Goal: Task Accomplishment & Management: Complete application form

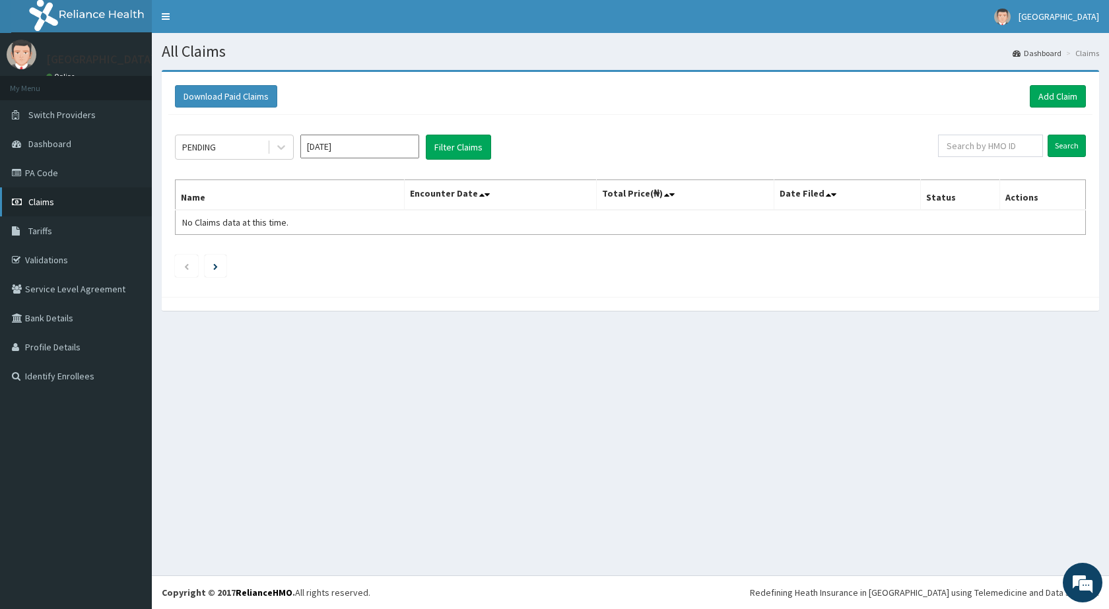
click at [46, 208] on link "Claims" at bounding box center [76, 201] width 152 height 29
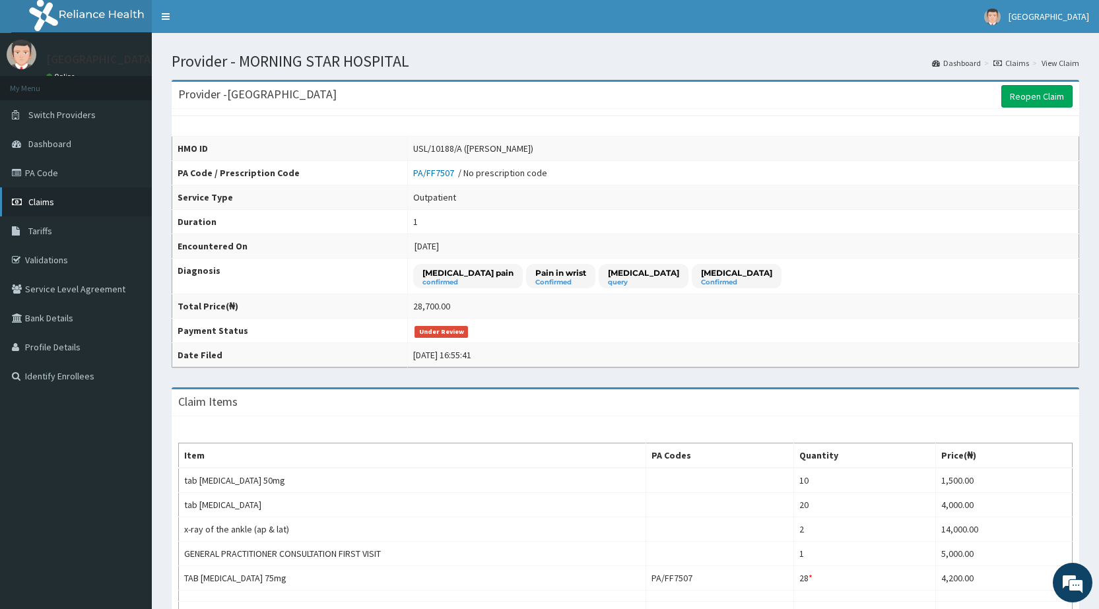
click at [59, 198] on link "Claims" at bounding box center [76, 201] width 152 height 29
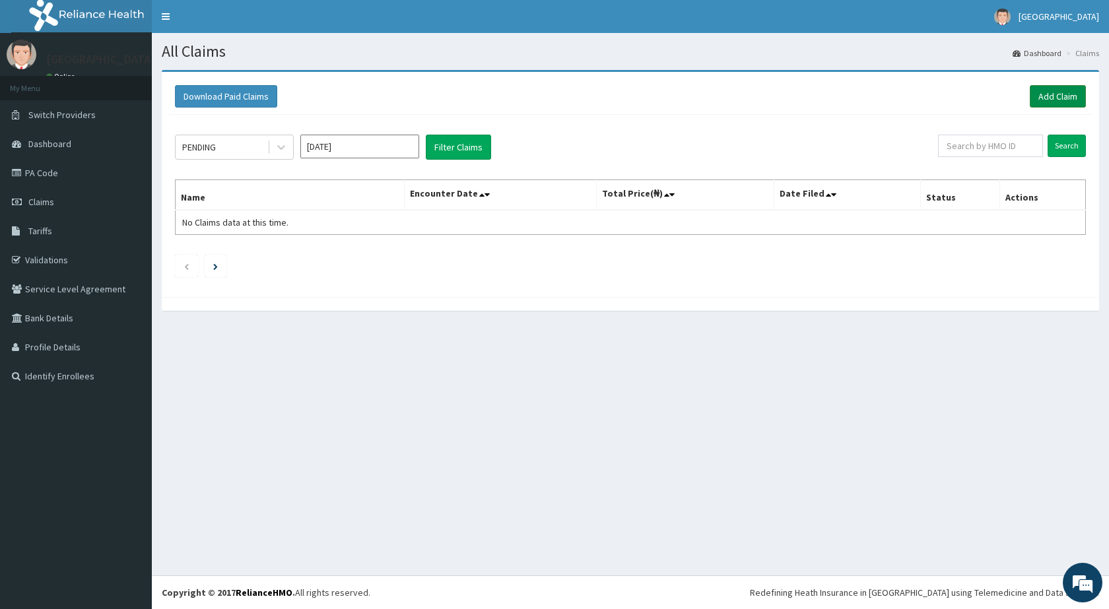
click at [1061, 93] on link "Add Claim" at bounding box center [1058, 96] width 56 height 22
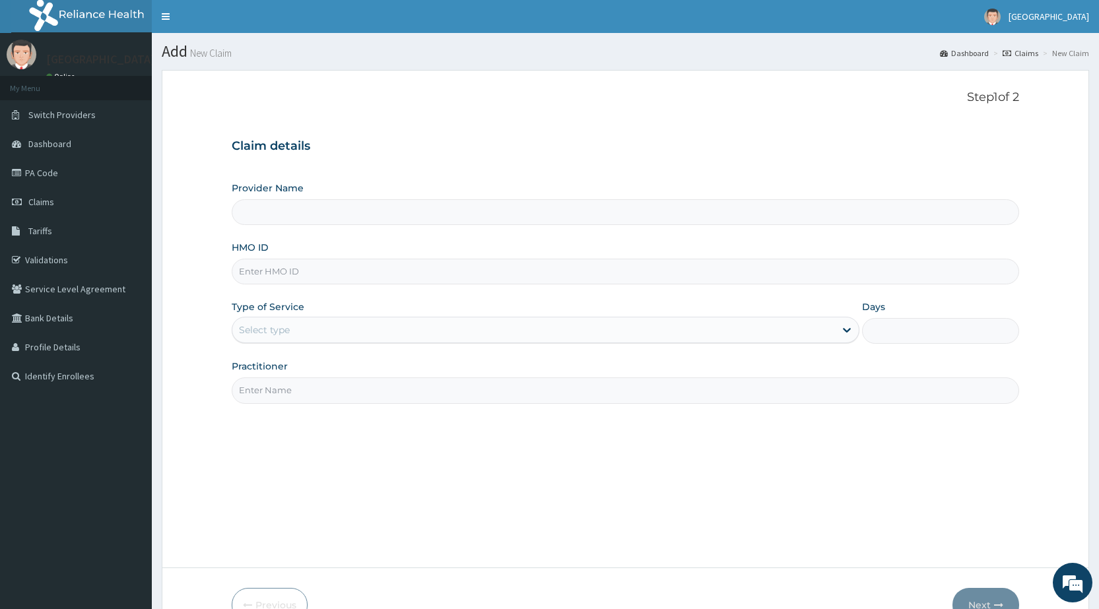
type input "[GEOGRAPHIC_DATA]"
click at [314, 277] on input "HMO ID" at bounding box center [625, 272] width 787 height 26
type input "a"
type input "ACT/10007/A"
click at [323, 342] on div "Select type" at bounding box center [546, 330] width 628 height 26
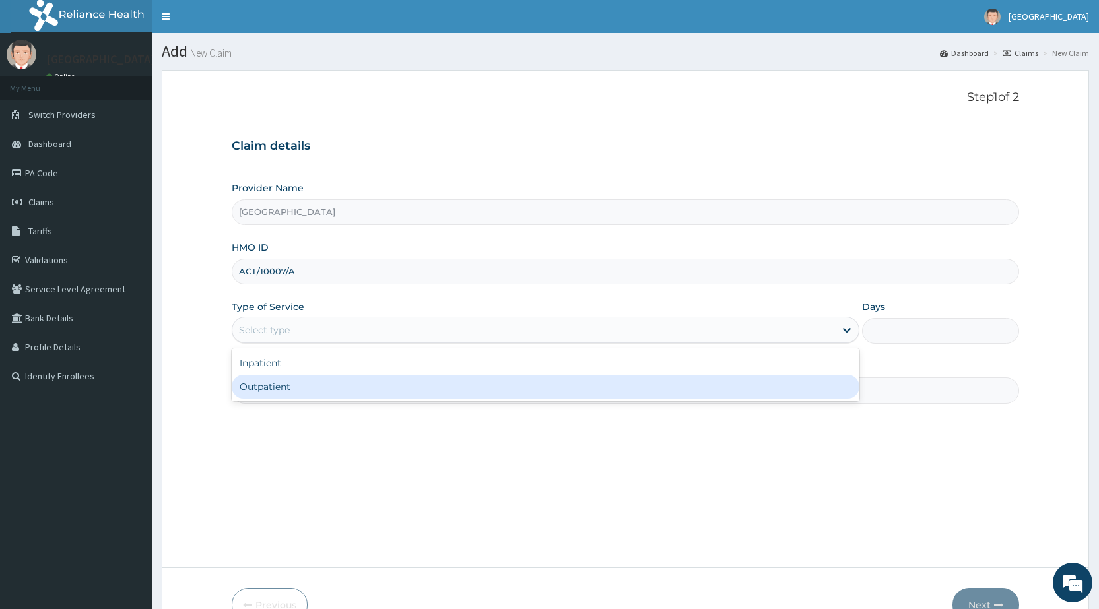
click at [314, 386] on div "Outpatient" at bounding box center [546, 387] width 628 height 24
type input "1"
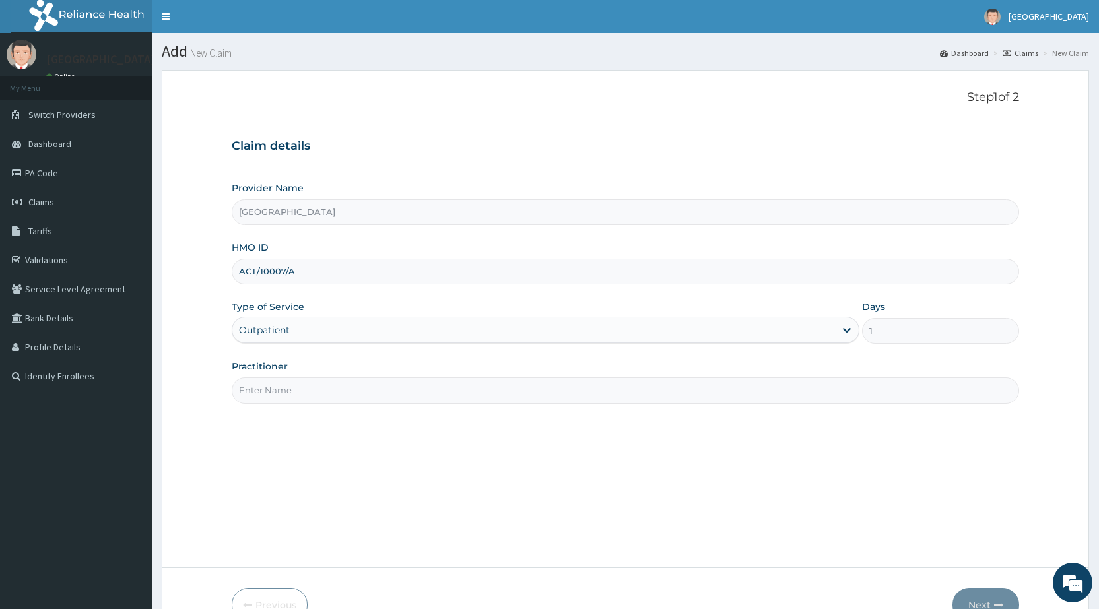
click at [314, 386] on input "Practitioner" at bounding box center [625, 391] width 787 height 26
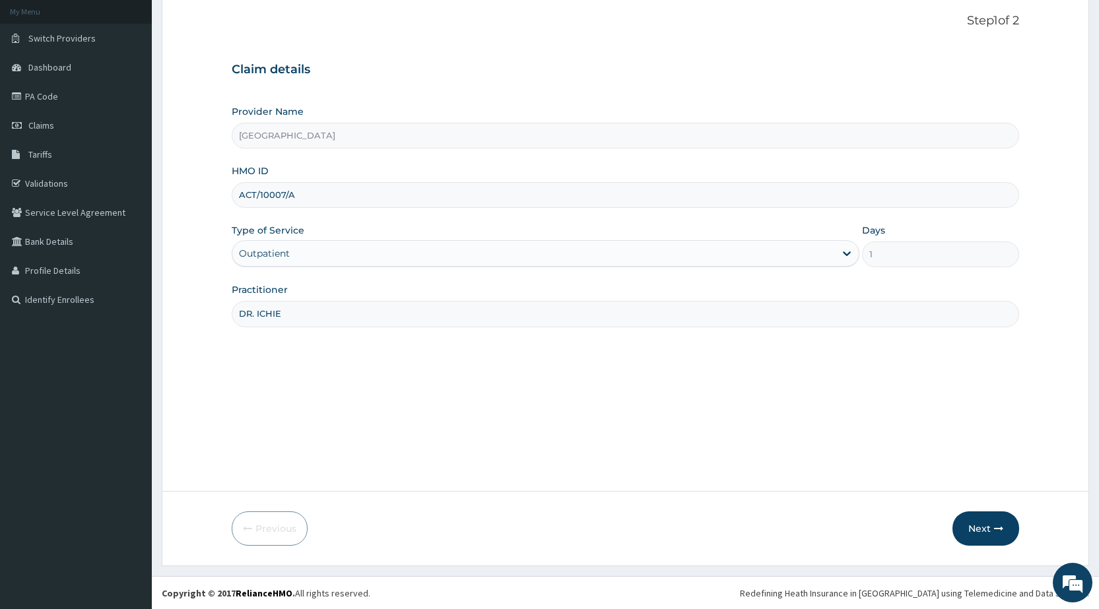
scroll to position [77, 0]
type input "DR. ICHIE"
click at [994, 518] on button "Next" at bounding box center [985, 528] width 67 height 34
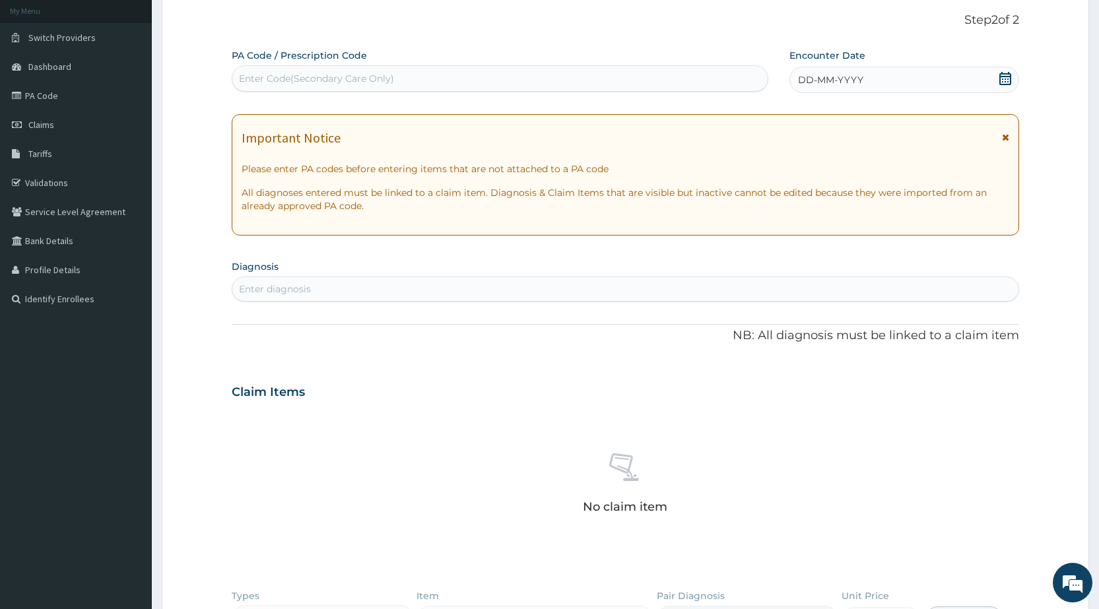
click at [543, 77] on div "Enter Code(Secondary Care Only)" at bounding box center [499, 78] width 535 height 21
type input "S"
click at [928, 77] on div "DD-MM-YYYY" at bounding box center [904, 80] width 230 height 26
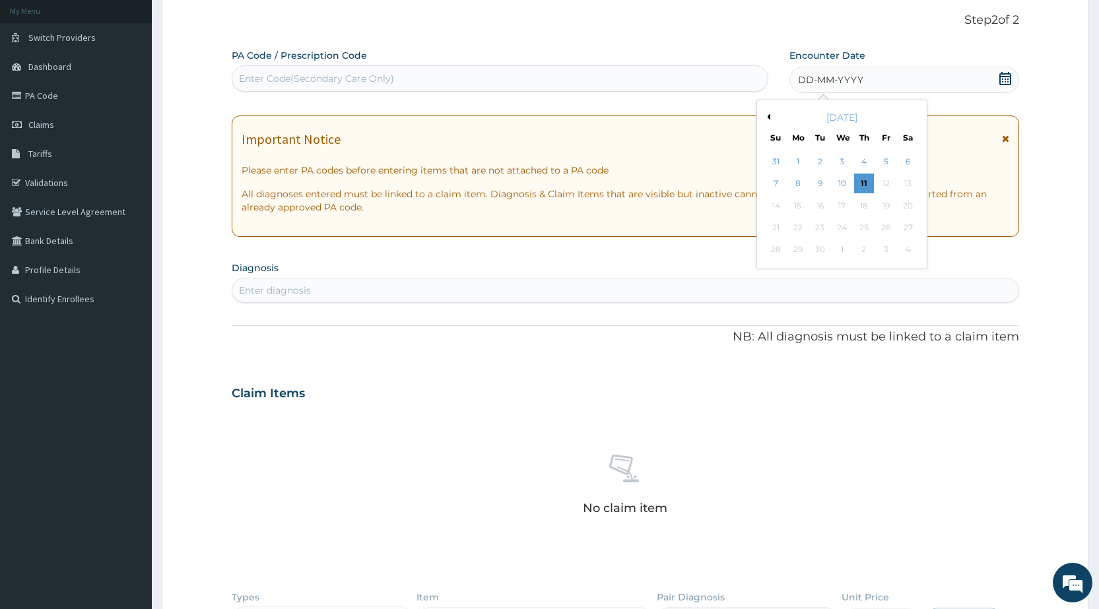
click at [768, 116] on button "Previous Month" at bounding box center [767, 117] width 7 height 7
click at [882, 226] on div "22" at bounding box center [886, 228] width 20 height 20
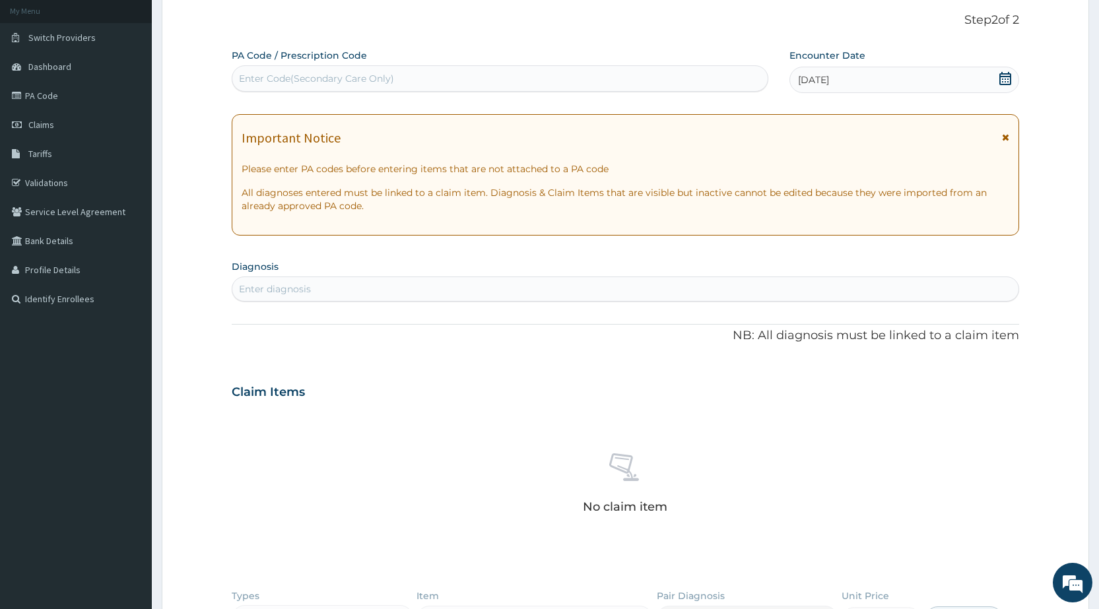
click at [377, 290] on div "Enter diagnosis" at bounding box center [625, 289] width 786 height 21
type input "SCABIES"
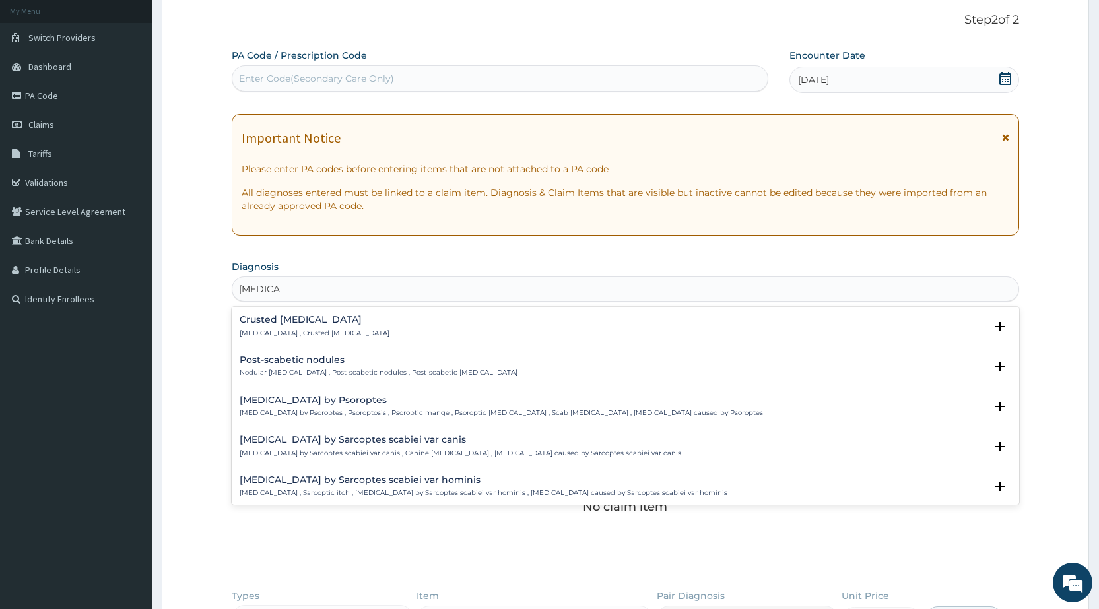
click at [298, 333] on p "Norwegian scabies , Crusted scabies" at bounding box center [315, 333] width 150 height 9
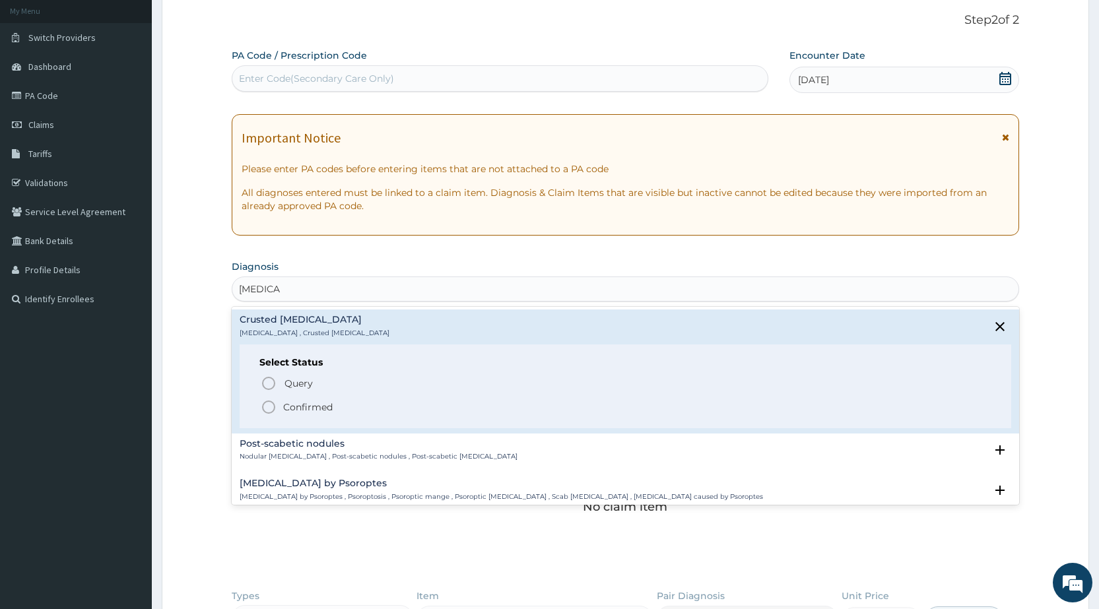
click at [288, 402] on p "Confirmed" at bounding box center [308, 407] width 50 height 13
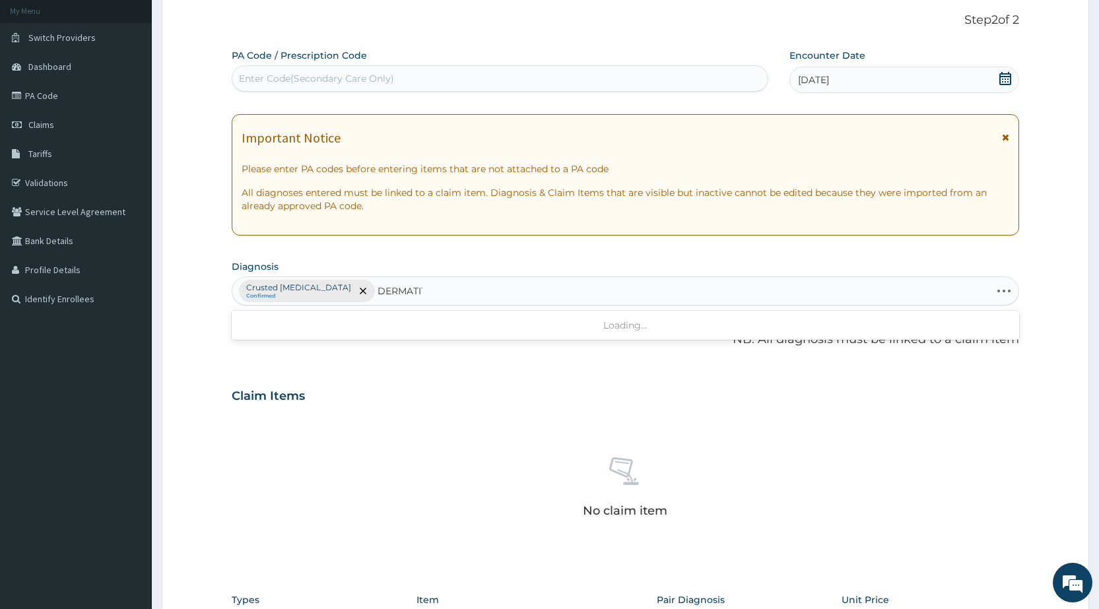
type input "DERMATITI"
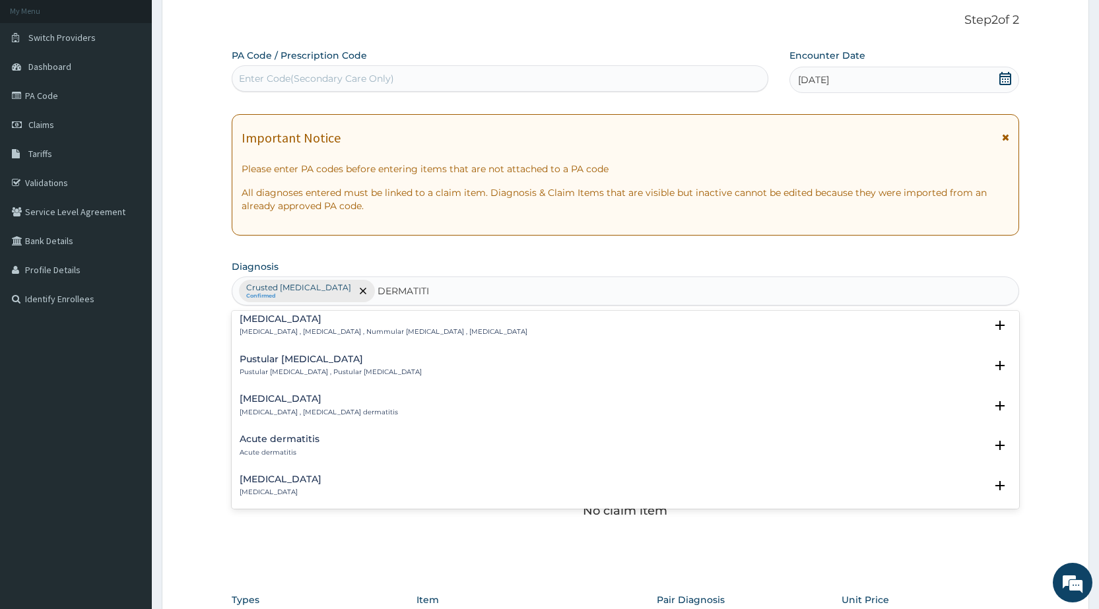
scroll to position [594, 0]
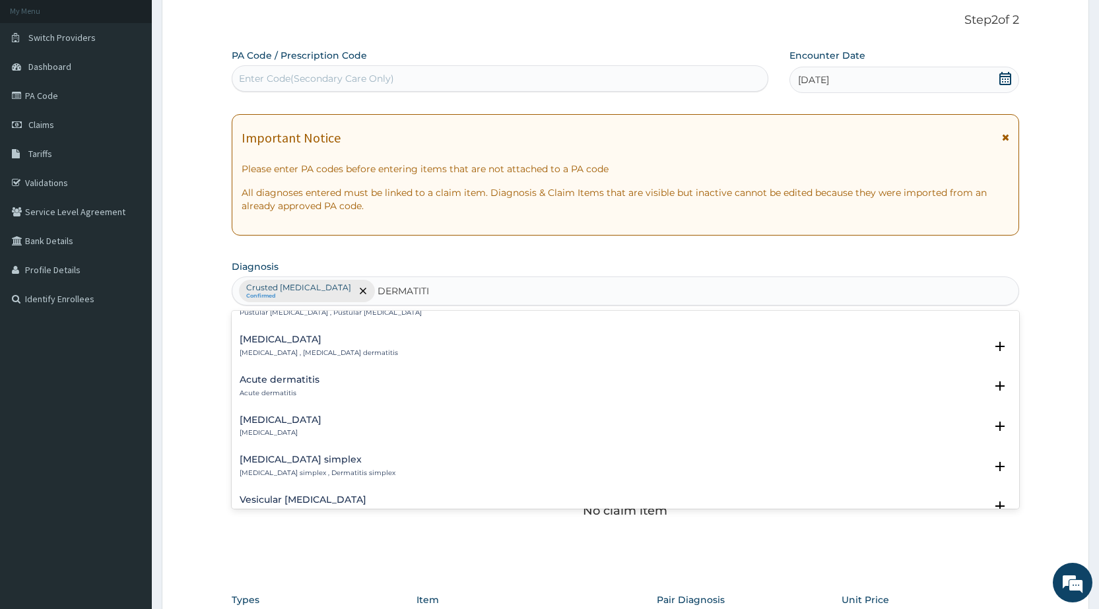
click at [288, 398] on p "Acute dermatitis" at bounding box center [280, 393] width 80 height 9
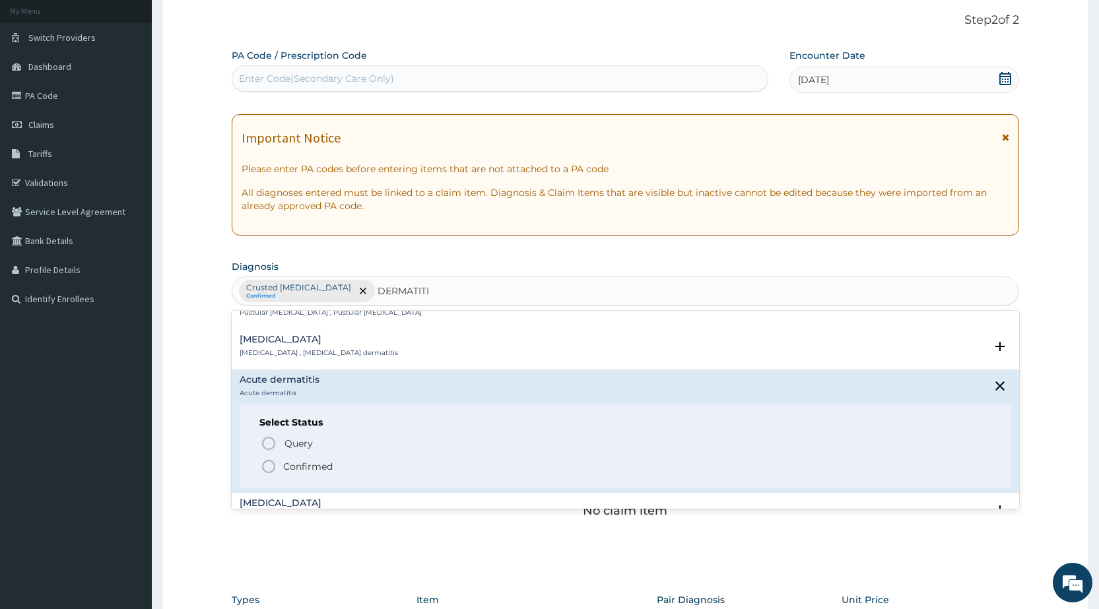
click at [284, 471] on p "Confirmed" at bounding box center [308, 466] width 50 height 13
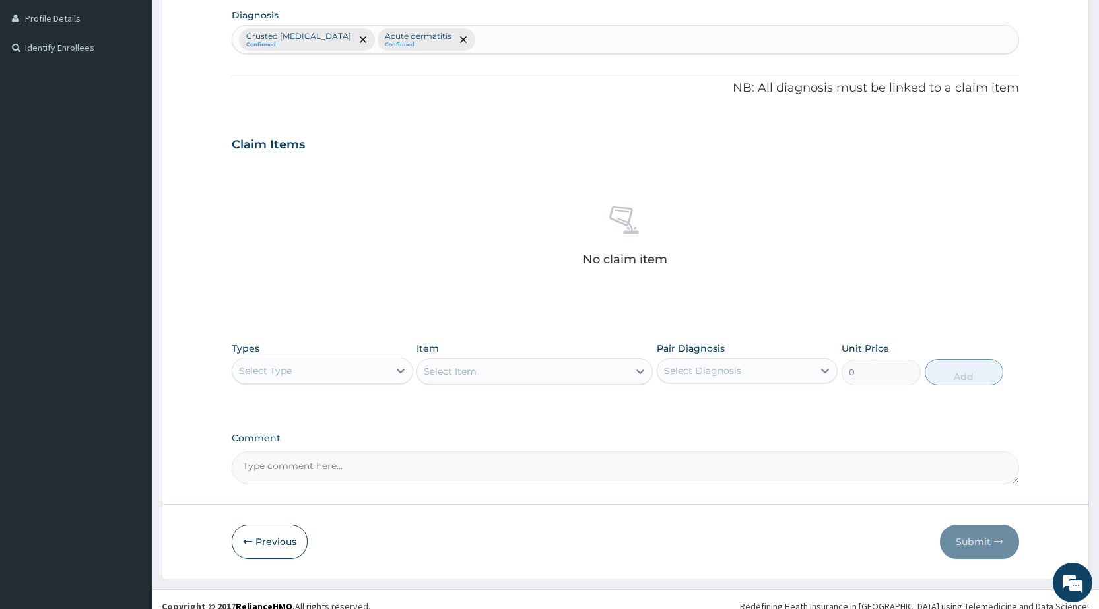
scroll to position [341, 0]
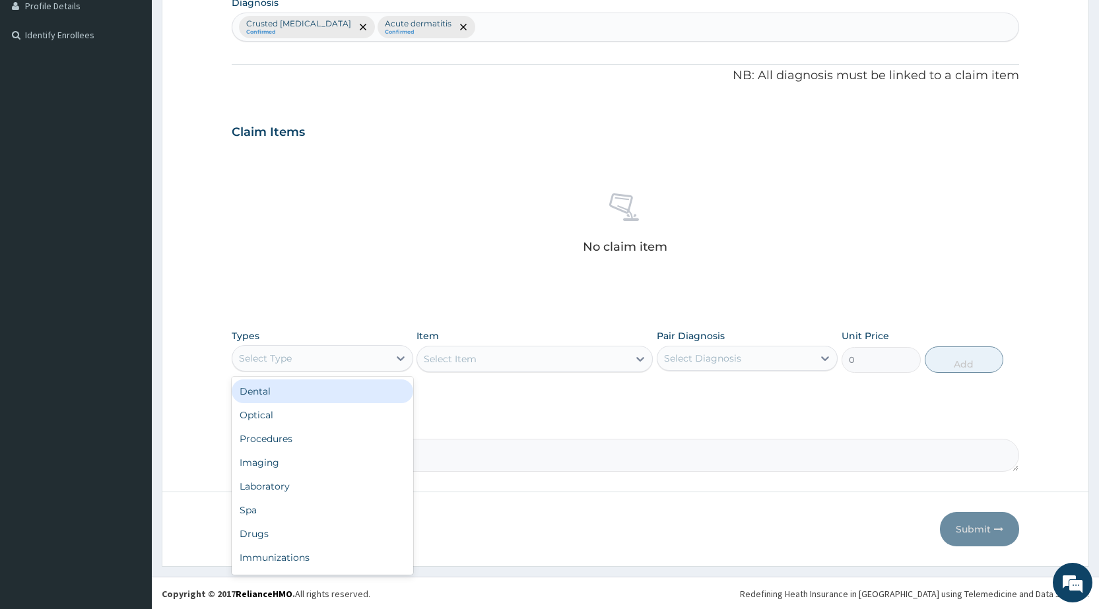
click at [289, 361] on div "Select Type" at bounding box center [265, 358] width 53 height 13
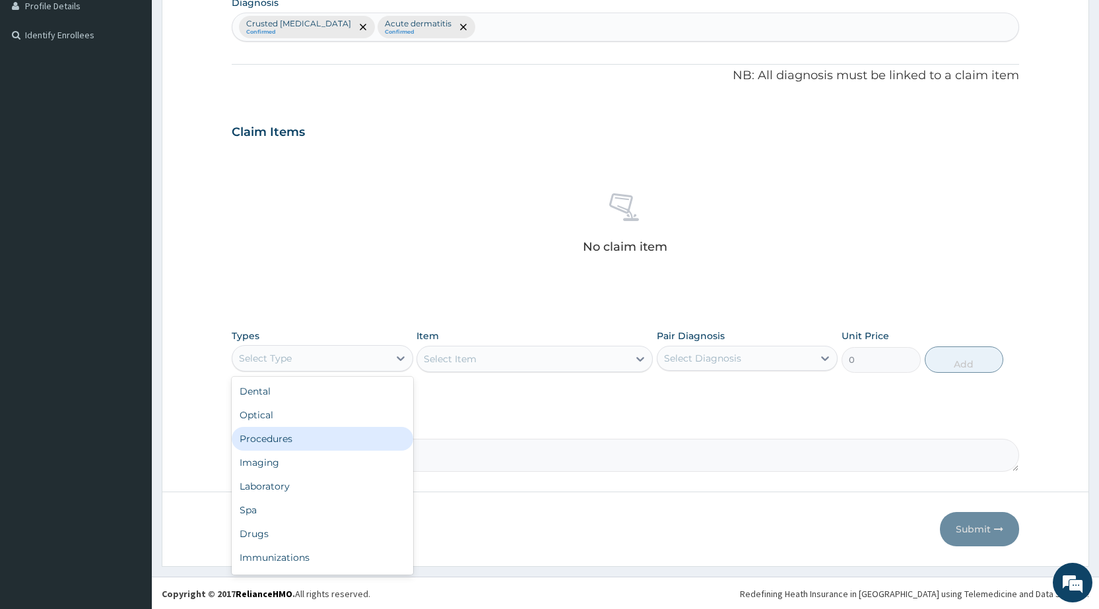
click at [290, 443] on div "Procedures" at bounding box center [322, 439] width 181 height 24
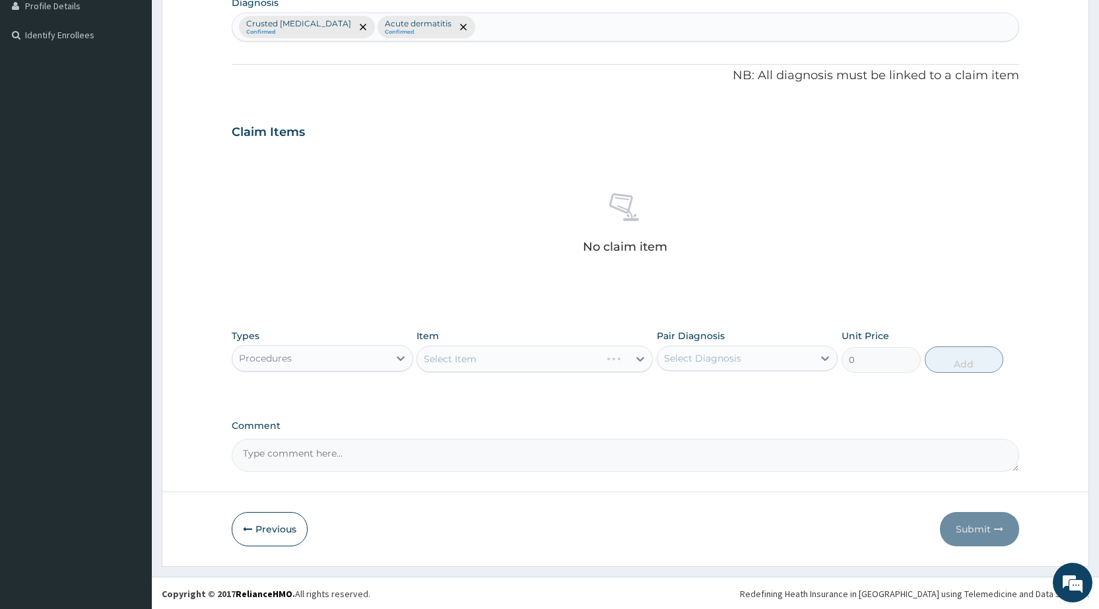
click at [459, 359] on div "Select Item" at bounding box center [535, 359] width 236 height 26
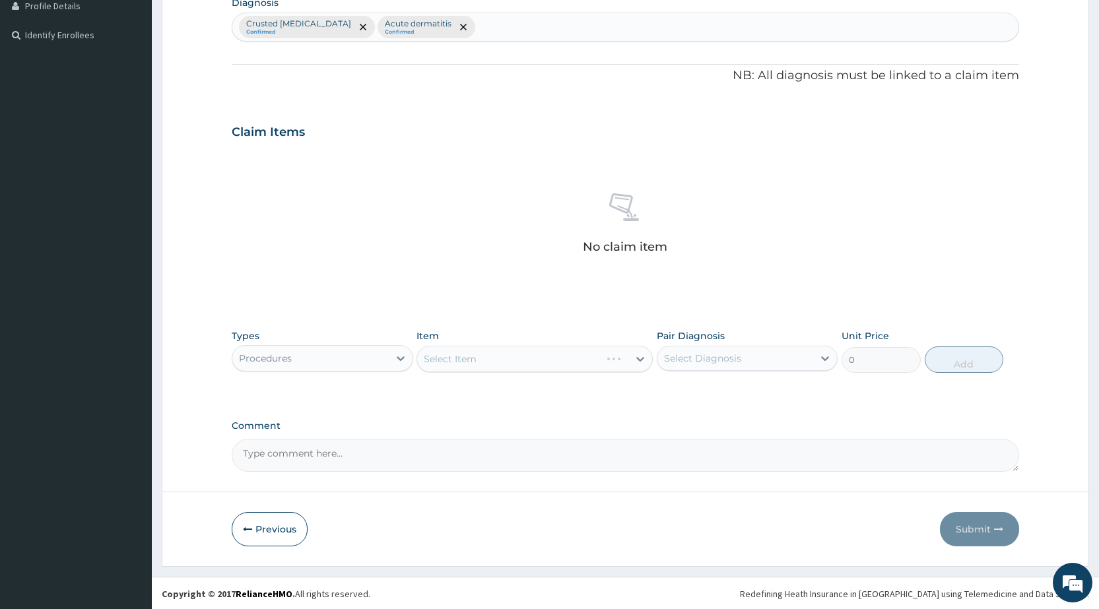
click at [459, 359] on div "Select Item" at bounding box center [535, 359] width 236 height 26
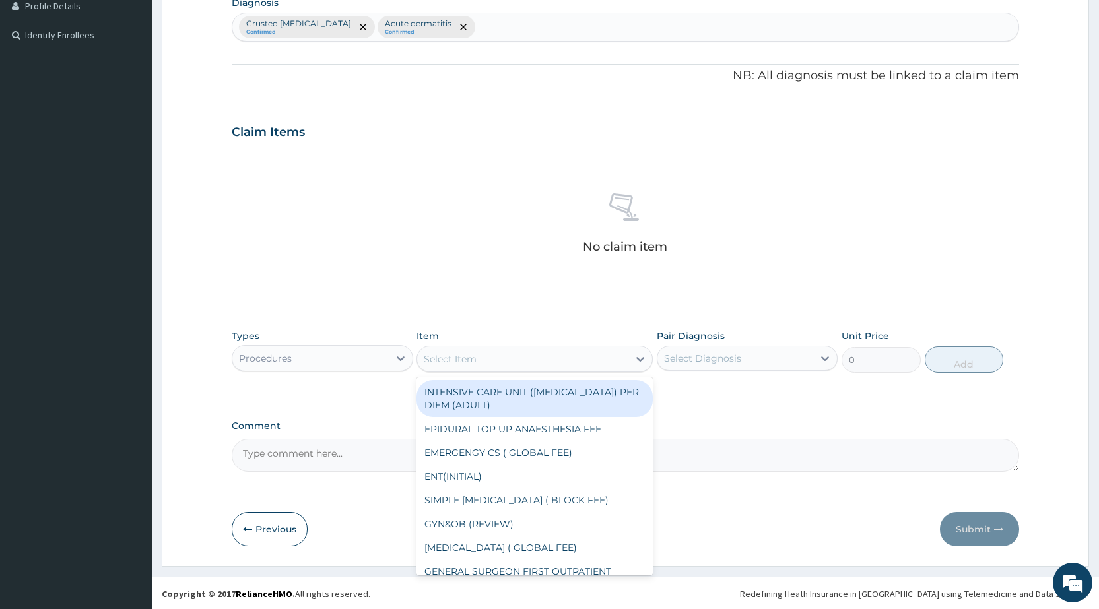
click at [459, 359] on div "Select Item" at bounding box center [450, 358] width 53 height 13
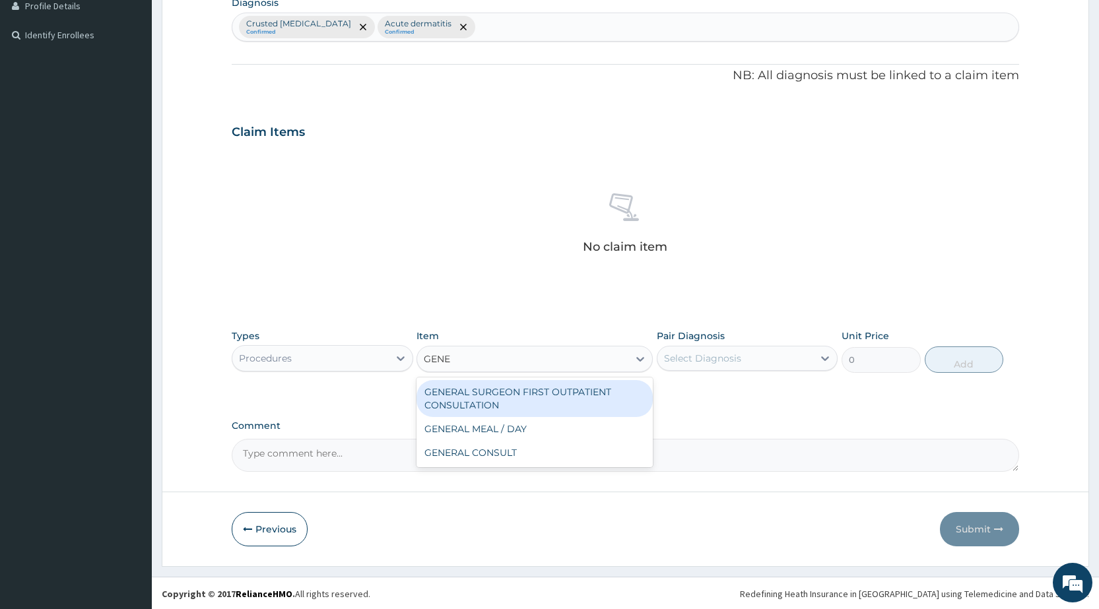
type input "GENER"
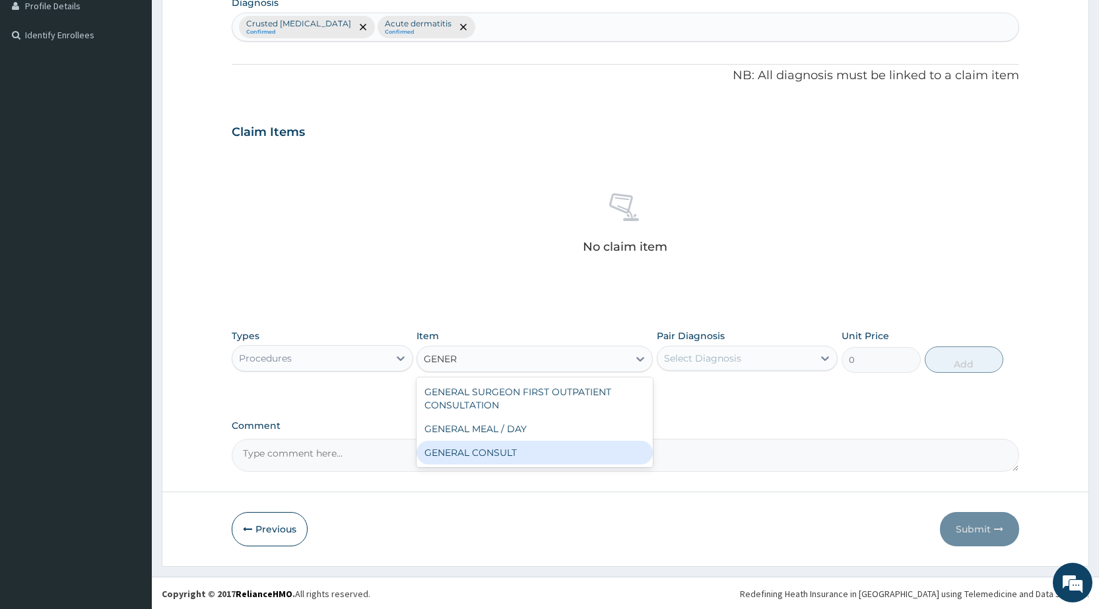
click at [463, 451] on div "GENERAL CONSULT" at bounding box center [535, 453] width 236 height 24
type input "5000"
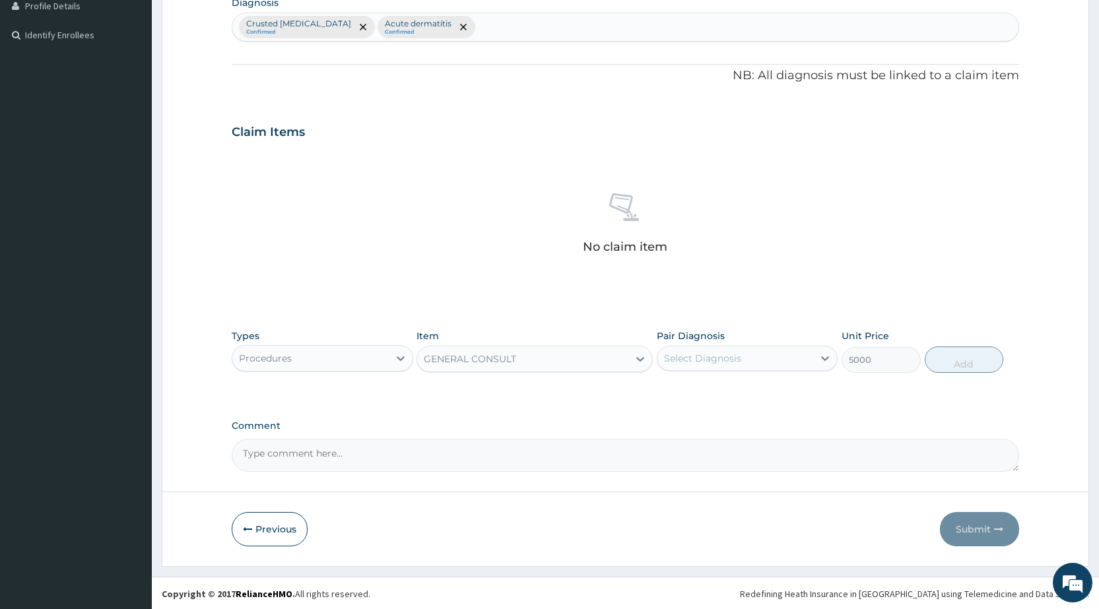
click at [751, 362] on div "Select Diagnosis" at bounding box center [735, 358] width 156 height 21
click at [747, 384] on label "Crusted scabies" at bounding box center [740, 390] width 122 height 13
checkbox input "true"
drag, startPoint x: 731, startPoint y: 366, endPoint x: 734, endPoint y: 418, distance: 51.6
click at [731, 371] on div "Pair Diagnosis option Crusted scabies, selected. Select is focused ,type to ref…" at bounding box center [747, 351] width 181 height 44
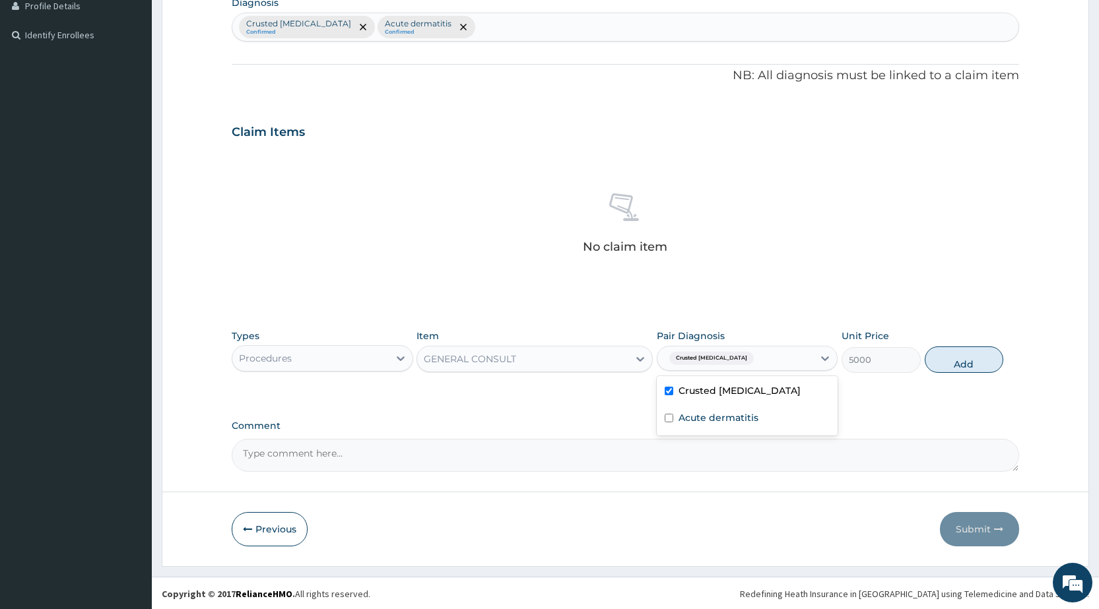
click at [735, 364] on div "Crusted scabies" at bounding box center [735, 358] width 156 height 22
drag, startPoint x: 729, startPoint y: 424, endPoint x: 859, endPoint y: 409, distance: 130.9
click at [732, 425] on div "Acute dermatitis" at bounding box center [747, 419] width 181 height 27
checkbox input "true"
click at [964, 367] on button "Add" at bounding box center [964, 360] width 79 height 26
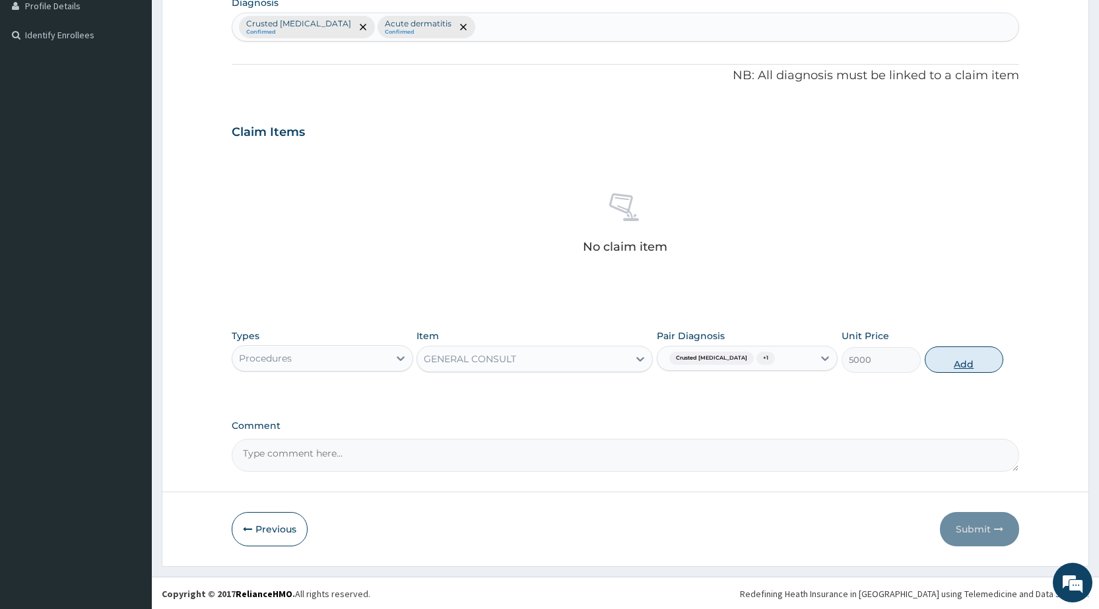
type input "0"
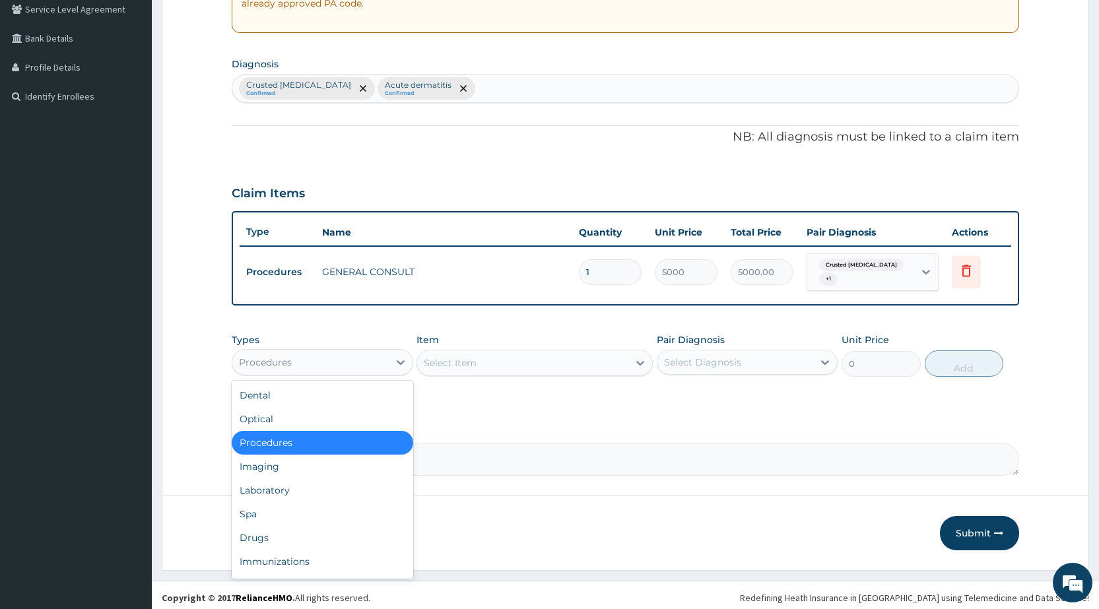
click at [385, 368] on div "Procedures" at bounding box center [322, 362] width 181 height 26
click at [315, 538] on div "Drugs" at bounding box center [322, 538] width 181 height 24
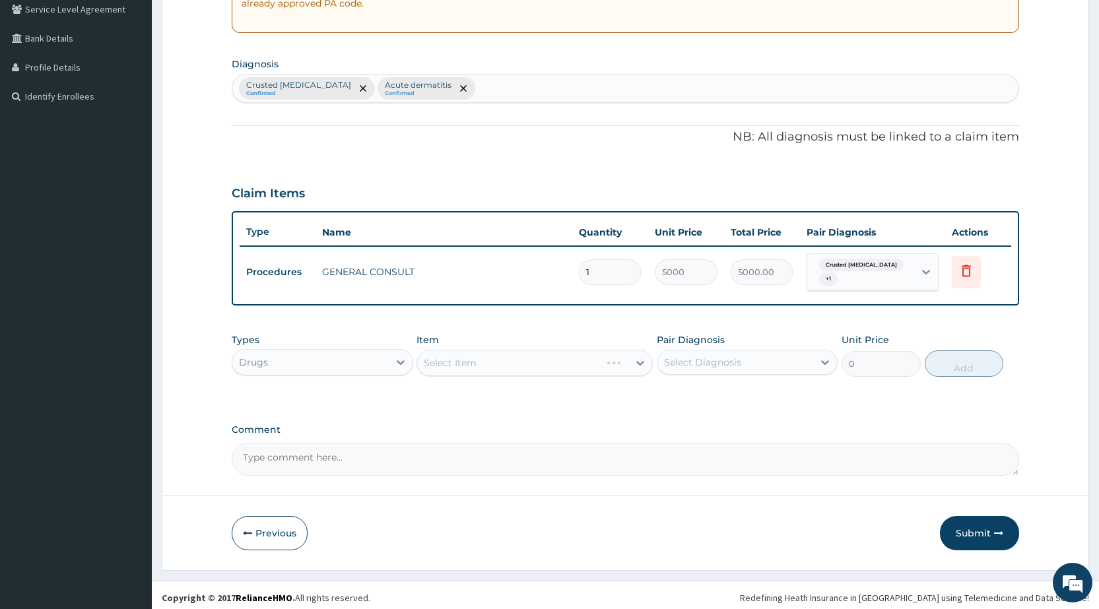
click at [486, 357] on div "Select Item" at bounding box center [535, 363] width 236 height 26
click at [494, 364] on div "Select Item" at bounding box center [535, 363] width 236 height 26
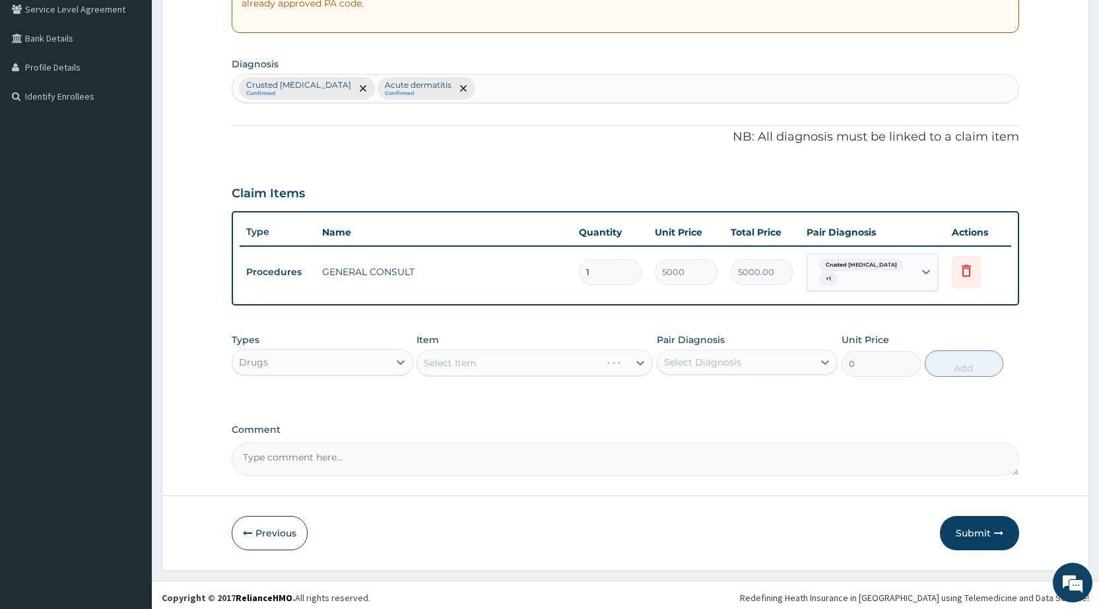
click at [494, 364] on div "Select Item" at bounding box center [535, 363] width 236 height 26
click at [496, 359] on div "Select Item" at bounding box center [535, 363] width 236 height 26
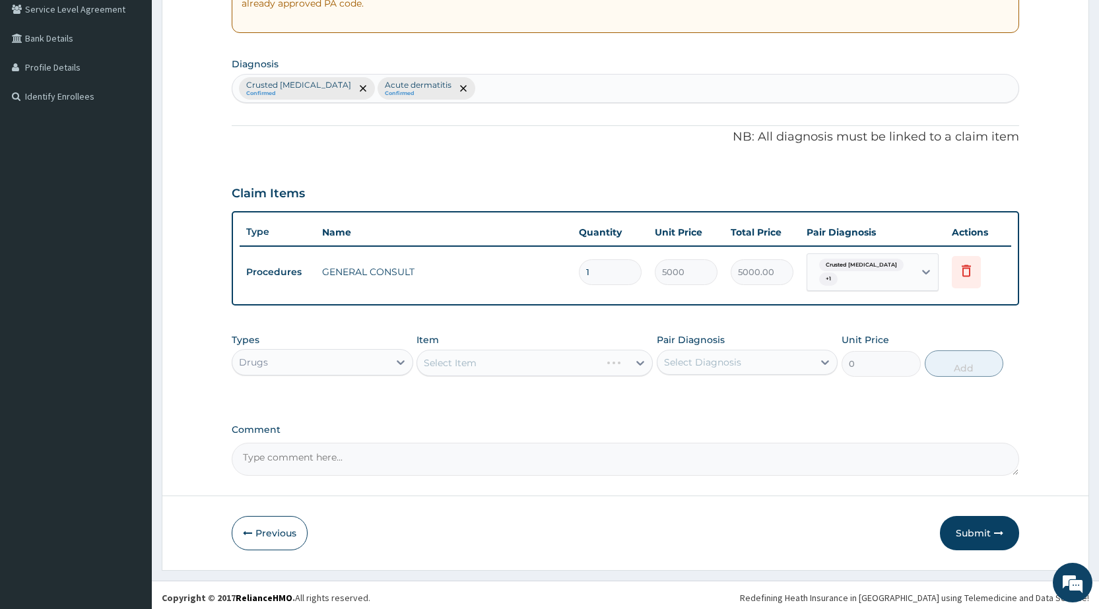
click at [496, 359] on div "Select Item" at bounding box center [535, 363] width 236 height 26
click at [526, 362] on div "Select Item" at bounding box center [535, 363] width 236 height 26
click at [533, 362] on div "Select Item" at bounding box center [522, 362] width 211 height 21
type input "MECT"
click at [527, 401] on div "IVERMECTIN" at bounding box center [535, 396] width 236 height 24
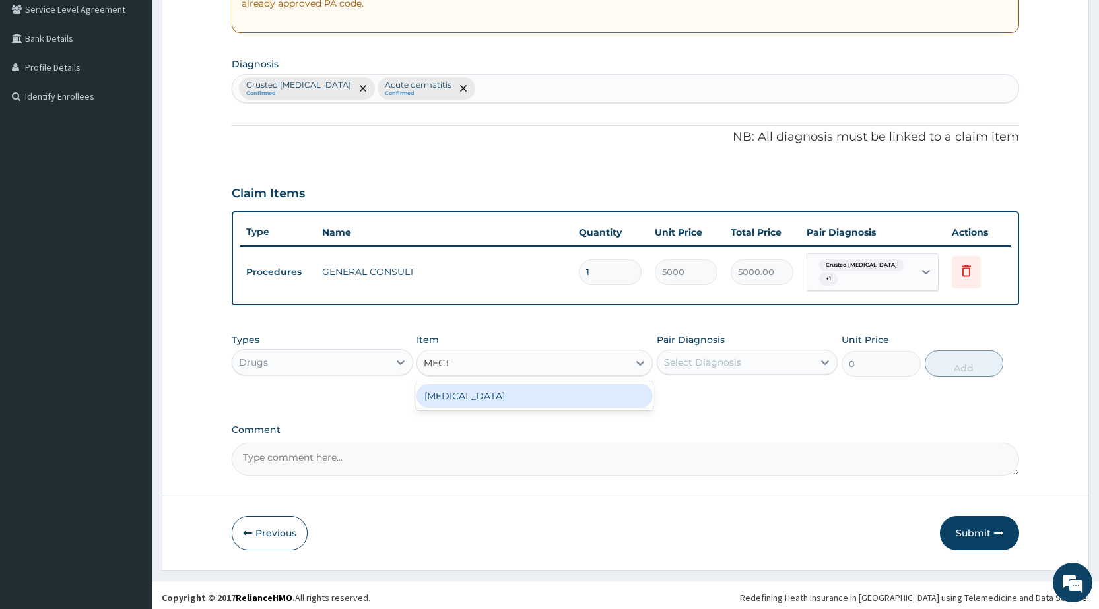
type input "180"
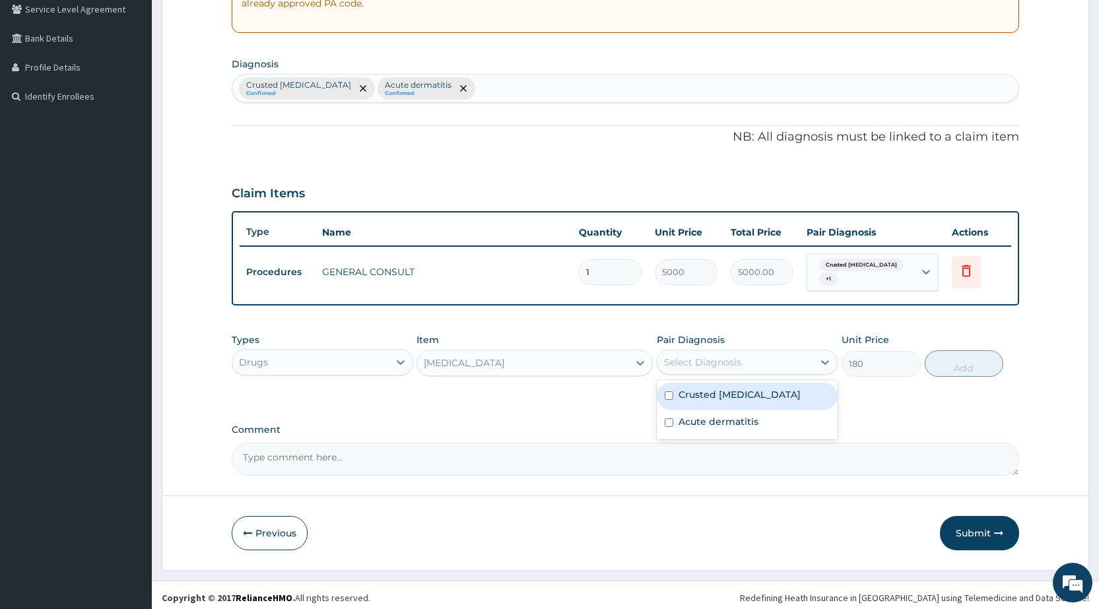
click at [739, 356] on div "Select Diagnosis" at bounding box center [702, 362] width 77 height 13
click at [710, 395] on label "Crusted scabies" at bounding box center [740, 394] width 122 height 13
checkbox input "true"
click at [952, 364] on button "Add" at bounding box center [964, 363] width 79 height 26
type input "0"
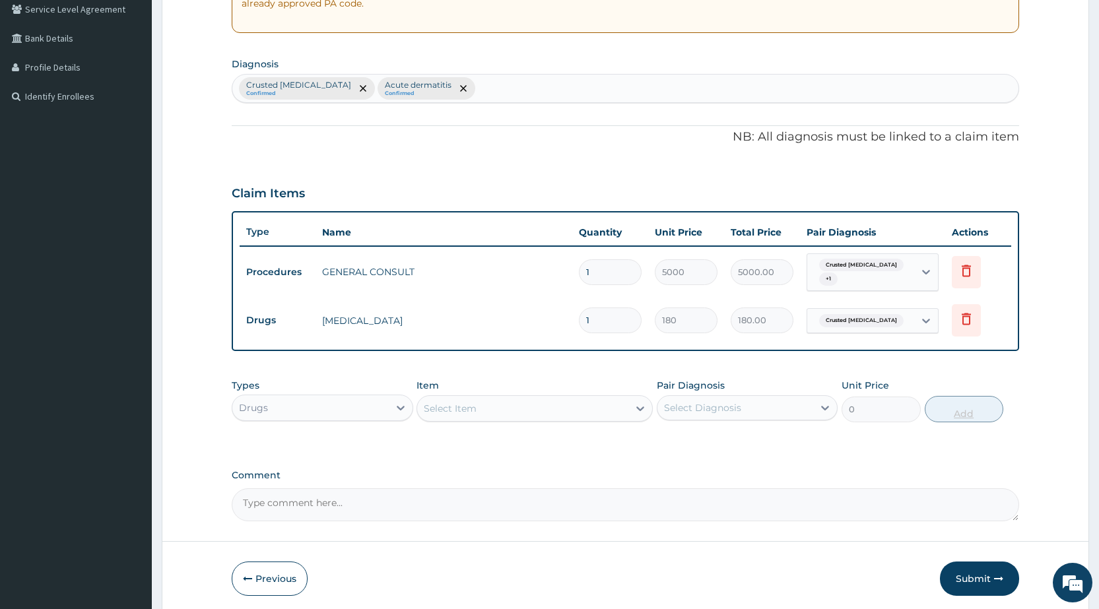
type input "0.00"
type input "4"
type input "720.00"
type input "4"
click at [458, 403] on div "Select Item" at bounding box center [450, 408] width 53 height 13
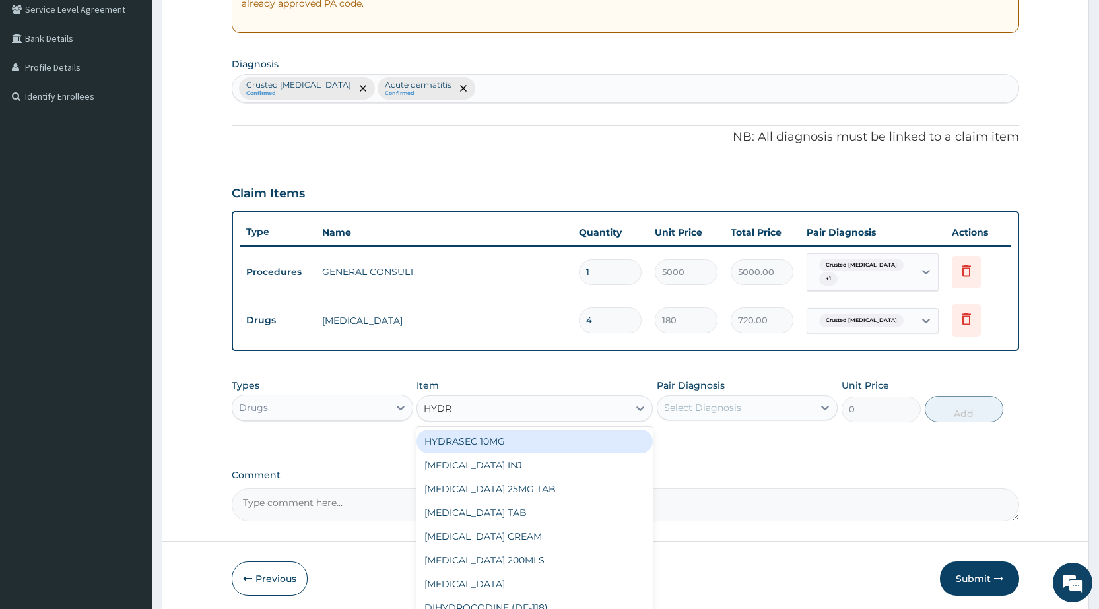
type input "HYDRO"
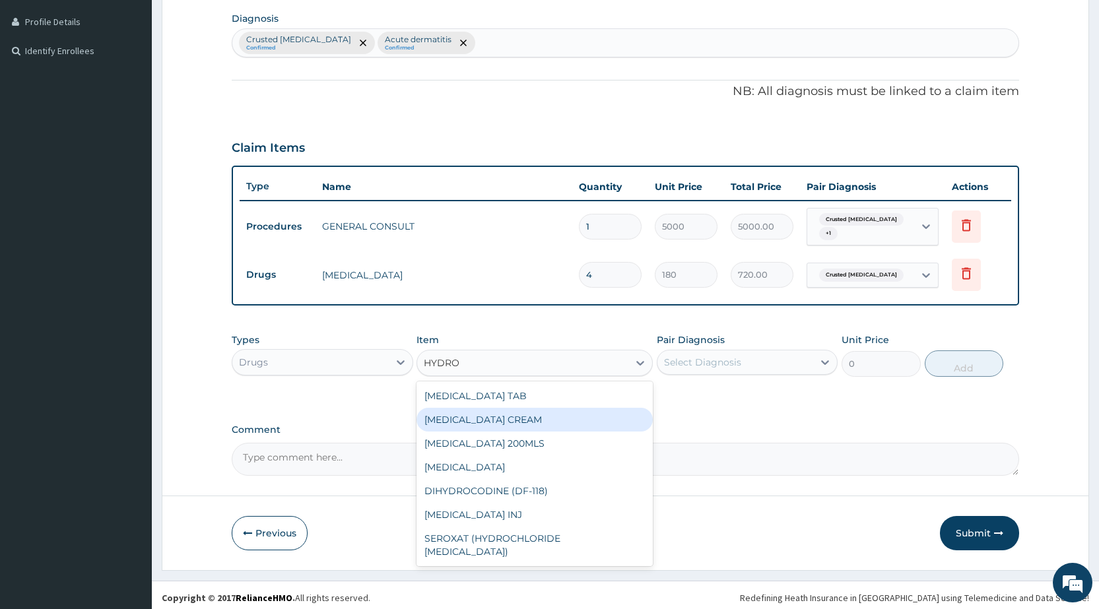
click at [473, 419] on div "HYDROCORTISONE CREAM" at bounding box center [535, 420] width 236 height 24
type input "1500"
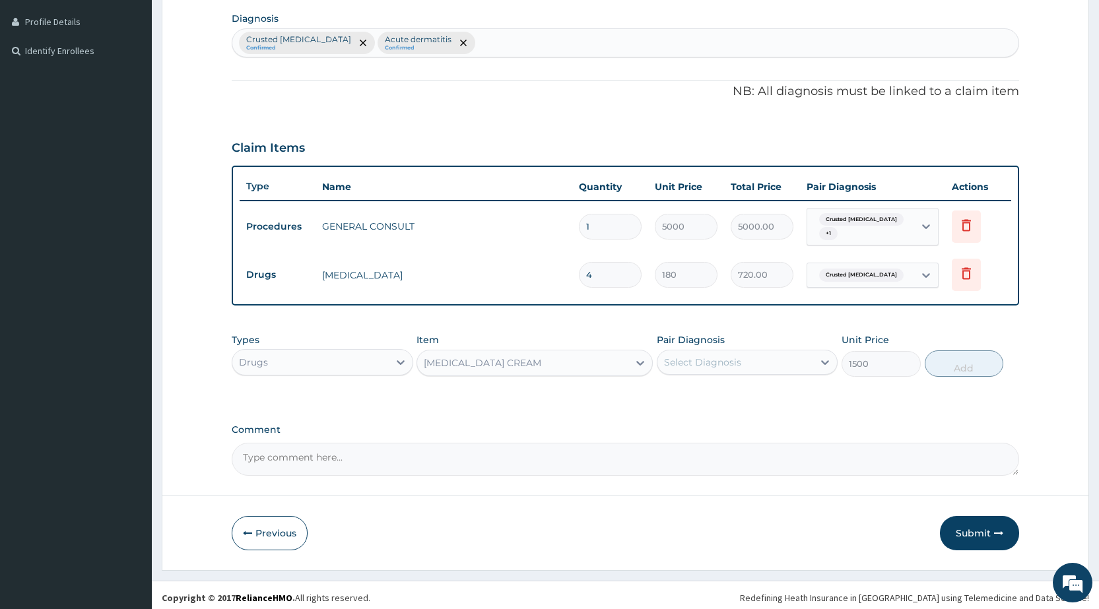
click at [705, 356] on div "Select Diagnosis" at bounding box center [702, 362] width 77 height 13
click at [694, 390] on label "Crusted scabies" at bounding box center [740, 394] width 122 height 13
checkbox input "true"
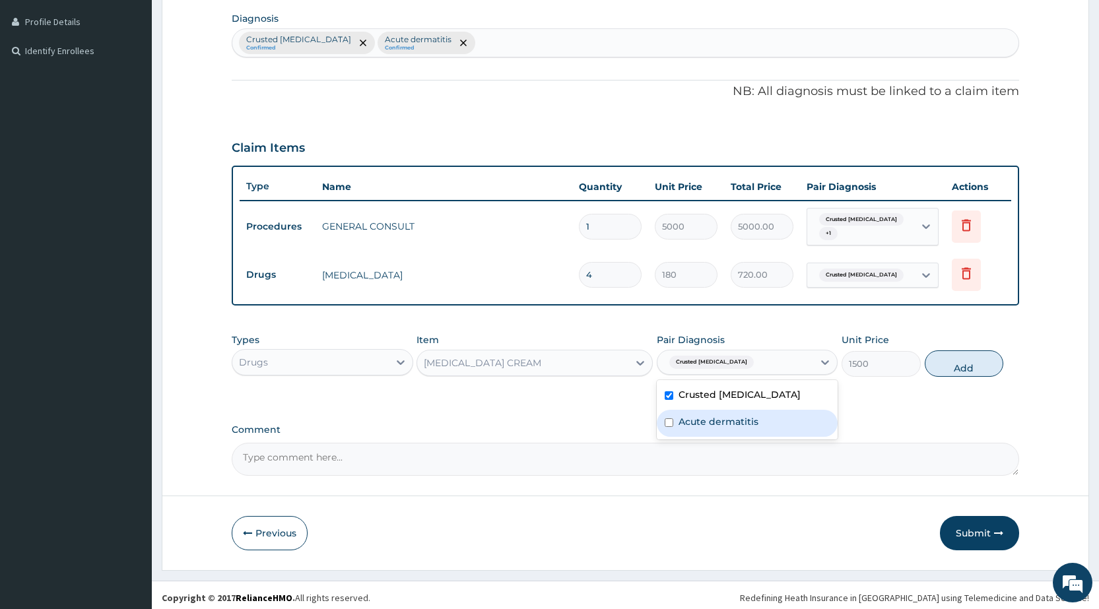
click at [693, 415] on label "Acute dermatitis" at bounding box center [719, 421] width 80 height 13
checkbox input "true"
click at [989, 374] on div "Types Drugs Item HYDROCORTISONE CREAM Pair Diagnosis option Acute dermatitis, s…" at bounding box center [625, 355] width 787 height 57
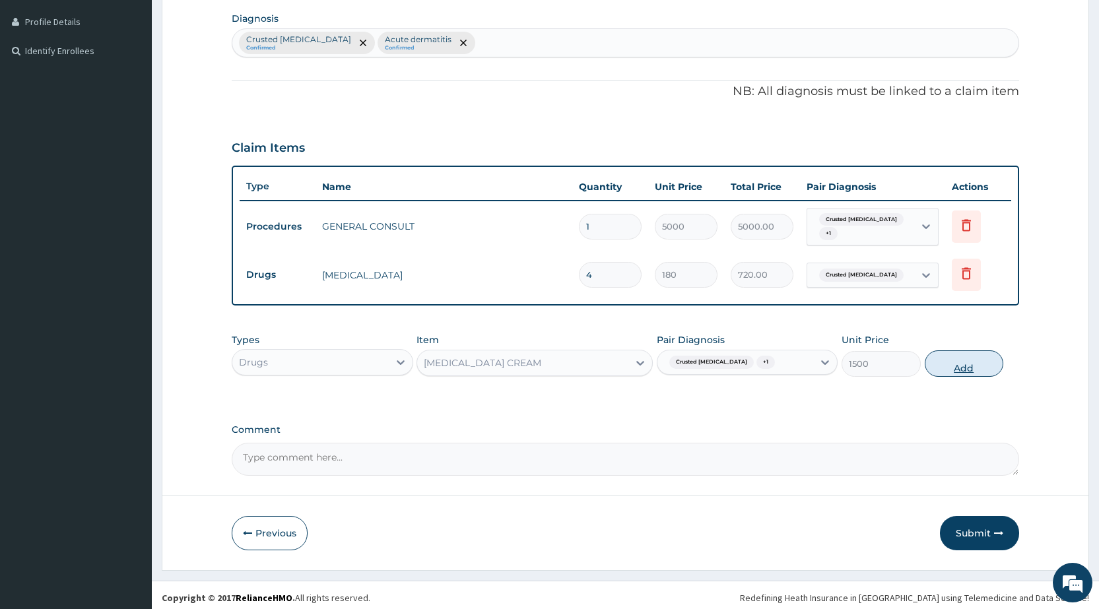
click at [976, 366] on button "Add" at bounding box center [964, 363] width 79 height 26
type input "0"
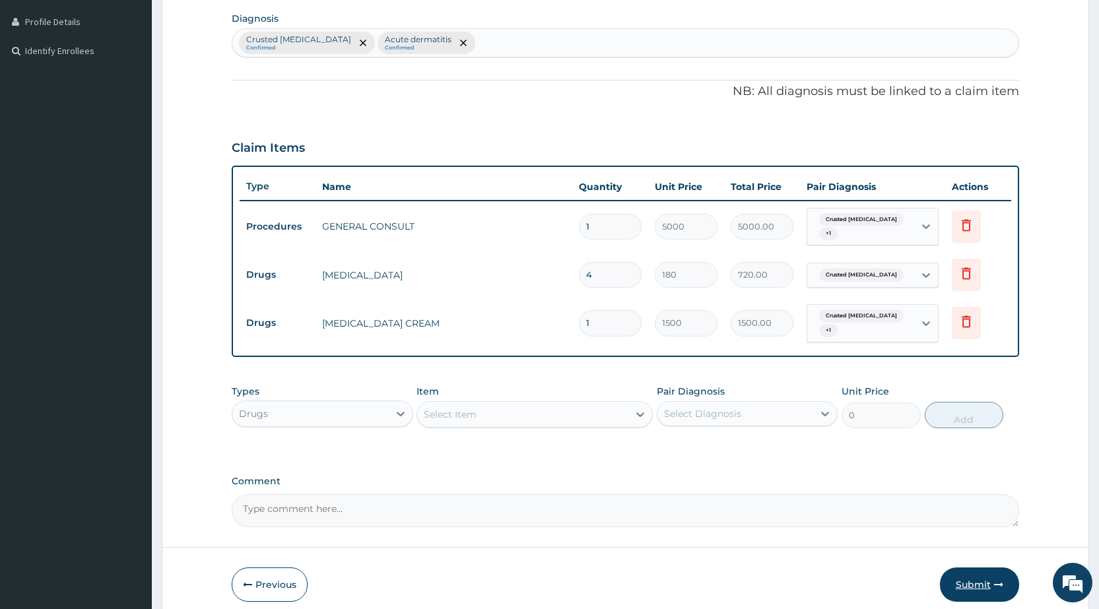
click at [974, 570] on button "Submit" at bounding box center [979, 585] width 79 height 34
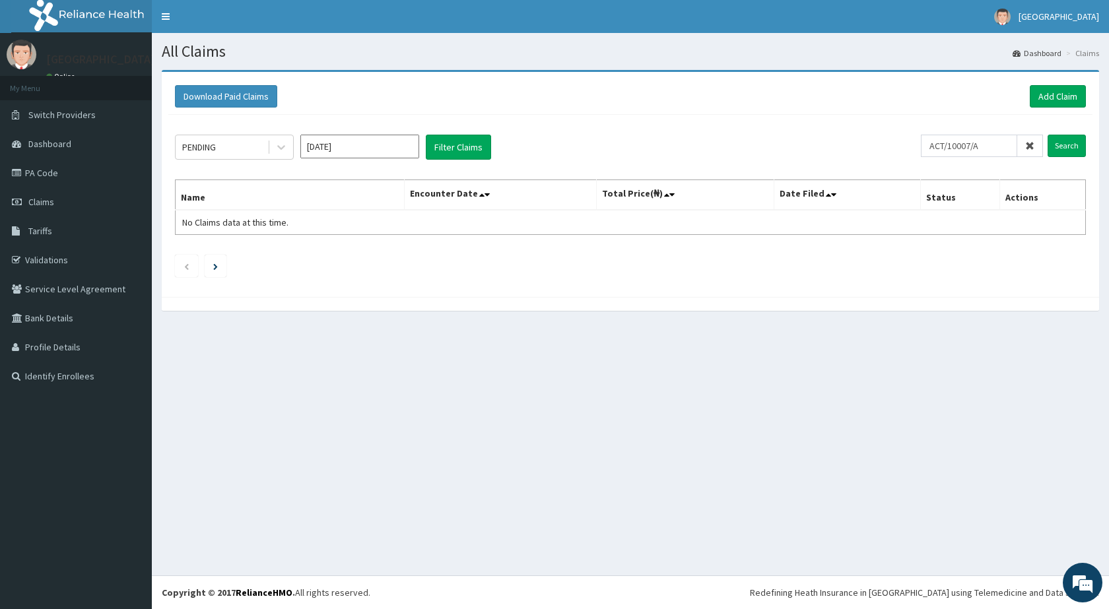
type input "ACT/10007/A"
click at [1048, 135] on input "Search" at bounding box center [1067, 146] width 38 height 22
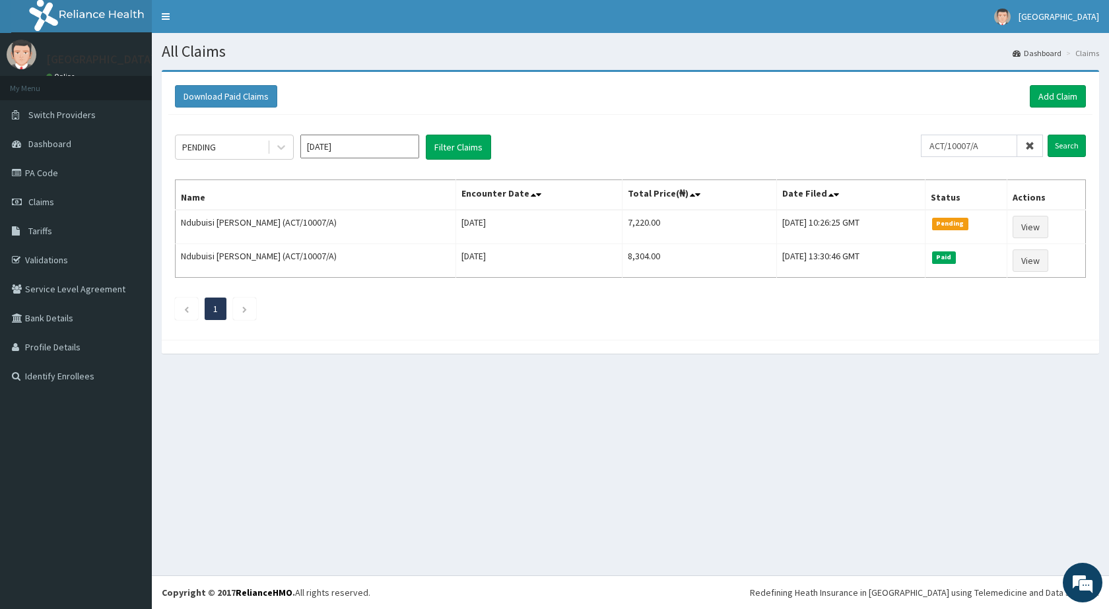
drag, startPoint x: 1001, startPoint y: 149, endPoint x: 834, endPoint y: 133, distance: 168.5
click at [834, 133] on div "PENDING [DATE] Filter Claims ACT/10007/A Search Name Encounter Date Total Price…" at bounding box center [630, 224] width 924 height 218
click at [57, 168] on link "PA Code" at bounding box center [76, 172] width 152 height 29
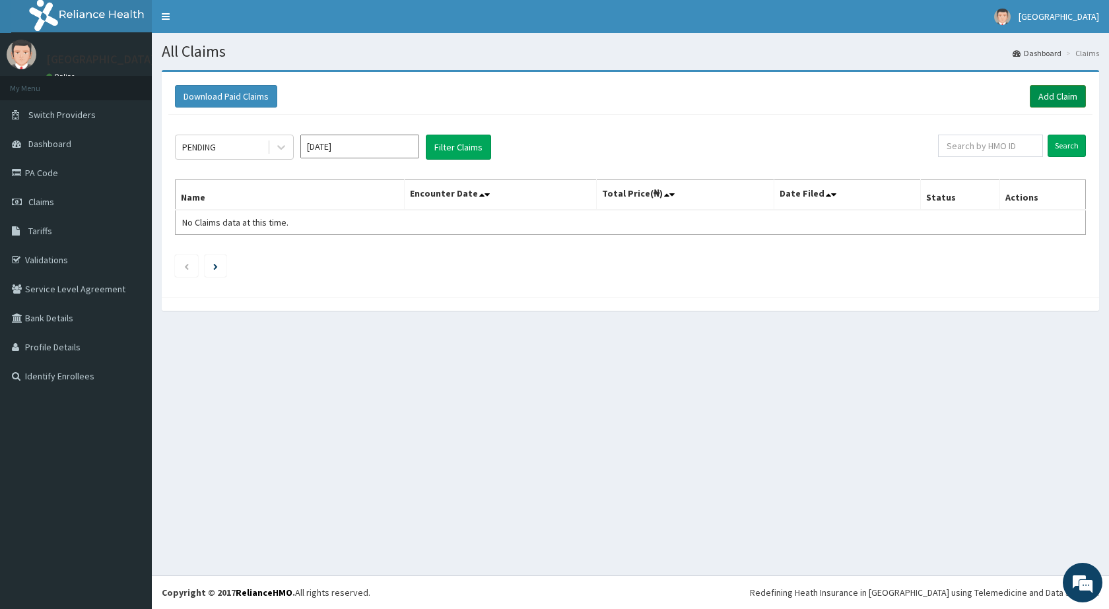
click at [1063, 99] on link "Add Claim" at bounding box center [1058, 96] width 56 height 22
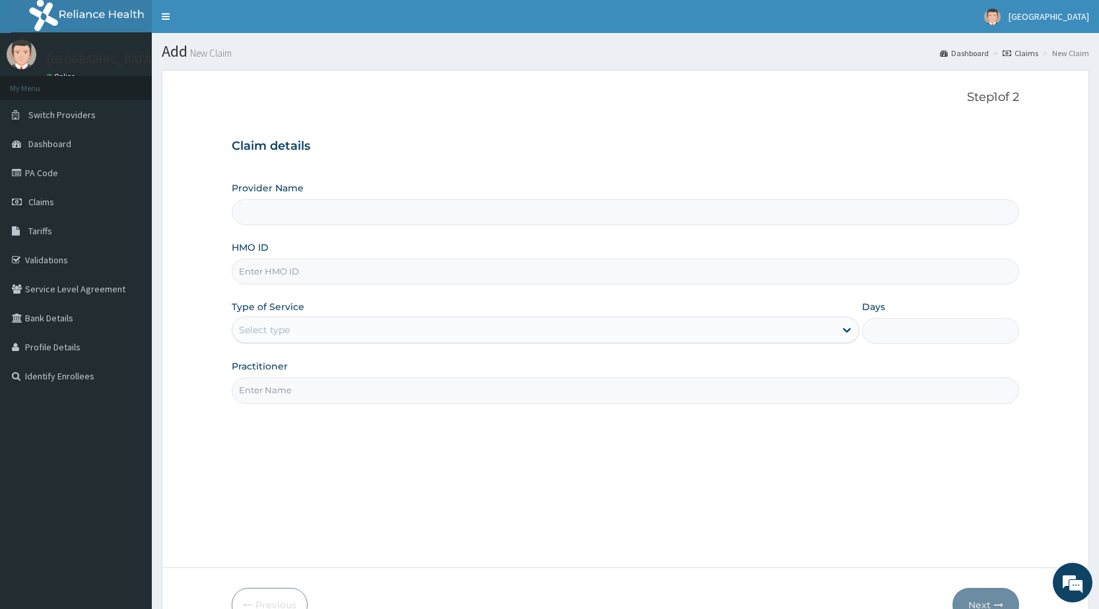
click at [312, 265] on input "HMO ID" at bounding box center [625, 272] width 787 height 26
type input "[GEOGRAPHIC_DATA]"
type input "ACT/10007/A"
click at [308, 335] on div "Select type" at bounding box center [533, 329] width 603 height 21
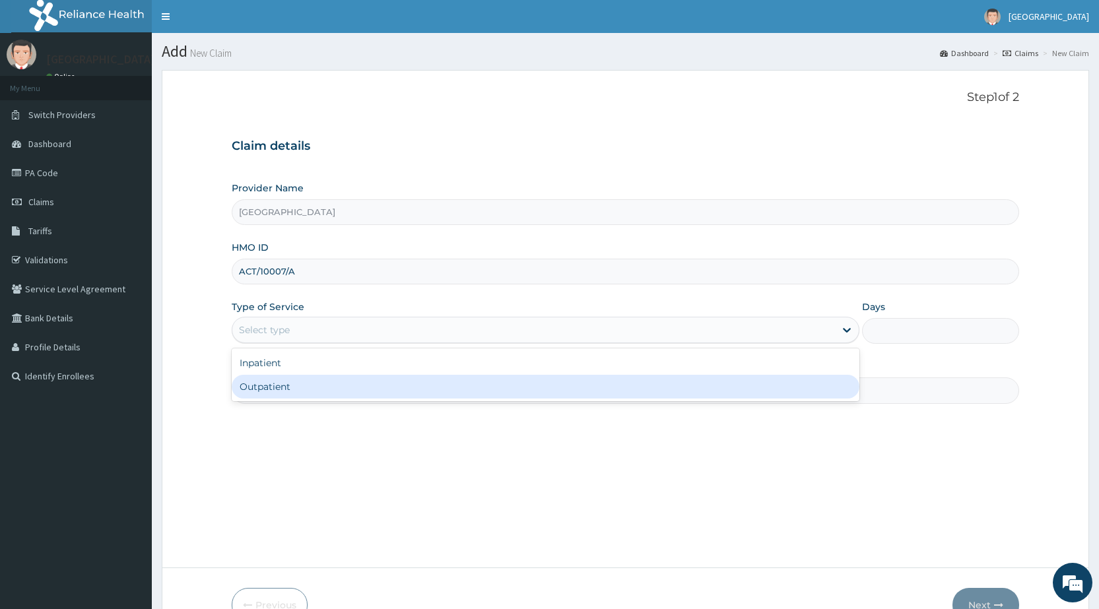
click at [316, 390] on div "Outpatient" at bounding box center [546, 387] width 628 height 24
type input "1"
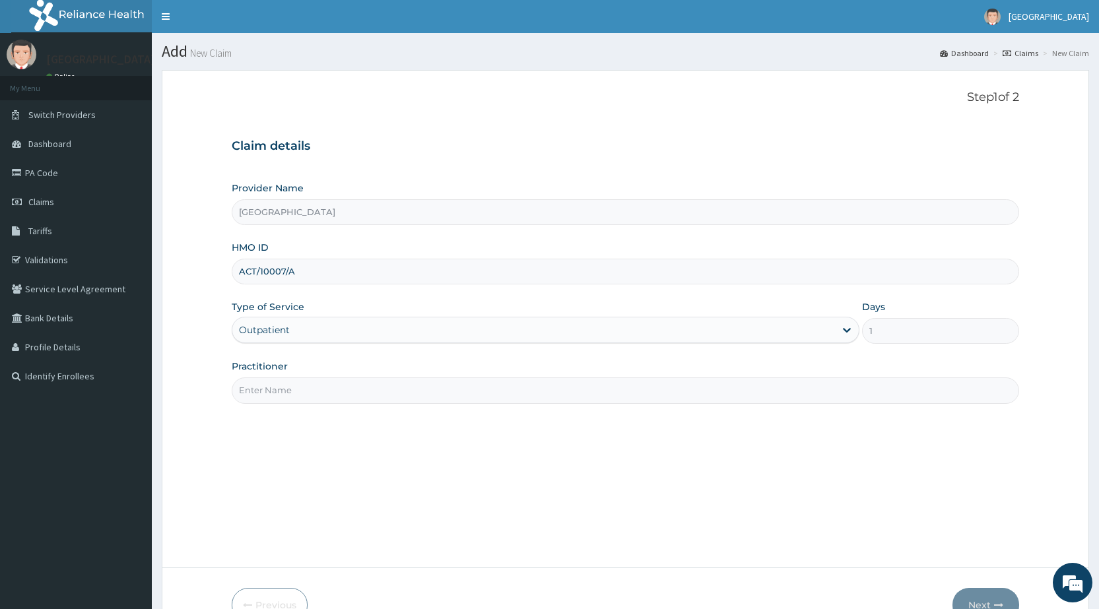
click at [316, 390] on input "Practitioner" at bounding box center [625, 391] width 787 height 26
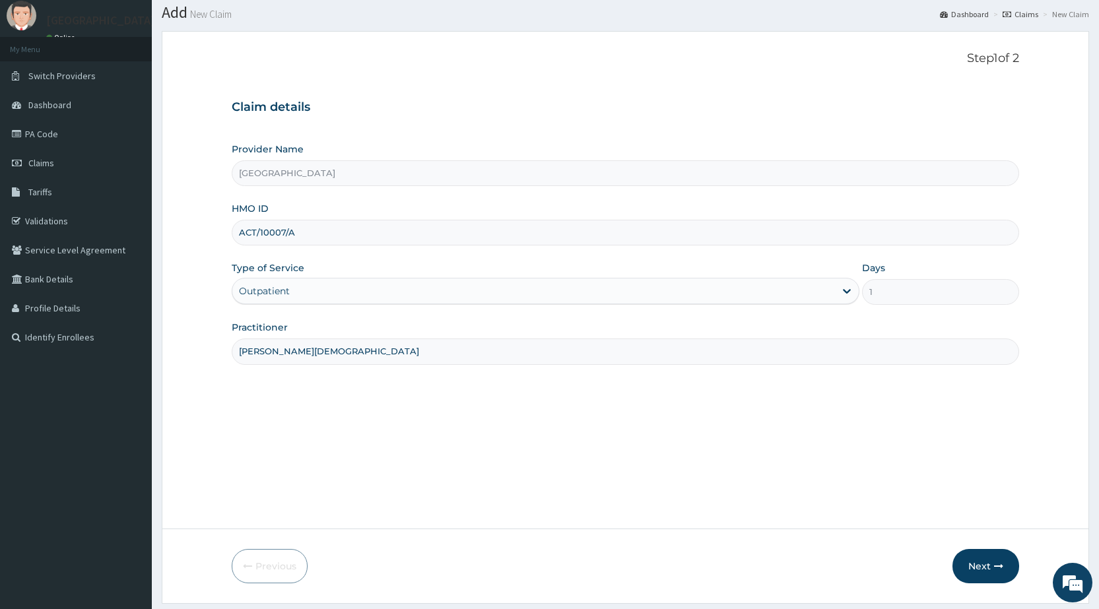
scroll to position [77, 0]
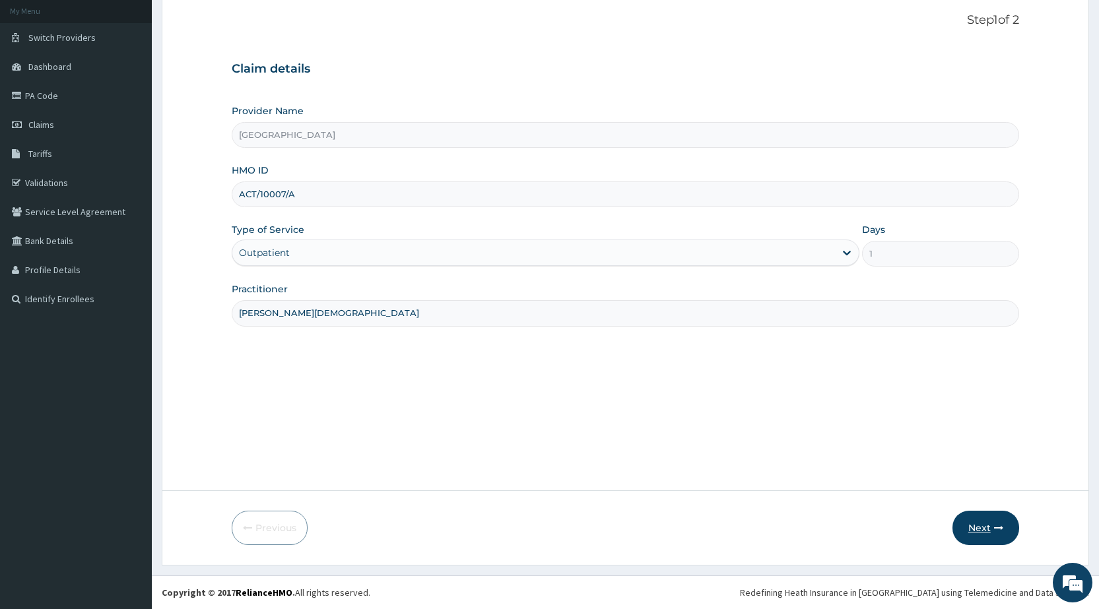
type input "DR. EZEKIEL"
click at [978, 524] on button "Next" at bounding box center [985, 528] width 67 height 34
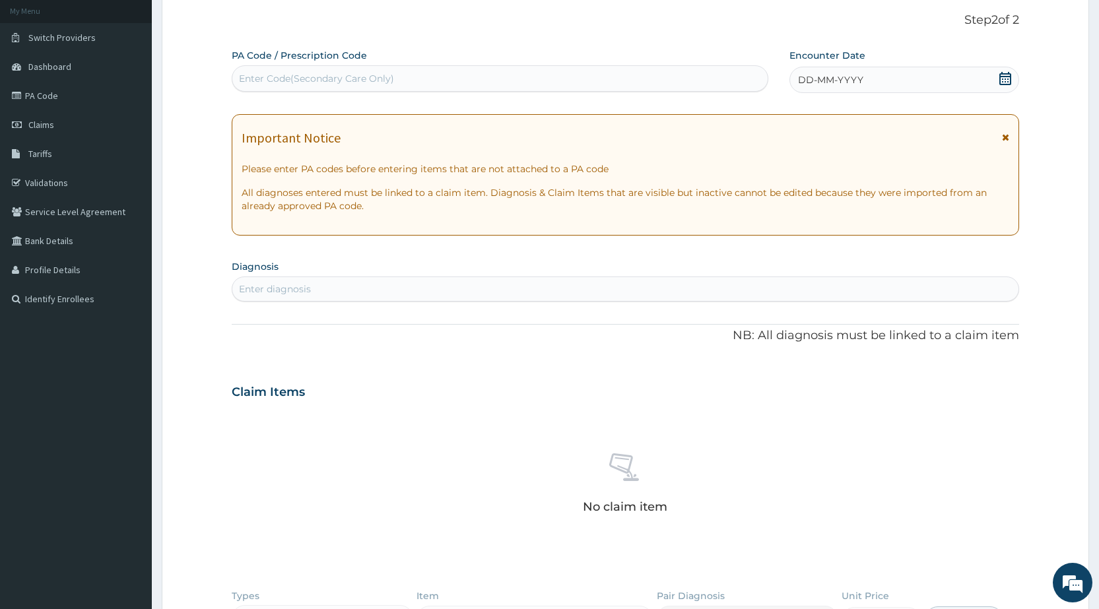
click at [862, 75] on div "DD-MM-YYYY" at bounding box center [904, 80] width 230 height 26
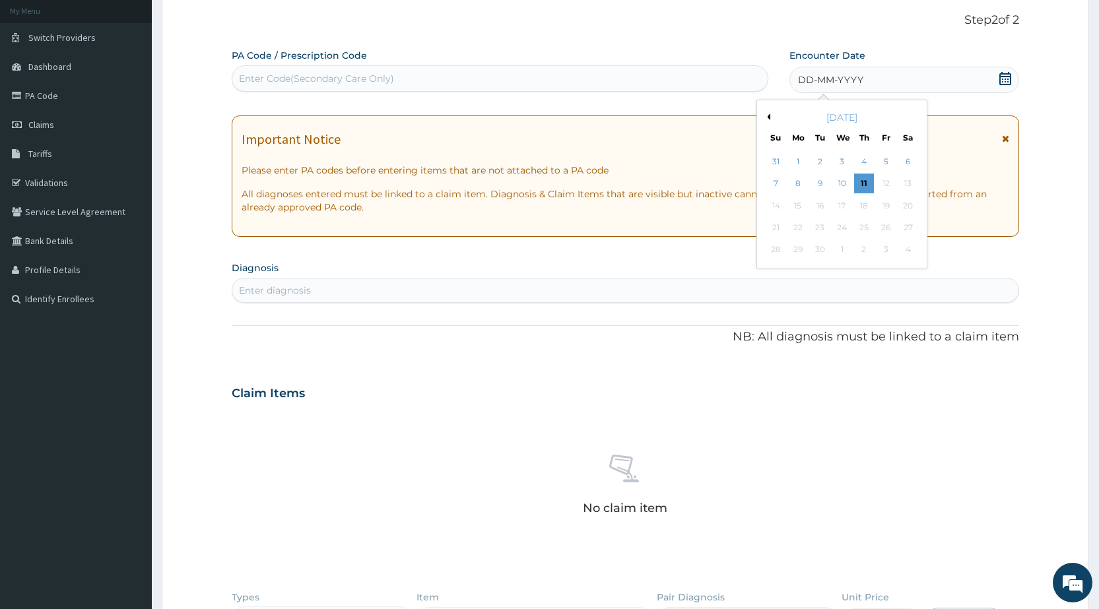
click at [766, 114] on button "Previous Month" at bounding box center [767, 117] width 7 height 7
click at [797, 183] on div "4" at bounding box center [798, 184] width 20 height 20
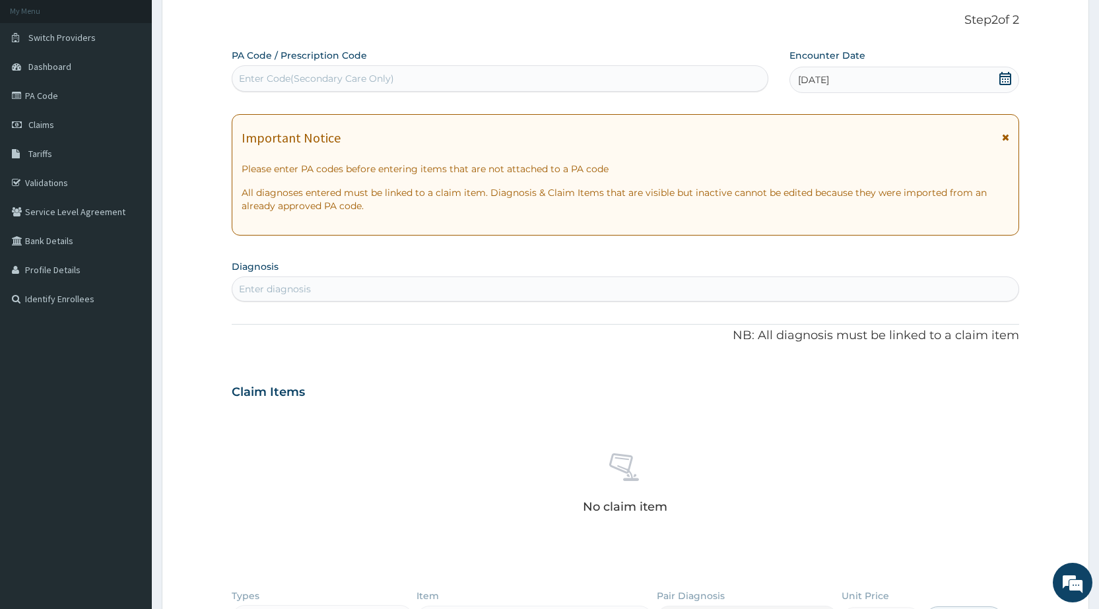
click at [300, 287] on div "Enter diagnosis" at bounding box center [275, 289] width 72 height 13
type input "DERMATITI"
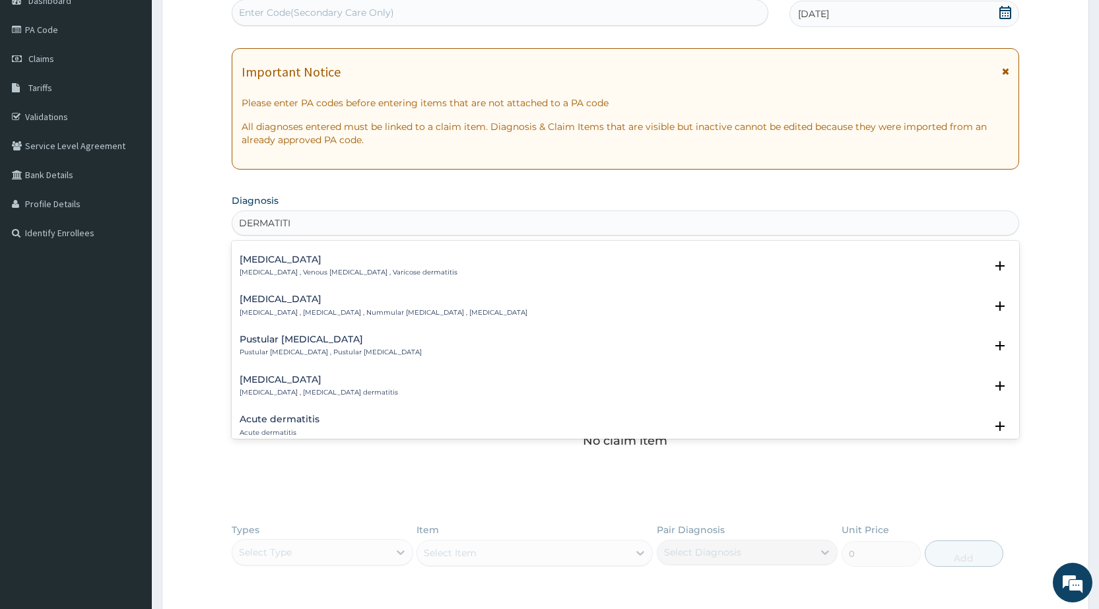
scroll to position [528, 0]
click at [253, 380] on h4 "Acute dermatitis" at bounding box center [280, 376] width 80 height 10
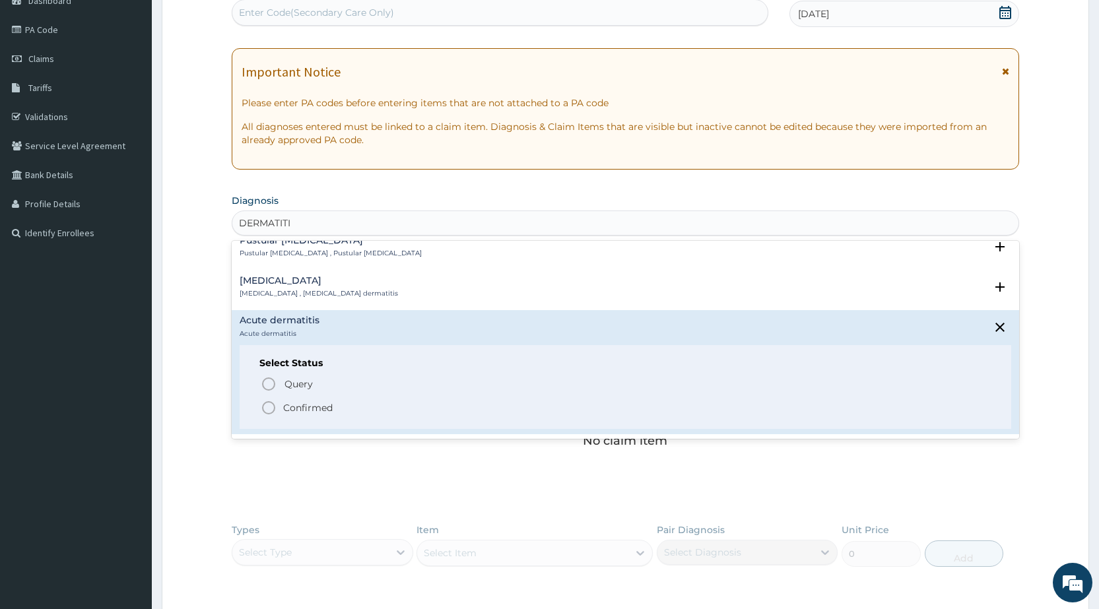
scroll to position [594, 0]
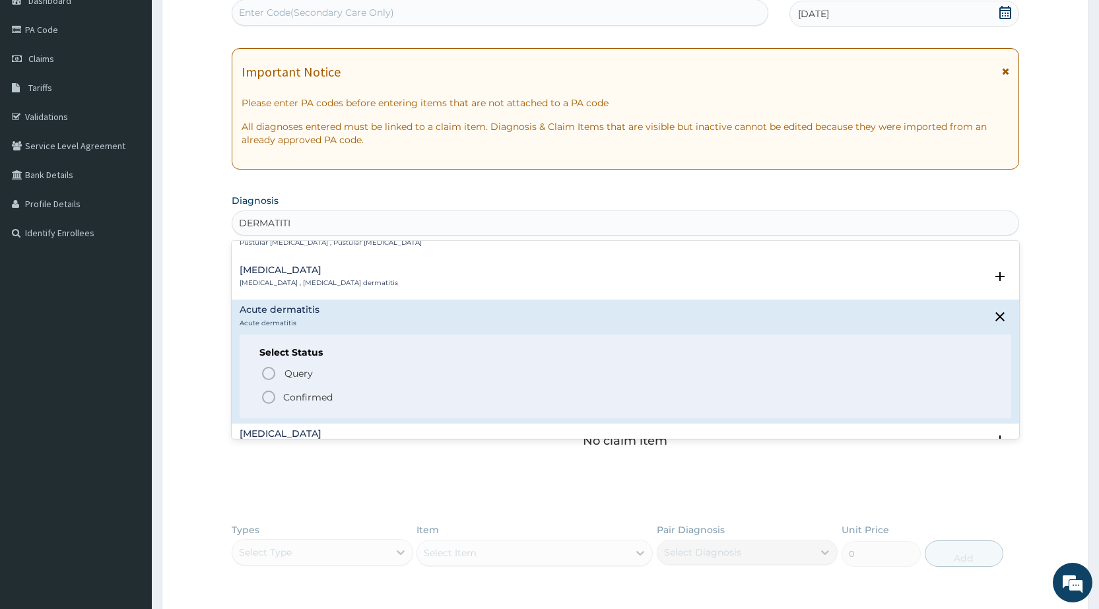
click at [298, 404] on p "Confirmed" at bounding box center [308, 397] width 50 height 13
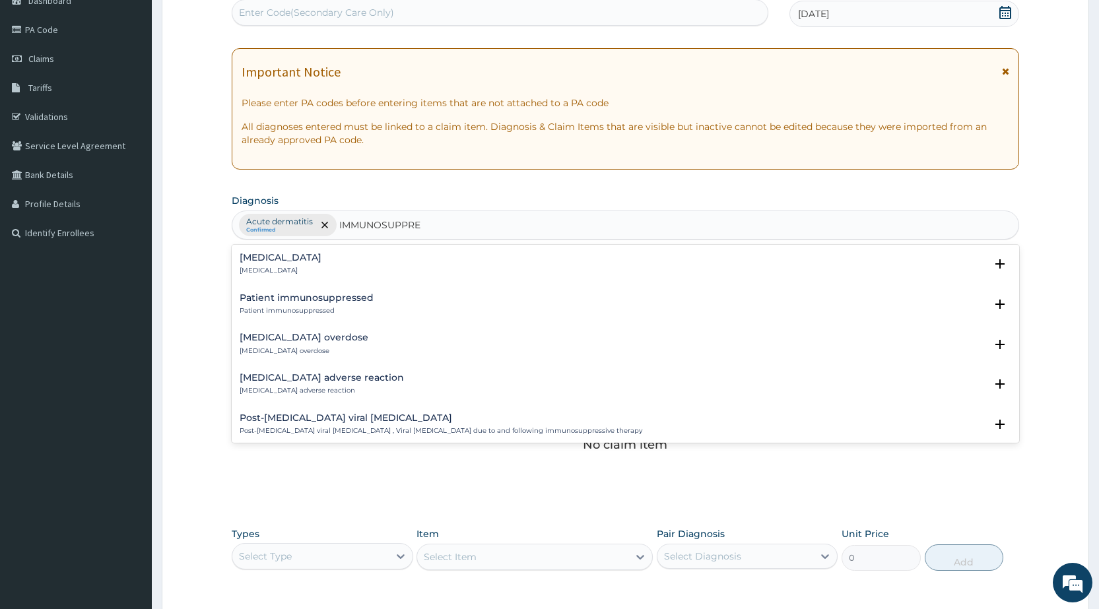
type input "IMMUNOSUPPRE"
type input "IMMUNOSUPP"
click at [308, 265] on div "Immunosuppression Immunosuppression" at bounding box center [281, 264] width 82 height 23
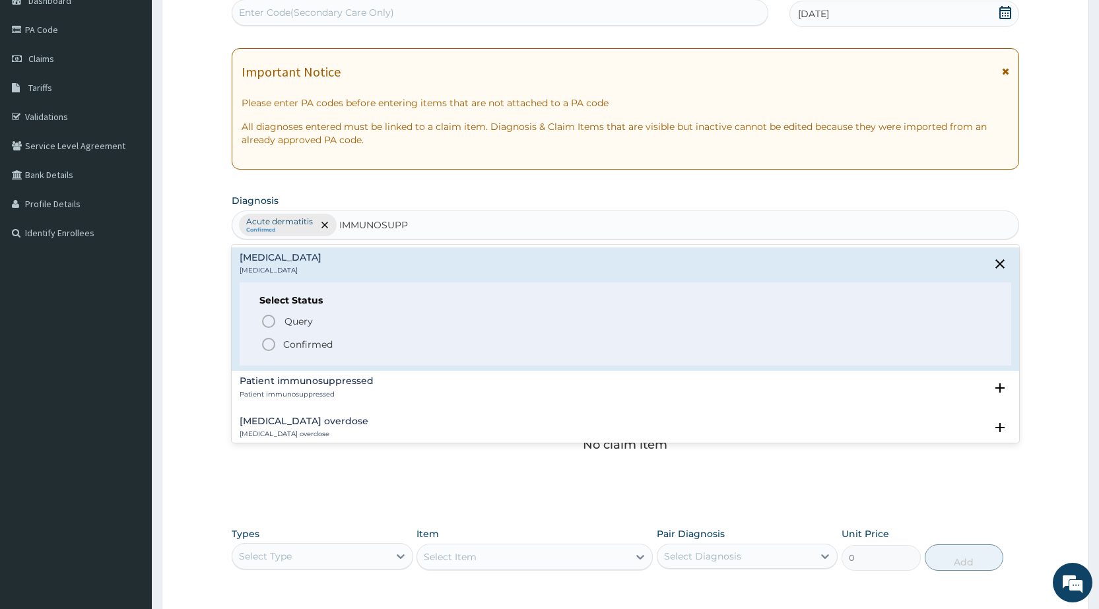
click at [290, 344] on p "Confirmed" at bounding box center [308, 344] width 50 height 13
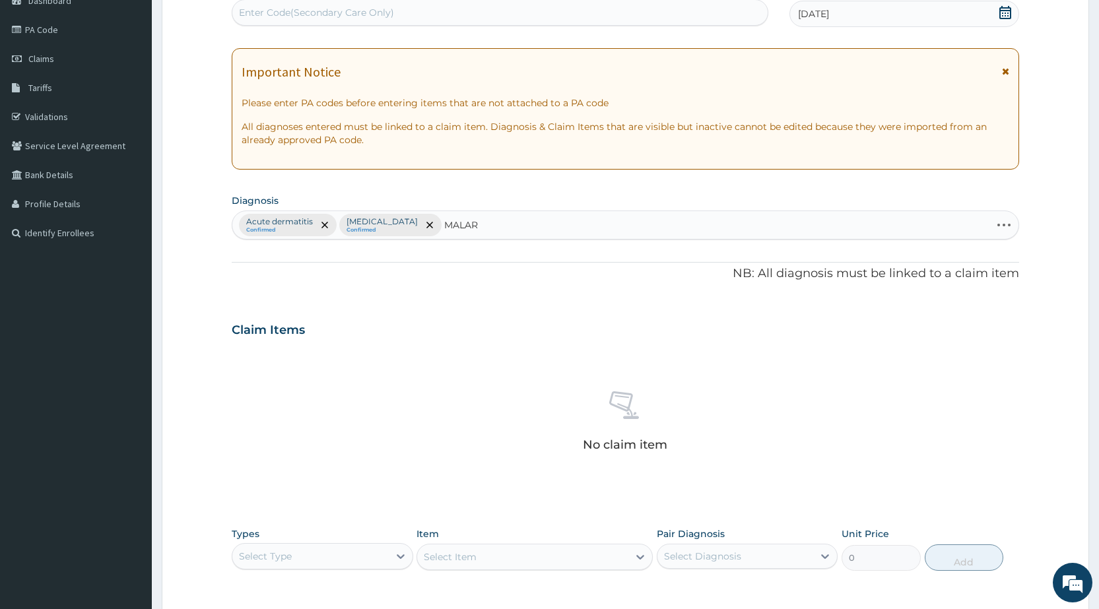
type input "MALARI"
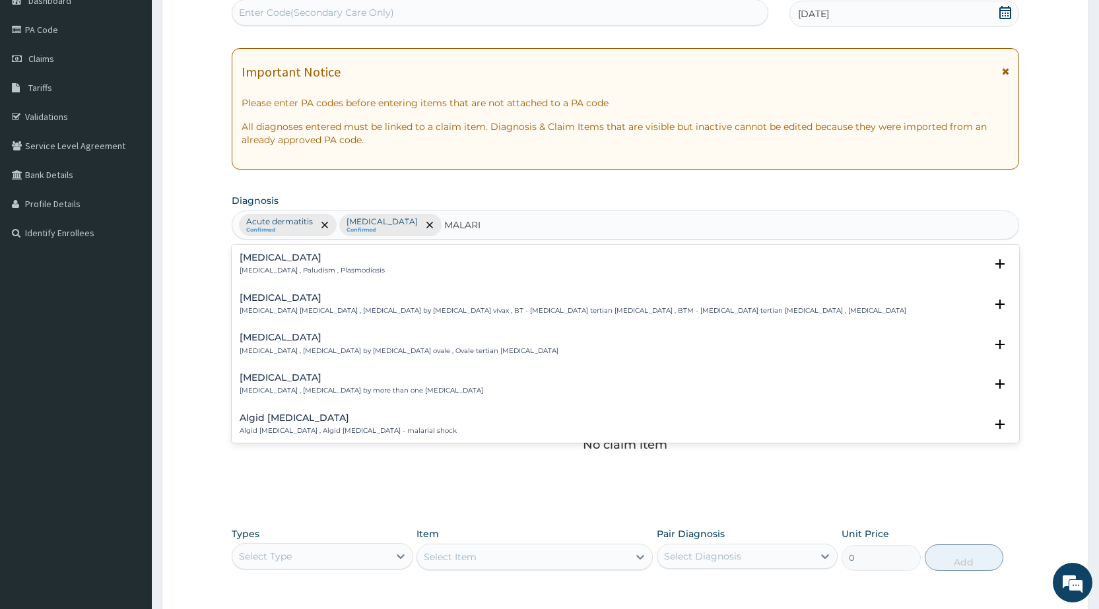
click at [279, 256] on h4 "[MEDICAL_DATA]" at bounding box center [312, 258] width 145 height 10
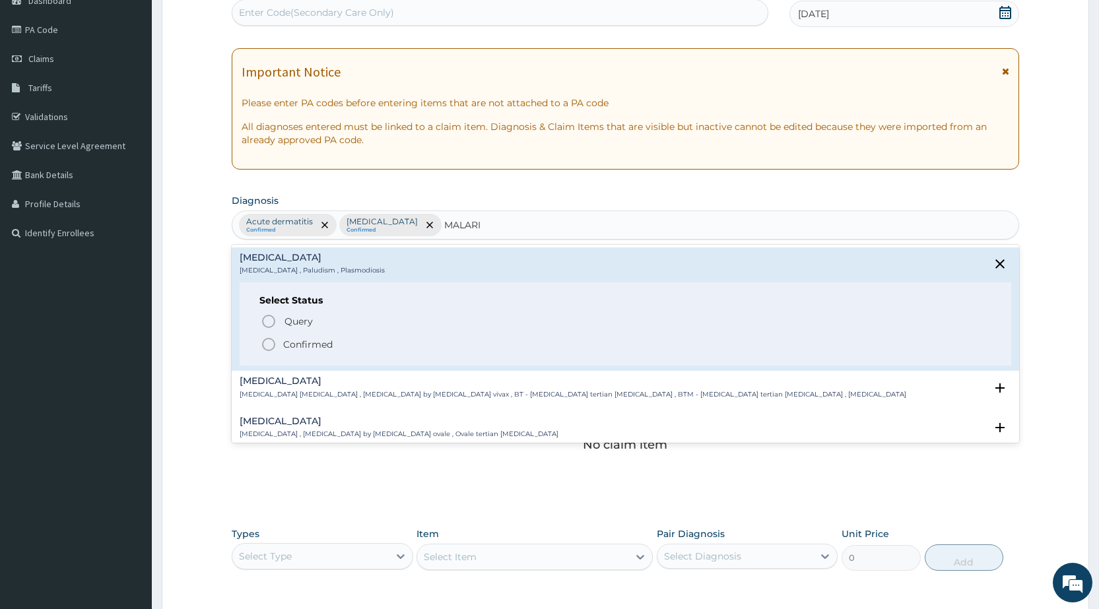
click at [269, 341] on icon "status option filled" at bounding box center [269, 345] width 16 height 16
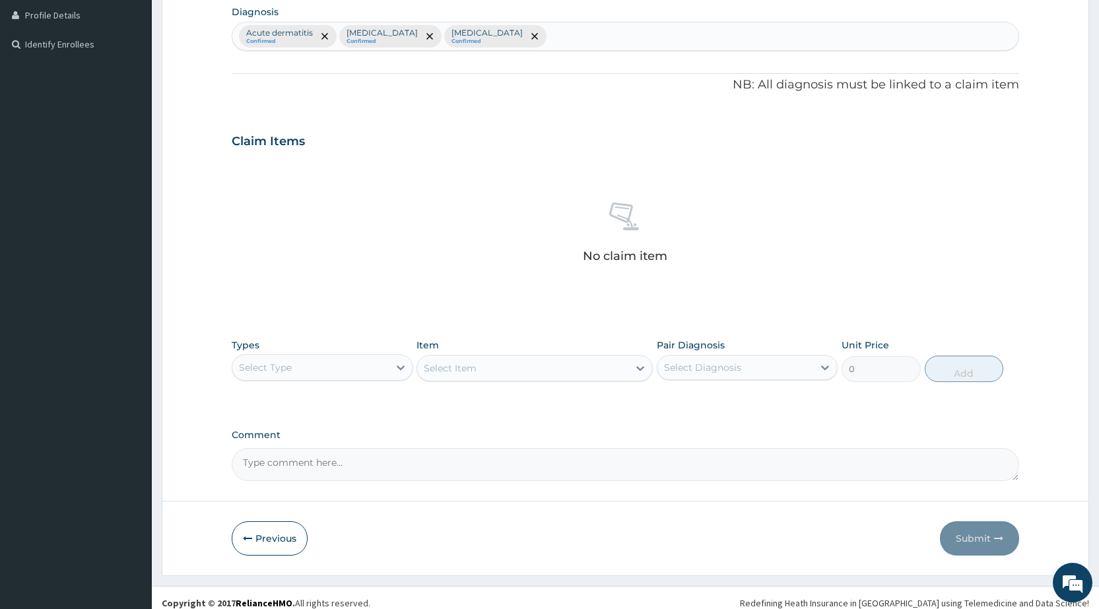
scroll to position [343, 0]
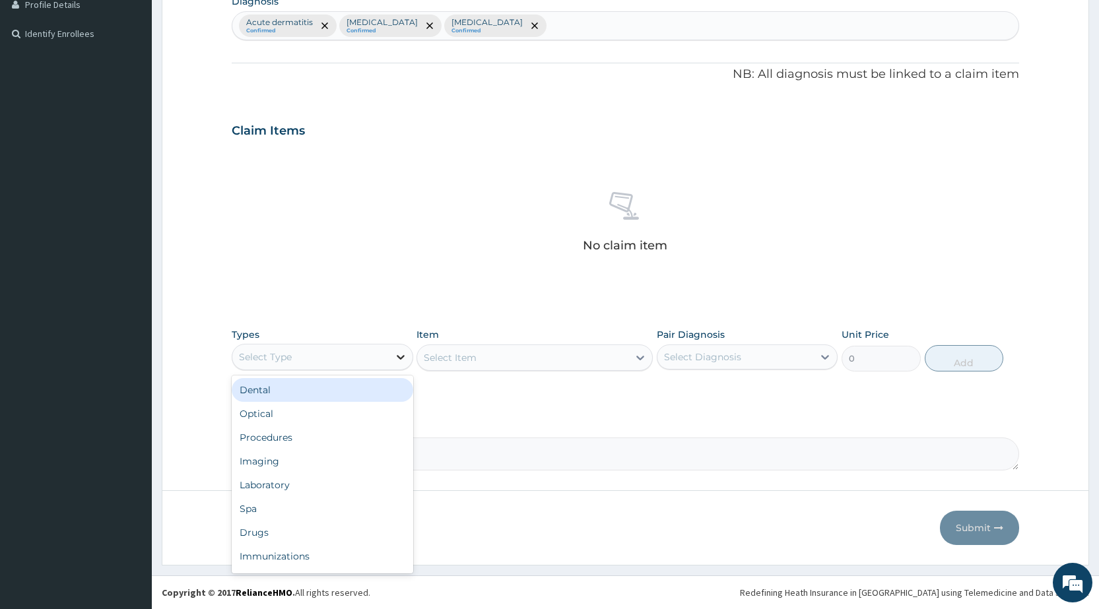
click at [402, 359] on icon at bounding box center [400, 356] width 13 height 13
click at [278, 395] on div "Procedures" at bounding box center [322, 393] width 181 height 24
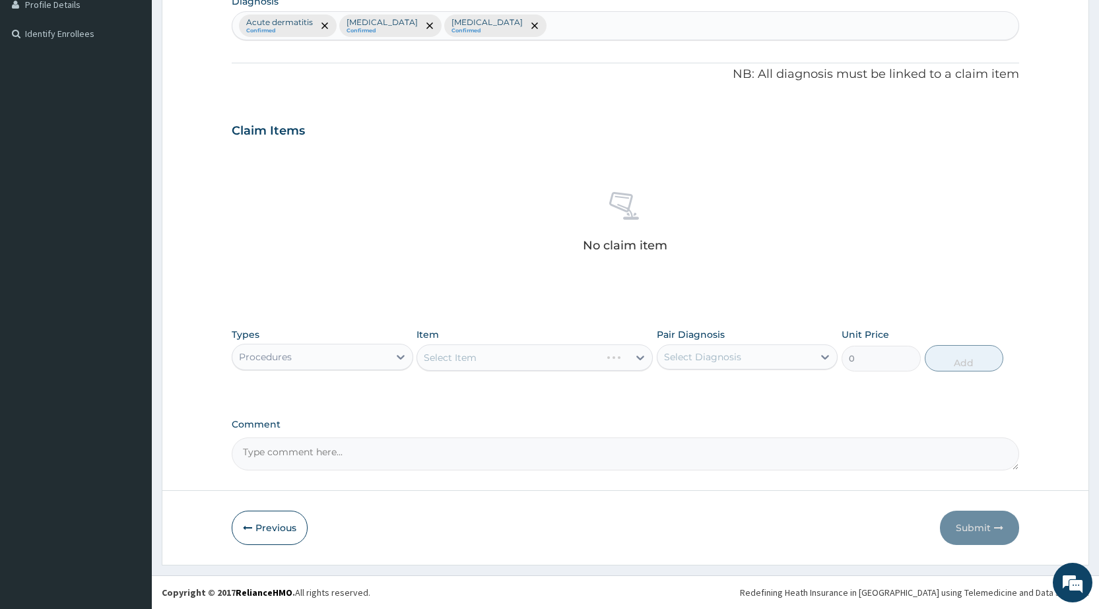
click at [493, 362] on div "Select Item" at bounding box center [535, 358] width 236 height 26
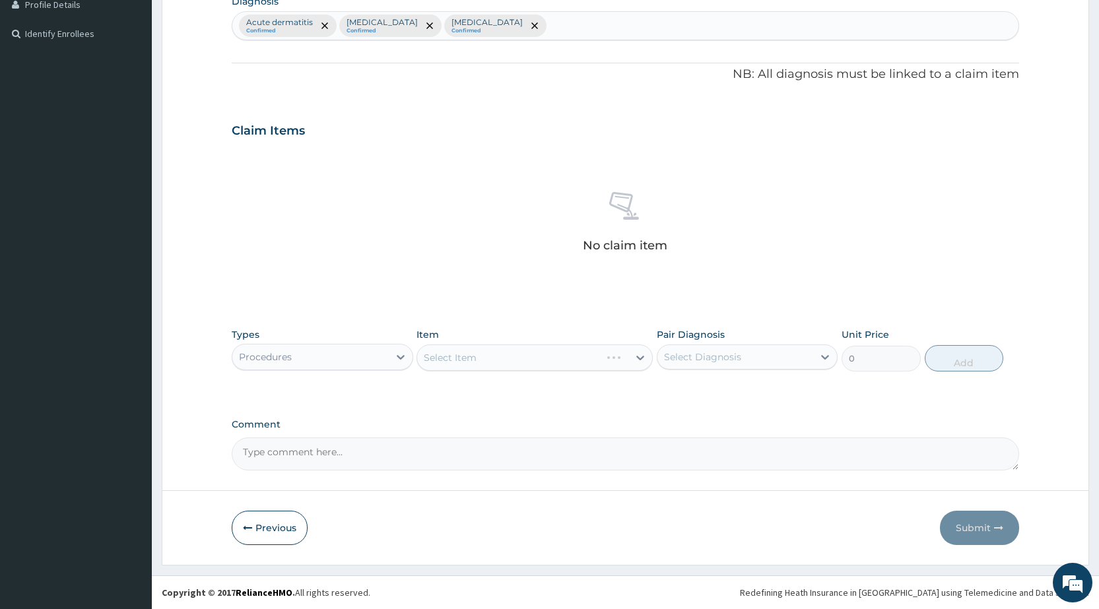
click at [493, 362] on div "Select Item" at bounding box center [535, 358] width 236 height 26
click at [559, 363] on div "Select Item" at bounding box center [535, 358] width 236 height 26
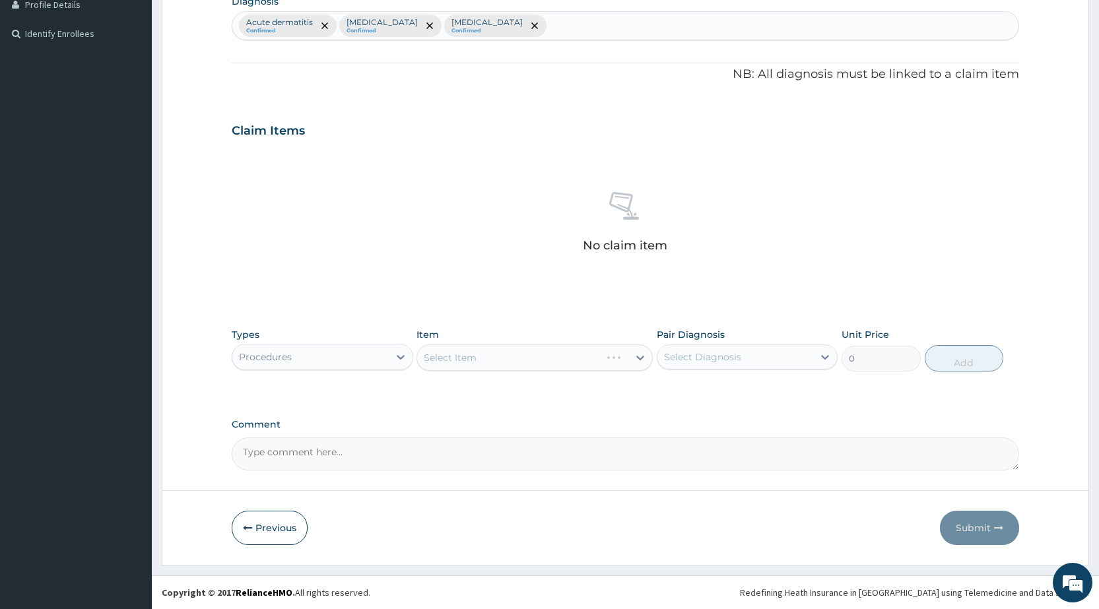
click at [559, 363] on div "Select Item" at bounding box center [535, 358] width 236 height 26
click at [710, 366] on div "Select Diagnosis" at bounding box center [735, 357] width 156 height 21
click at [582, 357] on div "Select Item" at bounding box center [535, 358] width 236 height 26
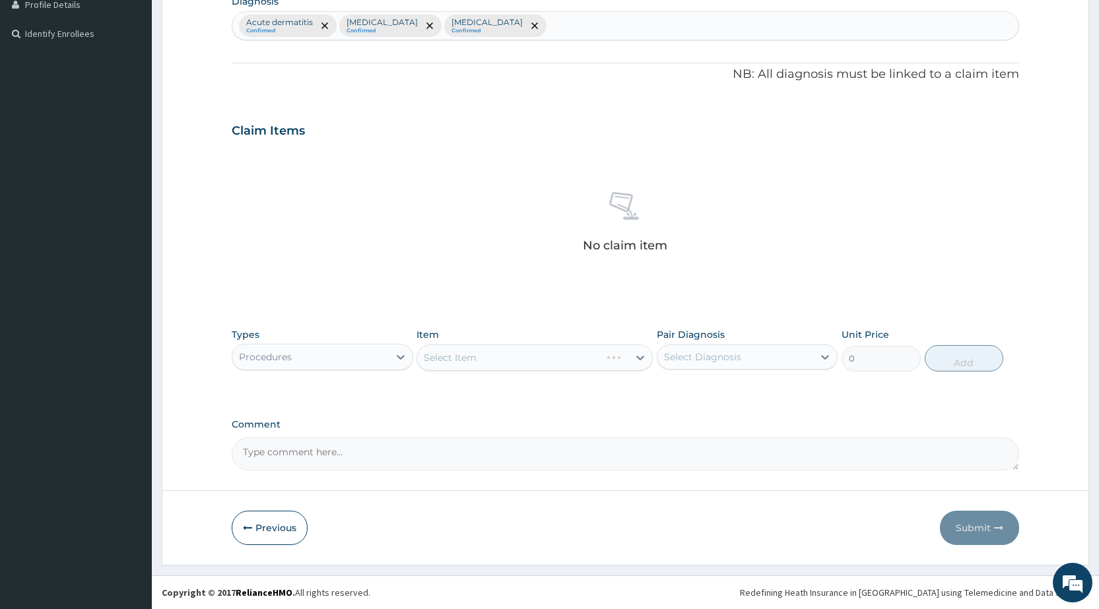
click at [611, 363] on div "Select Item" at bounding box center [535, 358] width 236 height 26
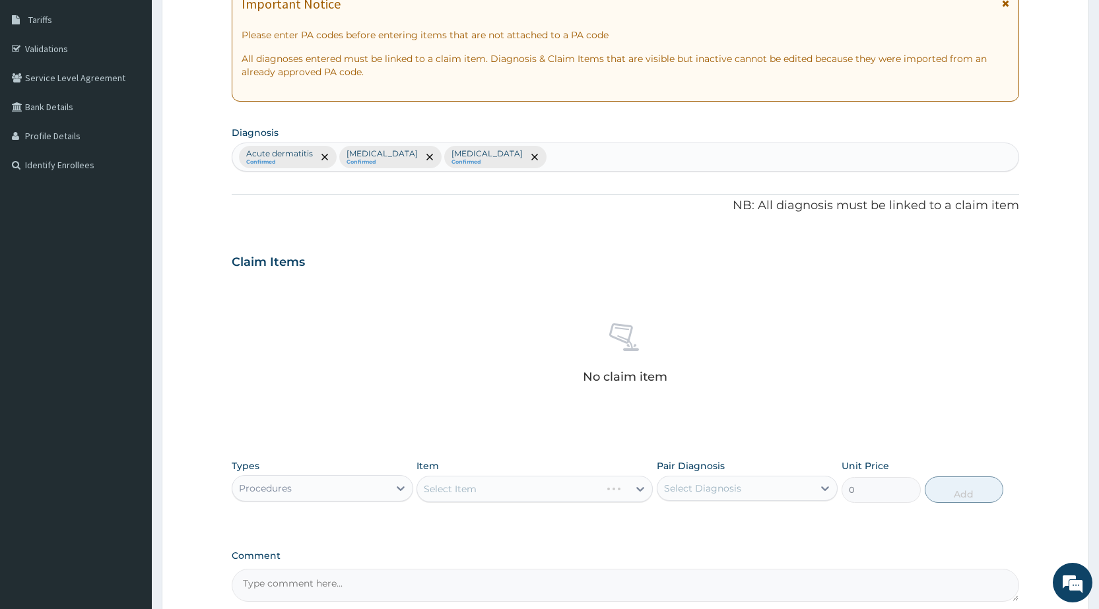
scroll to position [211, 0]
click at [495, 494] on div "Select Item" at bounding box center [535, 490] width 236 height 26
click at [495, 493] on div "Select Item" at bounding box center [535, 490] width 236 height 26
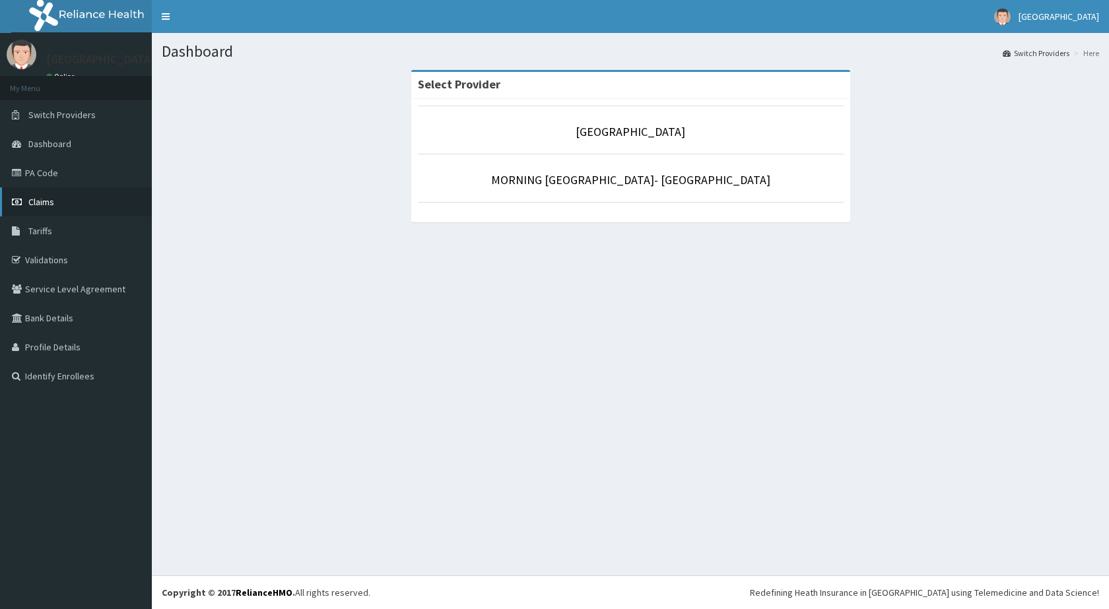
click at [50, 201] on span "Claims" at bounding box center [41, 202] width 26 height 12
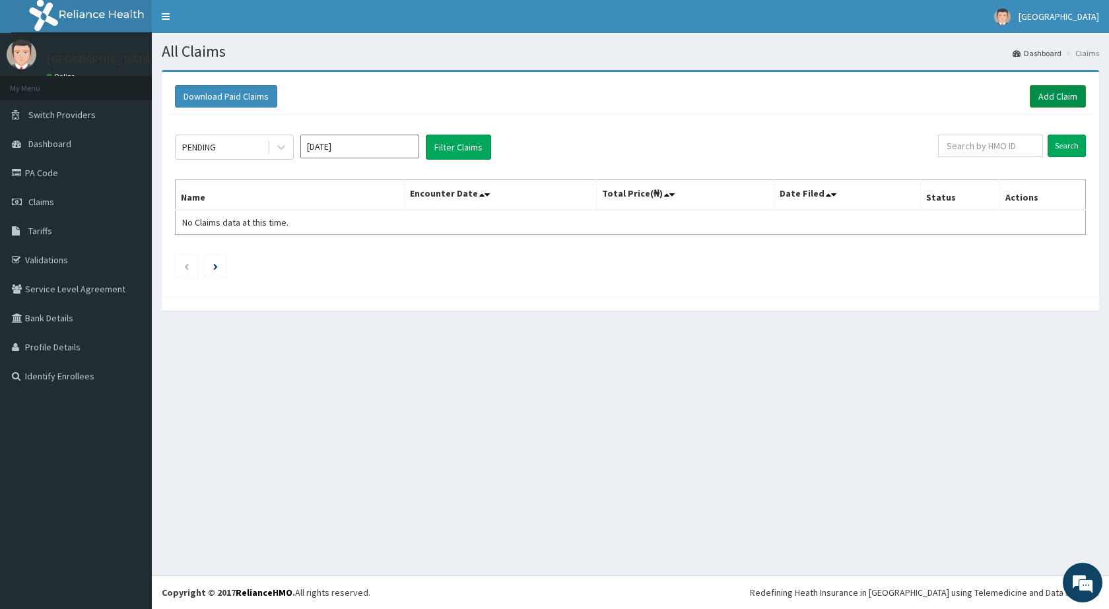
click at [1059, 100] on link "Add Claim" at bounding box center [1058, 96] width 56 height 22
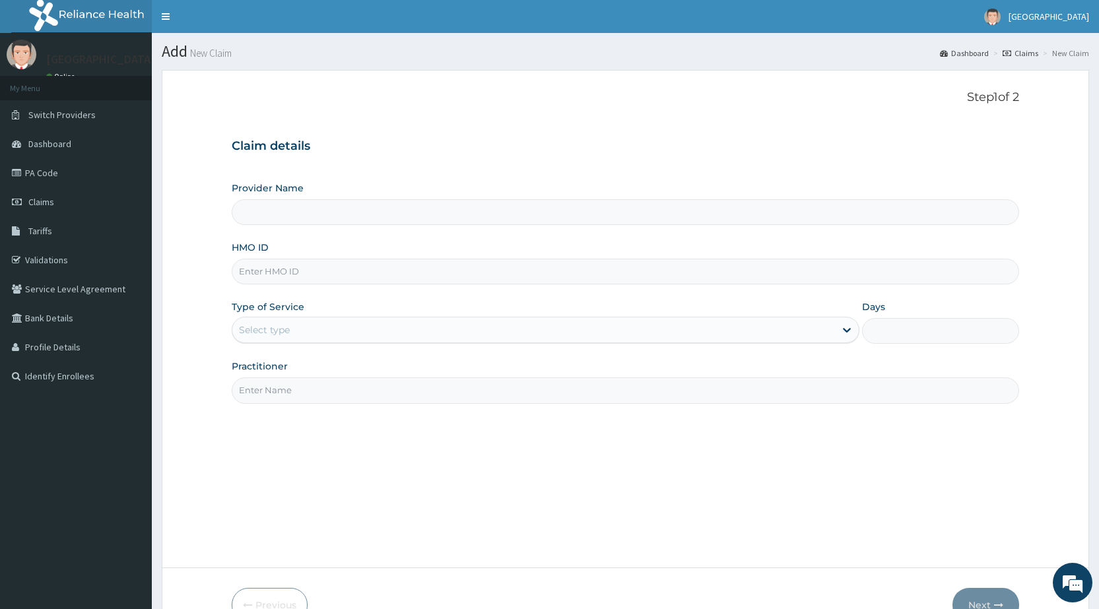
type input "[GEOGRAPHIC_DATA]"
click at [369, 273] on input "HMO ID" at bounding box center [625, 272] width 787 height 26
type input "ACT/10007/A"
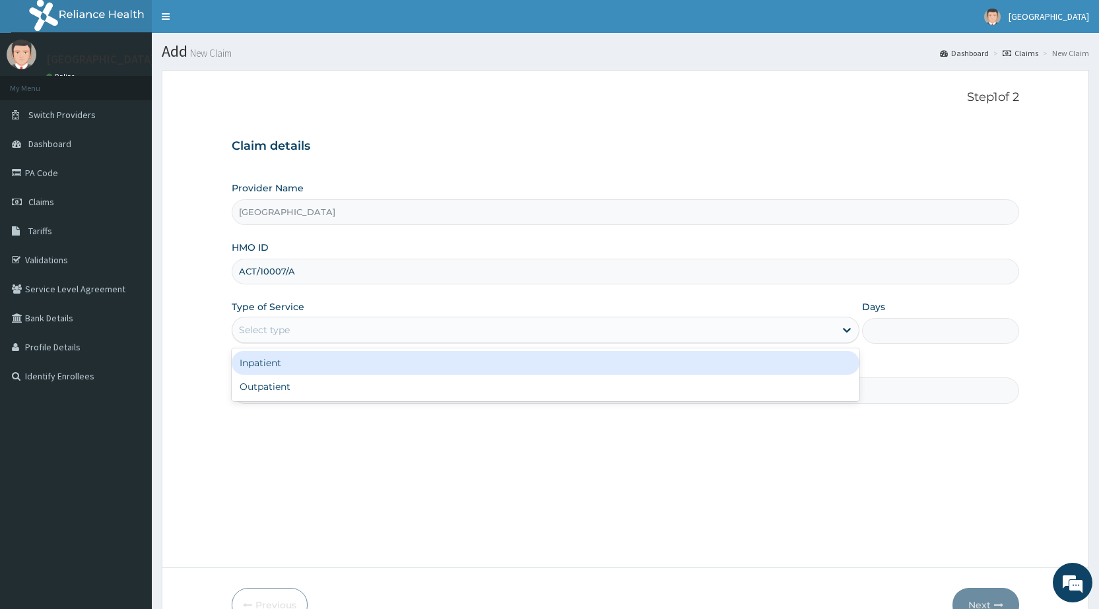
click at [301, 325] on div "Select type" at bounding box center [533, 329] width 603 height 21
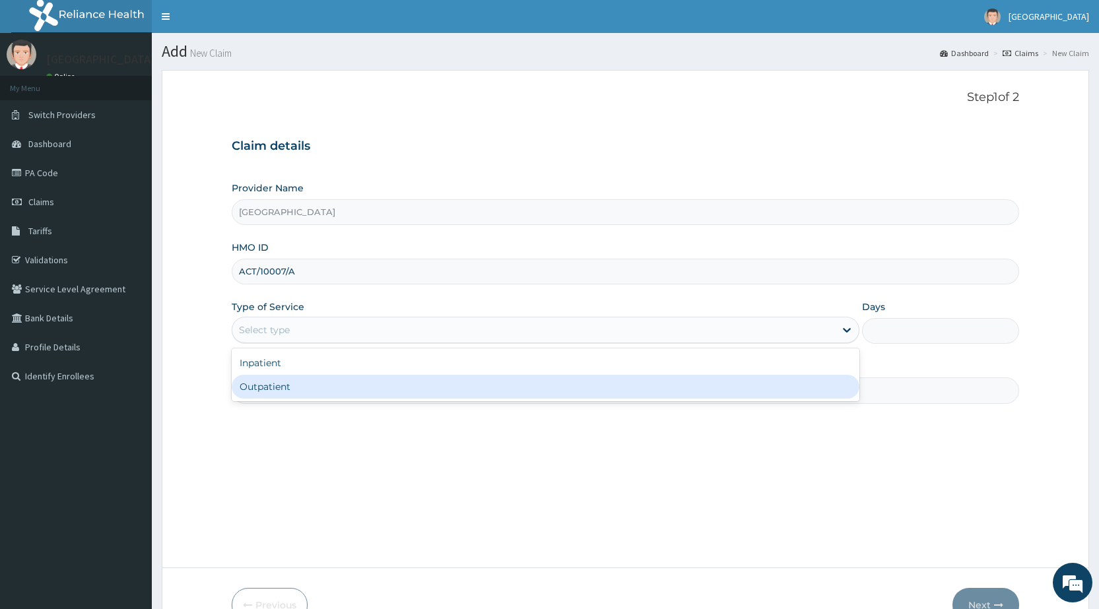
click at [280, 387] on div "Outpatient" at bounding box center [546, 387] width 628 height 24
type input "1"
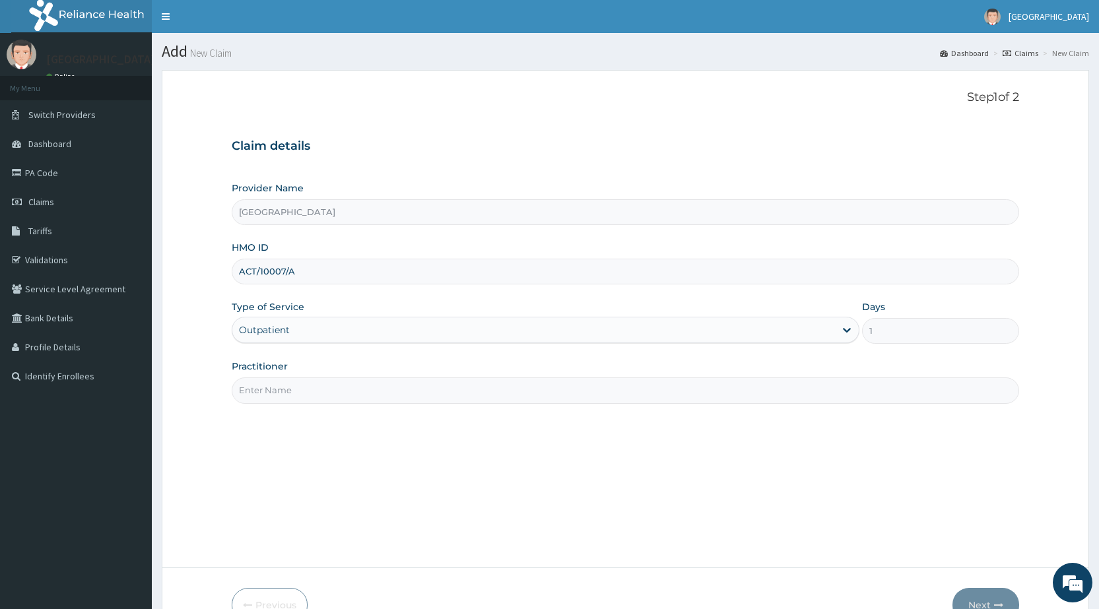
click at [280, 387] on input "Practitioner" at bounding box center [625, 391] width 787 height 26
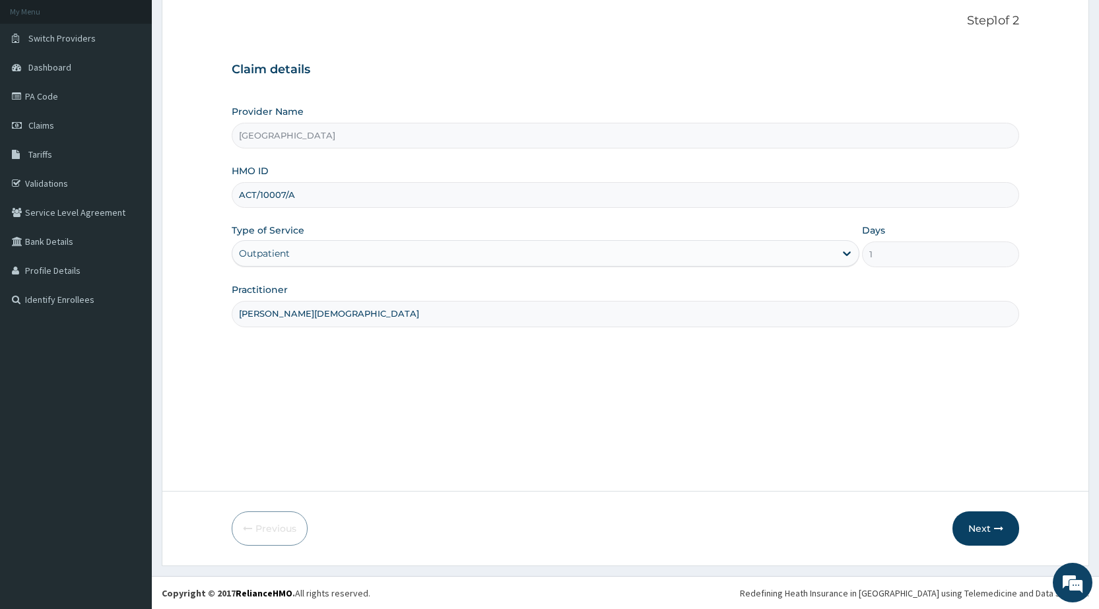
scroll to position [77, 0]
type input "DR. EZEKIEL"
click at [989, 522] on button "Next" at bounding box center [985, 528] width 67 height 34
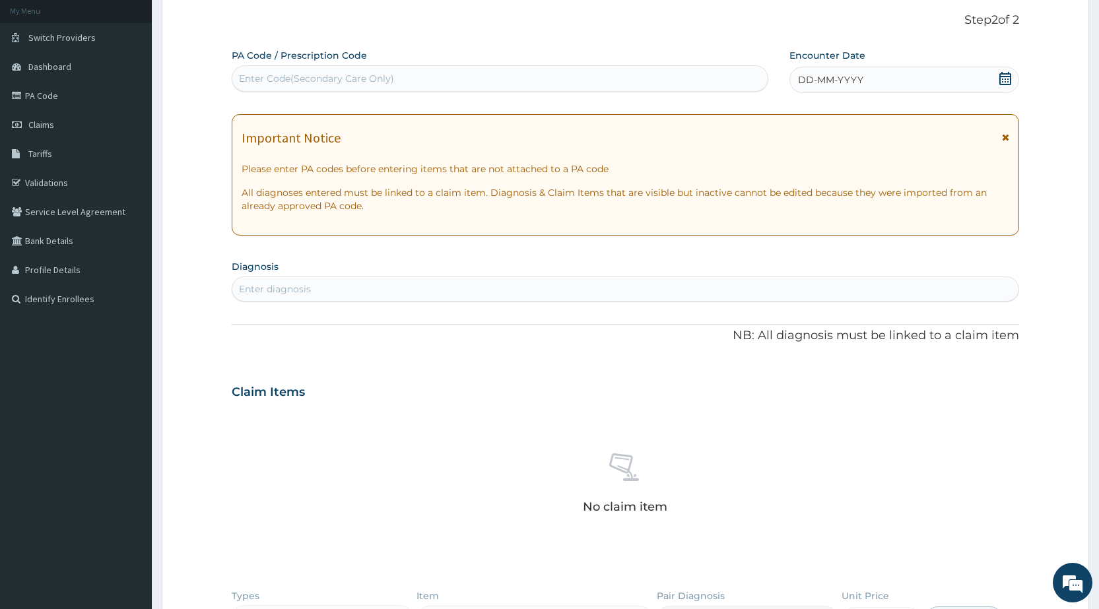
click at [874, 75] on div "DD-MM-YYYY" at bounding box center [904, 80] width 230 height 26
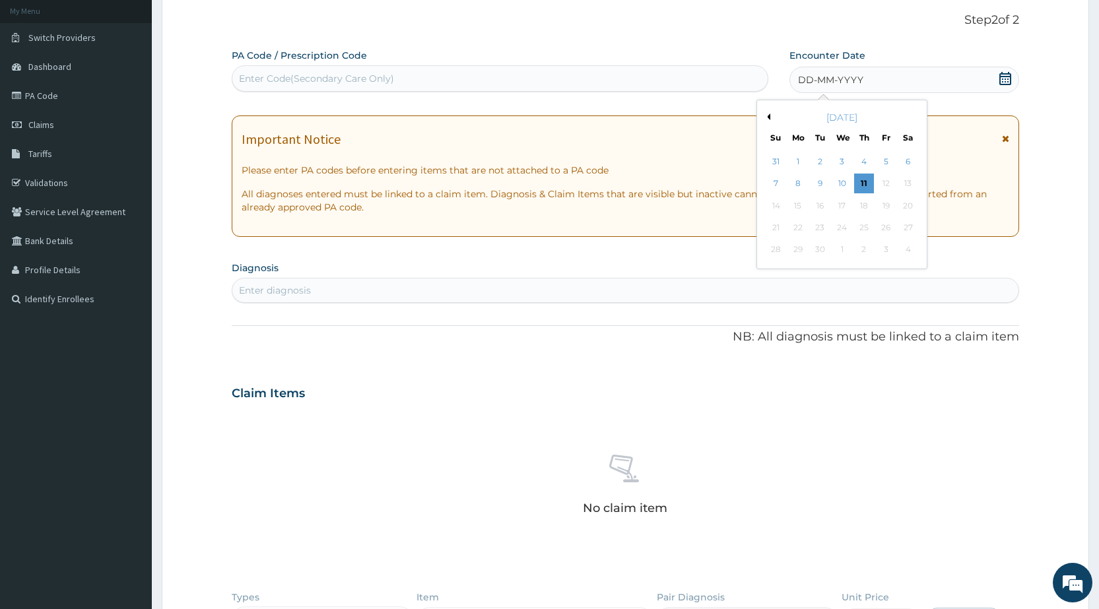
click at [769, 116] on button "Previous Month" at bounding box center [767, 117] width 7 height 7
click at [798, 180] on div "4" at bounding box center [798, 184] width 20 height 20
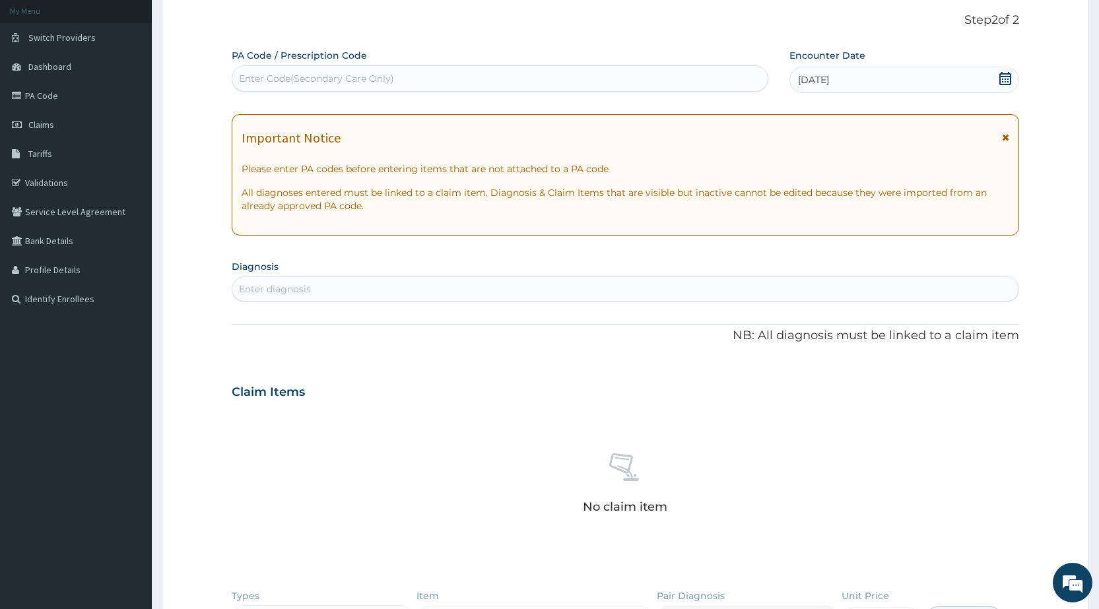
click at [441, 285] on div "Enter diagnosis" at bounding box center [625, 289] width 786 height 21
type input "DERMATI"
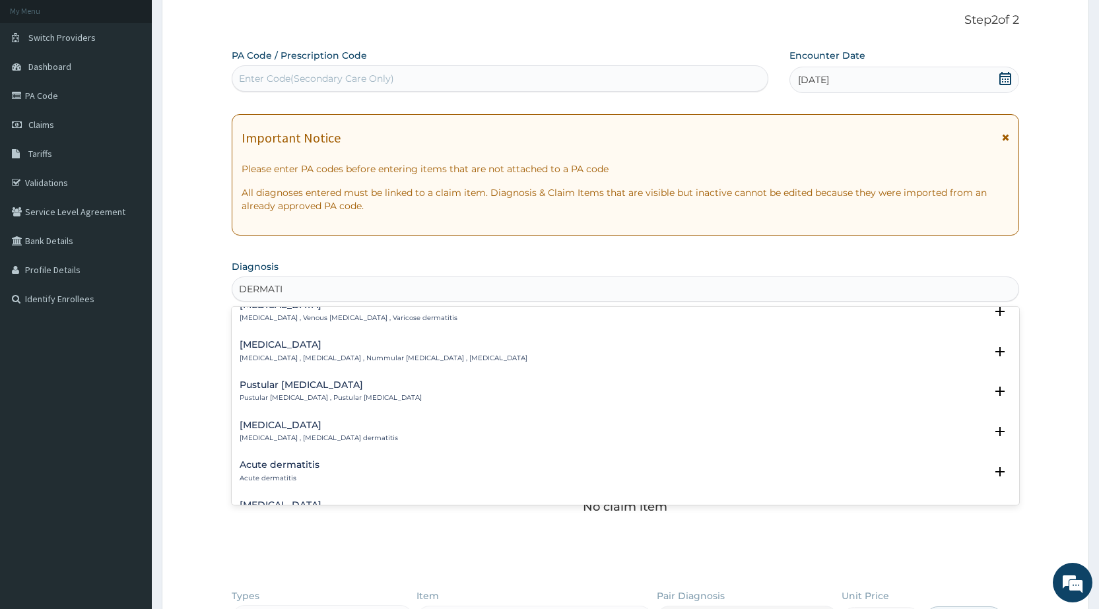
scroll to position [528, 0]
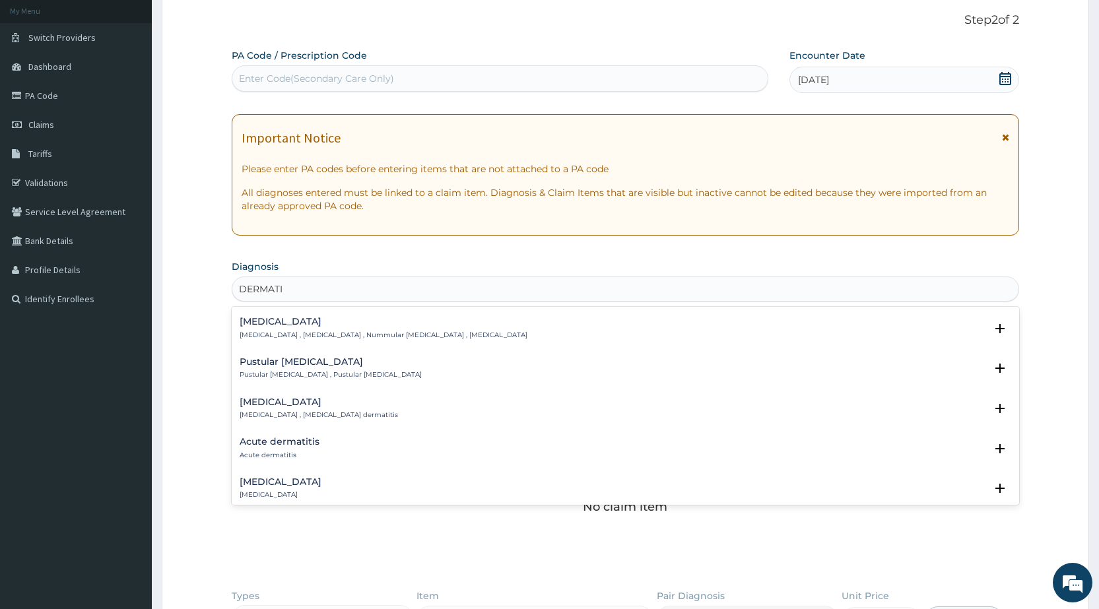
click at [302, 447] on h4 "Acute dermatitis" at bounding box center [280, 442] width 80 height 10
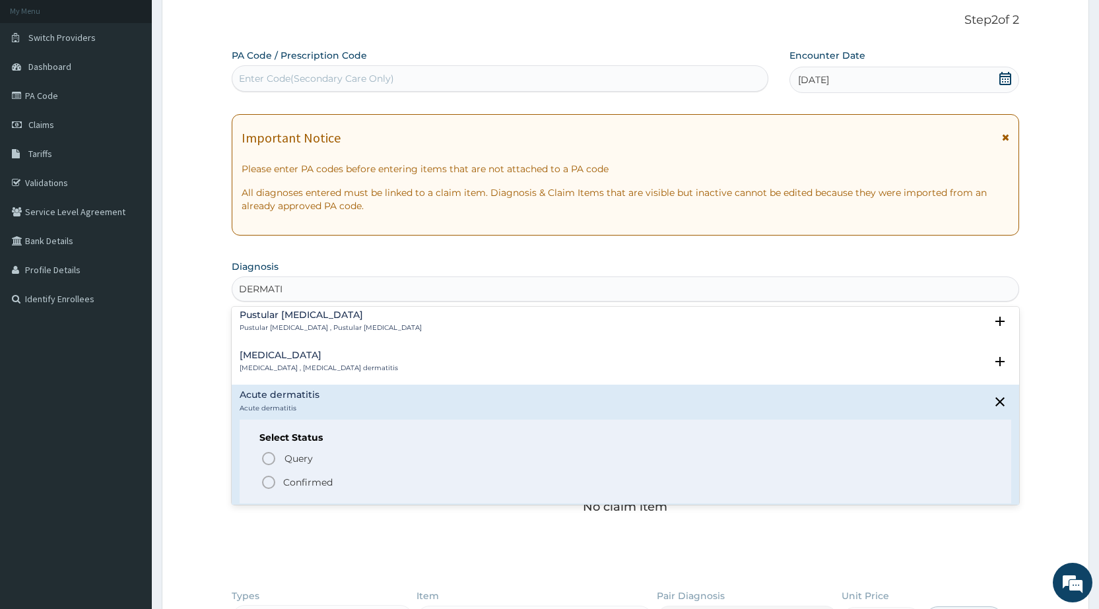
scroll to position [594, 0]
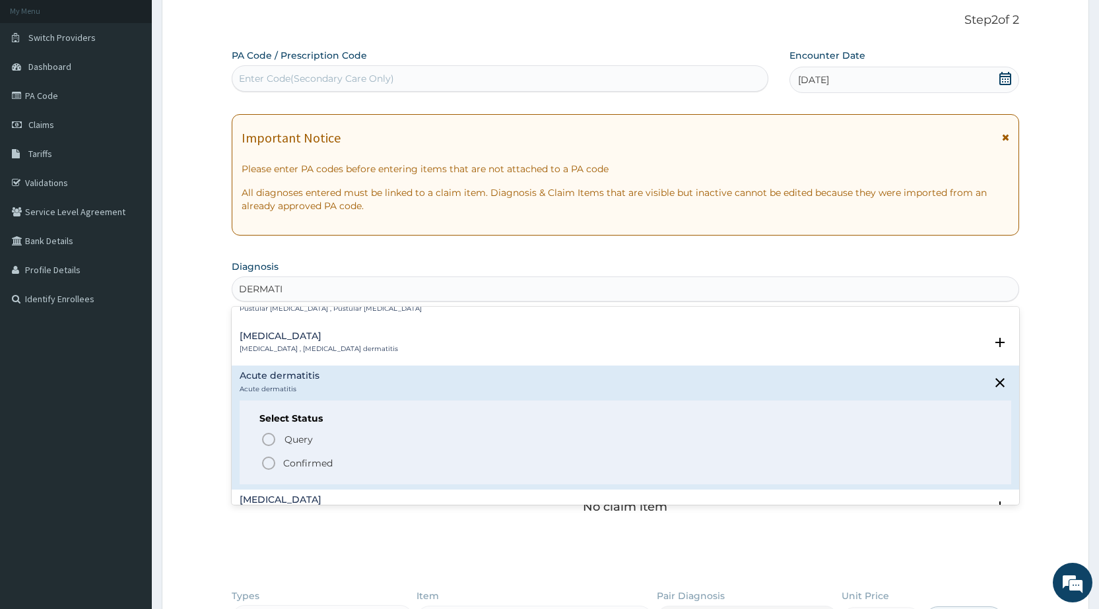
click at [293, 470] on p "Confirmed" at bounding box center [308, 463] width 50 height 13
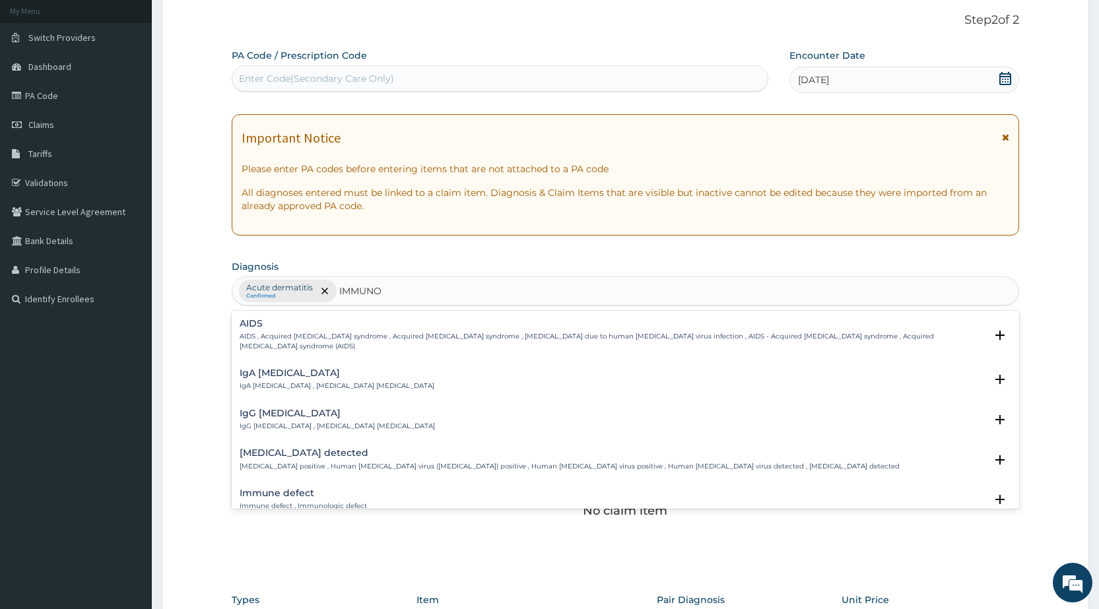
type input "IMMUNOS"
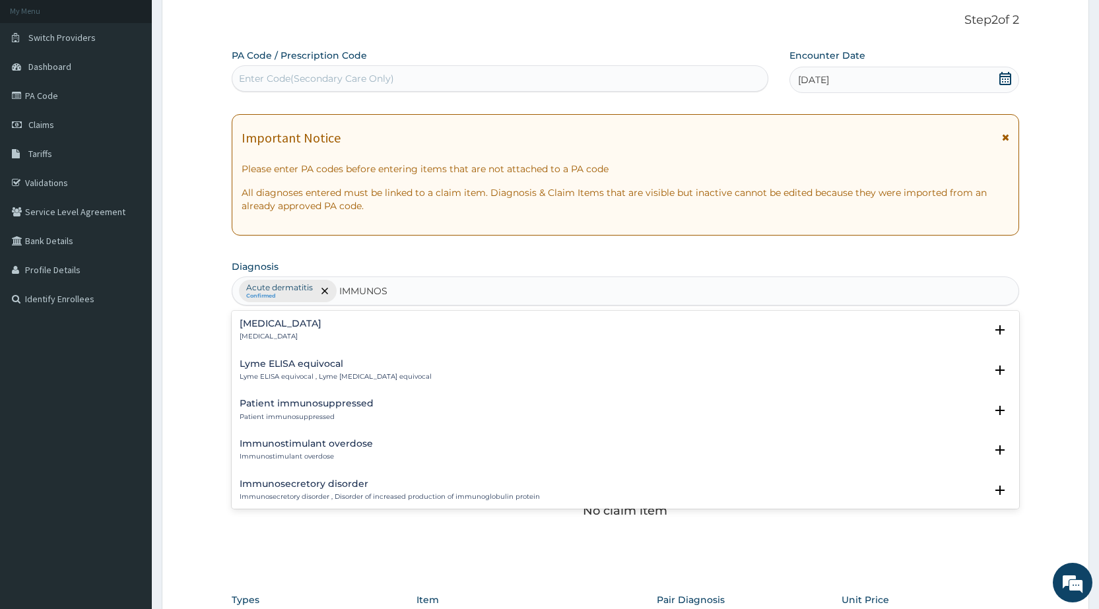
click at [284, 328] on h4 "[MEDICAL_DATA]" at bounding box center [281, 324] width 82 height 10
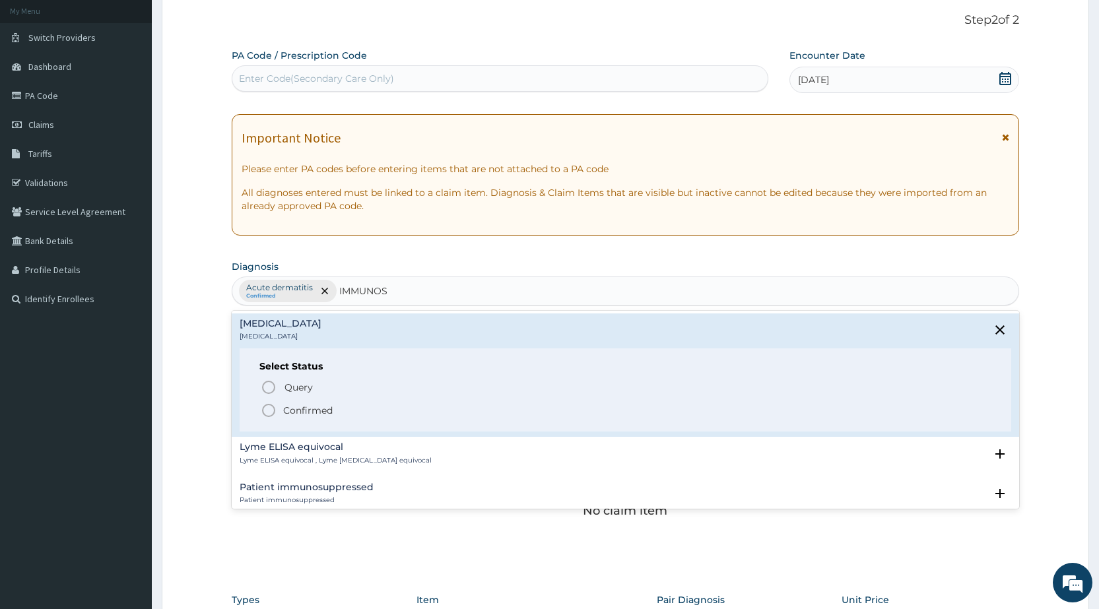
click at [270, 407] on icon "status option filled" at bounding box center [269, 411] width 16 height 16
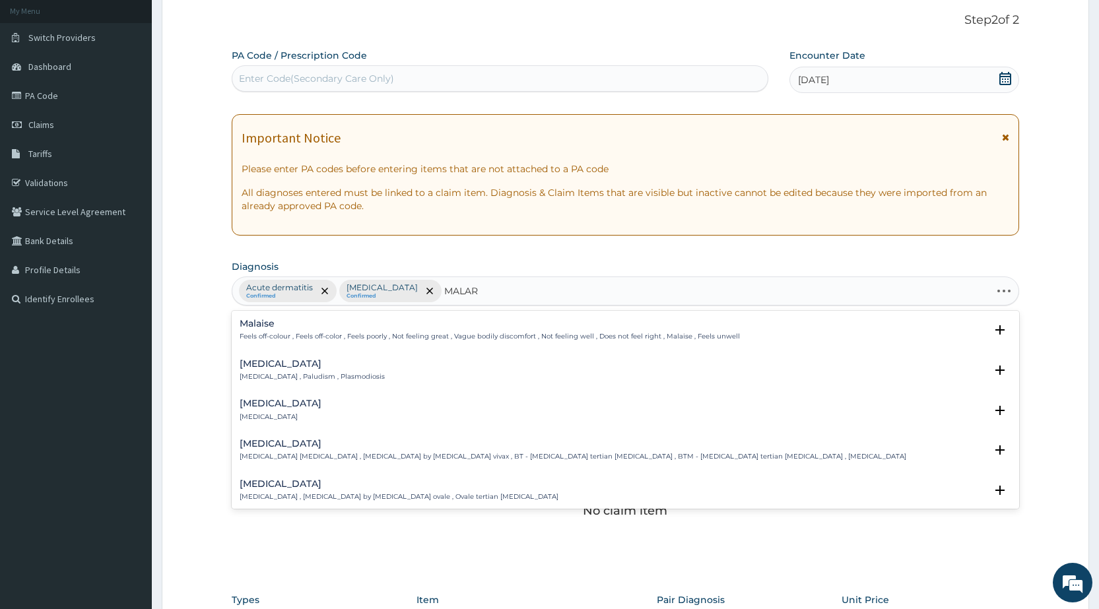
type input "MALARI"
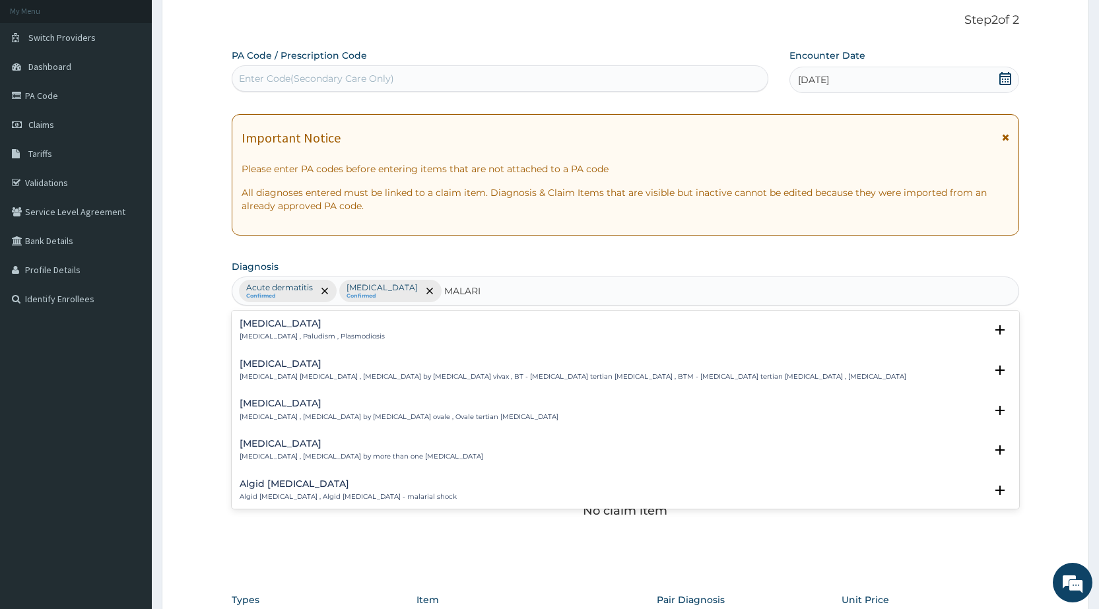
click at [301, 337] on p "[MEDICAL_DATA] , Paludism , Plasmodiosis" at bounding box center [312, 336] width 145 height 9
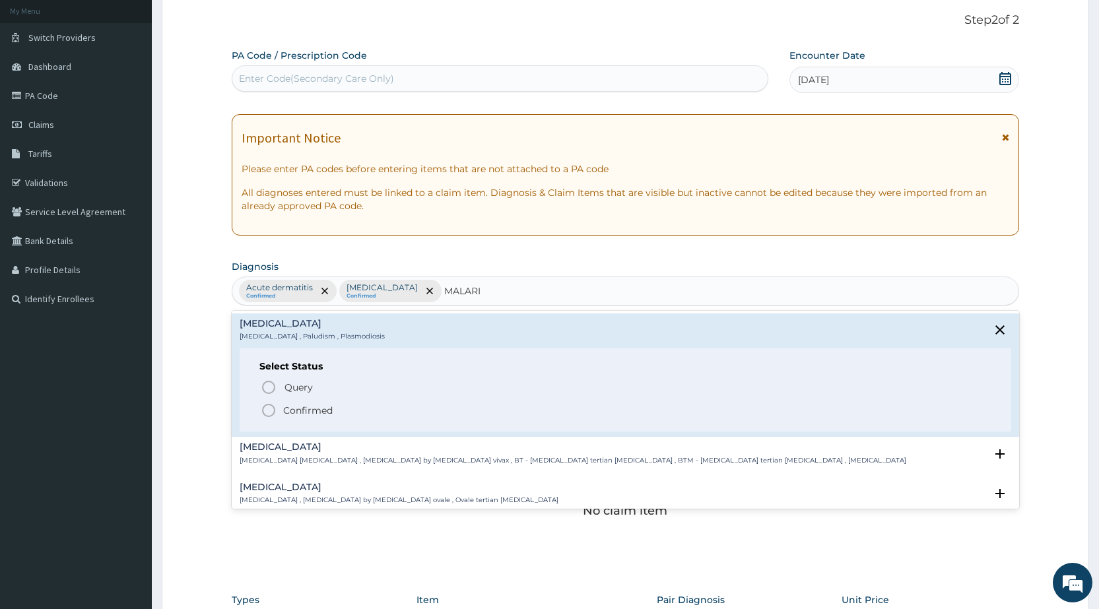
click at [285, 406] on p "Confirmed" at bounding box center [308, 410] width 50 height 13
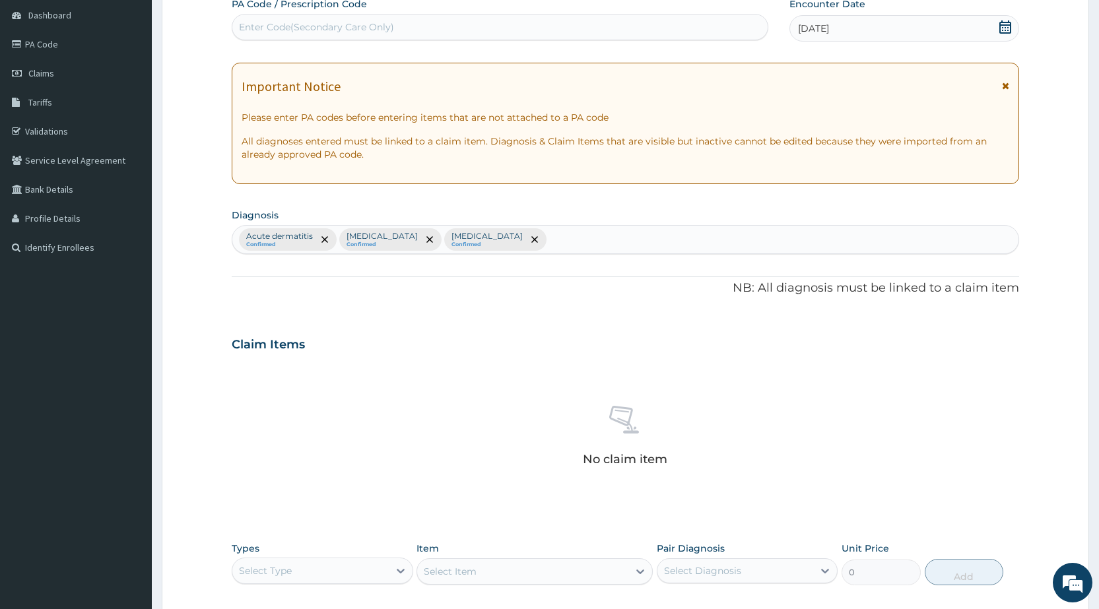
scroll to position [343, 0]
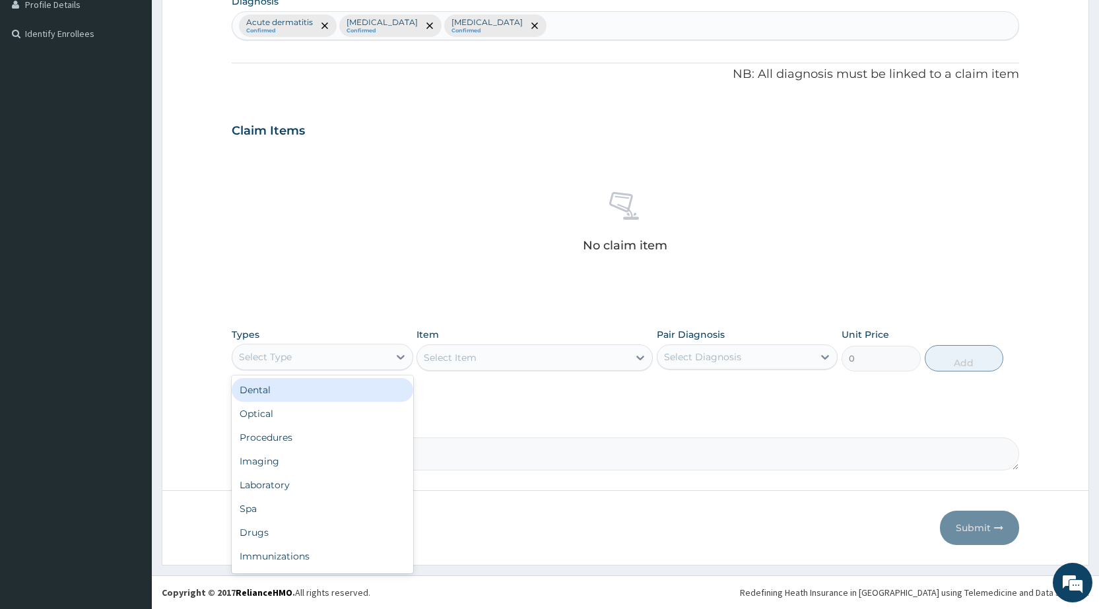
click at [286, 362] on div "Select Type" at bounding box center [265, 356] width 53 height 13
click at [319, 442] on div "Procedures" at bounding box center [322, 438] width 181 height 24
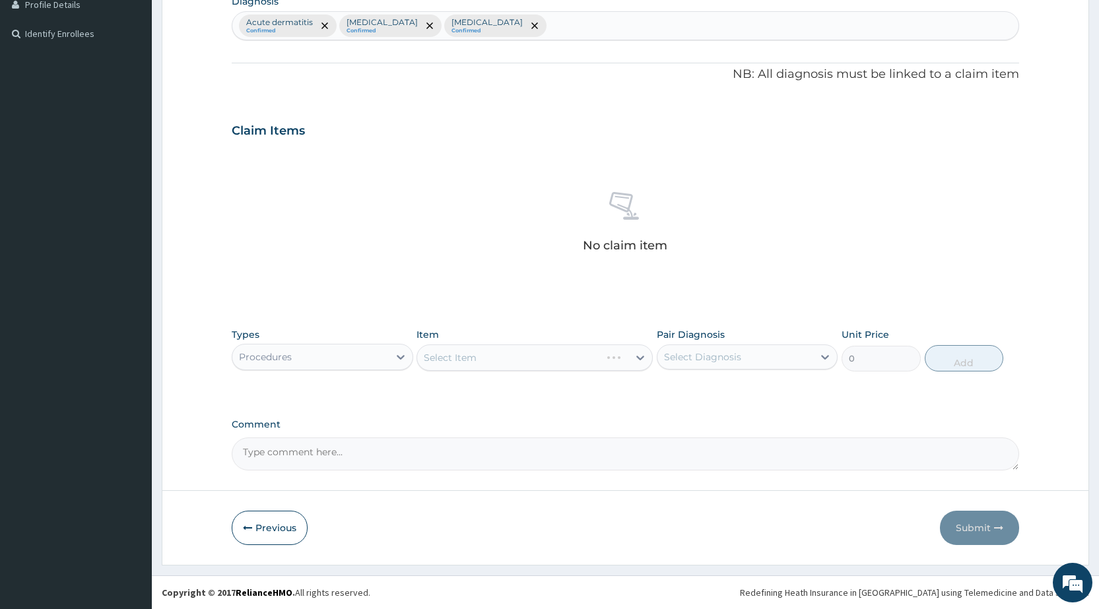
click at [473, 369] on div "Select Item" at bounding box center [535, 358] width 236 height 26
click at [473, 365] on div "Select Item" at bounding box center [535, 358] width 236 height 26
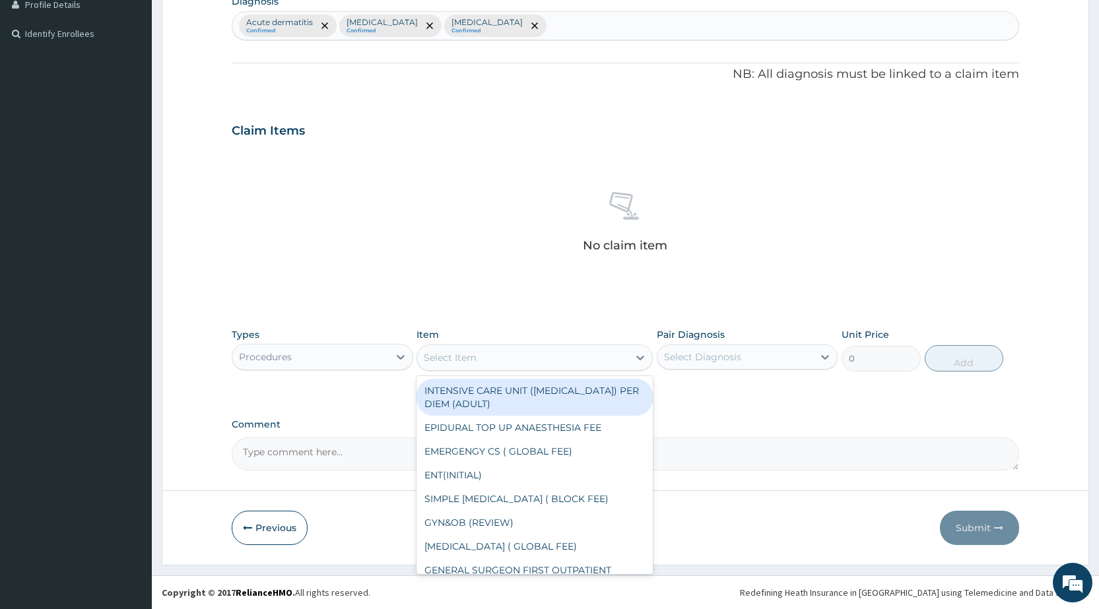
click at [473, 365] on div "Select Item" at bounding box center [522, 357] width 211 height 21
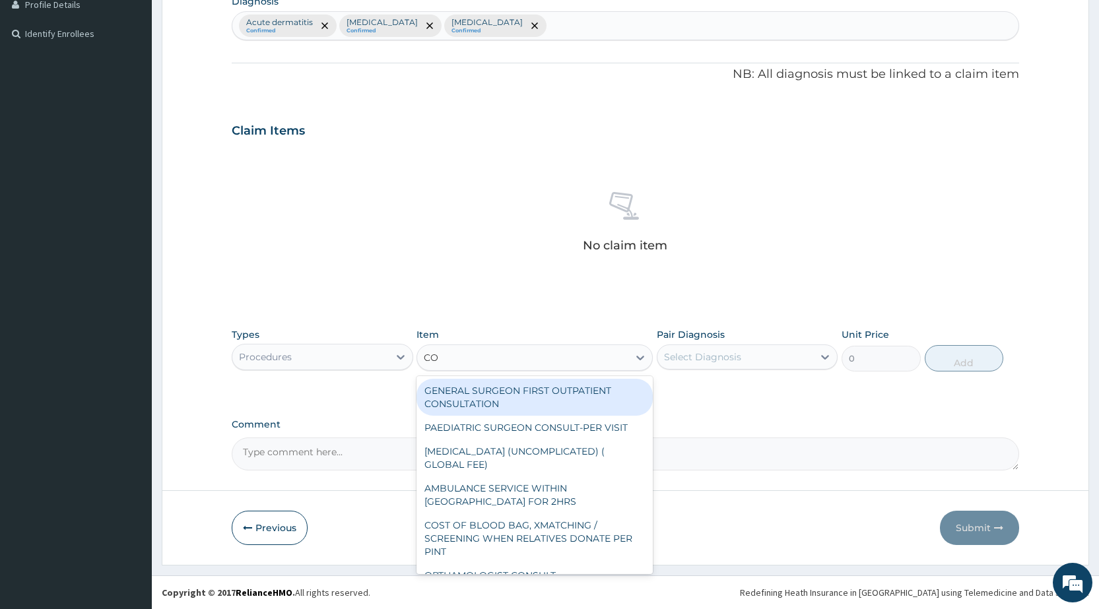
type input "CON"
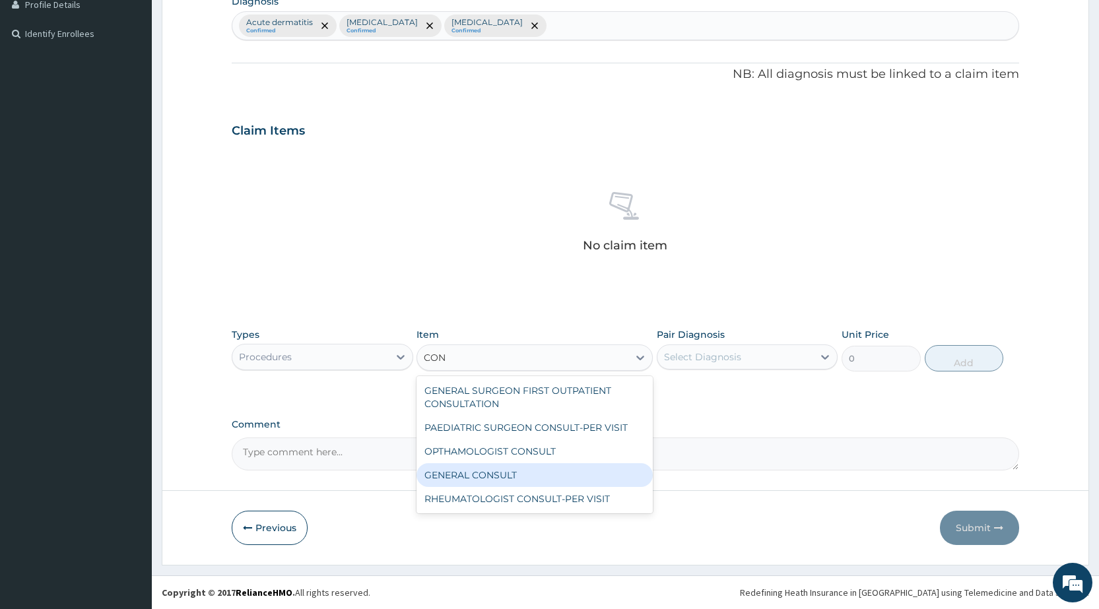
click at [479, 471] on div "GENERAL CONSULT" at bounding box center [535, 475] width 236 height 24
type input "5000"
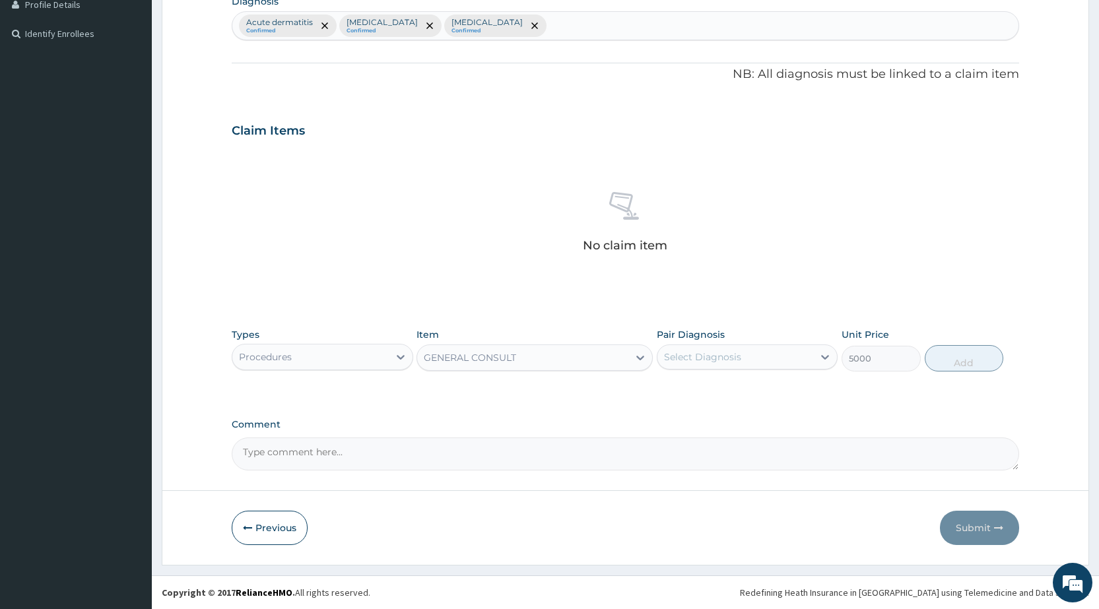
click at [781, 360] on div "Select Diagnosis" at bounding box center [735, 357] width 156 height 21
drag, startPoint x: 773, startPoint y: 395, endPoint x: 768, endPoint y: 422, distance: 27.5
click at [773, 397] on div "Acute dermatitis" at bounding box center [747, 391] width 181 height 27
checkbox input "true"
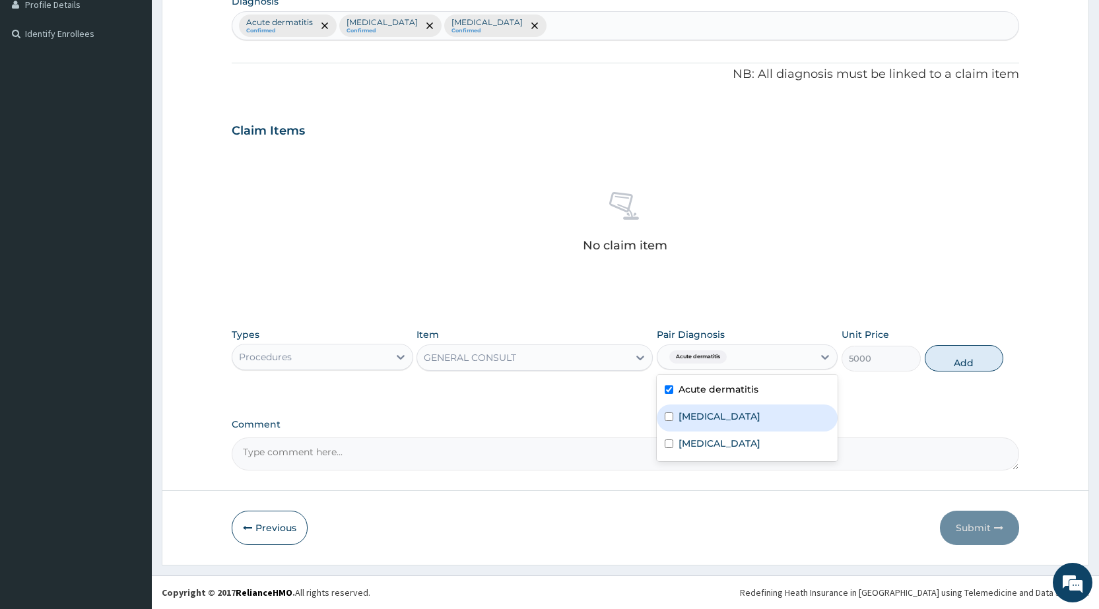
drag, startPoint x: 768, startPoint y: 422, endPoint x: 764, endPoint y: 433, distance: 11.3
click at [768, 423] on div "[MEDICAL_DATA]" at bounding box center [747, 418] width 181 height 27
checkbox input "true"
click at [763, 434] on div "[MEDICAL_DATA]" at bounding box center [747, 445] width 181 height 27
checkbox input "true"
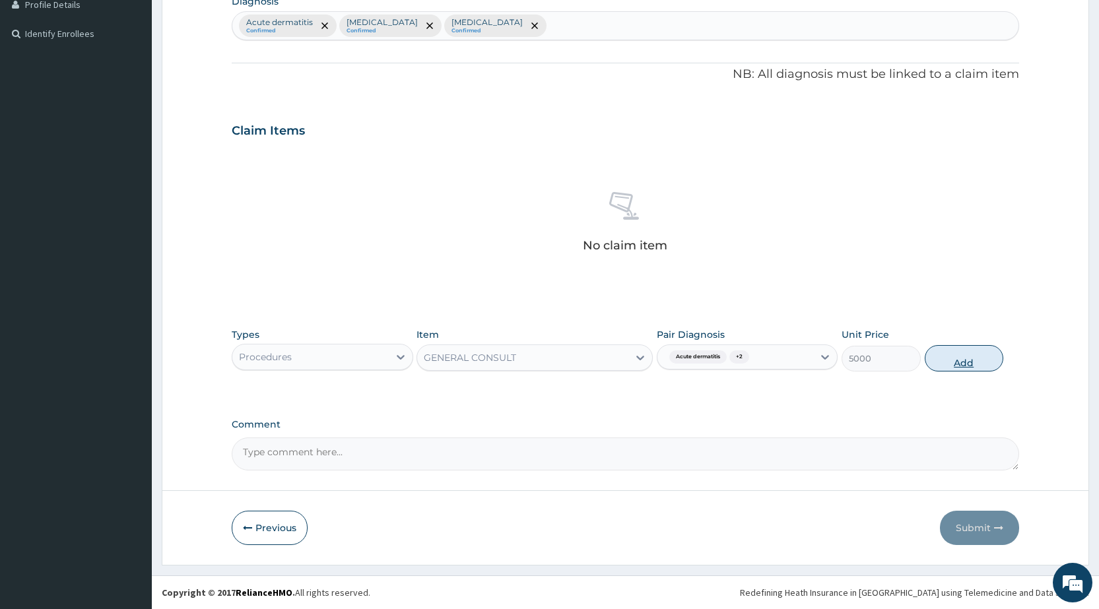
click at [956, 362] on button "Add" at bounding box center [964, 358] width 79 height 26
type input "0"
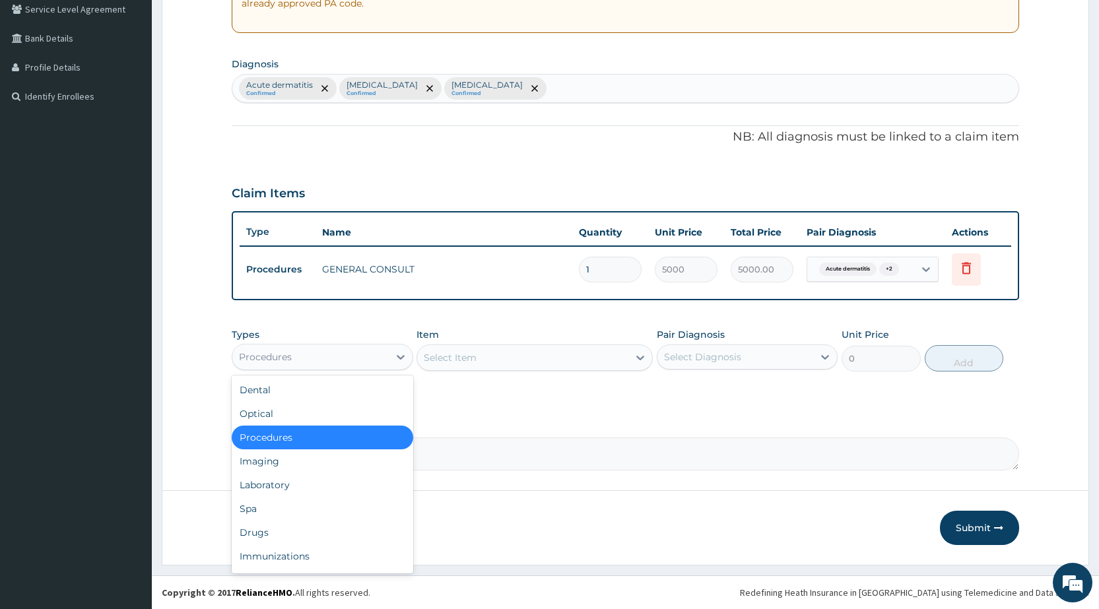
click at [332, 356] on div "Procedures" at bounding box center [310, 357] width 156 height 21
click at [289, 486] on div "Laboratory" at bounding box center [322, 485] width 181 height 24
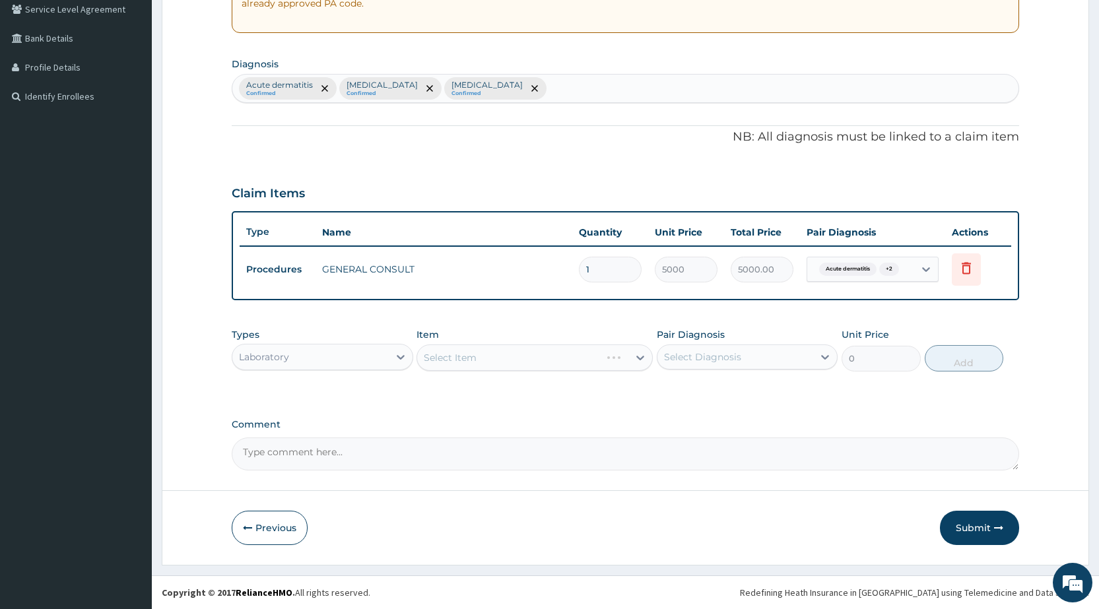
click at [462, 366] on div "Select Item" at bounding box center [535, 358] width 236 height 26
click at [463, 365] on div "Select Item" at bounding box center [535, 358] width 236 height 26
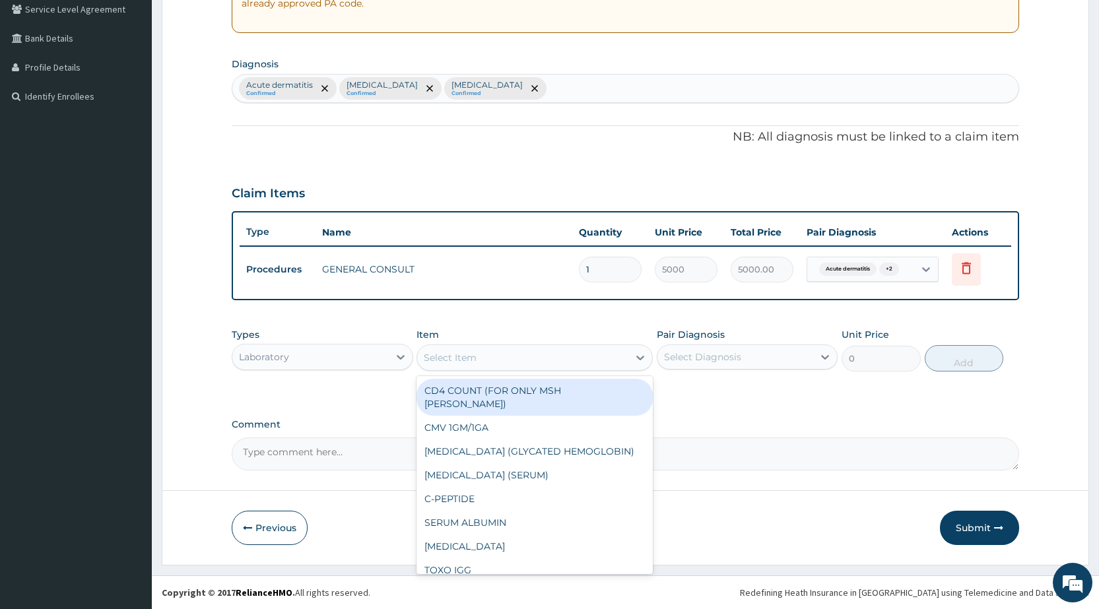
click at [463, 365] on div "Select Item" at bounding box center [522, 357] width 211 height 21
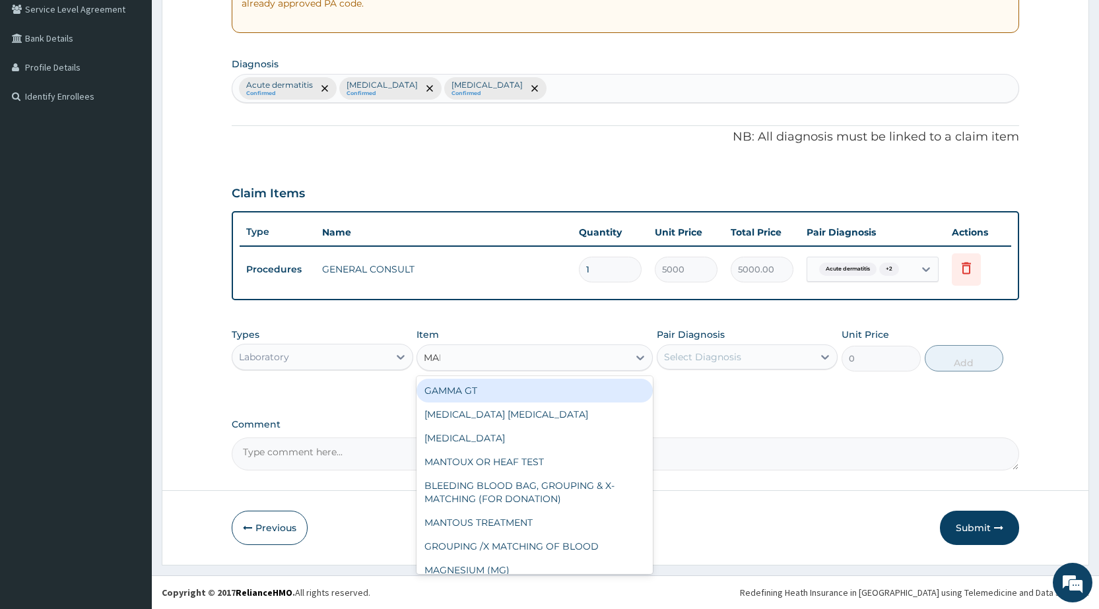
type input "MALA"
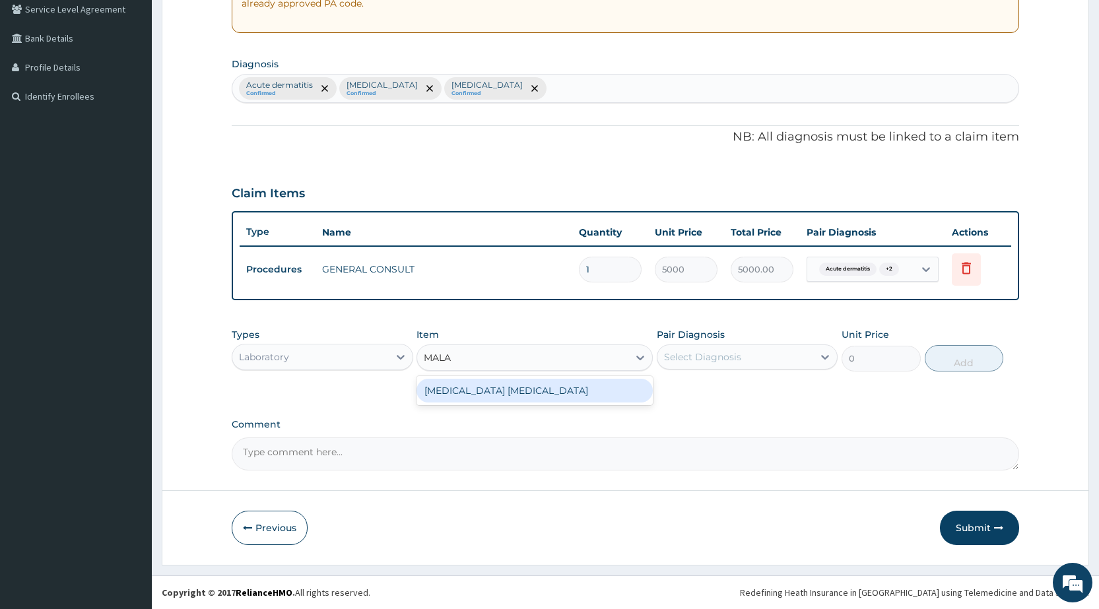
drag, startPoint x: 465, startPoint y: 399, endPoint x: 631, endPoint y: 393, distance: 166.4
click at [468, 398] on div "[MEDICAL_DATA] [MEDICAL_DATA]" at bounding box center [535, 391] width 236 height 24
type input "1500"
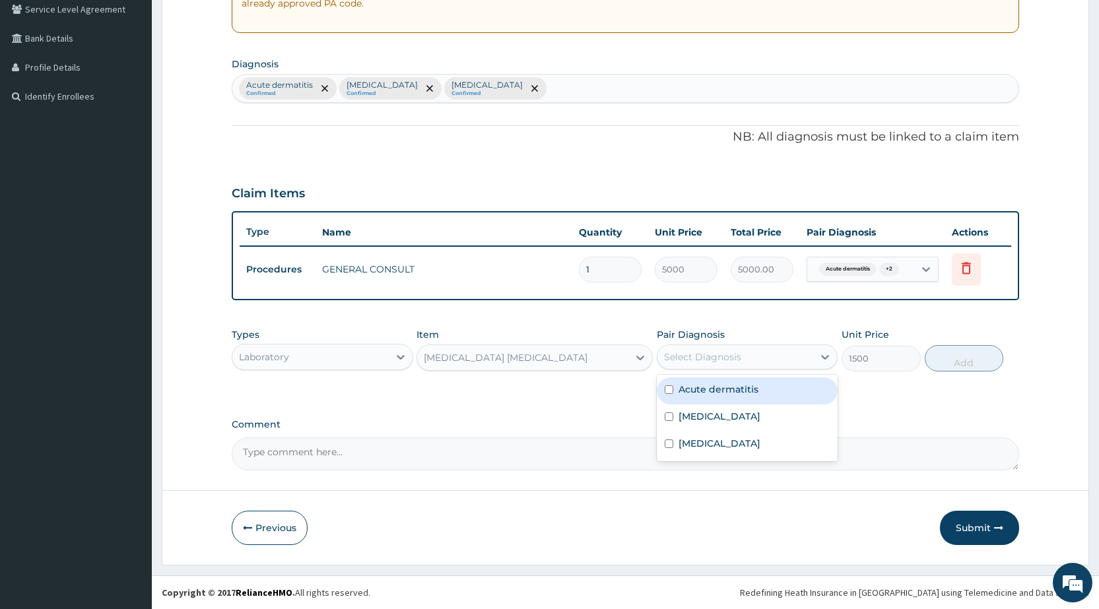
click at [683, 362] on div "Select Diagnosis" at bounding box center [702, 356] width 77 height 13
click at [688, 393] on label "Acute dermatitis" at bounding box center [719, 389] width 80 height 13
checkbox input "true"
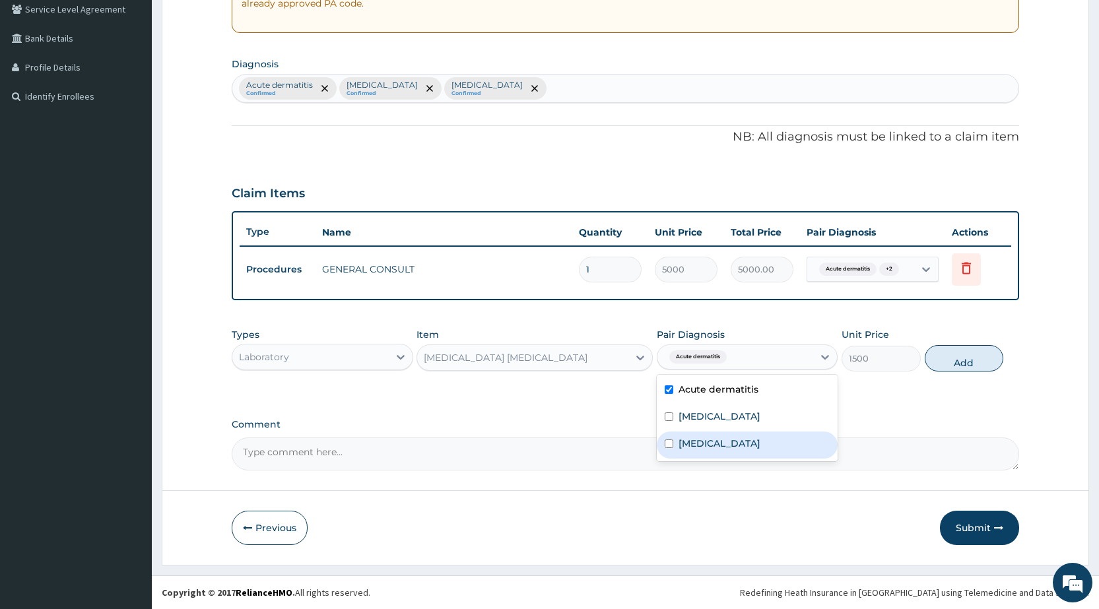
click at [696, 448] on label "[MEDICAL_DATA]" at bounding box center [720, 443] width 82 height 13
checkbox input "true"
click at [703, 390] on label "Acute dermatitis" at bounding box center [719, 389] width 80 height 13
checkbox input "false"
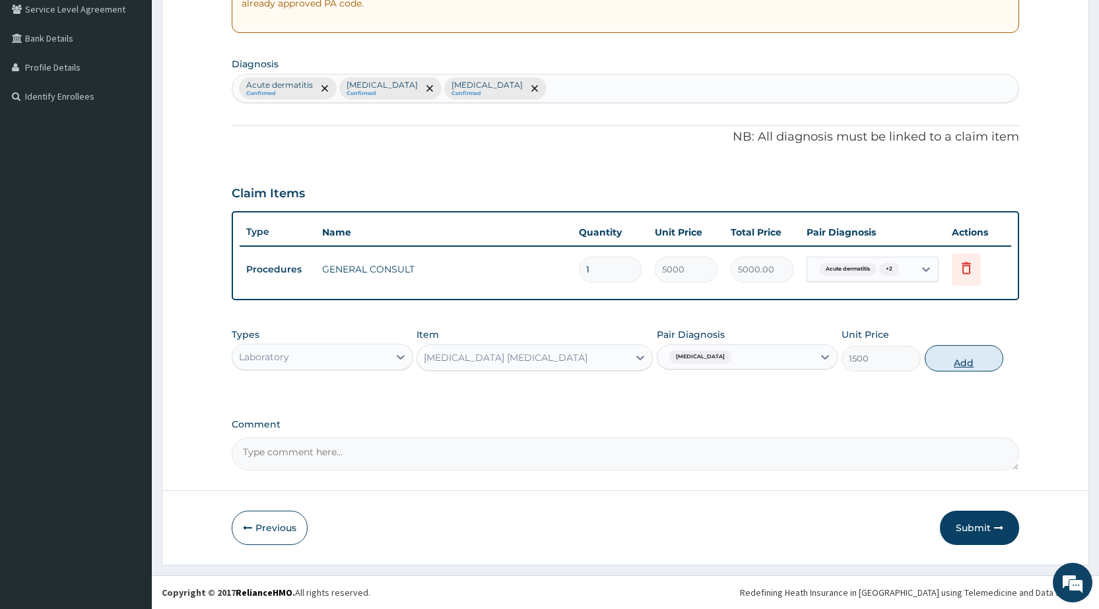
click at [944, 358] on button "Add" at bounding box center [964, 358] width 79 height 26
type input "0"
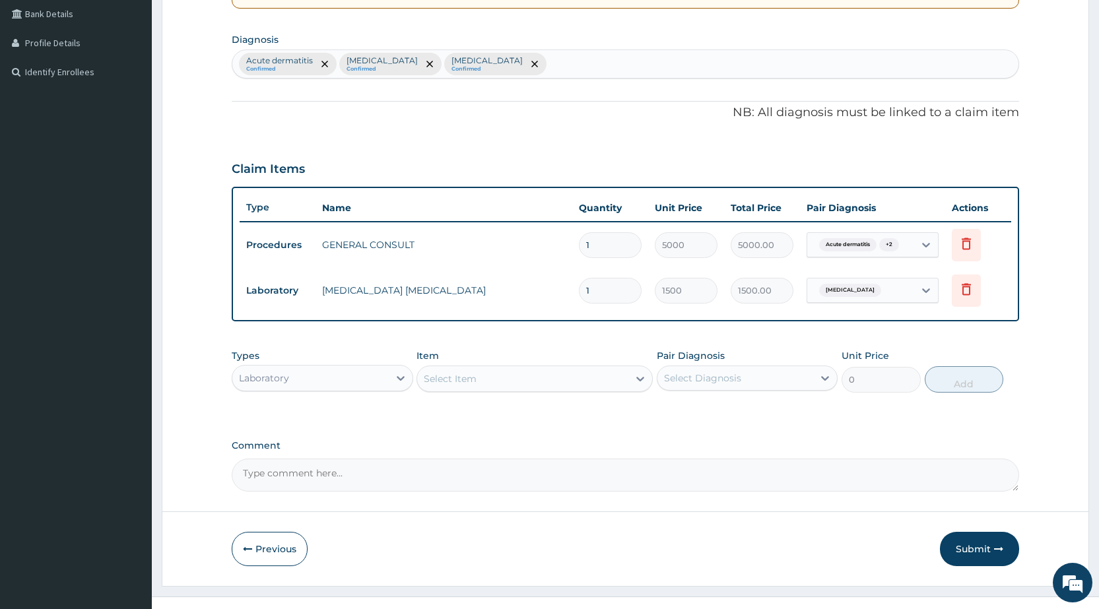
scroll to position [325, 0]
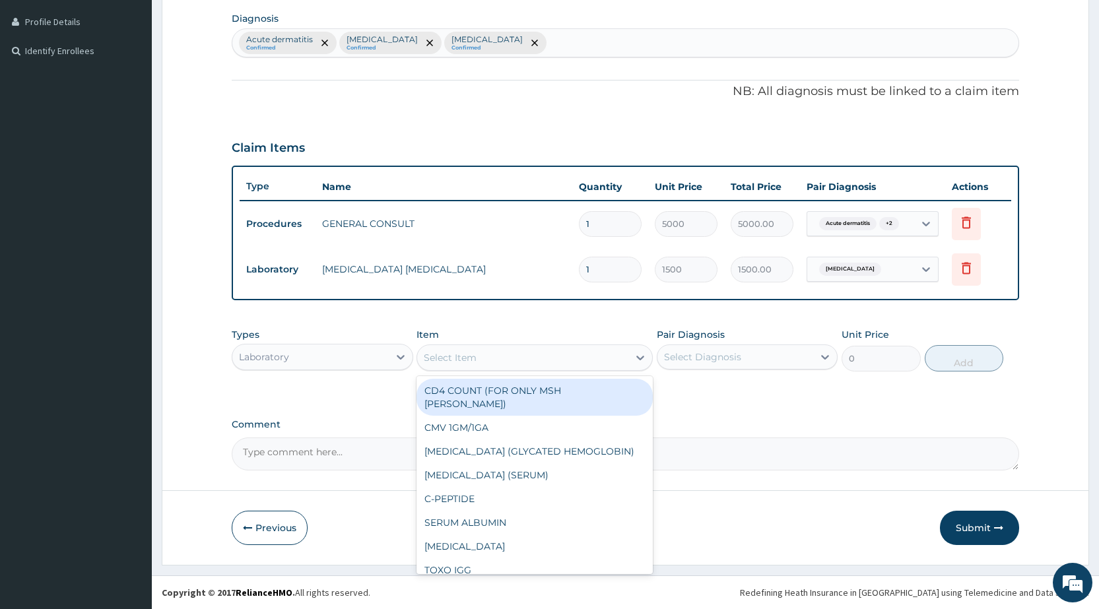
click at [477, 360] on div "Select Item" at bounding box center [450, 357] width 53 height 13
type input "FBC"
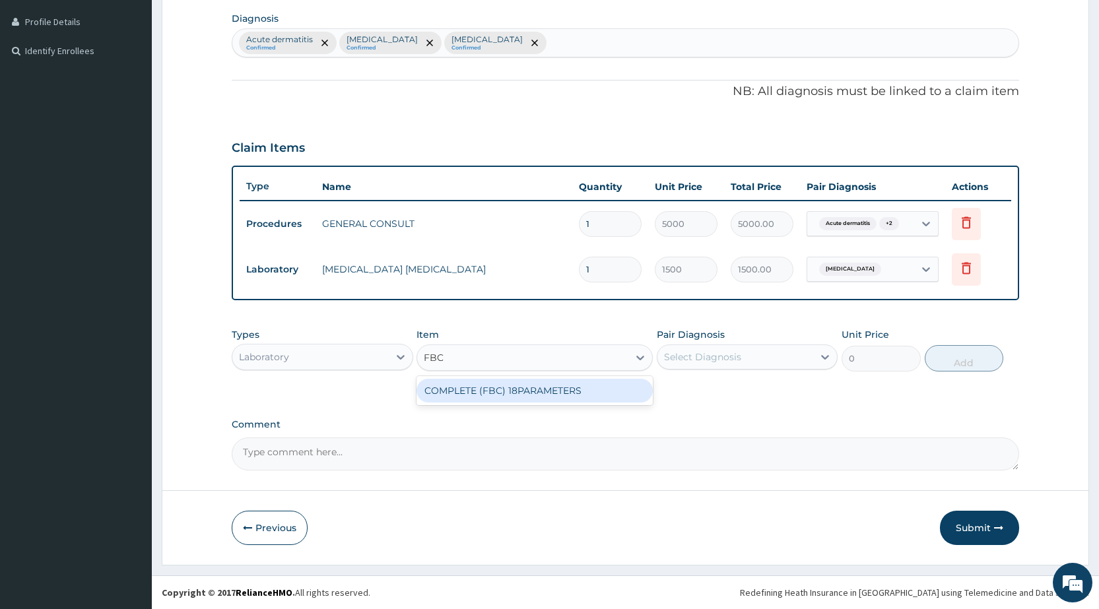
click at [475, 396] on div "COMPLETE (FBC) 18PARAMETERS" at bounding box center [535, 391] width 236 height 24
type input "4000"
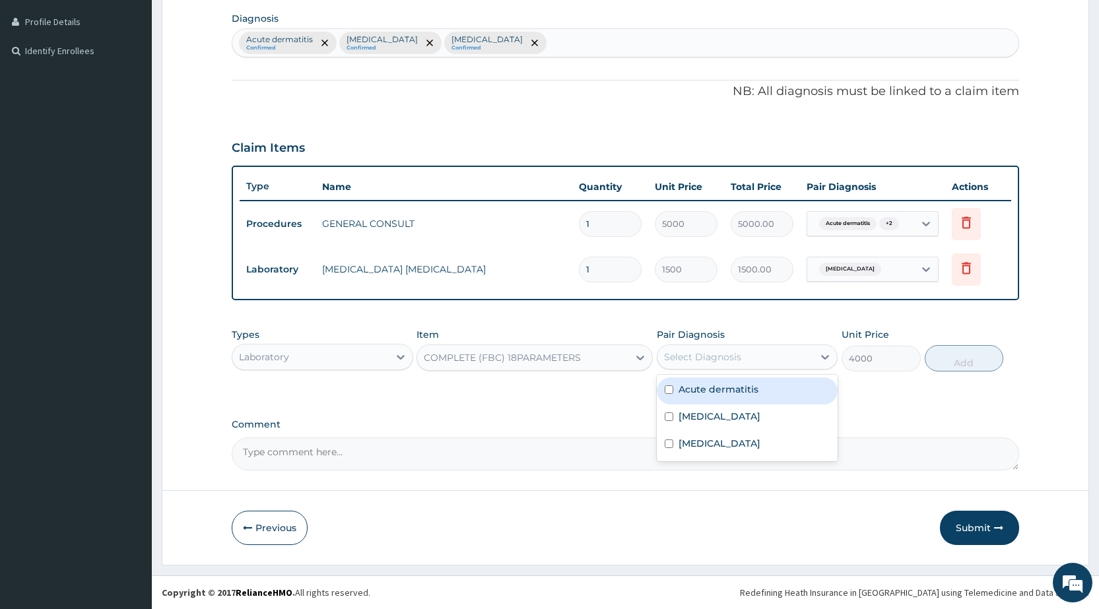
click at [753, 363] on div "Select Diagnosis" at bounding box center [735, 357] width 156 height 21
click at [721, 388] on label "Acute dermatitis" at bounding box center [719, 389] width 80 height 13
checkbox input "true"
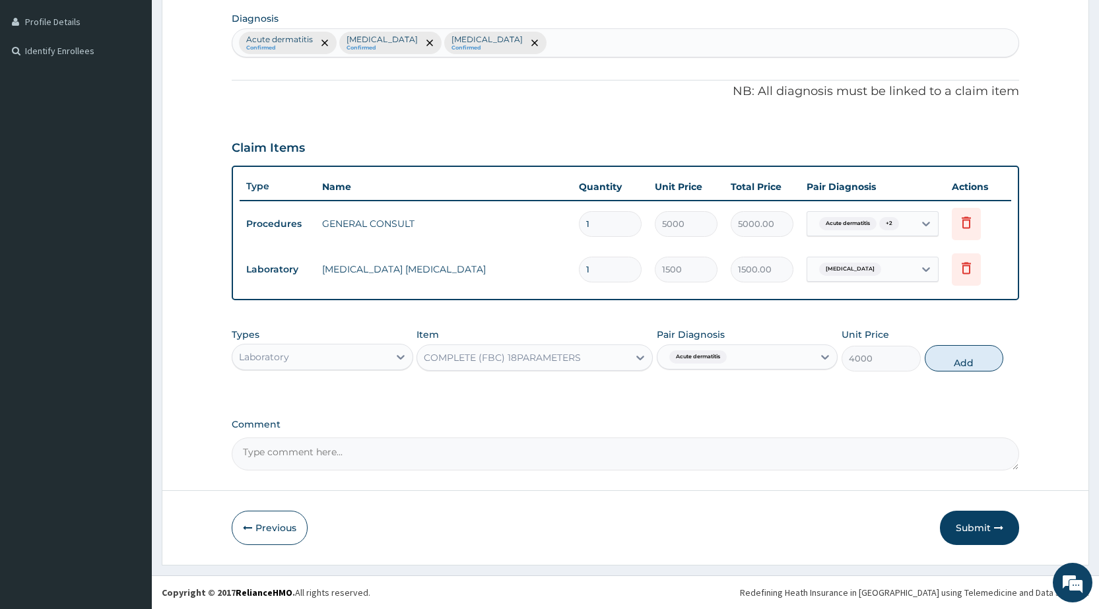
click at [550, 51] on div "Acute dermatitis Confirmed Immunosuppression Confirmed Malaria Confirmed" at bounding box center [625, 43] width 786 height 28
type input "SEPSIS"
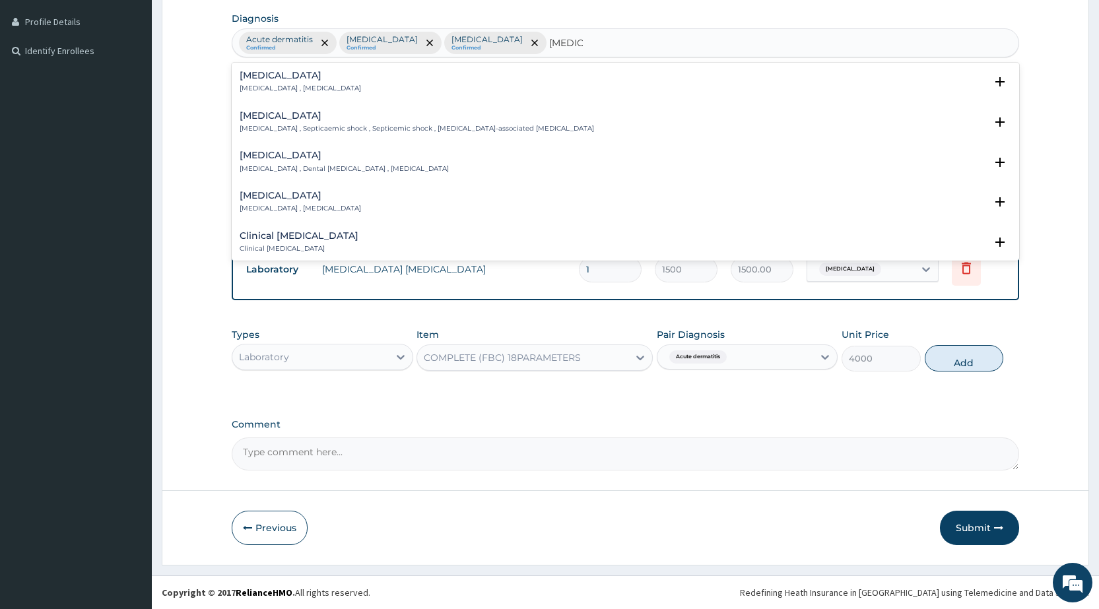
click at [281, 80] on h4 "Sepsis" at bounding box center [300, 76] width 121 height 10
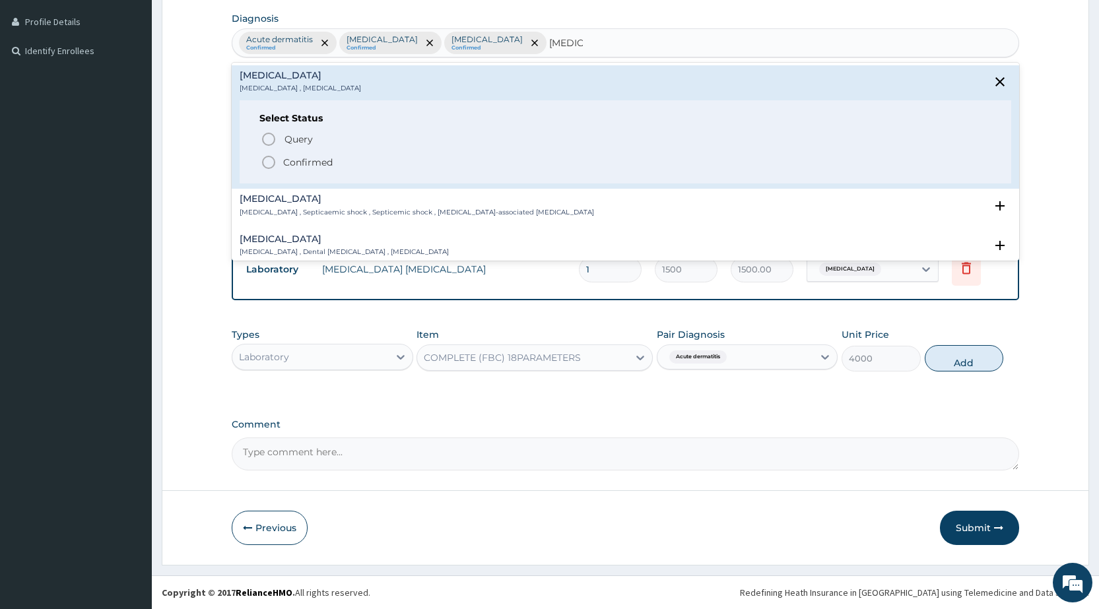
click at [305, 154] on div "Query Query covers suspected (?), Keep in view (kiv), Ruled out (r/o) Confirmed" at bounding box center [625, 150] width 732 height 40
click at [319, 159] on p "Confirmed" at bounding box center [308, 162] width 50 height 13
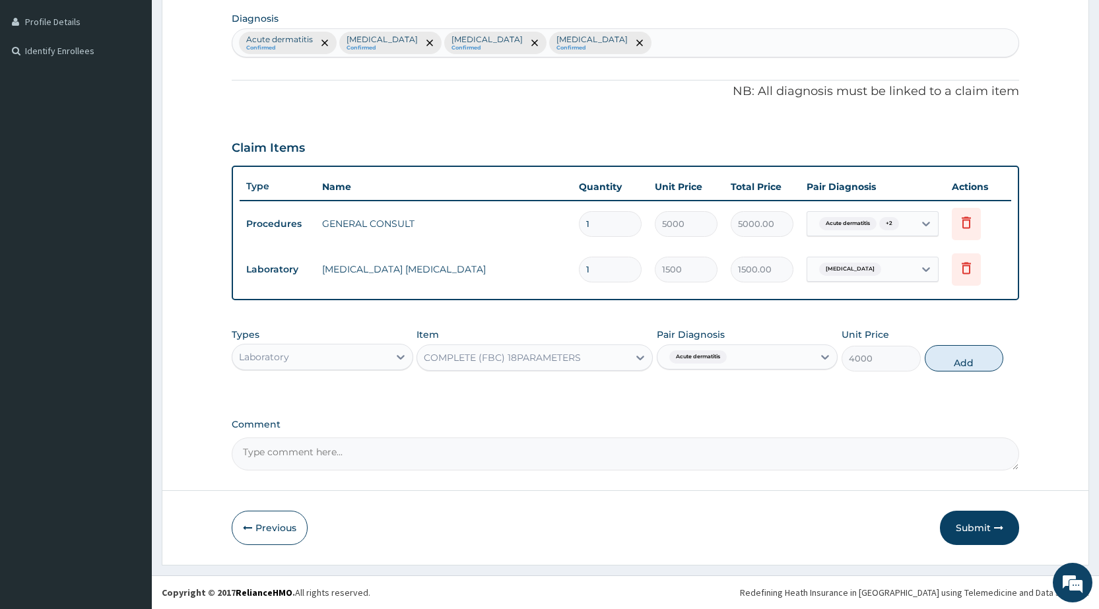
click at [792, 360] on div "Acute dermatitis" at bounding box center [735, 357] width 156 height 22
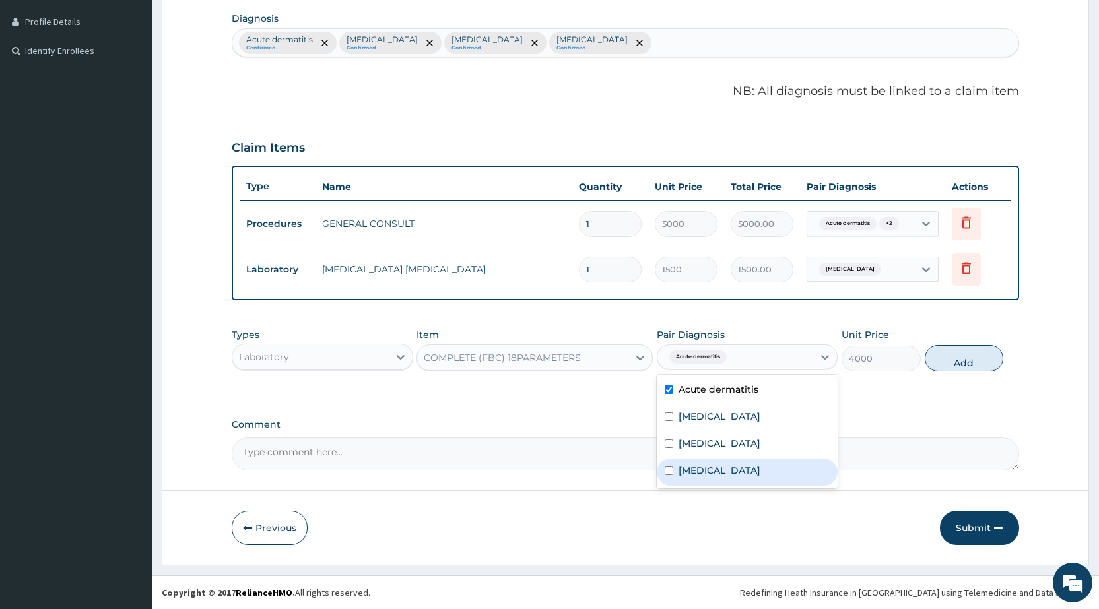
drag, startPoint x: 700, startPoint y: 468, endPoint x: 968, endPoint y: 409, distance: 273.9
click at [705, 468] on label "Sepsis" at bounding box center [720, 470] width 82 height 13
checkbox input "true"
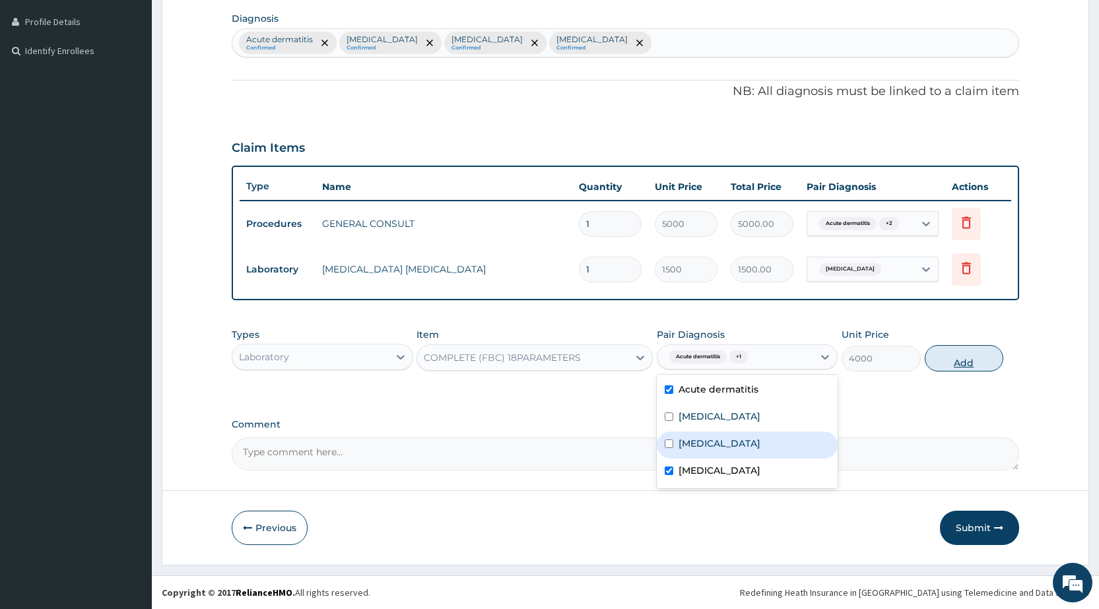
click at [966, 358] on button "Add" at bounding box center [964, 358] width 79 height 26
type input "0"
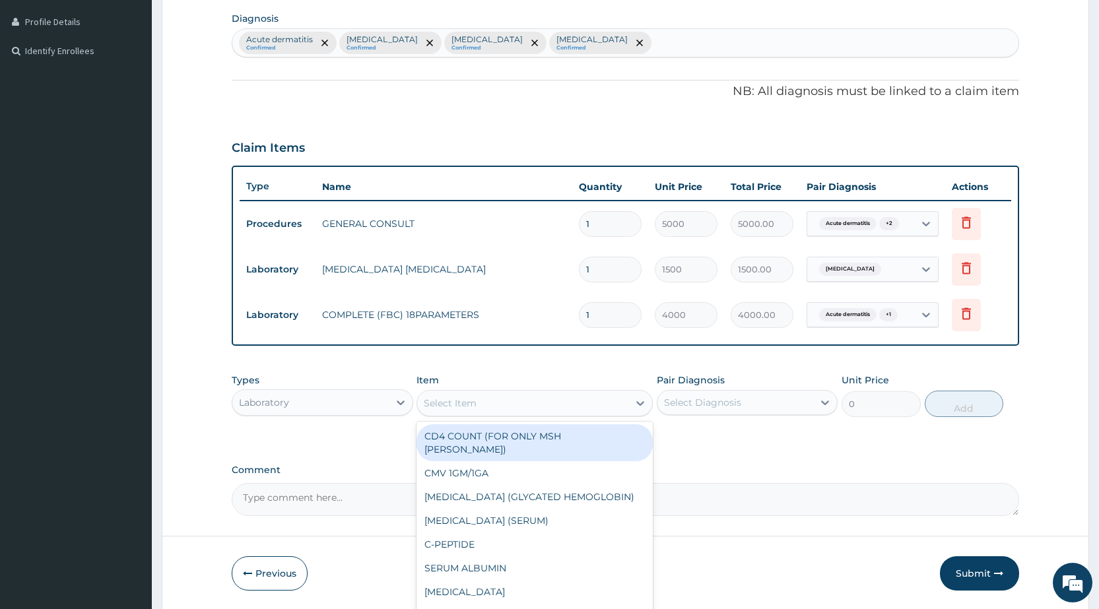
click at [491, 395] on div "Select Item" at bounding box center [522, 403] width 211 height 21
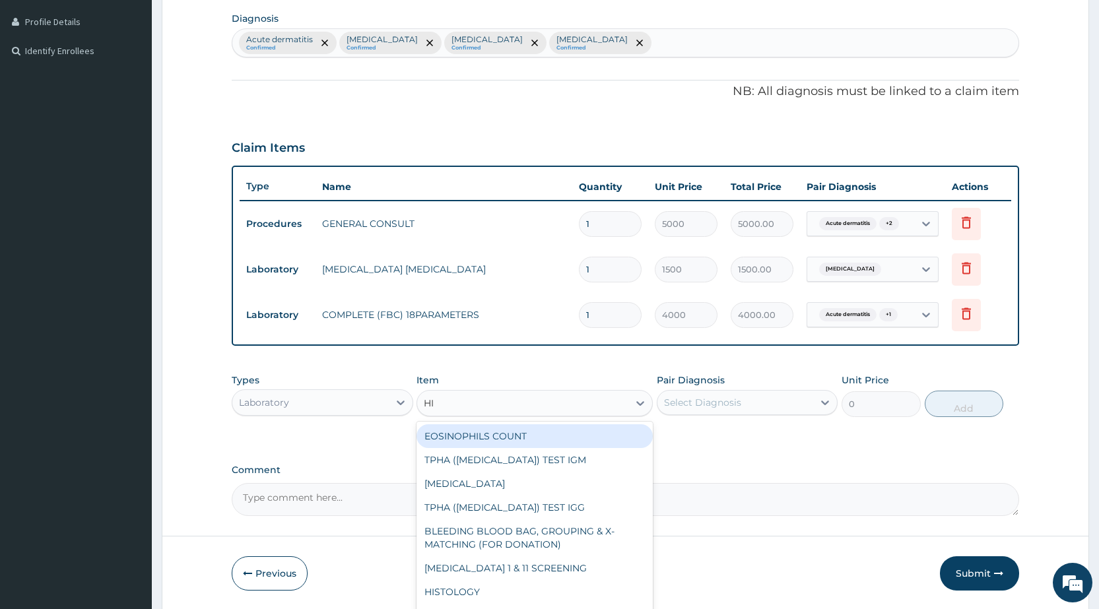
type input "HIV"
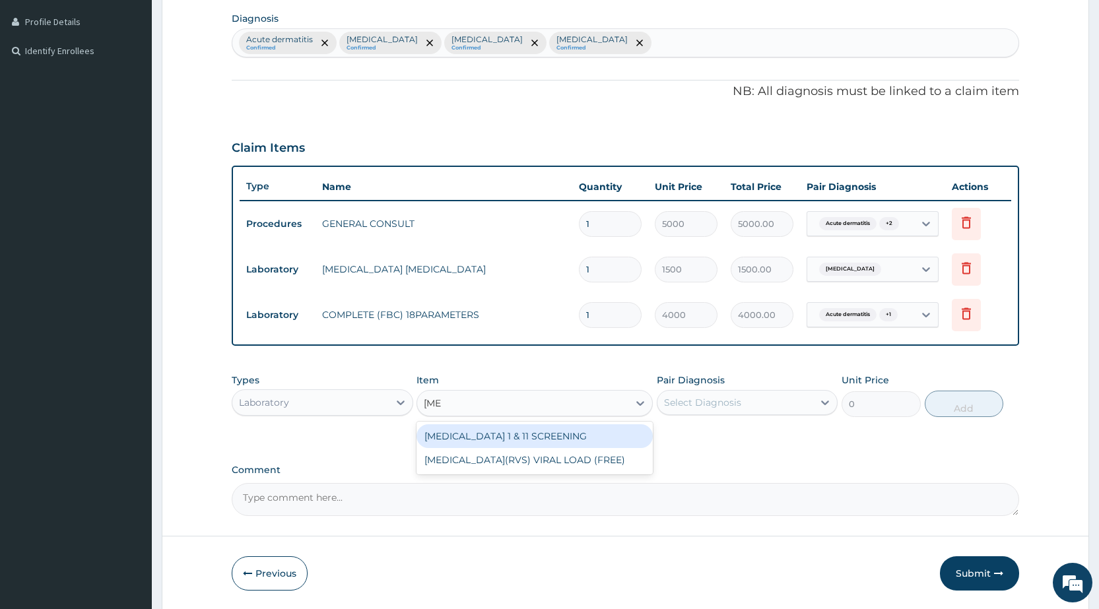
click at [494, 439] on div "HIV 1 & 11 SCREENING" at bounding box center [535, 436] width 236 height 24
type input "2000"
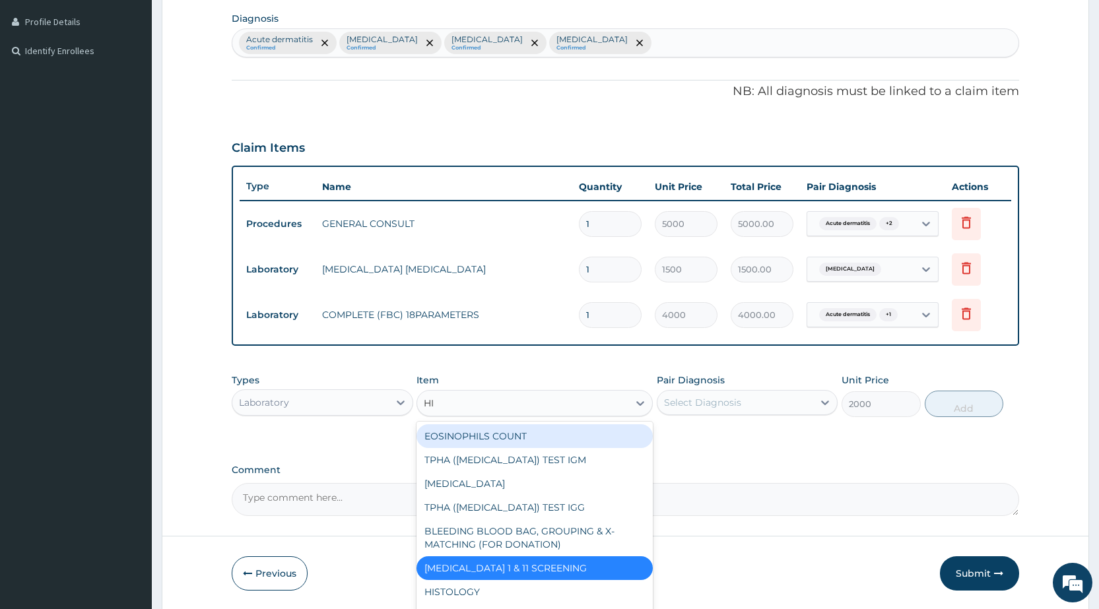
type input "HIV"
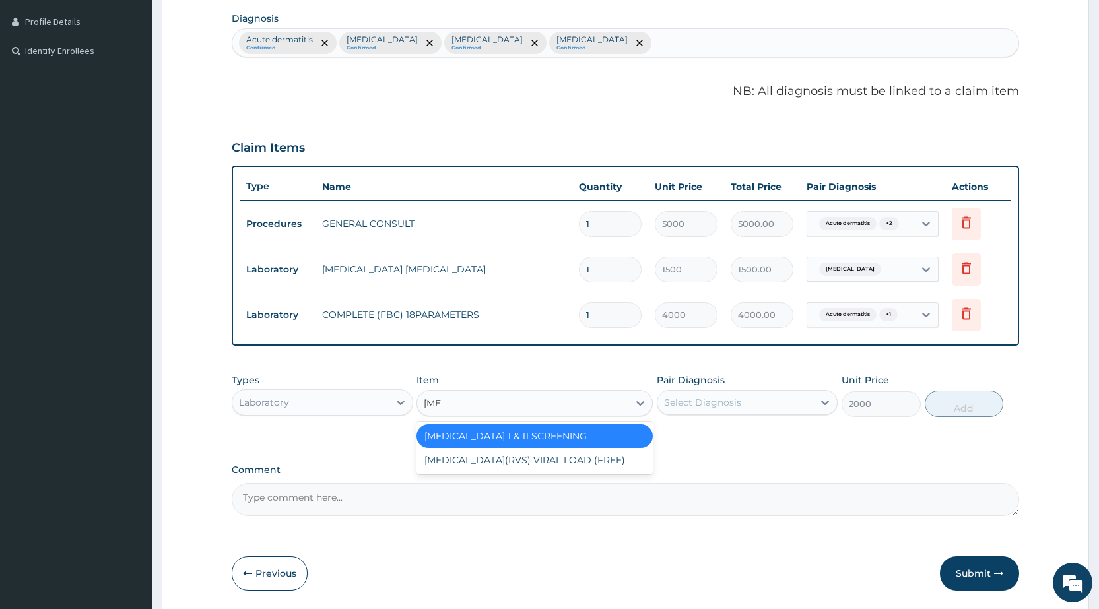
click at [453, 440] on div "HIV 1 & 11 SCREENING" at bounding box center [535, 436] width 236 height 24
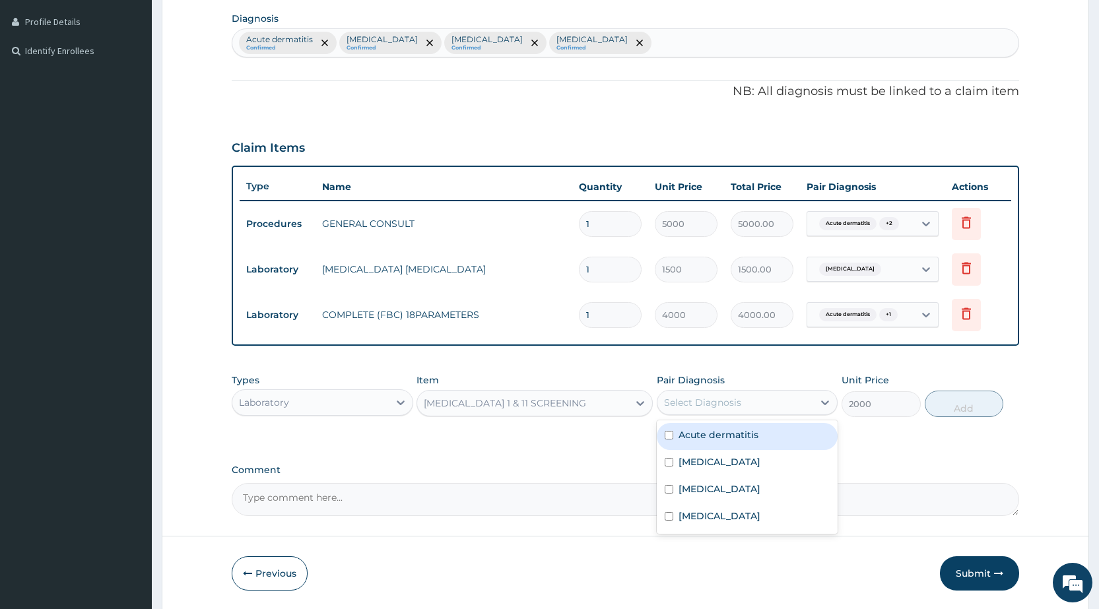
click at [722, 407] on div "Select Diagnosis" at bounding box center [702, 402] width 77 height 13
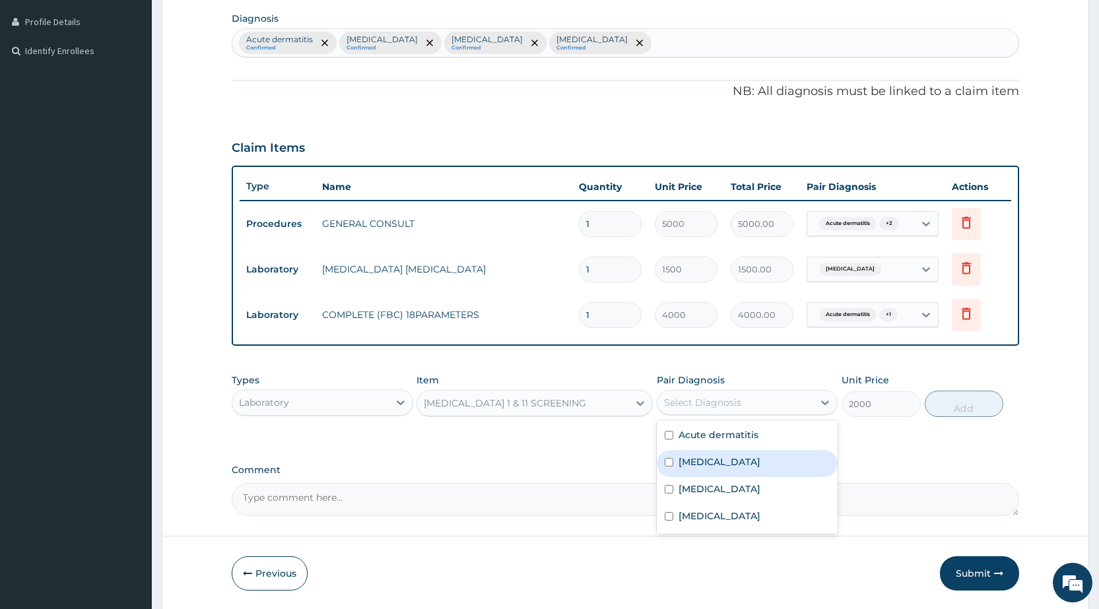
drag, startPoint x: 723, startPoint y: 465, endPoint x: 780, endPoint y: 473, distance: 57.9
click at [723, 465] on label "Immunosuppression" at bounding box center [720, 461] width 82 height 13
checkbox input "true"
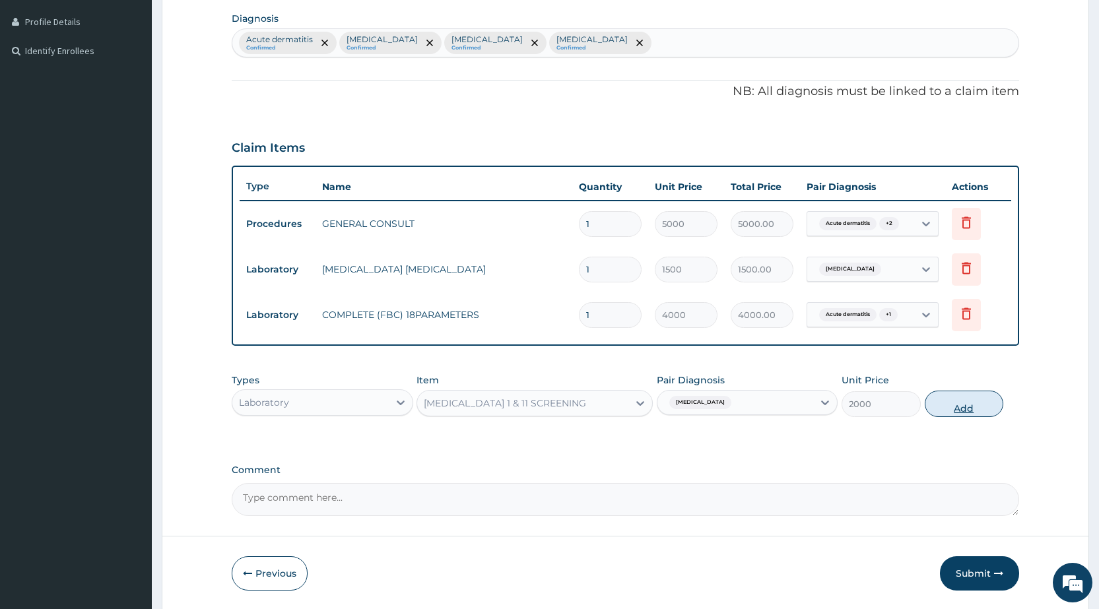
click at [985, 413] on button "Add" at bounding box center [964, 404] width 79 height 26
type input "0"
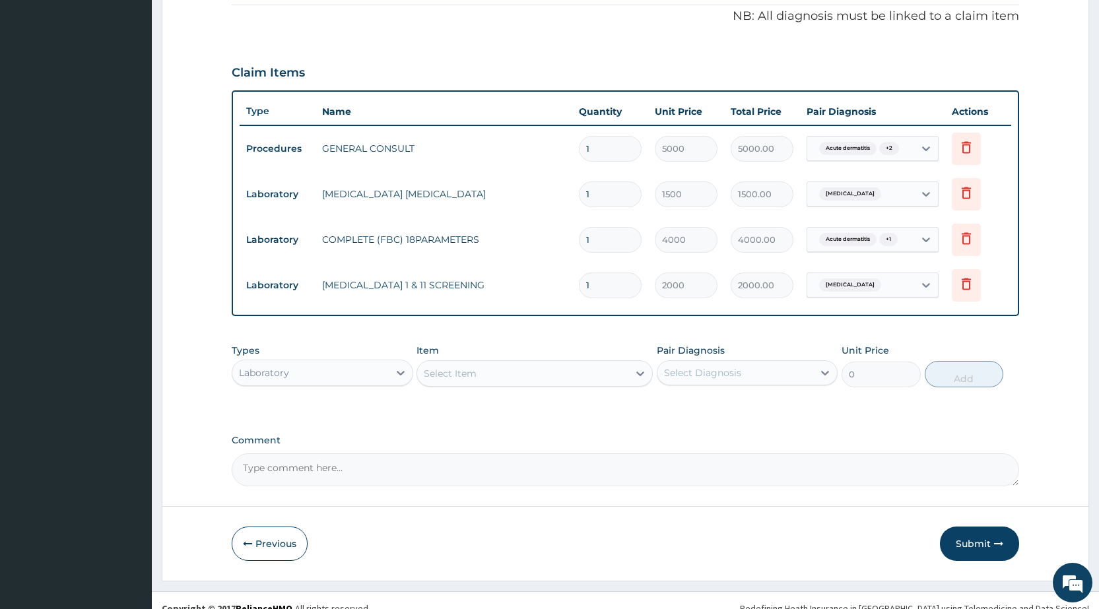
scroll to position [417, 0]
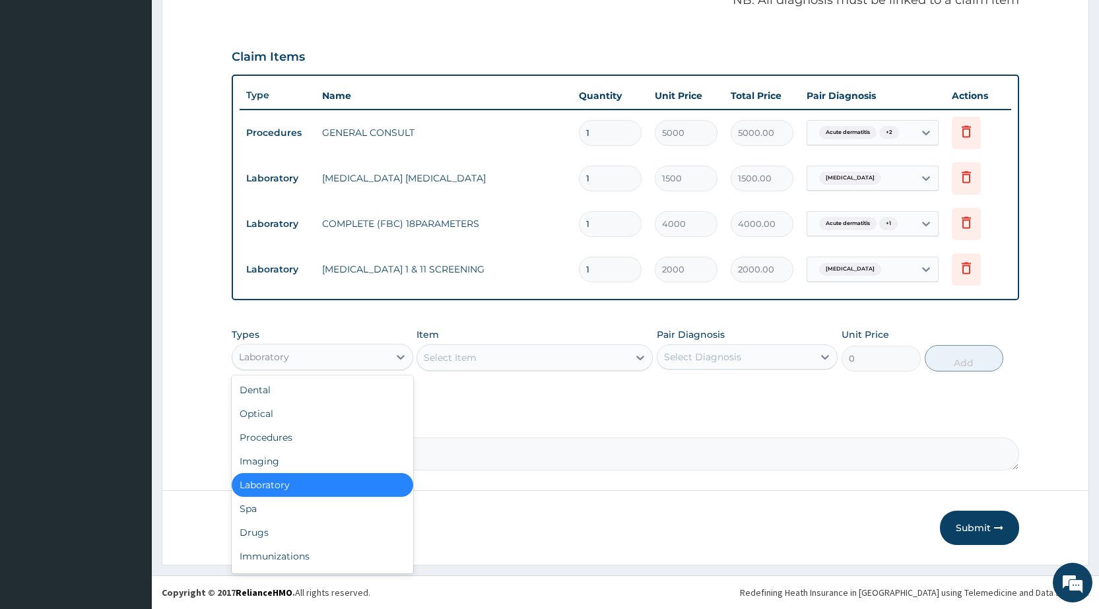
click at [303, 360] on div "Laboratory" at bounding box center [310, 357] width 156 height 21
click at [273, 535] on div "Drugs" at bounding box center [322, 533] width 181 height 24
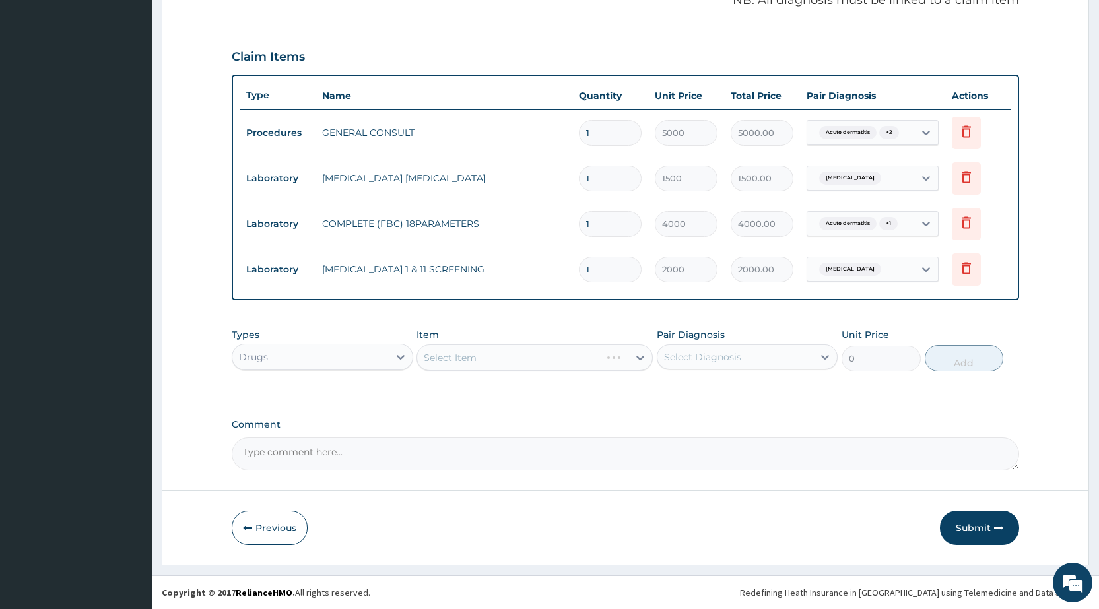
click at [447, 360] on div "Select Item" at bounding box center [535, 358] width 236 height 26
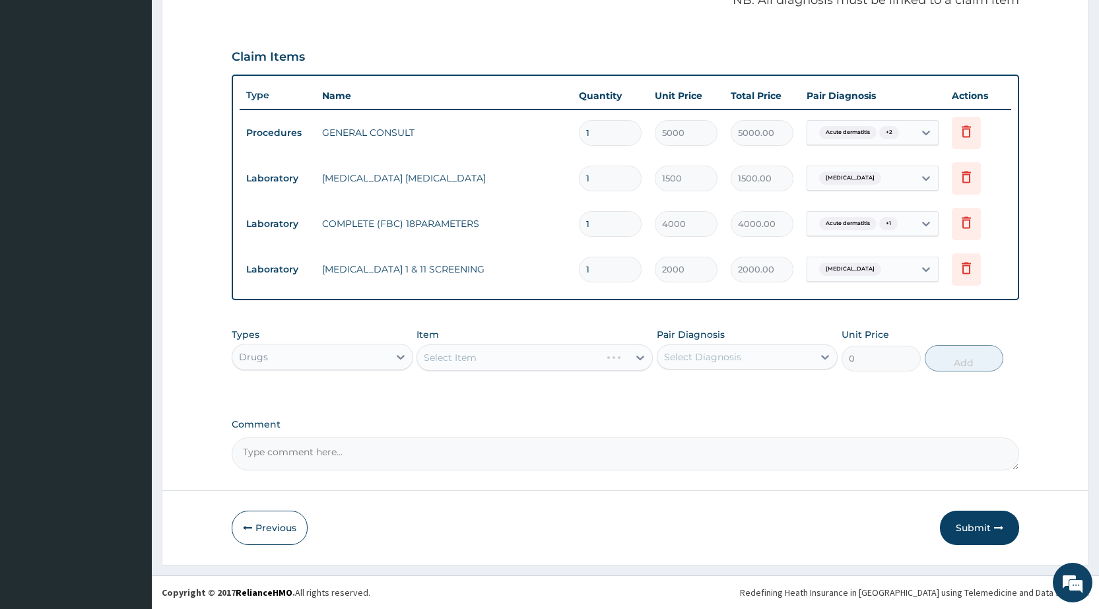
click at [447, 360] on div "Select Item" at bounding box center [535, 358] width 236 height 26
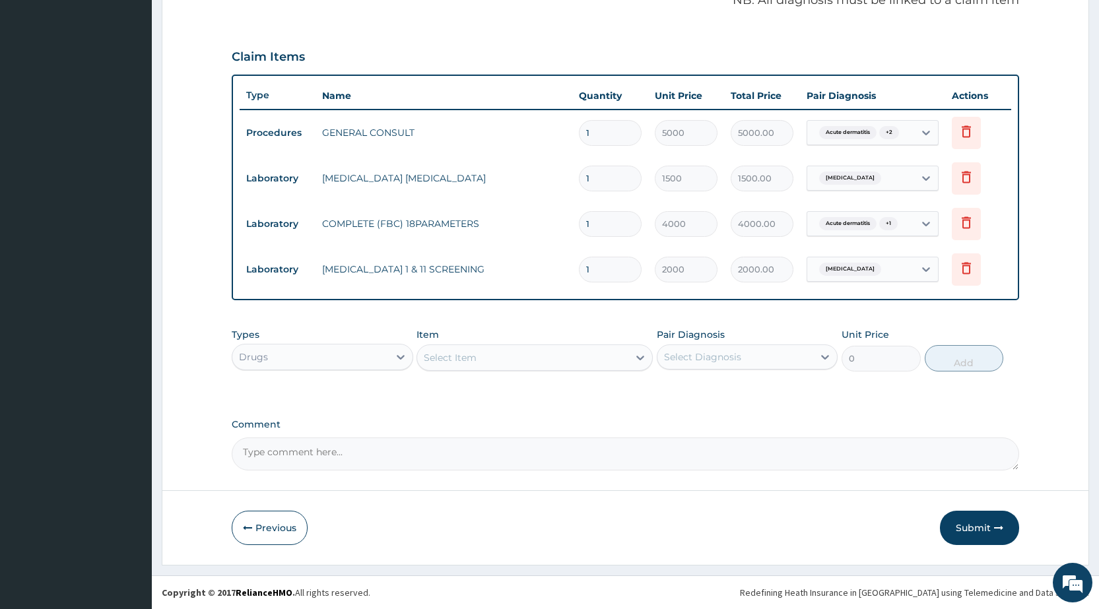
click at [447, 360] on div "Select Item" at bounding box center [450, 357] width 53 height 13
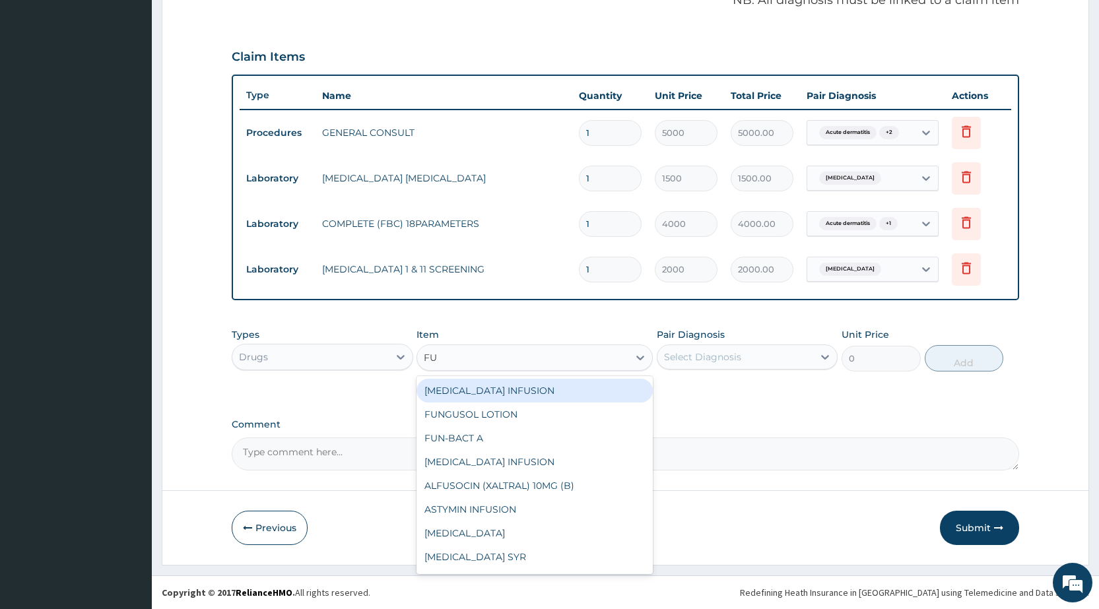
type input "FUN"
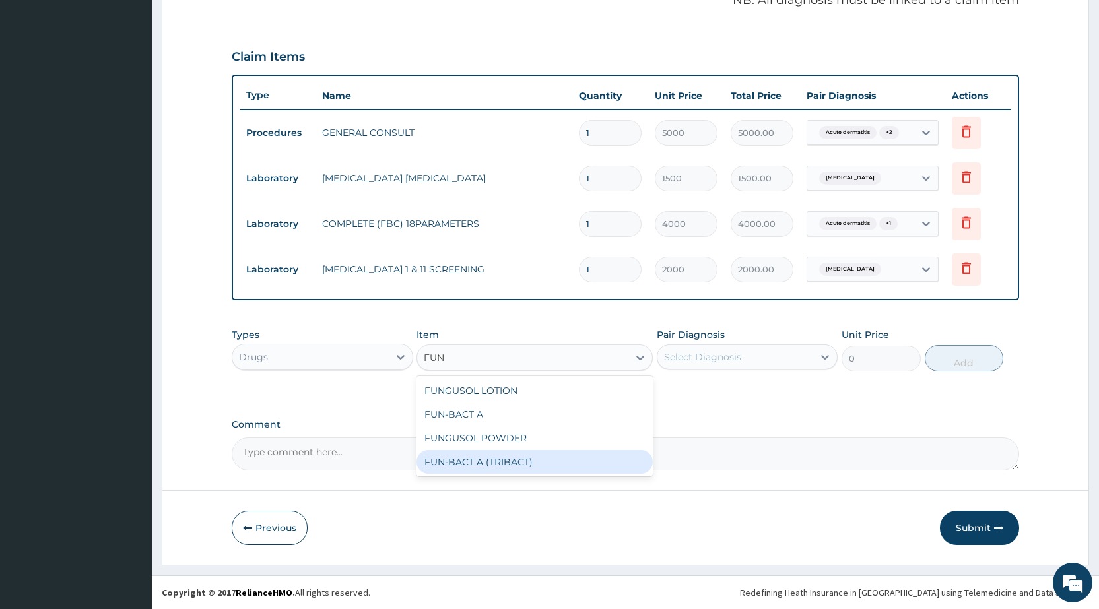
click at [479, 464] on div "FUN-BACT A (TRIBACT)" at bounding box center [535, 462] width 236 height 24
type input "700"
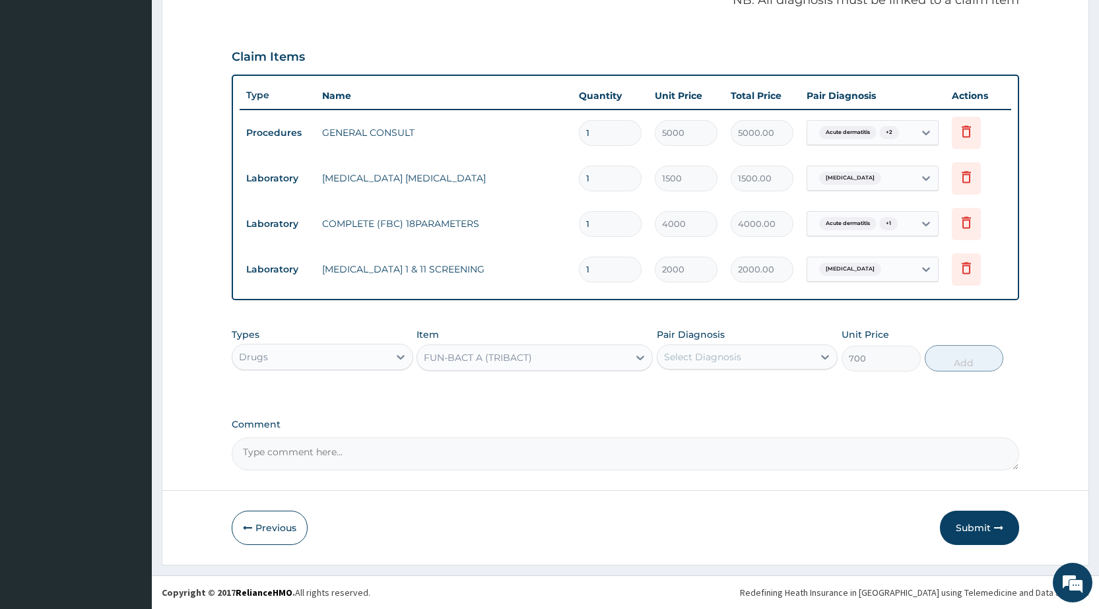
click at [713, 361] on div "Select Diagnosis" at bounding box center [702, 356] width 77 height 13
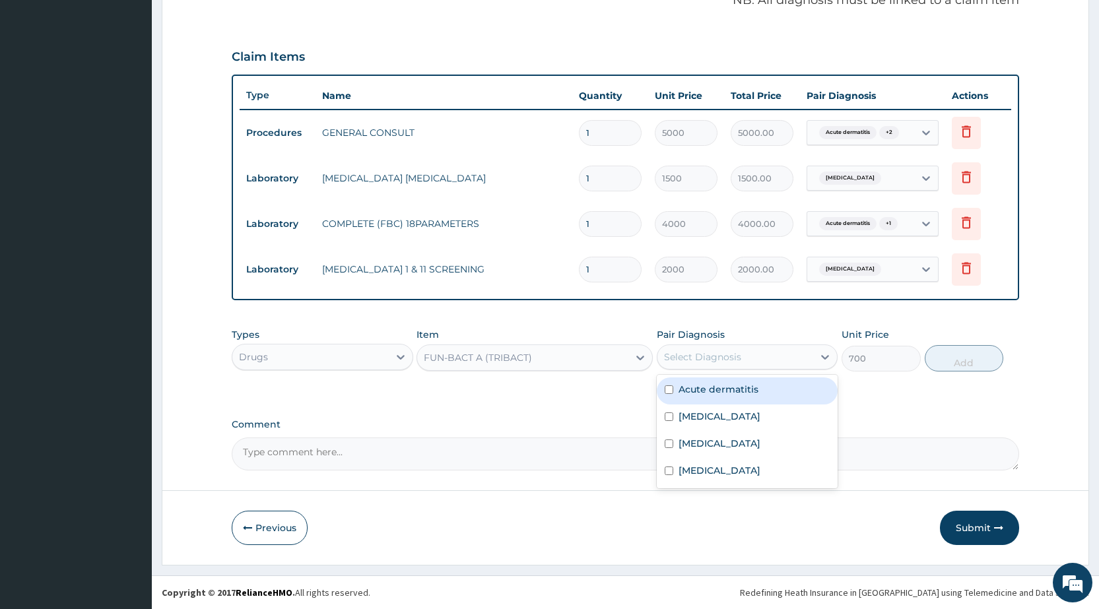
click at [548, 359] on div "FUN-BACT A (TRIBACT)" at bounding box center [522, 357] width 211 height 21
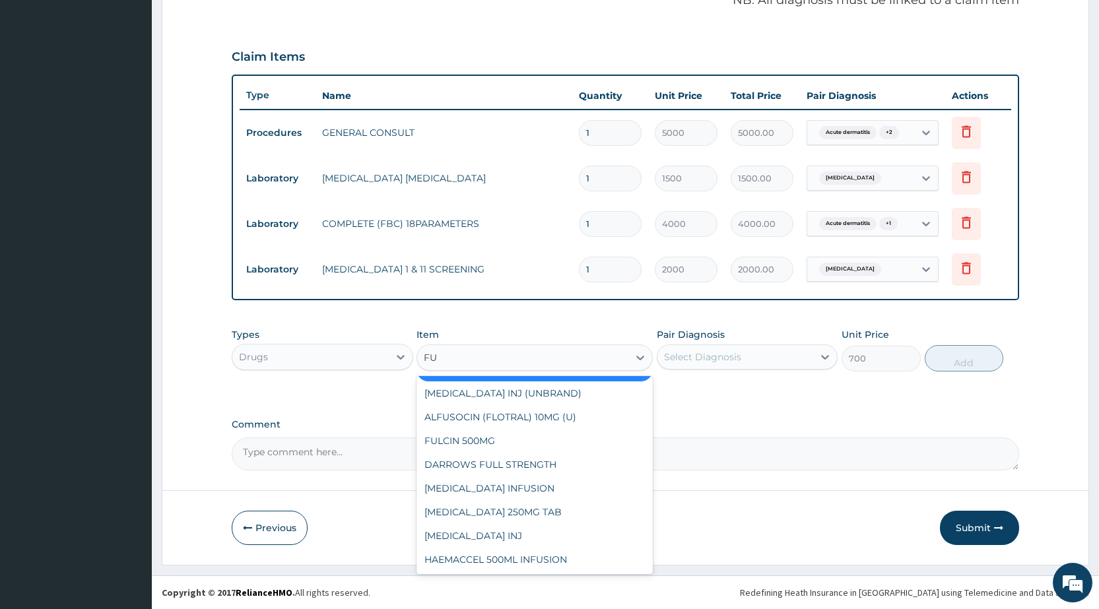
scroll to position [145, 0]
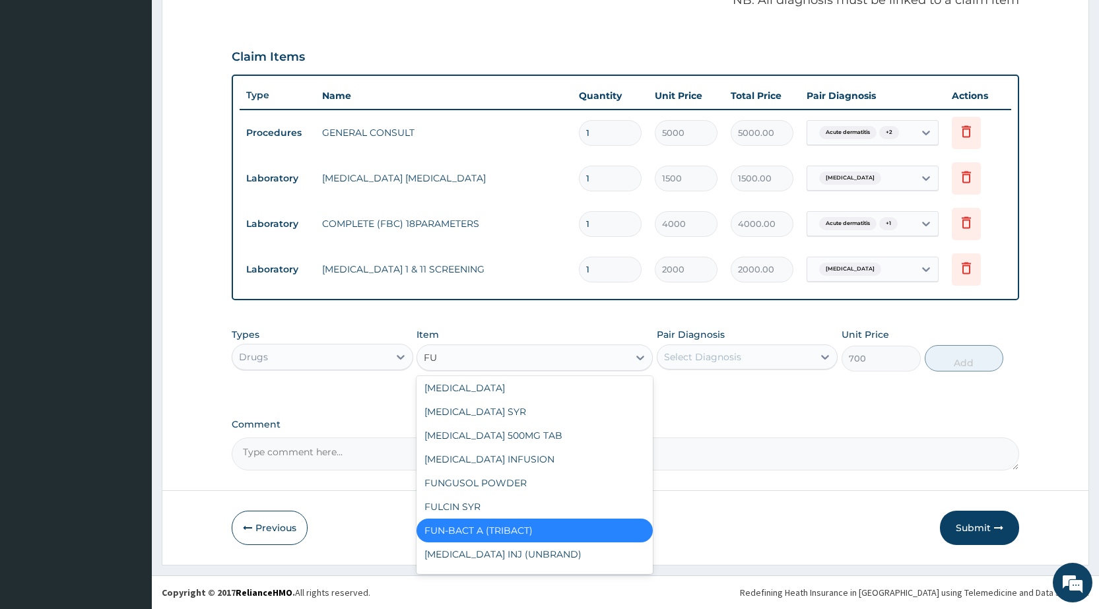
type input "FUN"
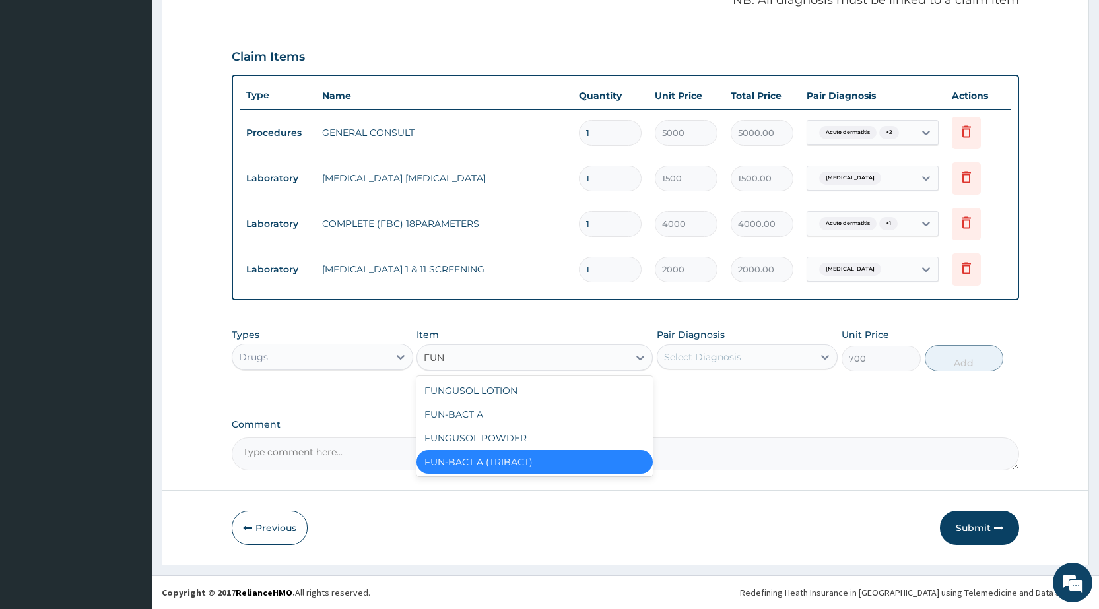
scroll to position [0, 0]
click at [492, 417] on div "FUN-BACT A" at bounding box center [535, 415] width 236 height 24
type input "1200"
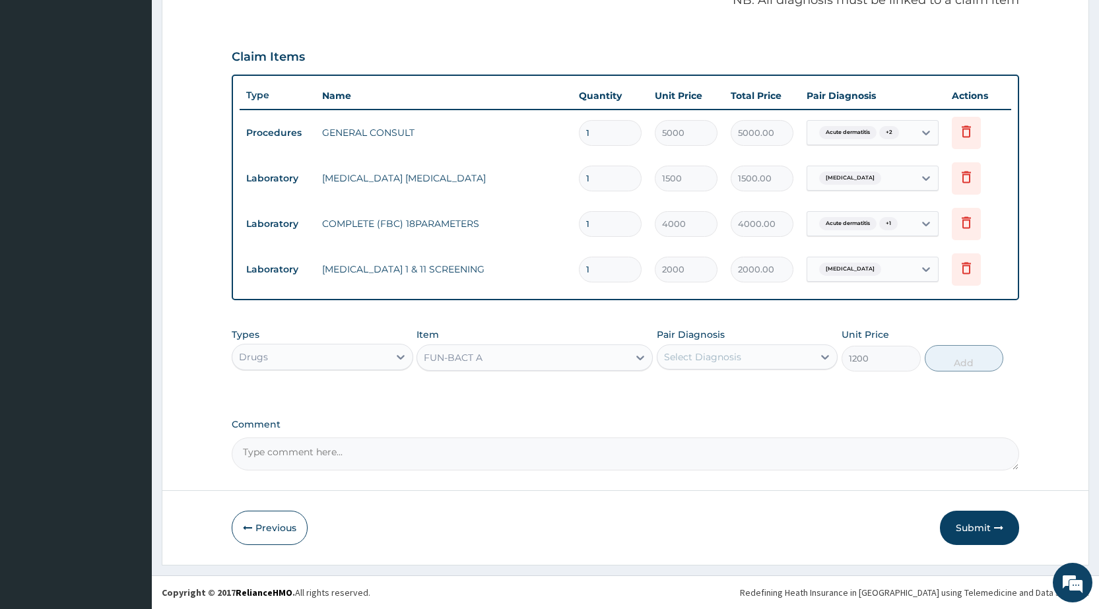
click at [492, 360] on div "FUN-BACT A" at bounding box center [522, 357] width 211 height 21
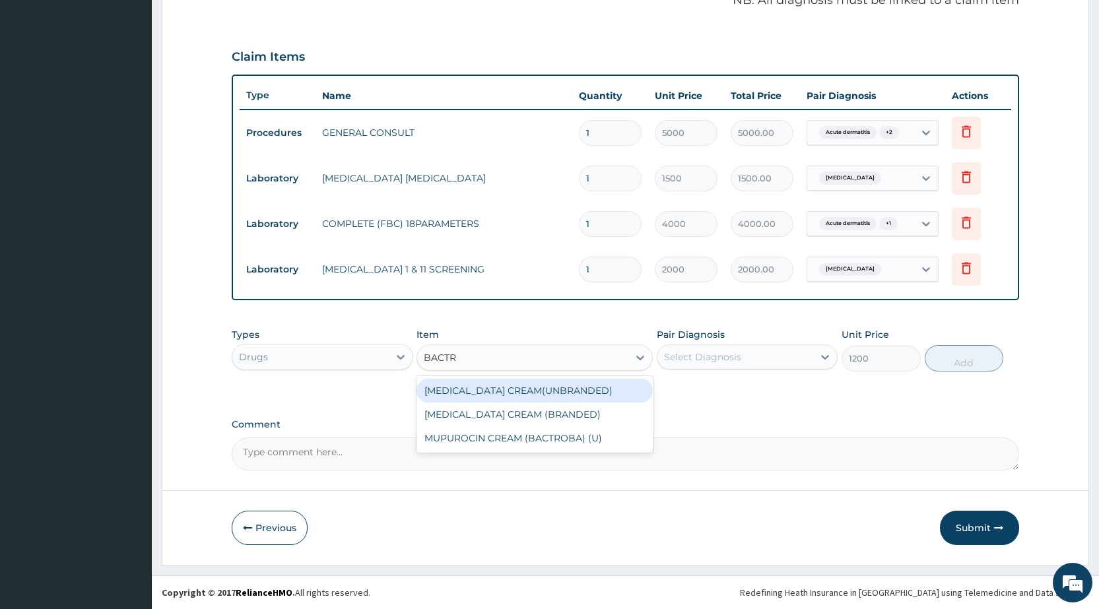
type input "BACTRO"
click at [496, 390] on div "BACTROBAN CREAM(UNBRANDED)" at bounding box center [535, 391] width 236 height 24
type input "3500"
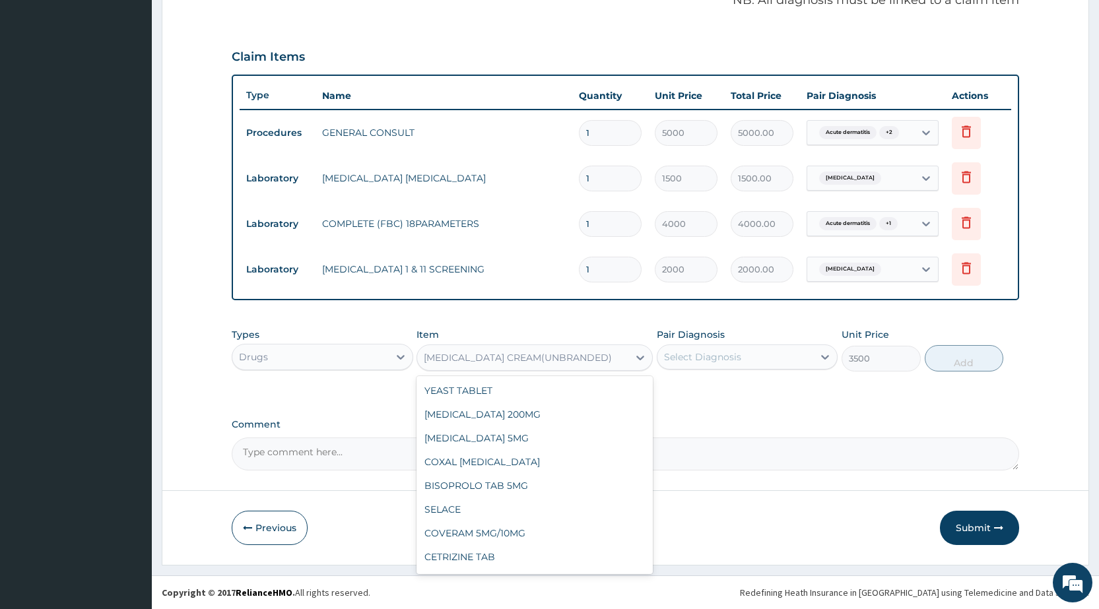
click at [498, 360] on div "BACTROBAN CREAM(UNBRANDED)" at bounding box center [518, 357] width 188 height 13
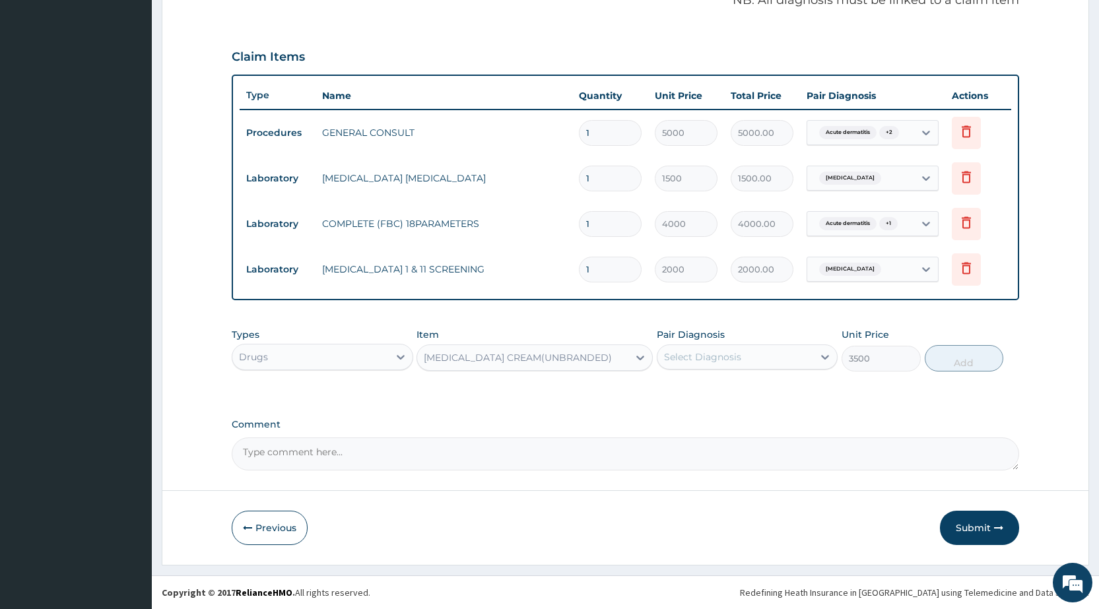
click at [498, 360] on div "BACTROBAN CREAM(UNBRANDED)" at bounding box center [518, 357] width 188 height 13
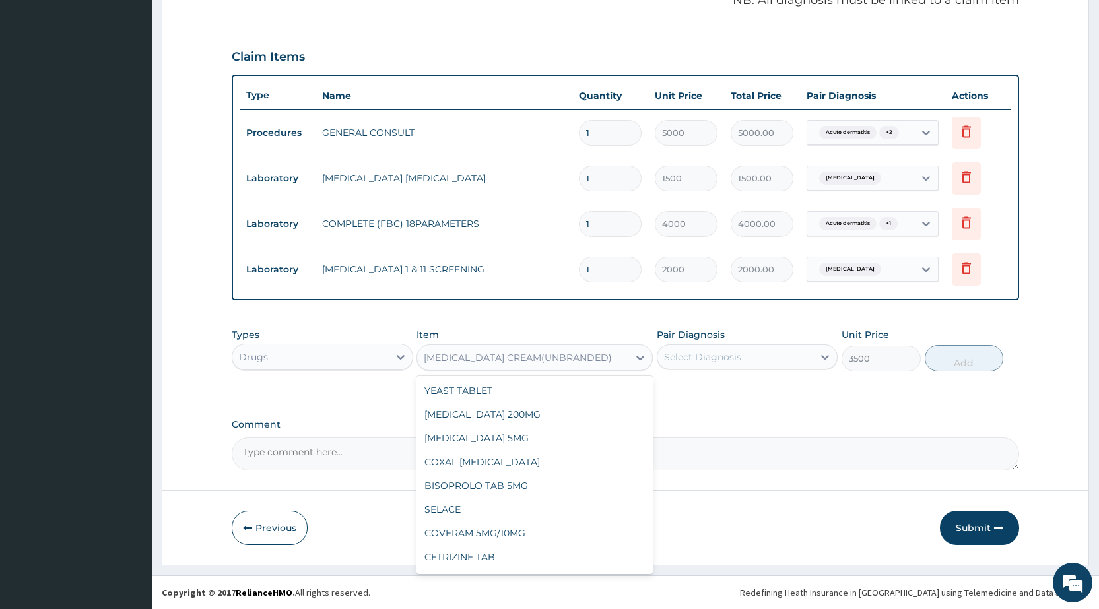
click at [580, 360] on div "BACTROBAN CREAM(UNBRANDED)" at bounding box center [518, 357] width 188 height 13
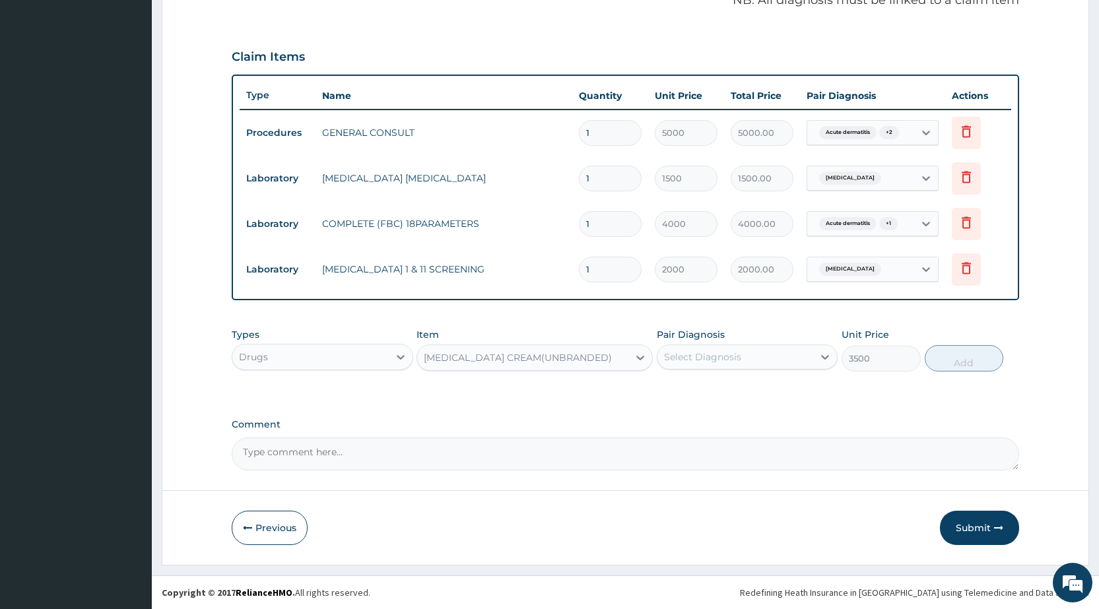
click at [572, 360] on div "BACTROBAN CREAM(UNBRANDED)" at bounding box center [518, 357] width 188 height 13
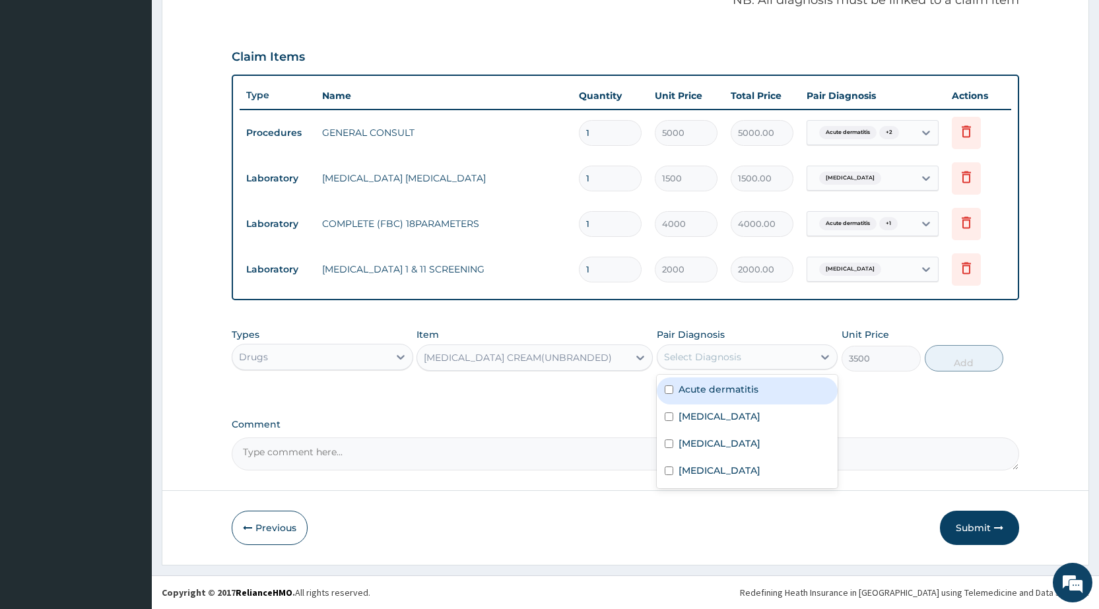
click at [745, 360] on div "Select Diagnosis" at bounding box center [735, 357] width 156 height 21
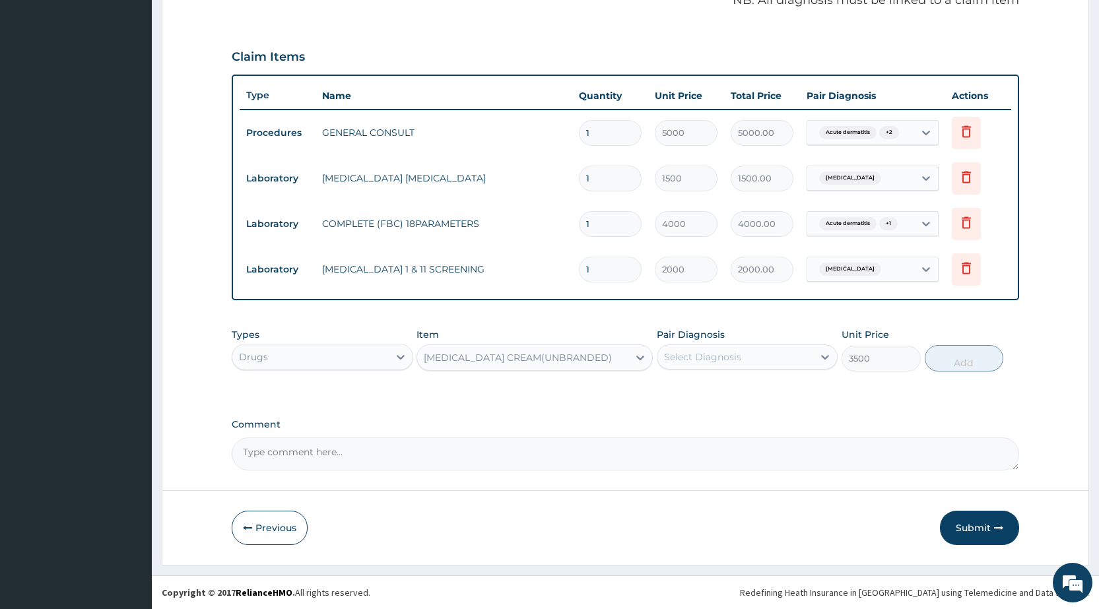
click at [745, 360] on div "Select Diagnosis" at bounding box center [735, 357] width 156 height 21
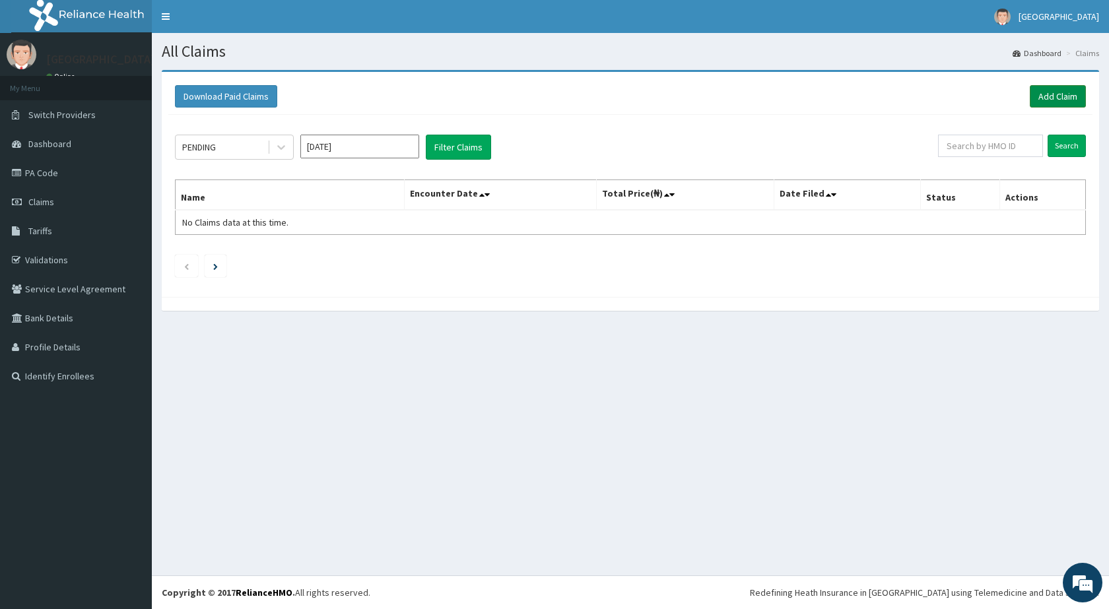
click at [1067, 98] on link "Add Claim" at bounding box center [1058, 96] width 56 height 22
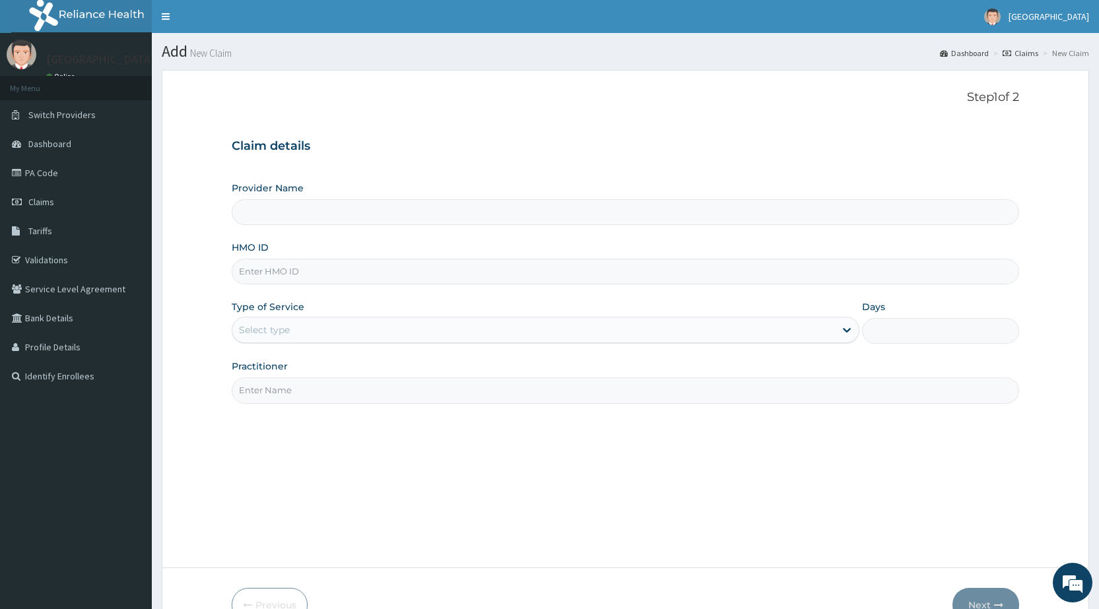
type input "[GEOGRAPHIC_DATA]"
click at [387, 283] on input "HMO ID" at bounding box center [625, 272] width 787 height 26
type input "ACT/10007/A"
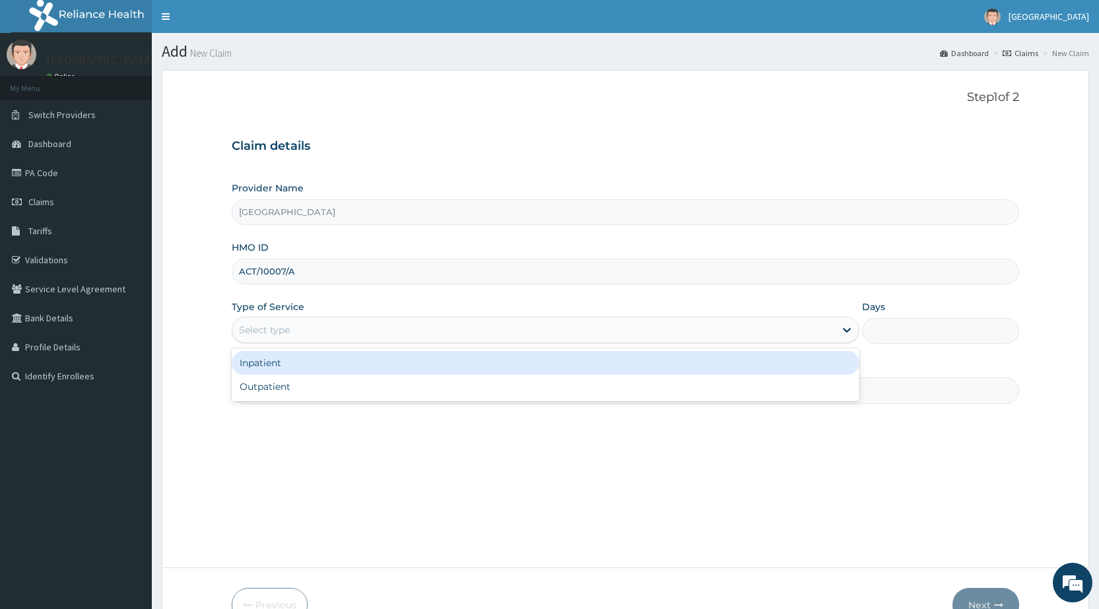
click at [324, 332] on div "Select type" at bounding box center [533, 329] width 603 height 21
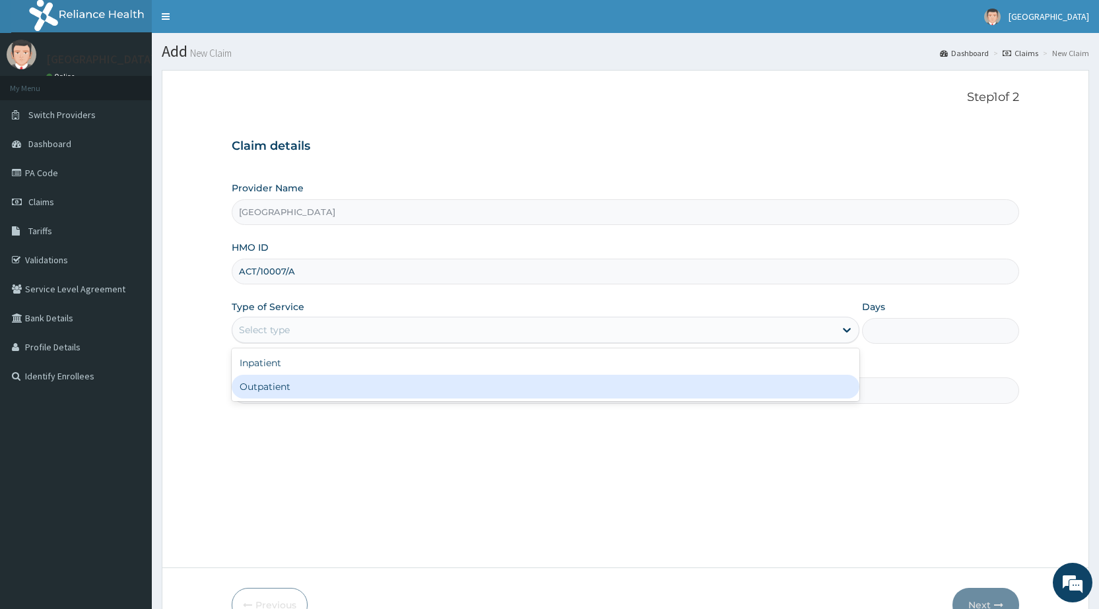
click at [310, 383] on div "Outpatient" at bounding box center [546, 387] width 628 height 24
type input "1"
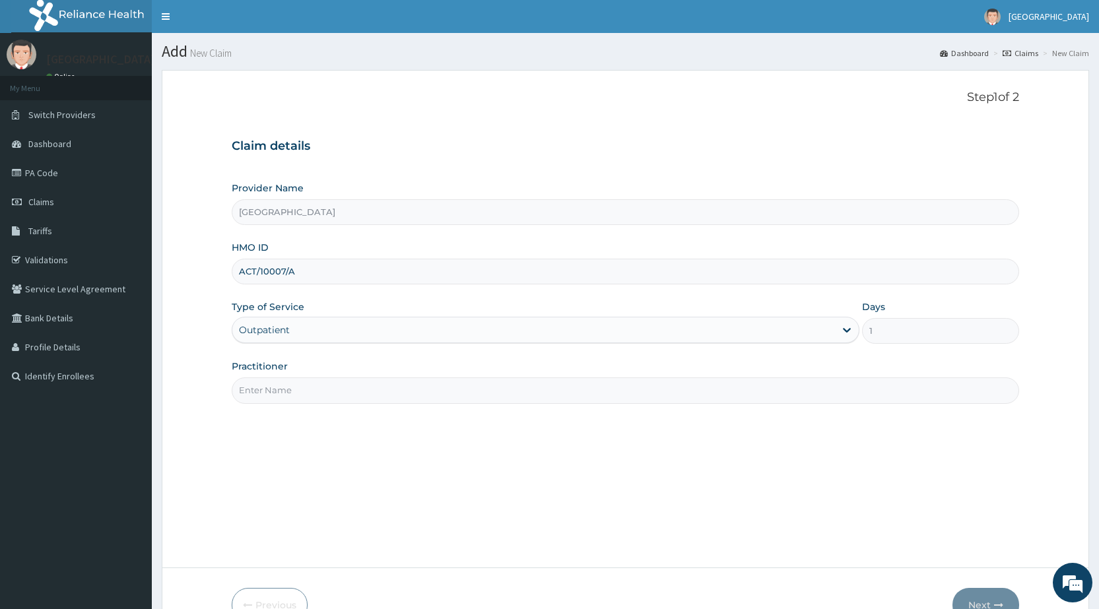
click at [310, 384] on input "Practitioner" at bounding box center [625, 391] width 787 height 26
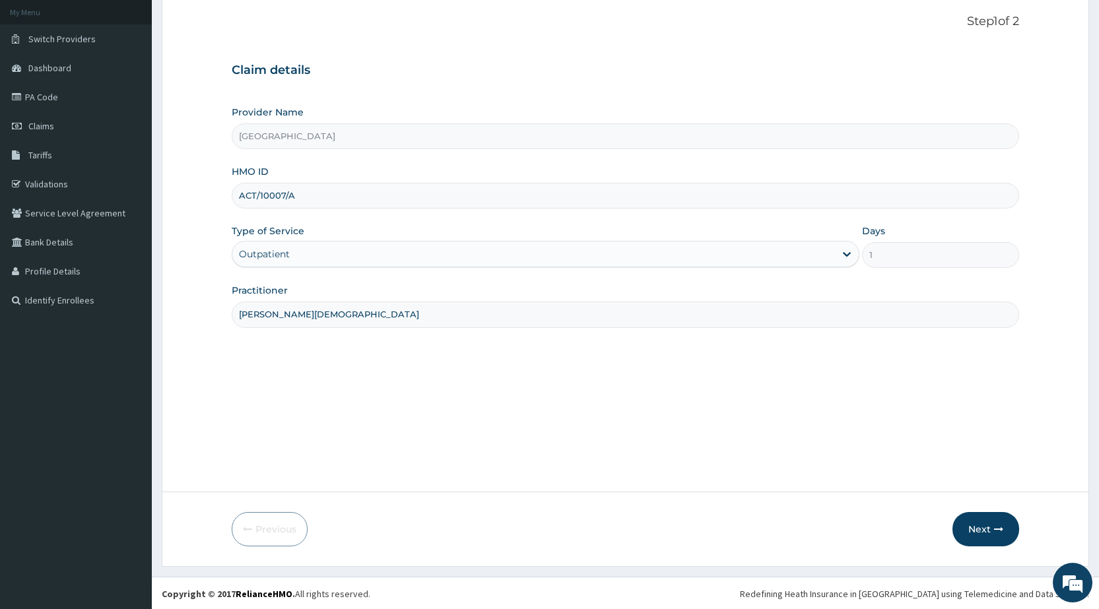
scroll to position [77, 0]
type input "[PERSON_NAME][DEMOGRAPHIC_DATA]"
click at [967, 521] on button "Next" at bounding box center [985, 528] width 67 height 34
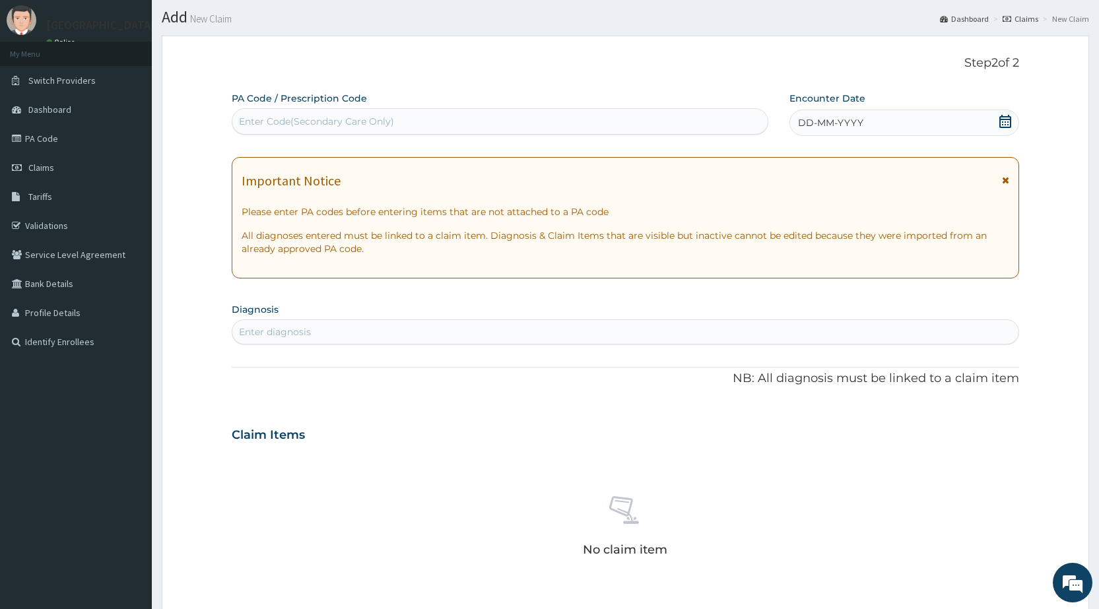
scroll to position [11, 0]
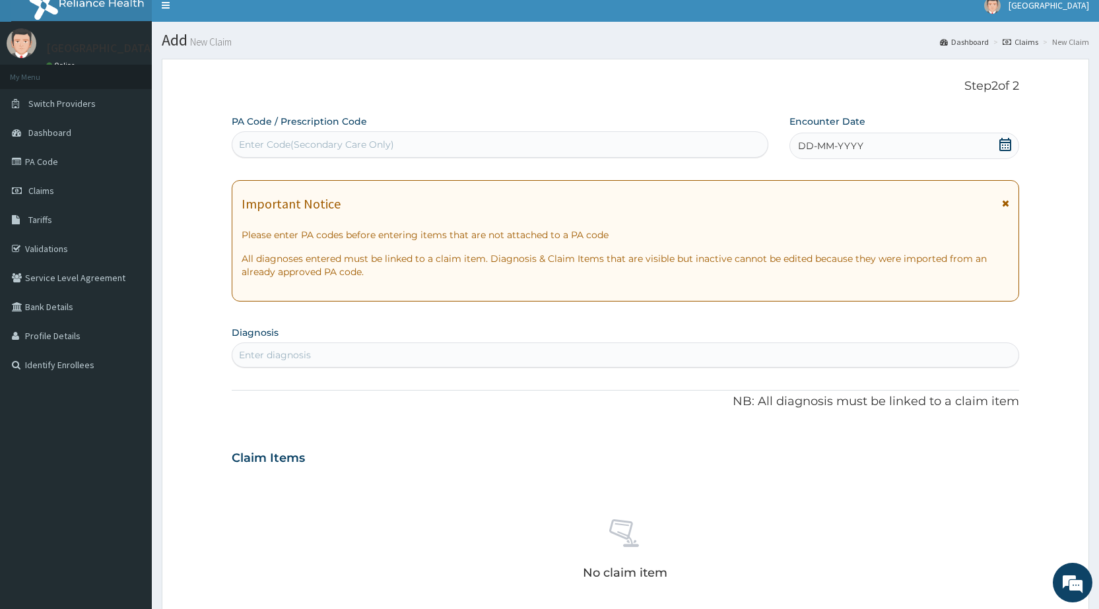
click at [1003, 143] on icon at bounding box center [1005, 144] width 13 height 13
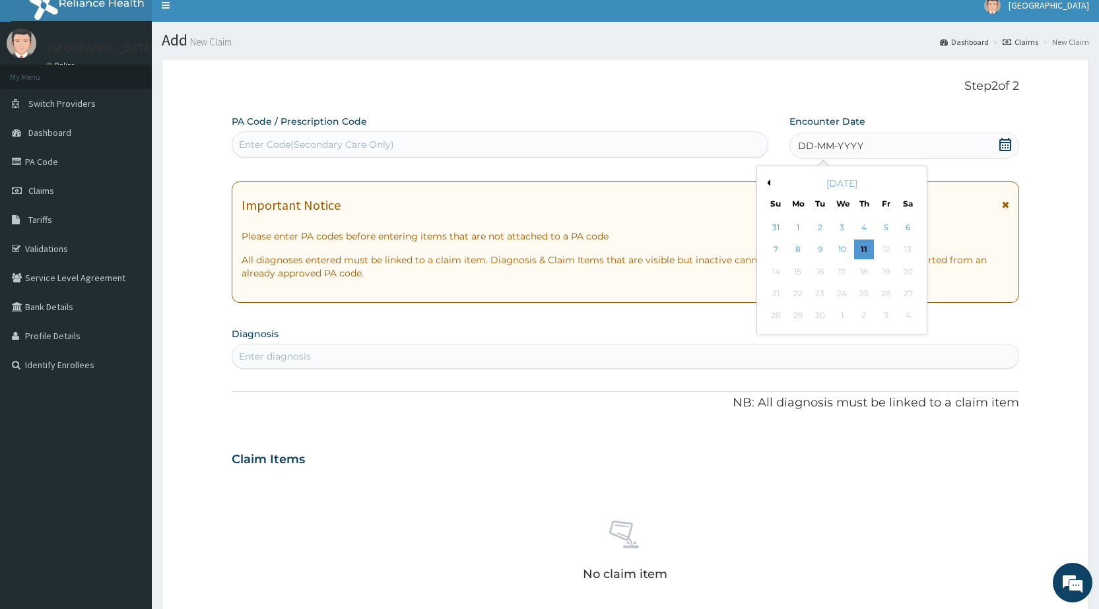
click at [770, 179] on div "[DATE]" at bounding box center [841, 183] width 159 height 13
click at [768, 182] on button "Previous Month" at bounding box center [767, 183] width 7 height 7
click at [797, 246] on div "4" at bounding box center [798, 250] width 20 height 20
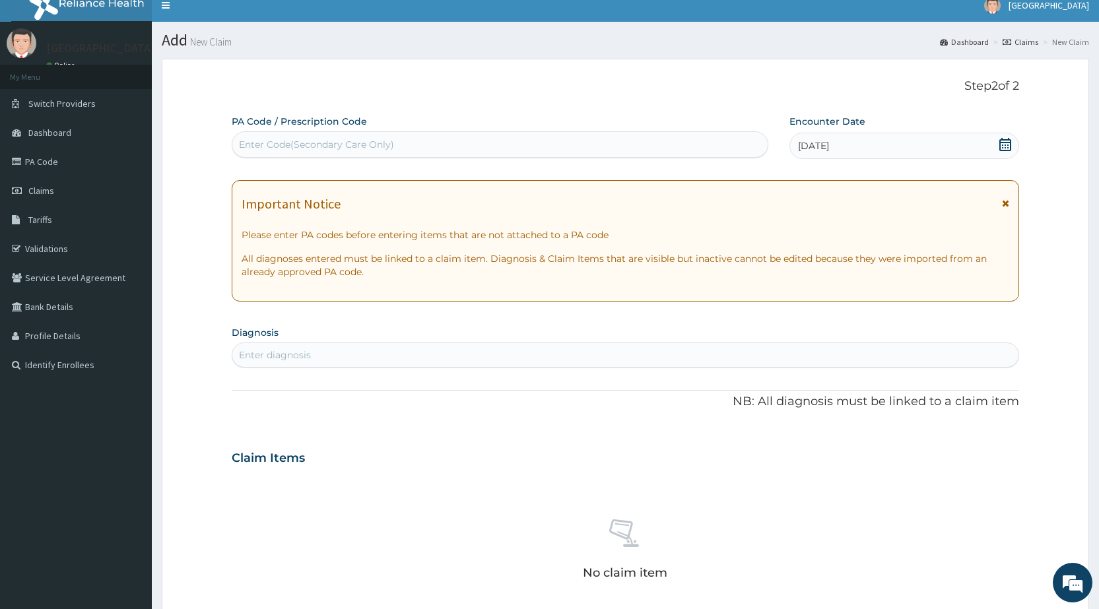
click at [828, 148] on span "[DATE]" at bounding box center [813, 145] width 31 height 13
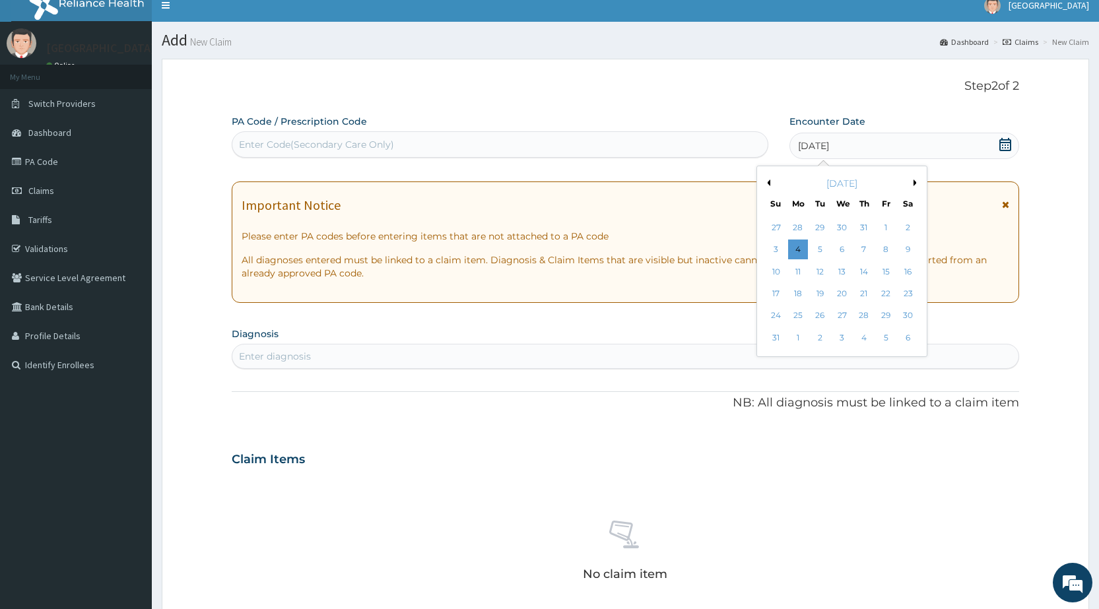
click at [769, 180] on button "Previous Month" at bounding box center [767, 183] width 7 height 7
click at [796, 248] on div "7" at bounding box center [798, 250] width 20 height 20
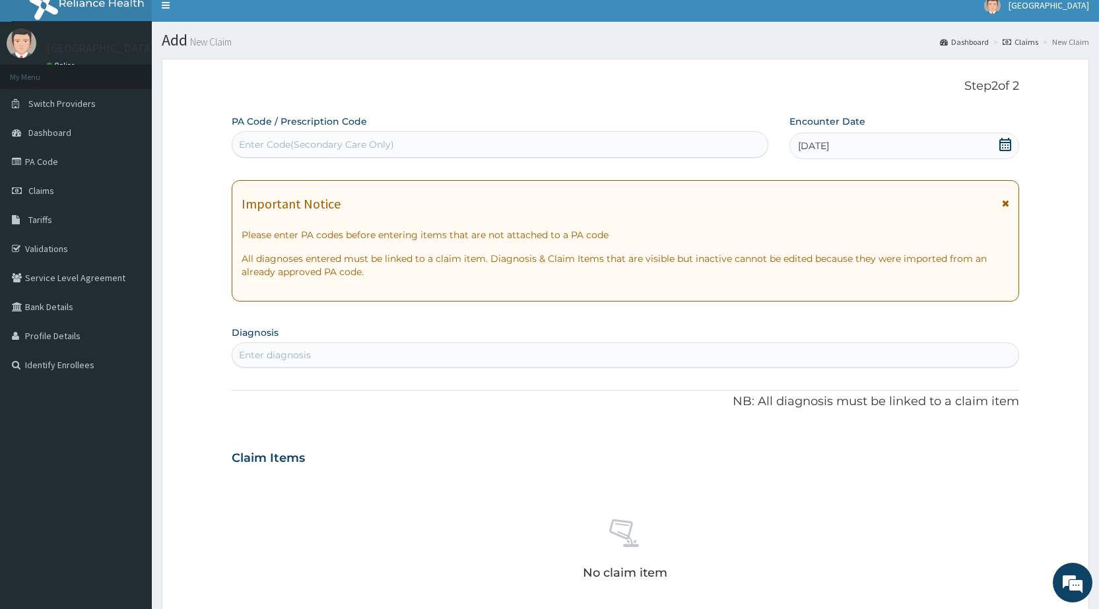
click at [277, 360] on div "Enter diagnosis" at bounding box center [275, 355] width 72 height 13
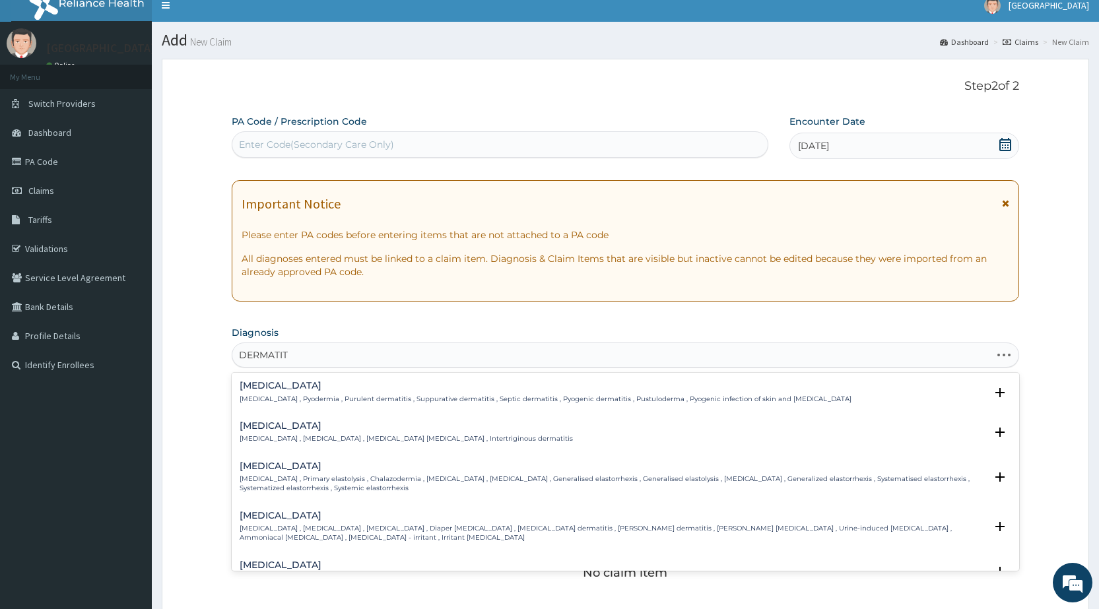
type input "DERMATITI"
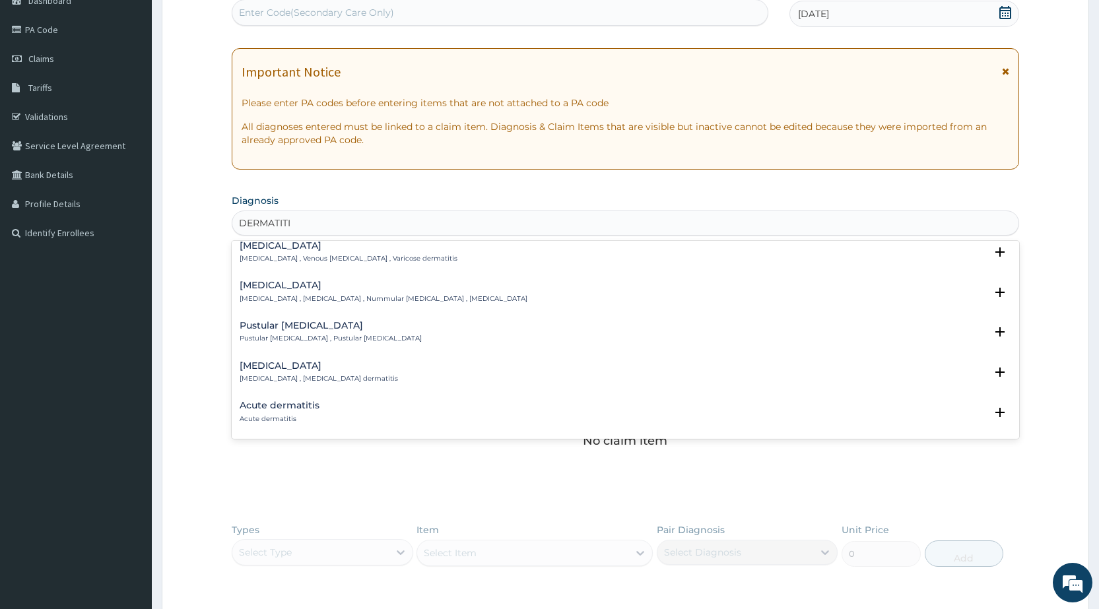
scroll to position [528, 0]
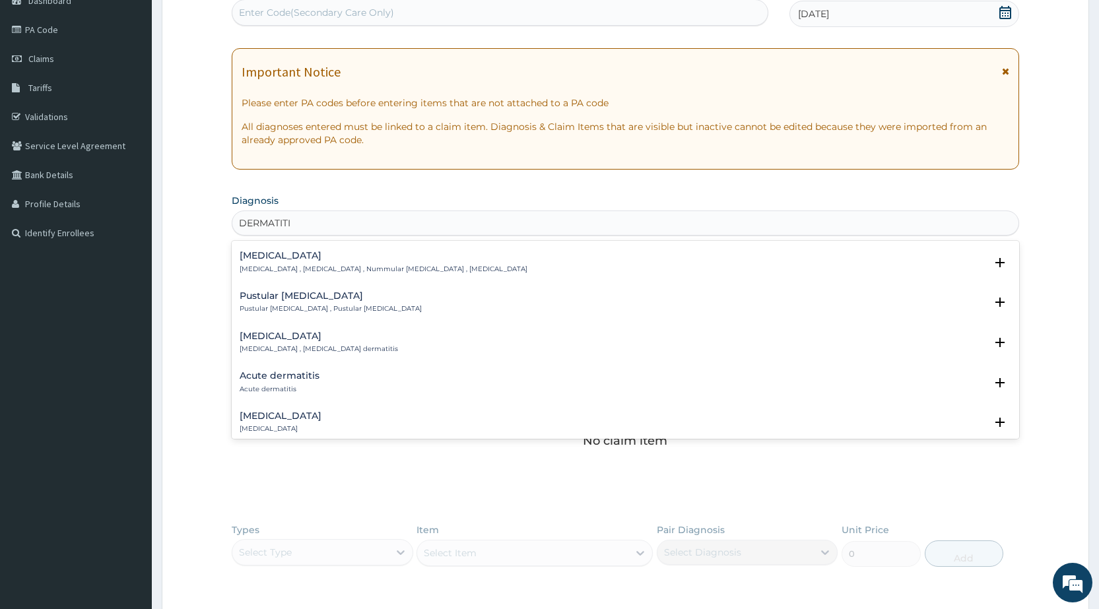
click at [299, 381] on h4 "Acute dermatitis" at bounding box center [280, 376] width 80 height 10
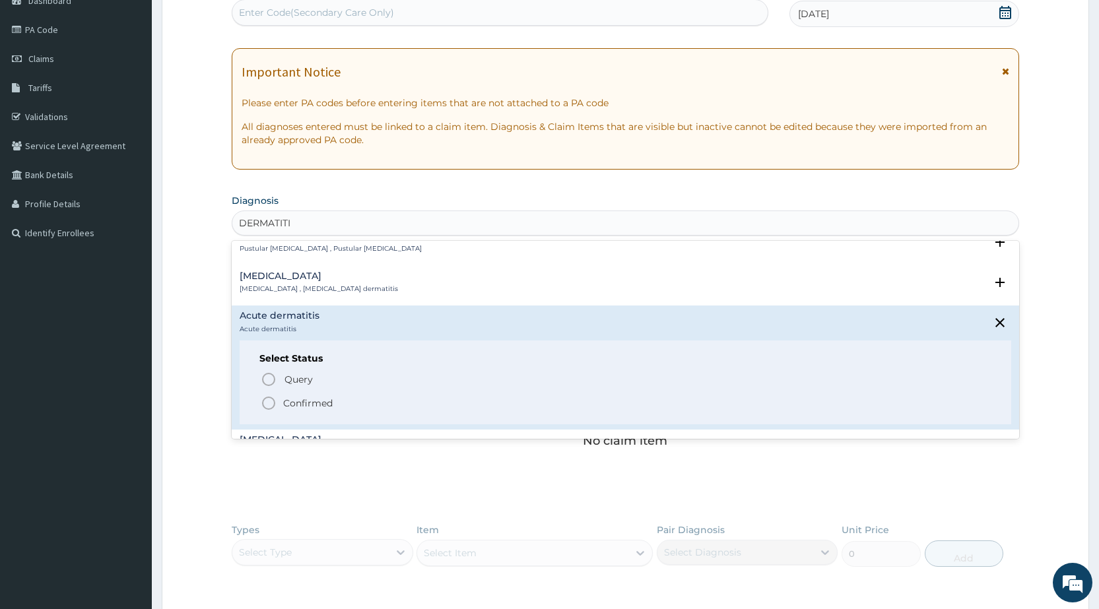
scroll to position [594, 0]
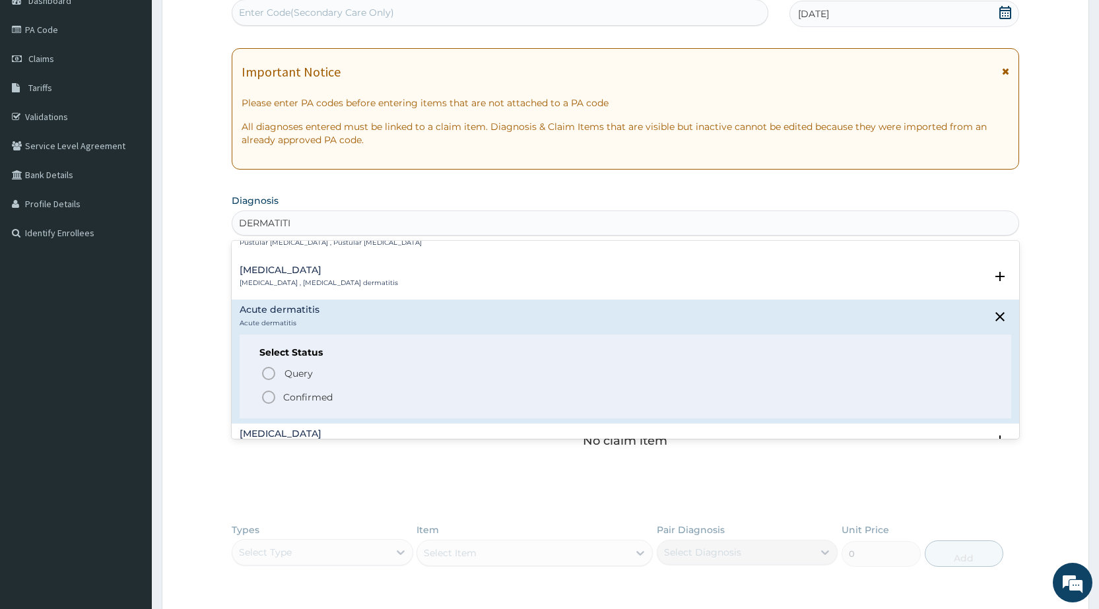
click at [293, 403] on p "Confirmed" at bounding box center [308, 397] width 50 height 13
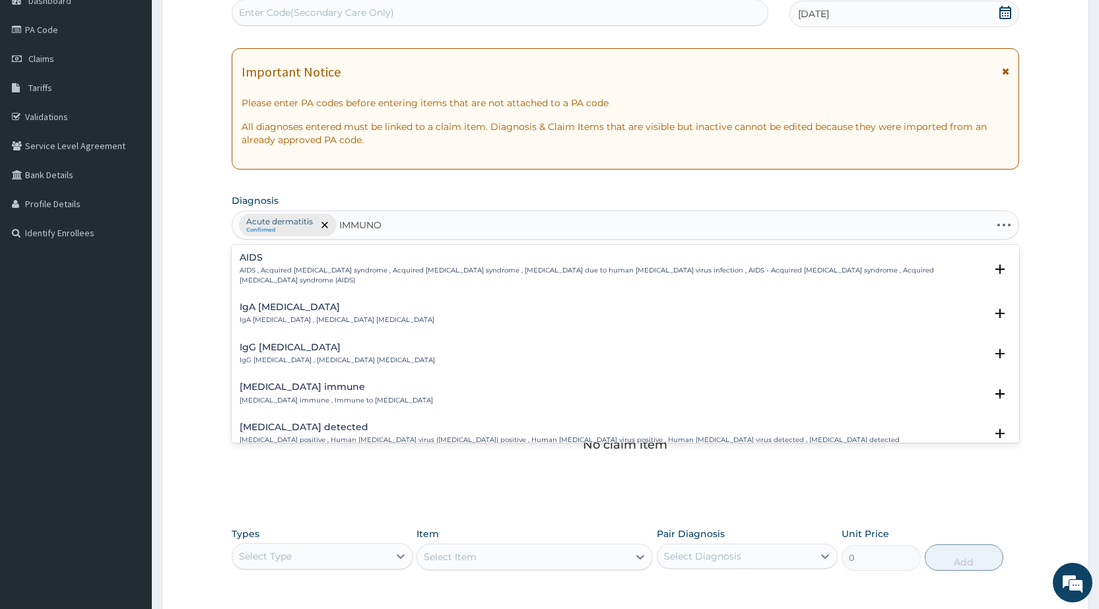
type input "IMMUNOS"
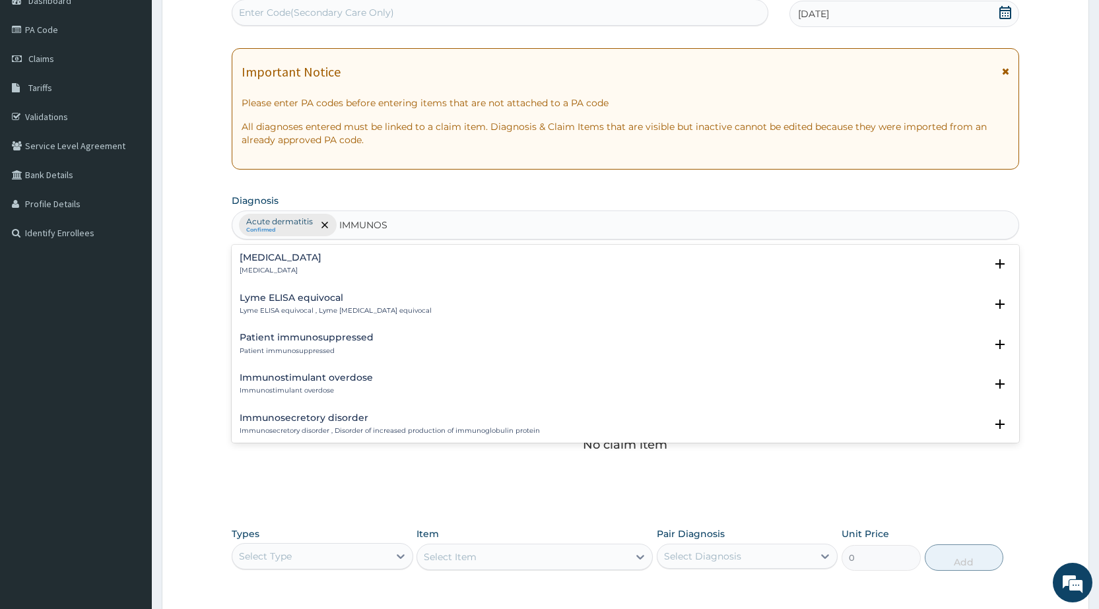
click at [321, 261] on h4 "[MEDICAL_DATA]" at bounding box center [281, 258] width 82 height 10
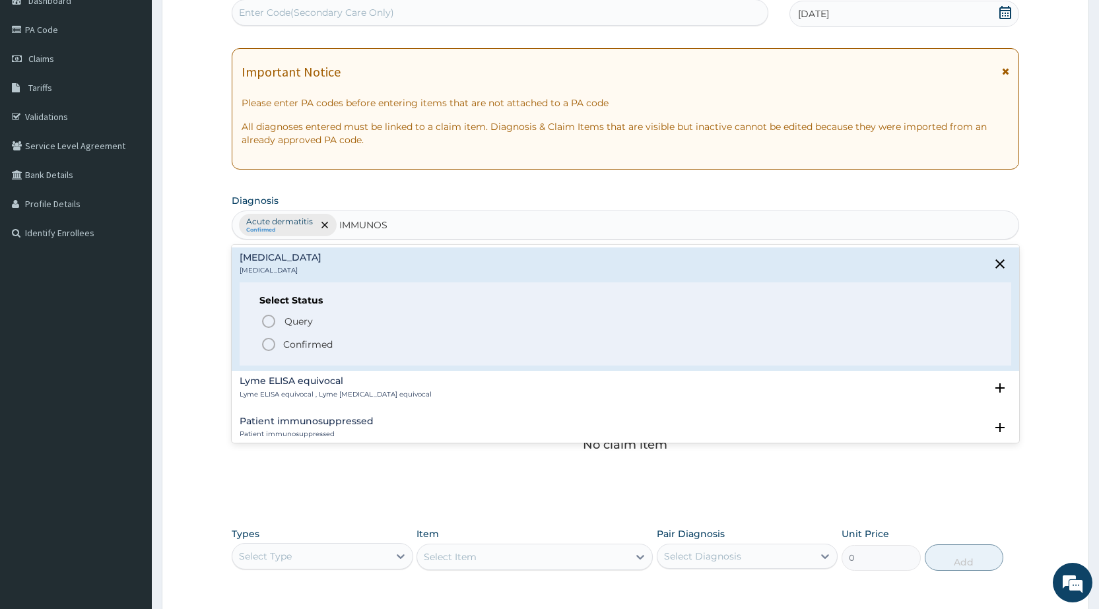
click at [300, 342] on p "Confirmed" at bounding box center [308, 344] width 50 height 13
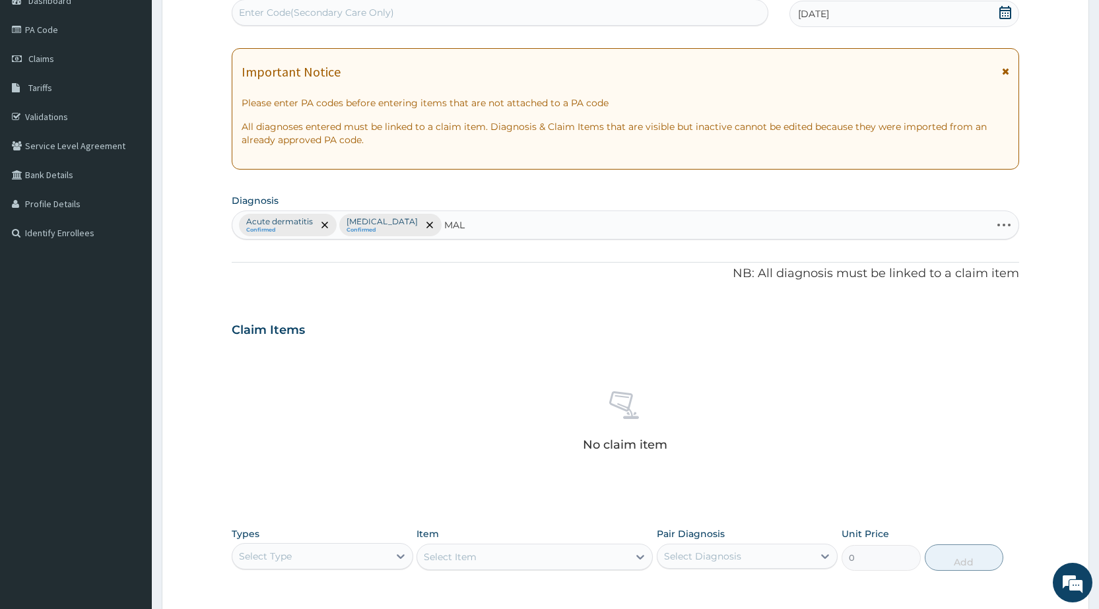
type input "MALA"
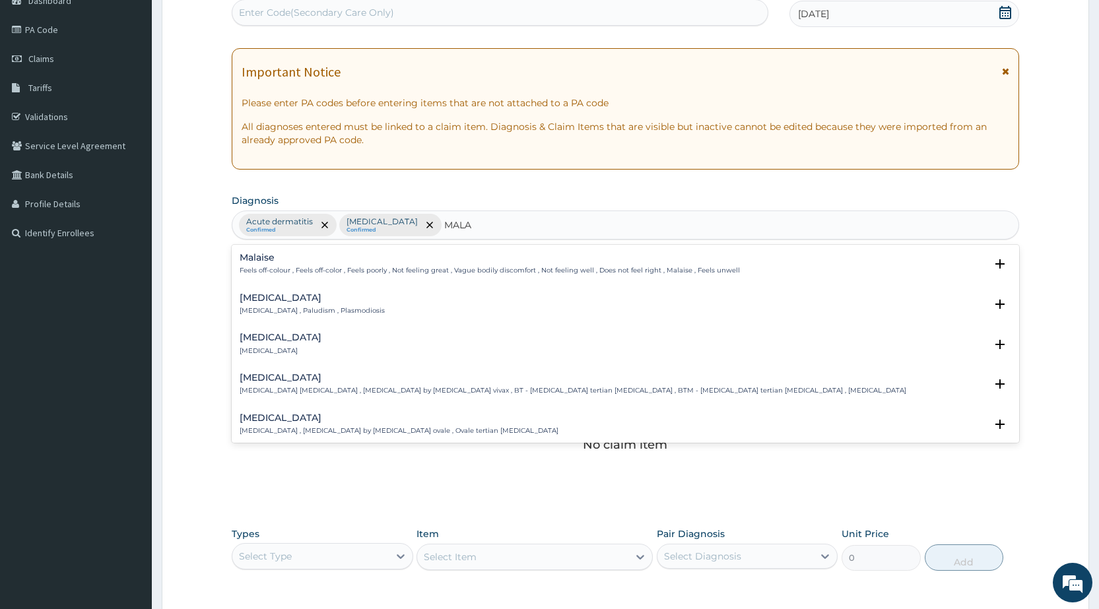
click at [278, 304] on div "[MEDICAL_DATA] [MEDICAL_DATA] , Paludism , Plasmodiosis" at bounding box center [312, 304] width 145 height 23
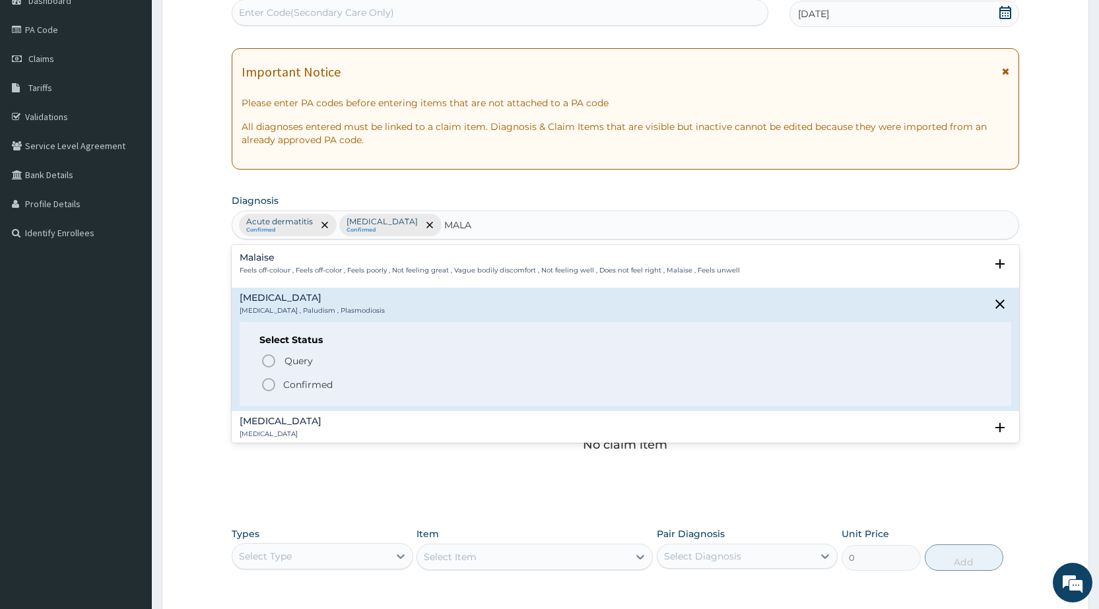
click at [288, 377] on span "Confirmed" at bounding box center [626, 385] width 731 height 16
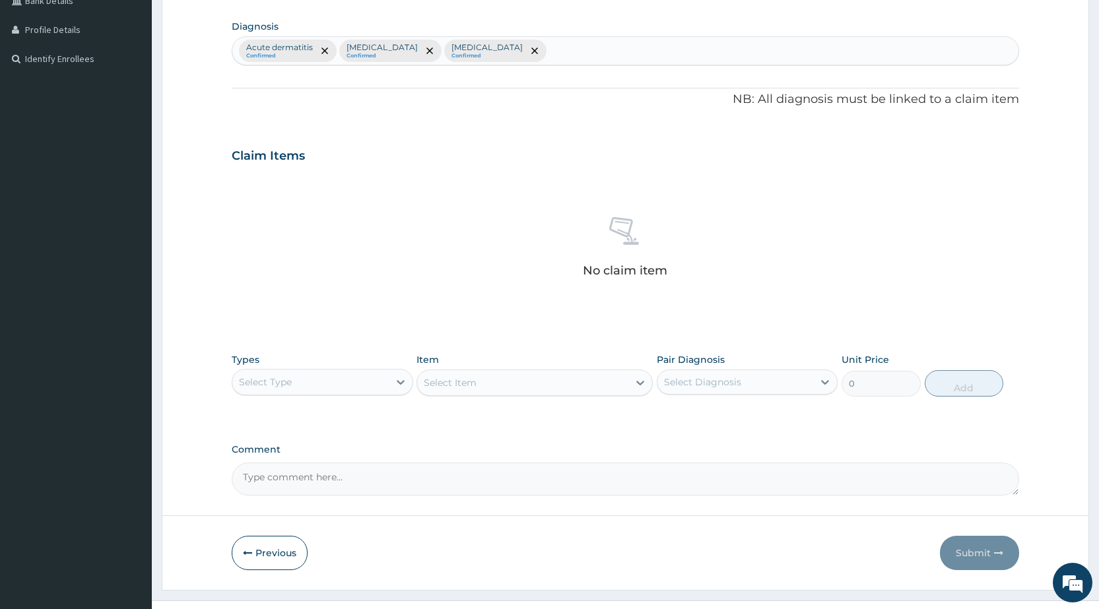
scroll to position [343, 0]
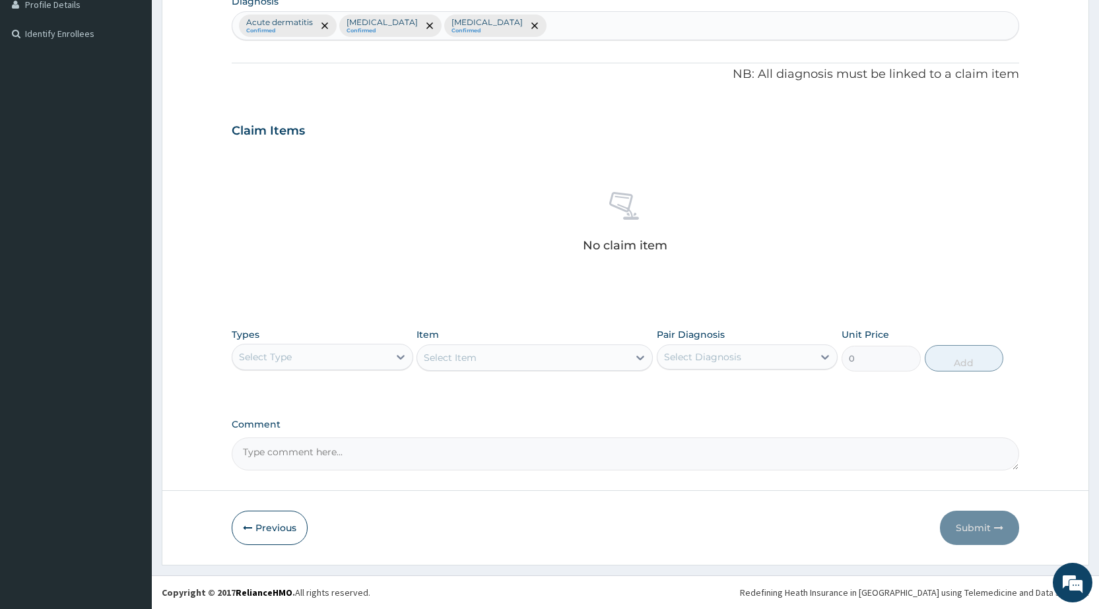
click at [360, 363] on div "Select Type" at bounding box center [310, 357] width 156 height 21
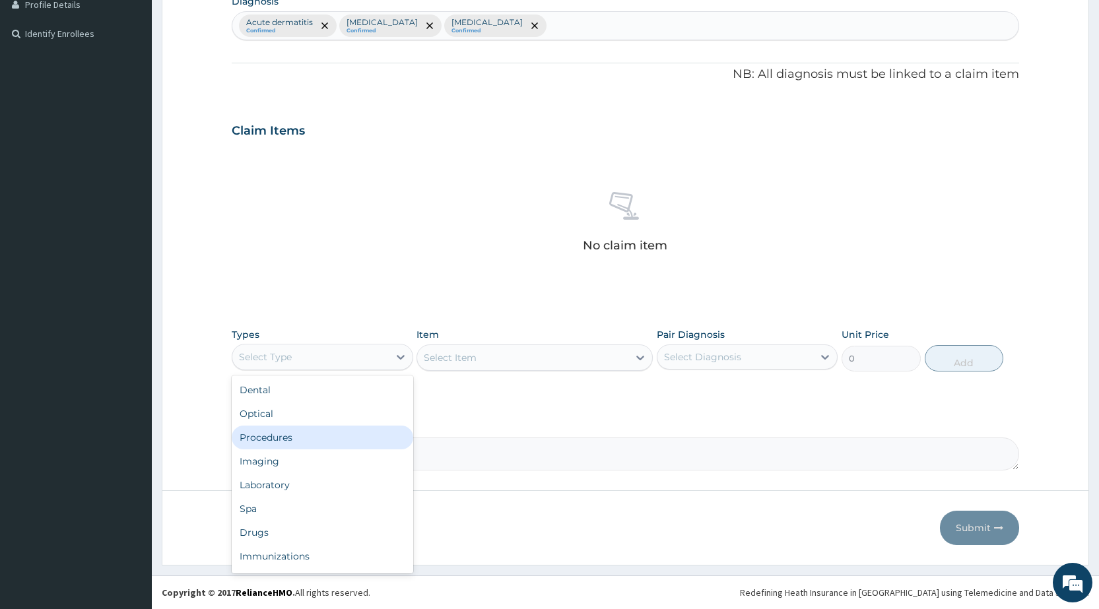
click at [371, 438] on div "Procedures" at bounding box center [322, 438] width 181 height 24
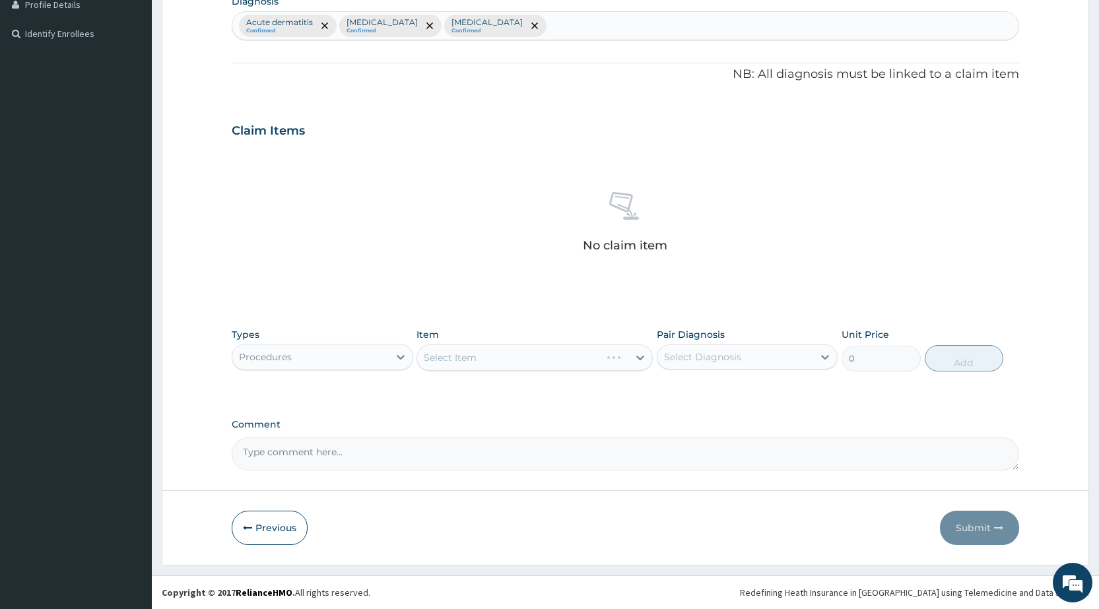
click at [479, 368] on div "Select Item" at bounding box center [535, 358] width 236 height 26
click at [479, 364] on div "Select Item" at bounding box center [535, 358] width 236 height 26
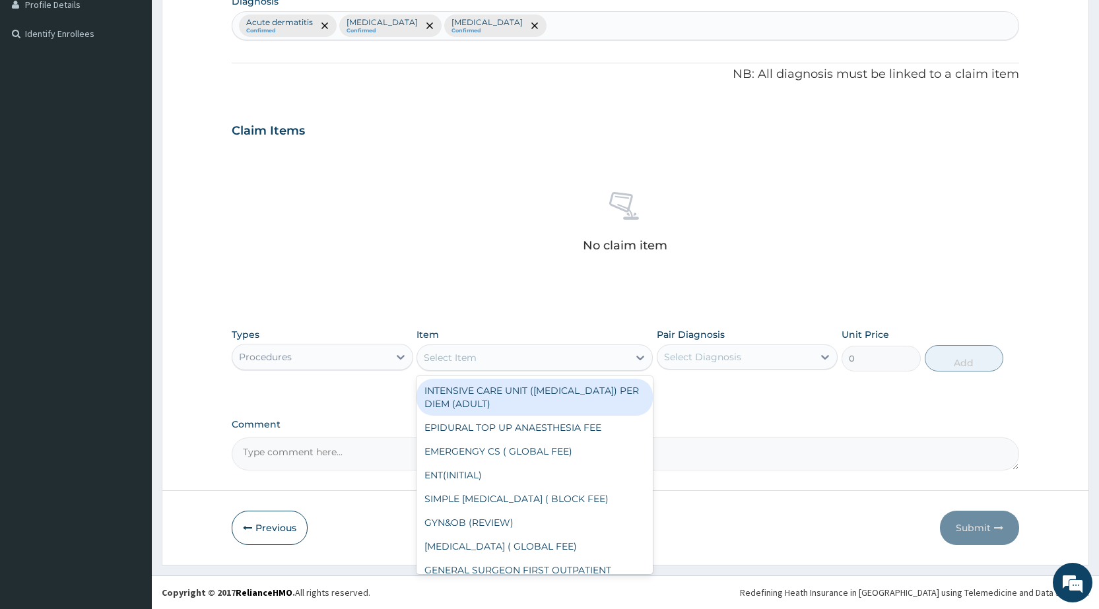
click at [479, 364] on div "Select Item" at bounding box center [522, 357] width 211 height 21
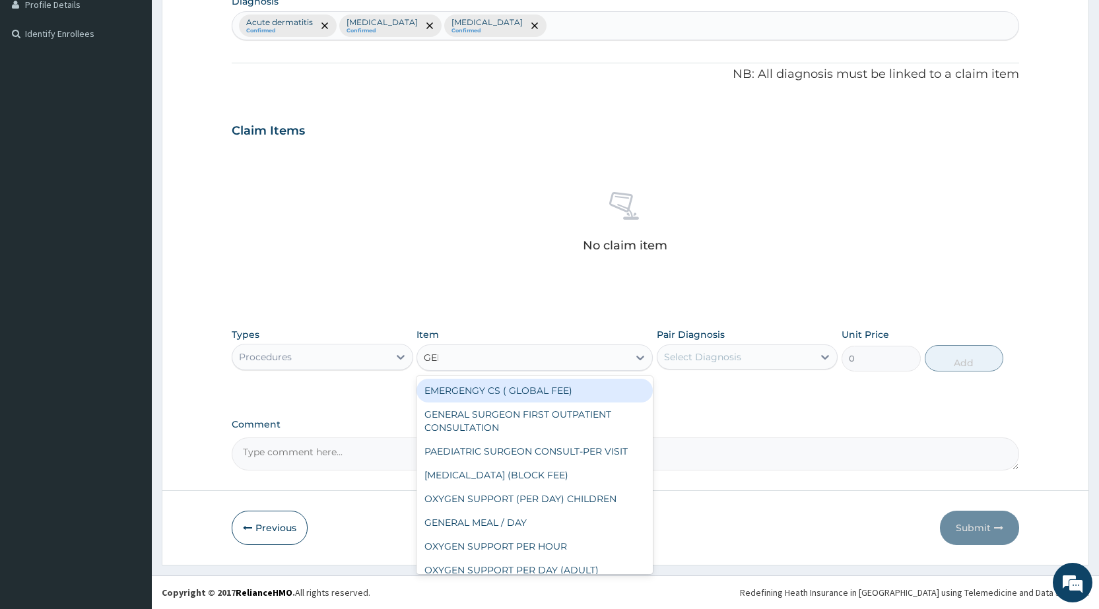
type input "GENE"
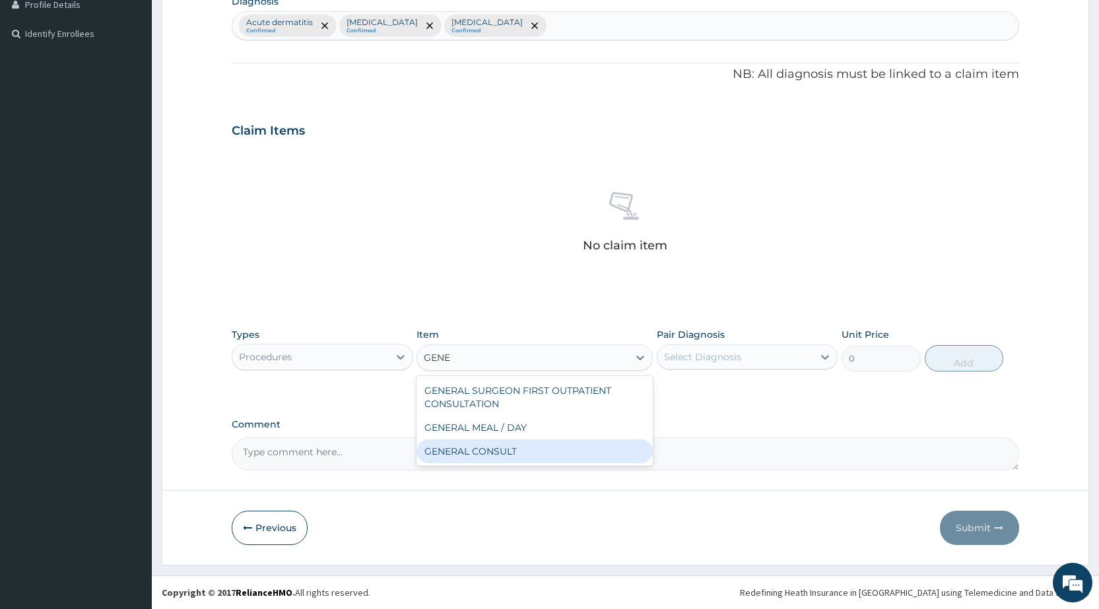
click at [485, 446] on div "GENERAL CONSULT" at bounding box center [535, 452] width 236 height 24
type input "5000"
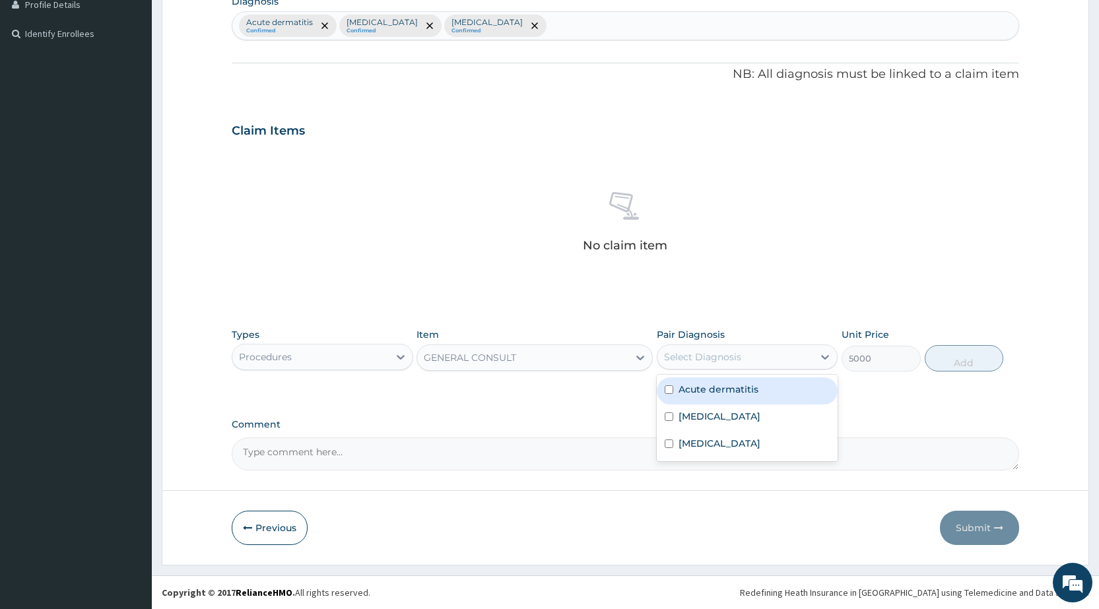
click at [691, 361] on div "Select Diagnosis" at bounding box center [702, 356] width 77 height 13
click at [695, 392] on label "Acute dermatitis" at bounding box center [719, 389] width 80 height 13
checkbox input "true"
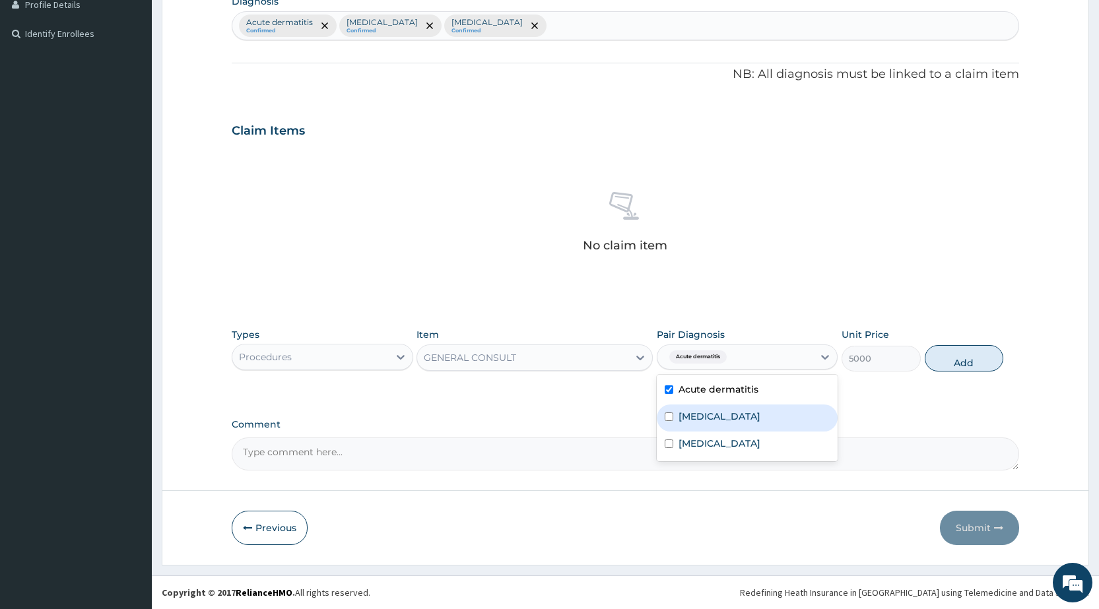
click at [693, 424] on div "[MEDICAL_DATA]" at bounding box center [747, 418] width 181 height 27
checkbox input "true"
drag, startPoint x: 692, startPoint y: 438, endPoint x: 735, endPoint y: 449, distance: 44.2
click at [692, 439] on label "[MEDICAL_DATA]" at bounding box center [720, 443] width 82 height 13
checkbox input "true"
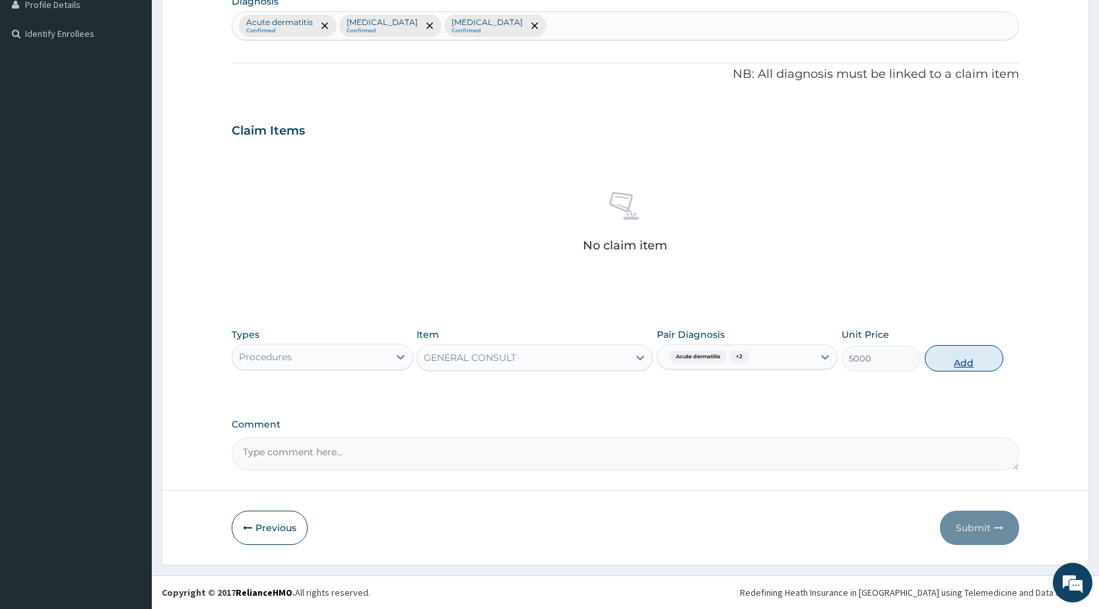
click at [950, 365] on button "Add" at bounding box center [964, 358] width 79 height 26
type input "0"
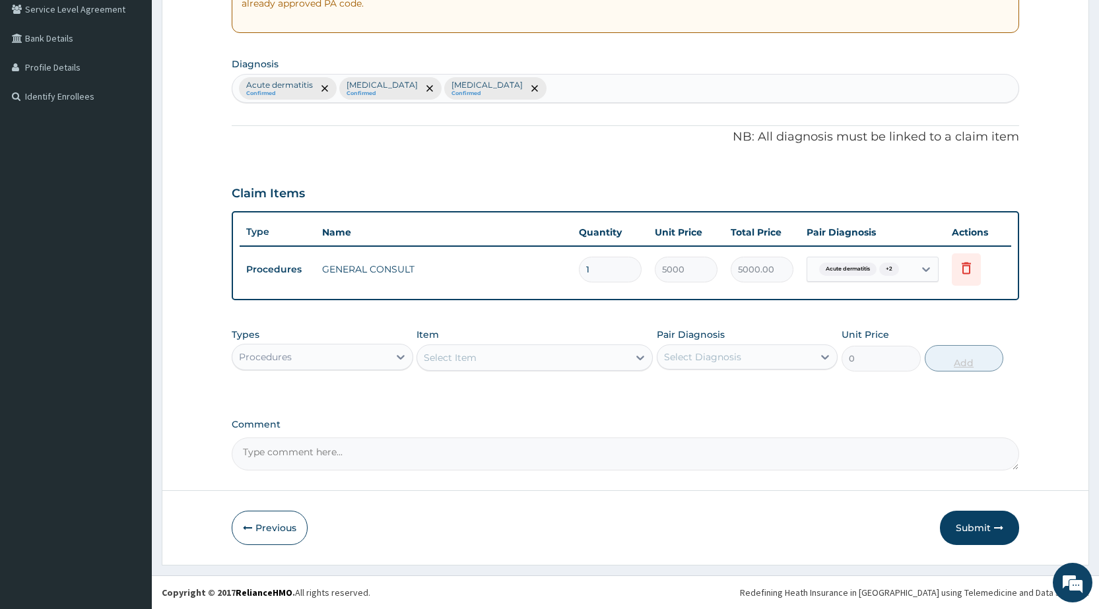
scroll to position [280, 0]
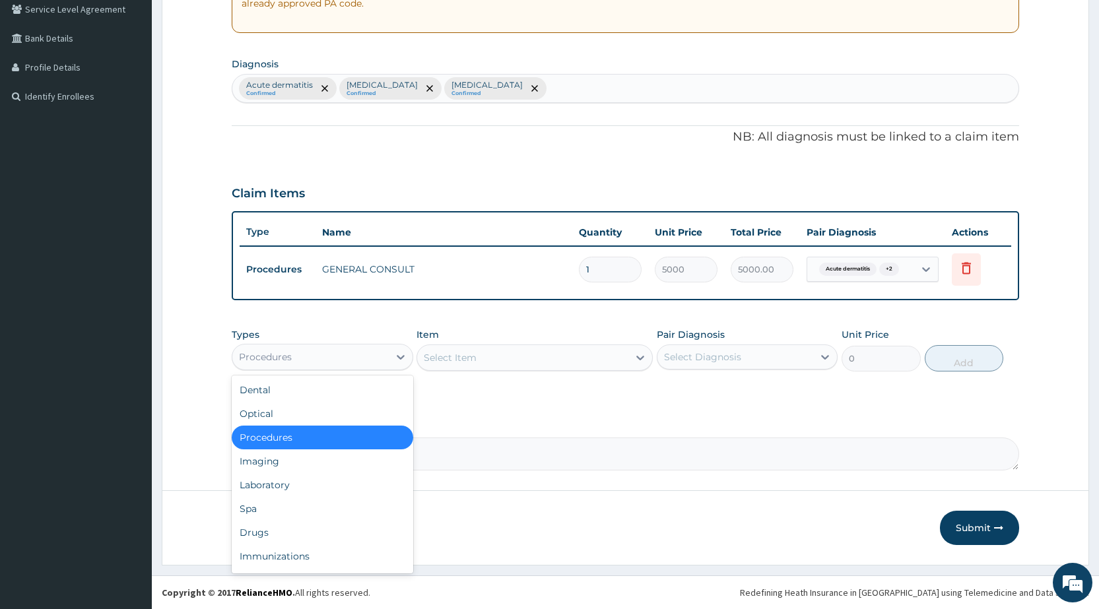
click at [298, 362] on div "Procedures" at bounding box center [310, 357] width 156 height 21
click at [269, 493] on div "Laboratory" at bounding box center [322, 485] width 181 height 24
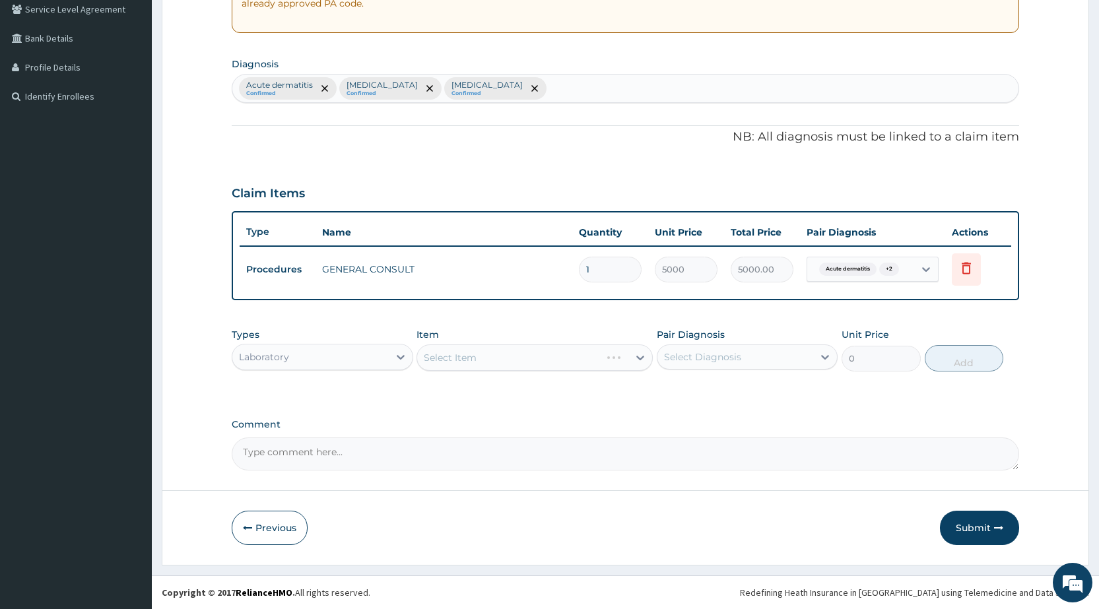
click at [489, 370] on div "Select Item" at bounding box center [535, 358] width 236 height 26
click at [526, 352] on div "Select Item" at bounding box center [535, 358] width 236 height 26
click at [526, 360] on div "Select Item" at bounding box center [535, 358] width 236 height 26
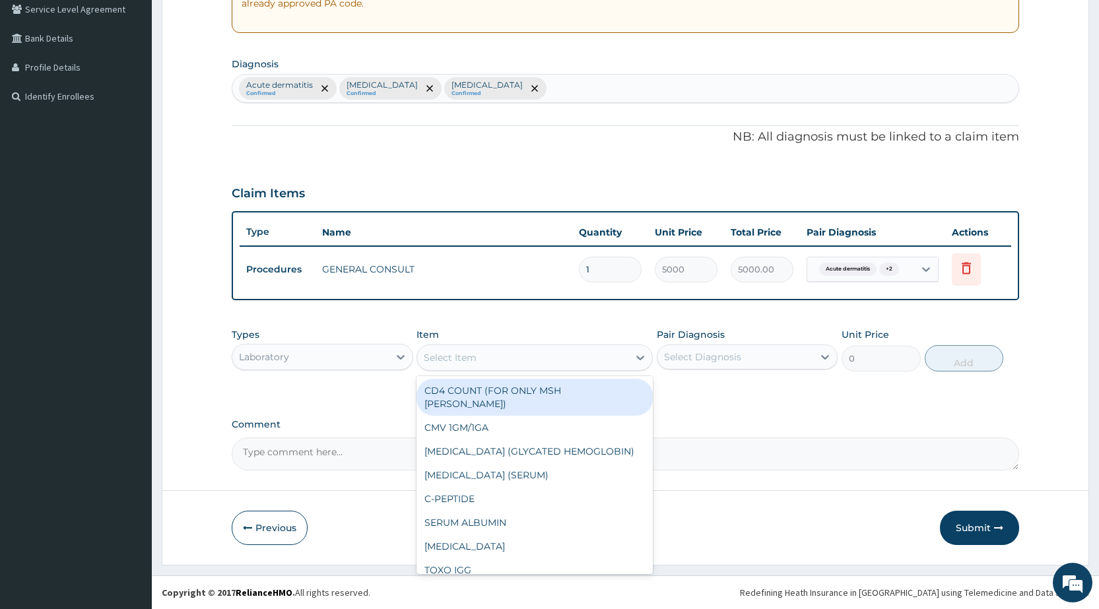
click at [526, 360] on div "Select Item" at bounding box center [522, 357] width 211 height 21
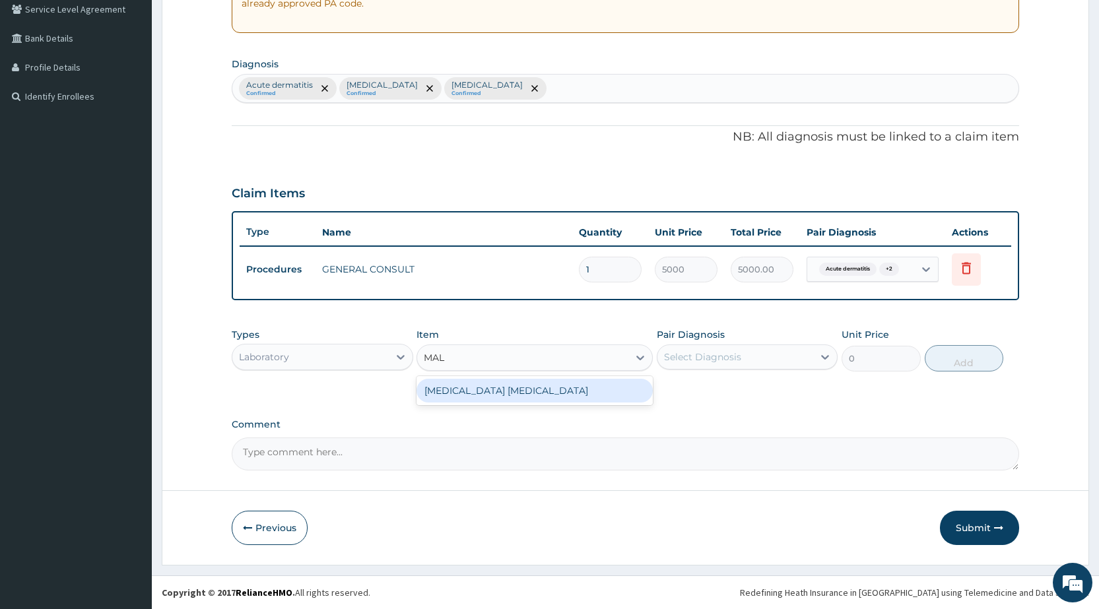
type input "MALA"
click at [529, 399] on div "MALARIA PARASITE" at bounding box center [535, 391] width 236 height 24
type input "1500"
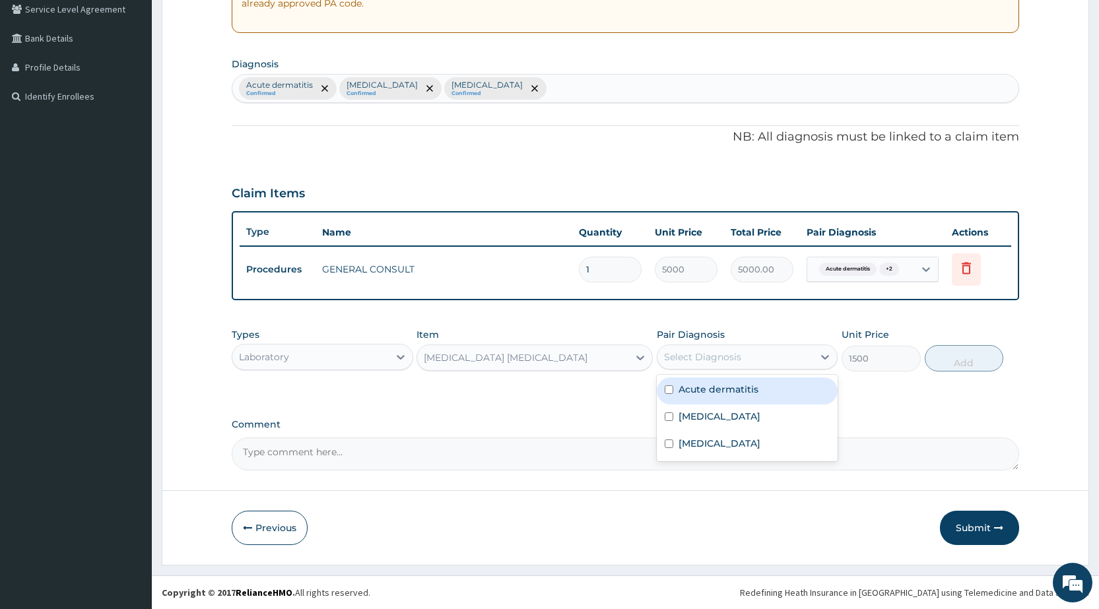
click at [741, 355] on div "Select Diagnosis" at bounding box center [735, 357] width 156 height 21
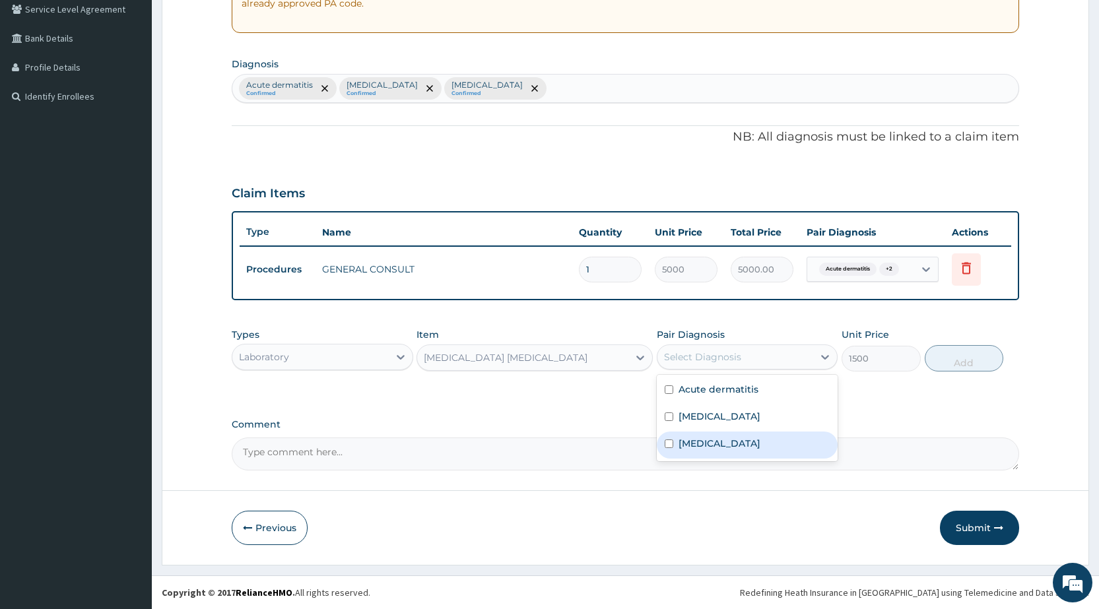
click at [702, 445] on label "Malaria" at bounding box center [720, 443] width 82 height 13
checkbox input "true"
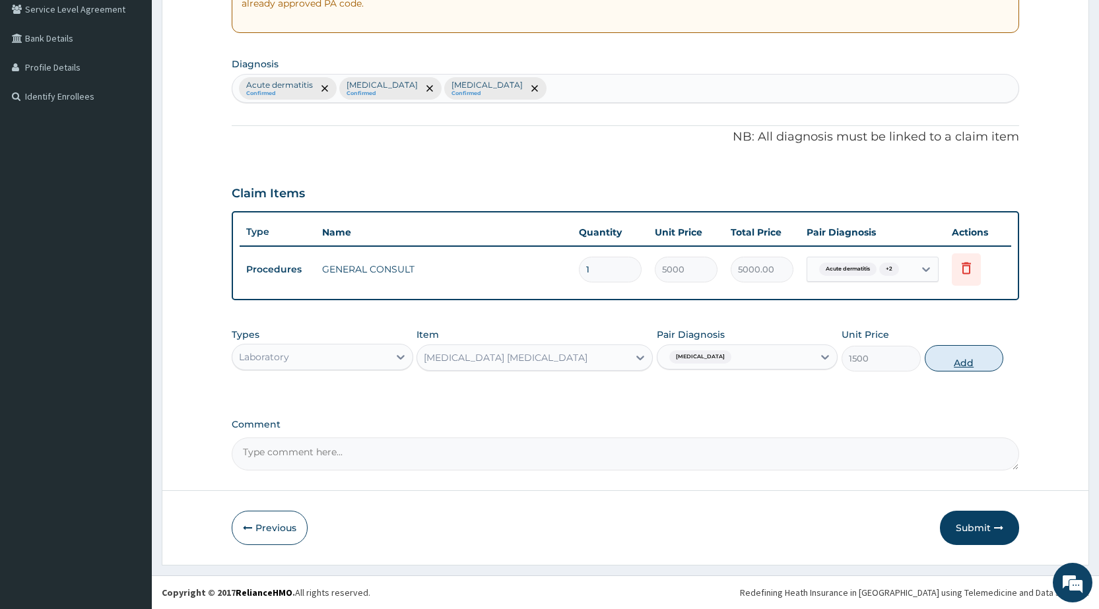
click at [952, 354] on button "Add" at bounding box center [964, 358] width 79 height 26
type input "0"
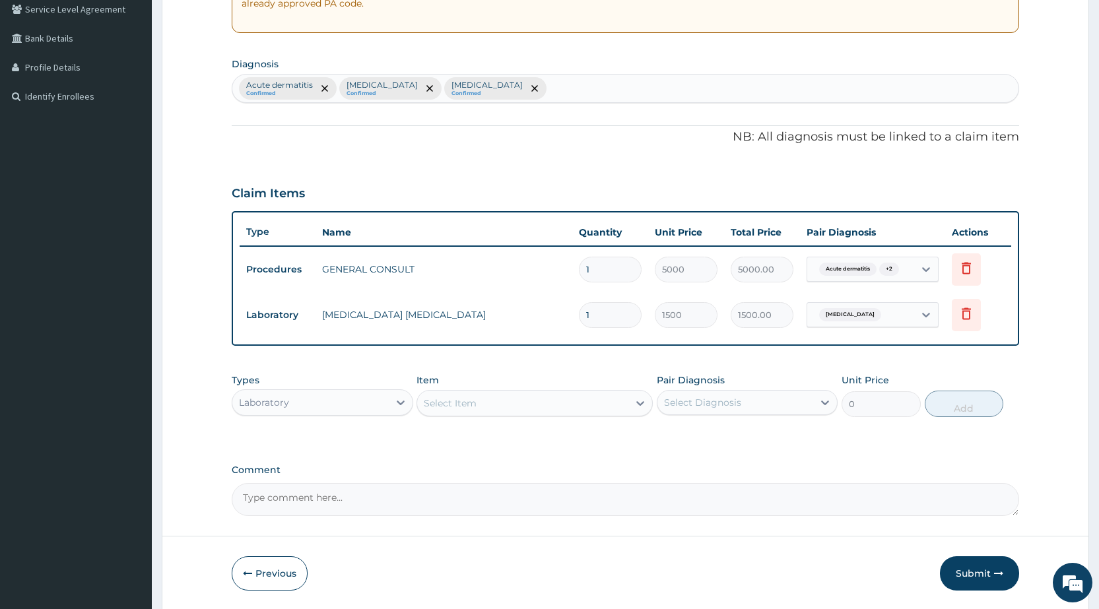
click at [486, 406] on div "Select Item" at bounding box center [522, 403] width 211 height 21
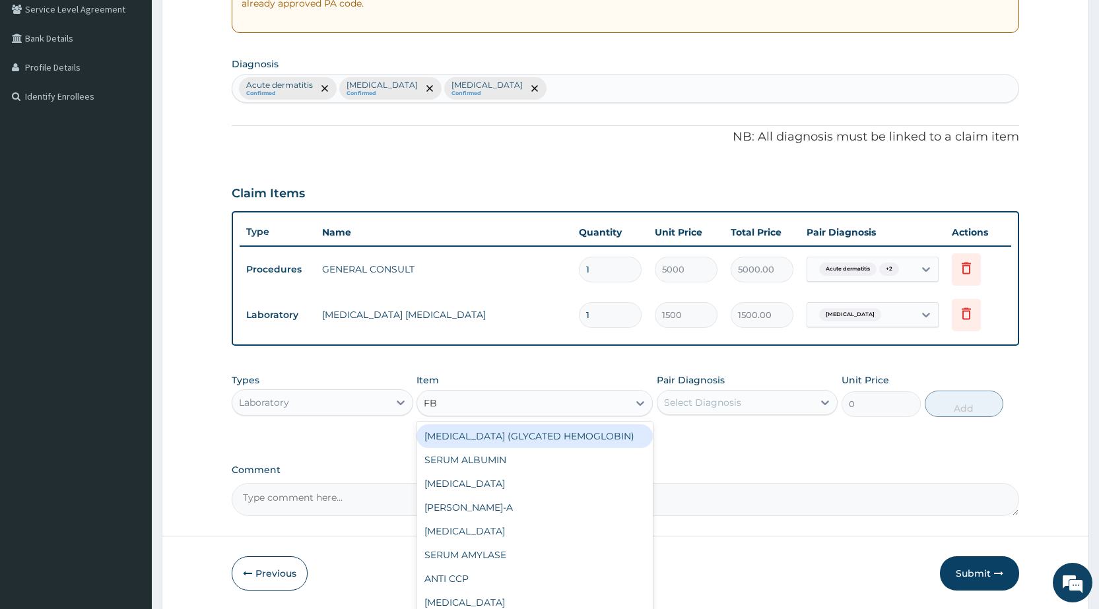
type input "FBC"
click at [478, 440] on div "COMPLETE (FBC) 18PARAMETERS" at bounding box center [535, 436] width 236 height 24
type input "4000"
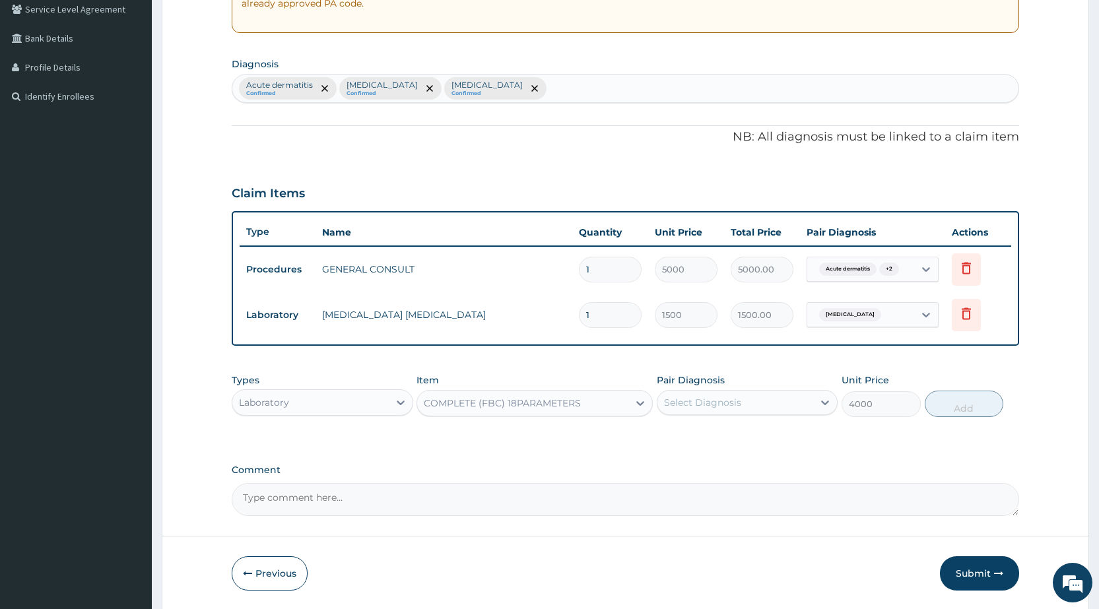
click at [692, 401] on div "Select Diagnosis" at bounding box center [702, 402] width 77 height 13
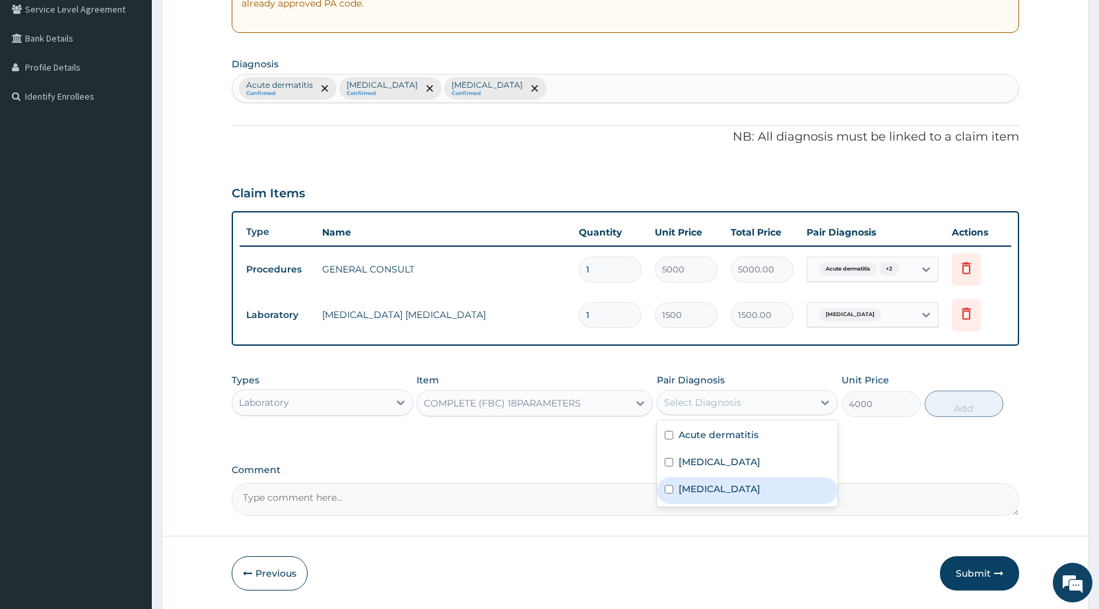
click at [688, 491] on label "Malaria" at bounding box center [720, 489] width 82 height 13
checkbox input "true"
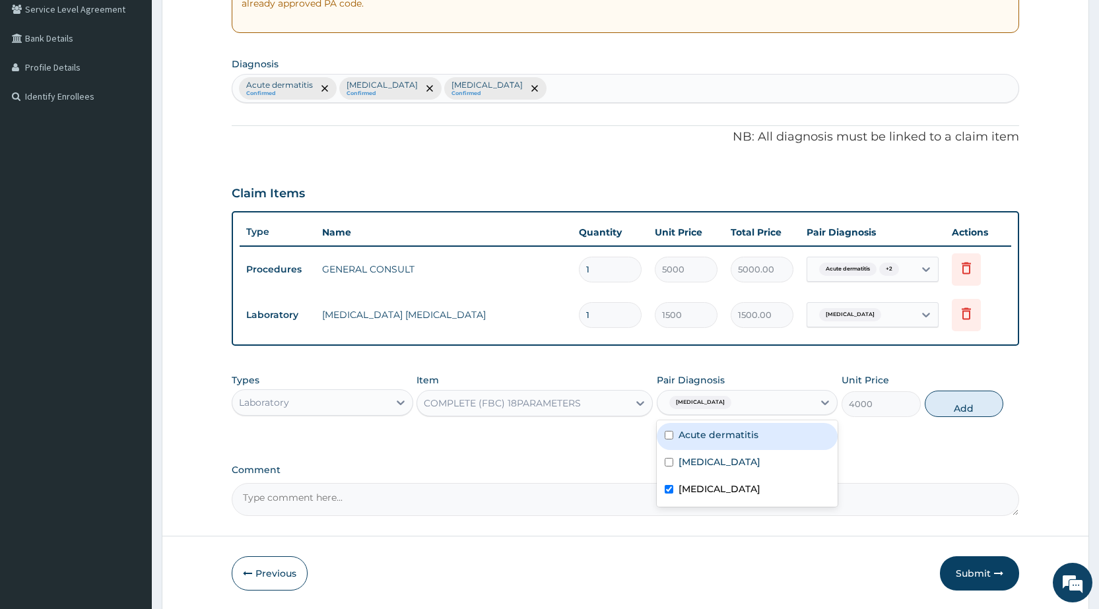
click at [571, 85] on div "Acute dermatitis Confirmed Immunosuppression Confirmed Malaria Confirmed" at bounding box center [625, 89] width 786 height 28
type input "SEP"
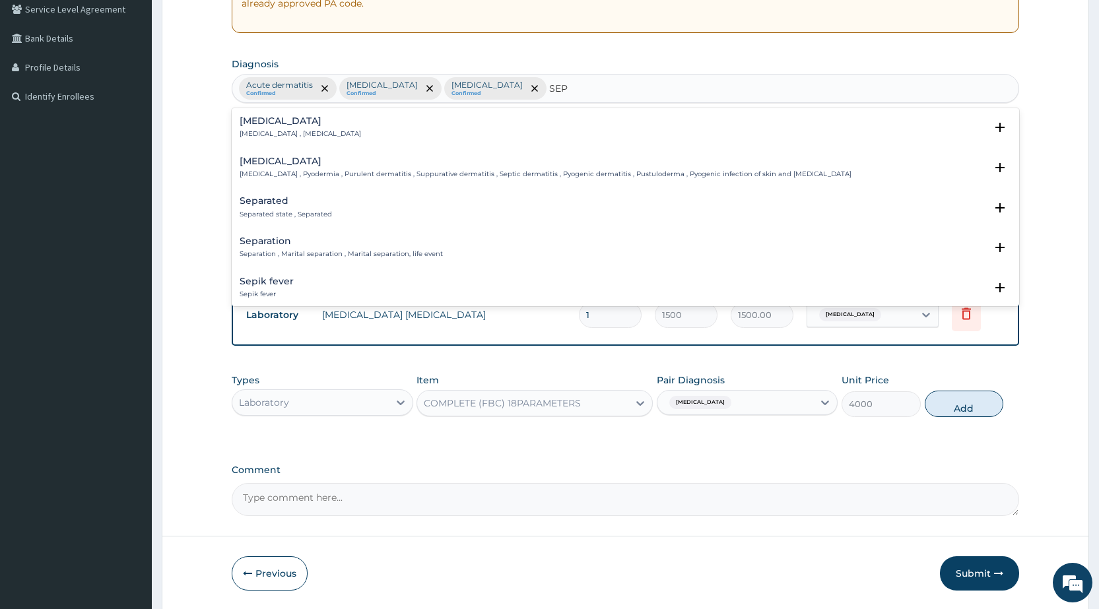
click at [255, 131] on p "Systemic infection , Sepsis" at bounding box center [300, 133] width 121 height 9
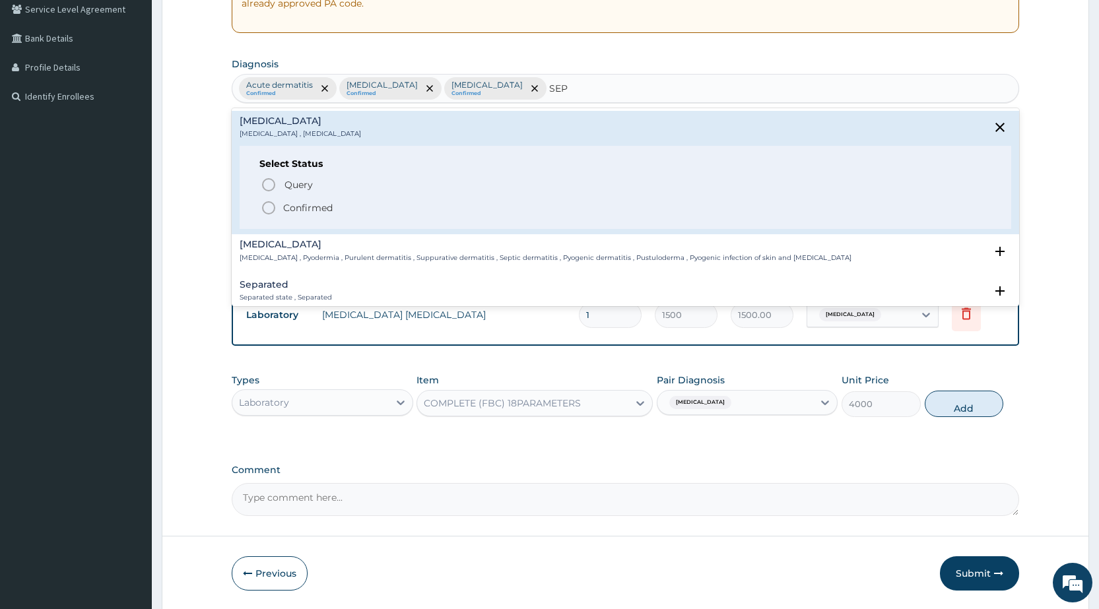
click at [285, 213] on p "Confirmed" at bounding box center [308, 207] width 50 height 13
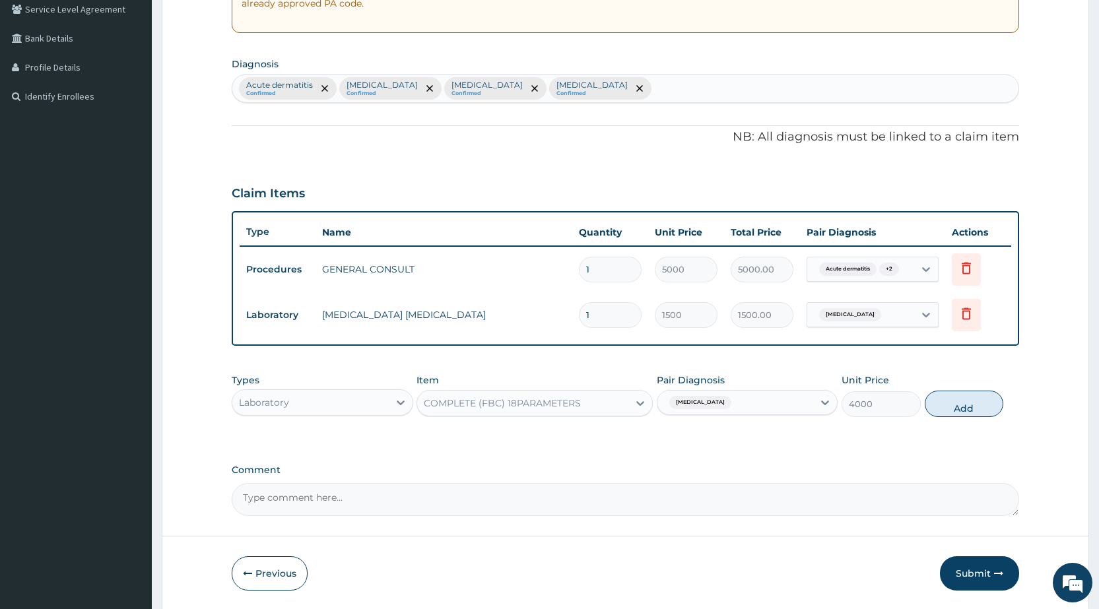
click at [723, 407] on div "Malaria" at bounding box center [735, 402] width 156 height 22
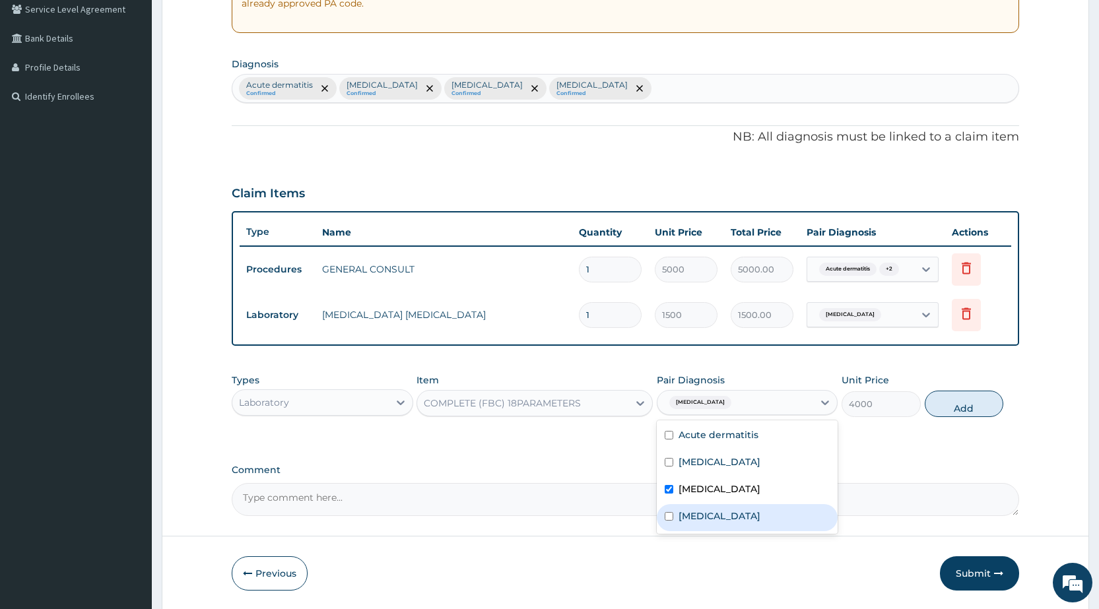
click at [698, 517] on label "Sepsis" at bounding box center [720, 516] width 82 height 13
checkbox input "true"
click at [949, 403] on button "Add" at bounding box center [964, 404] width 79 height 26
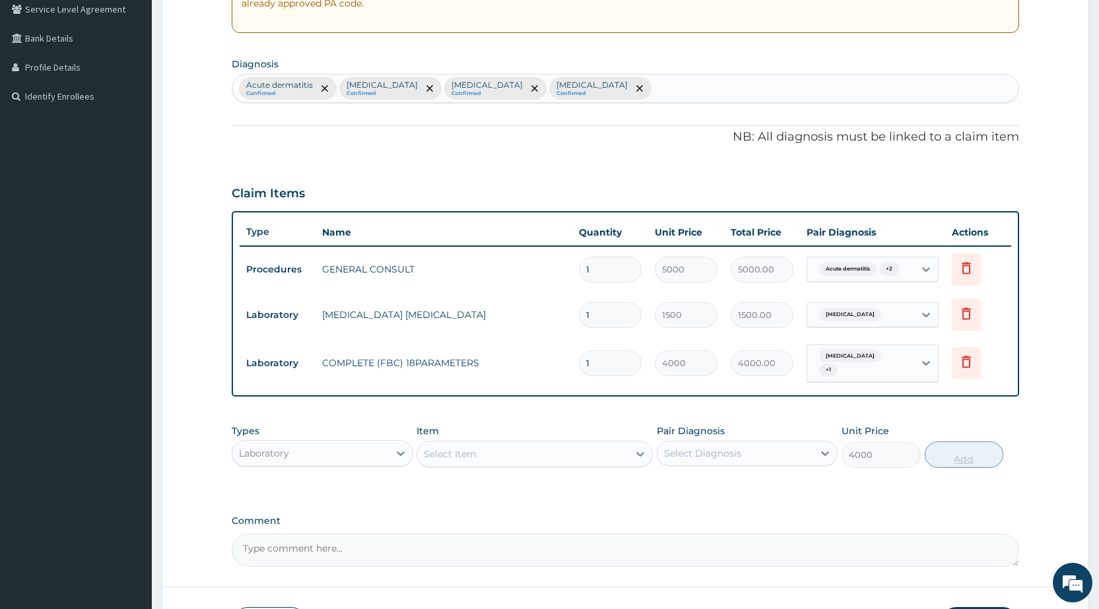
type input "0"
click at [517, 457] on div "Select Item" at bounding box center [522, 454] width 211 height 21
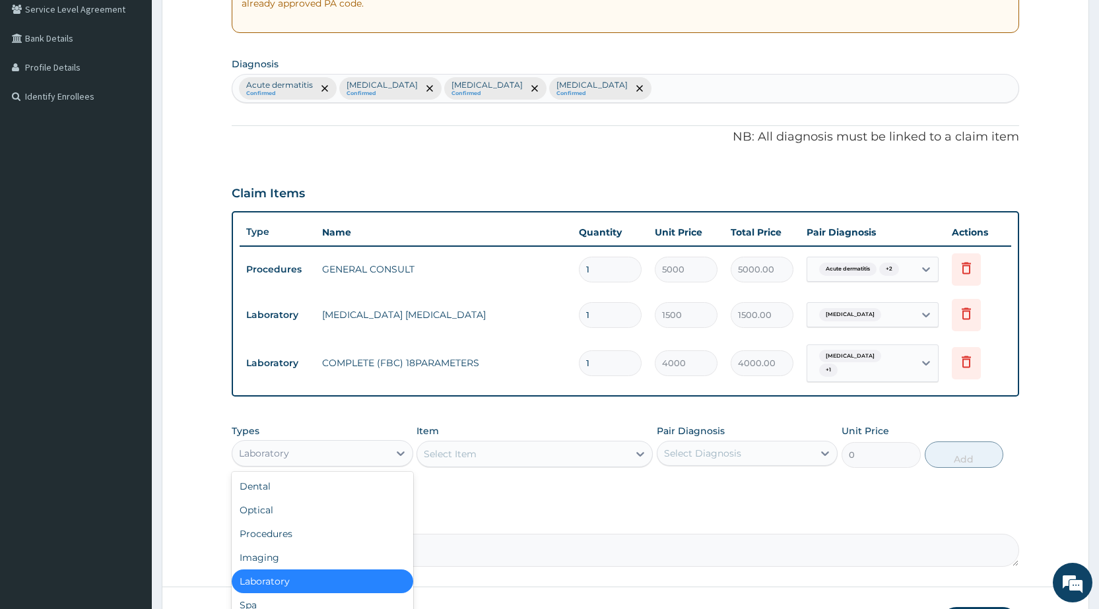
click at [361, 450] on div "Laboratory" at bounding box center [310, 453] width 156 height 21
click at [349, 447] on div "Laboratory" at bounding box center [310, 453] width 156 height 21
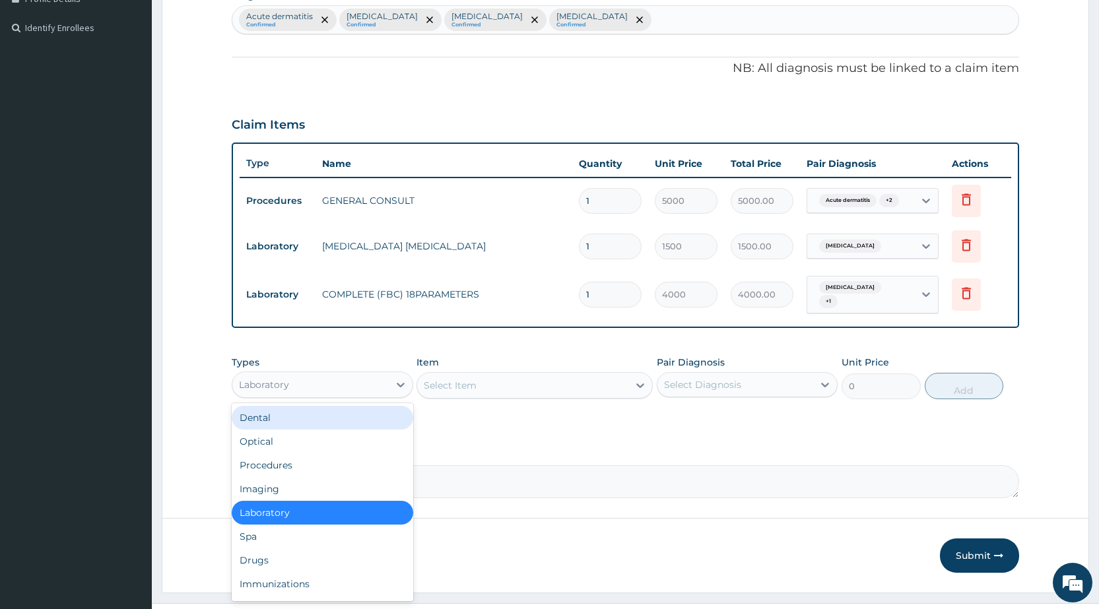
scroll to position [371, 0]
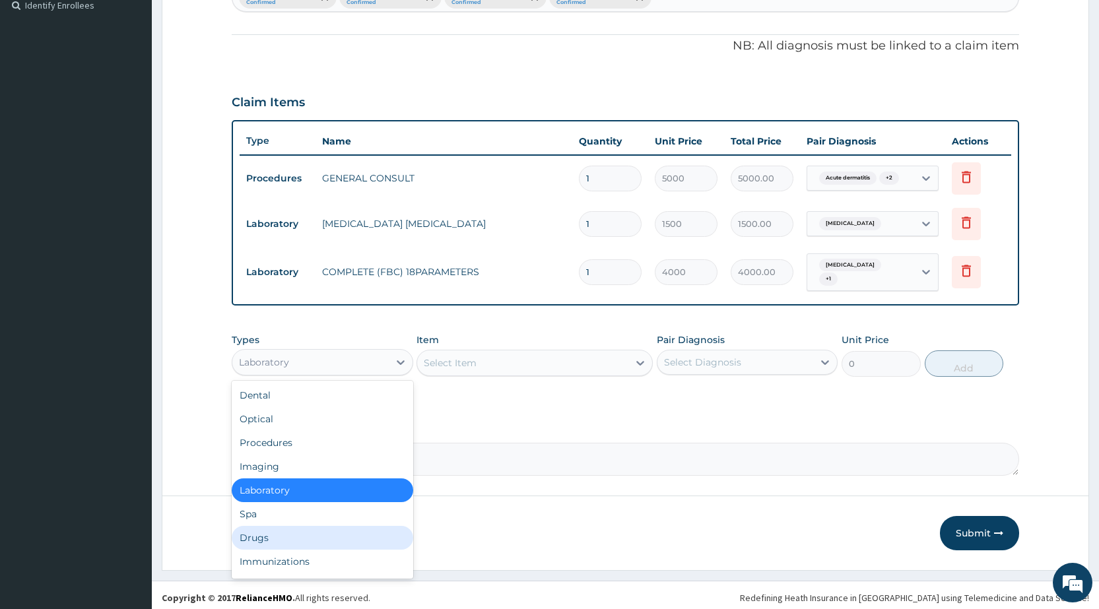
click at [261, 530] on div "Drugs" at bounding box center [322, 538] width 181 height 24
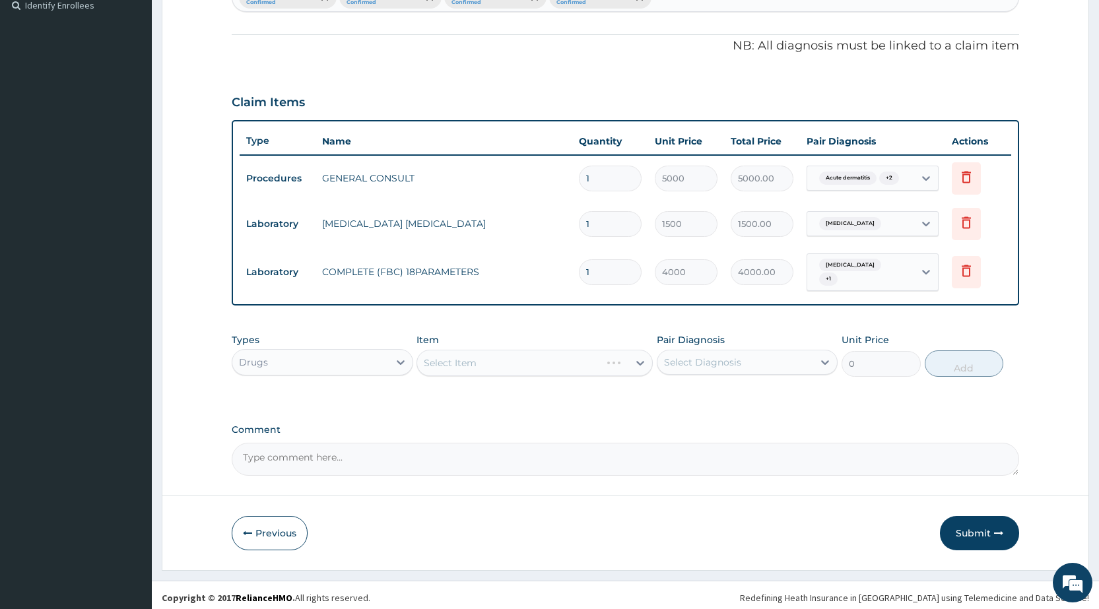
click at [456, 371] on div "Item Select Item" at bounding box center [535, 355] width 236 height 44
click at [465, 368] on div "Select Item" at bounding box center [535, 363] width 236 height 26
click at [499, 365] on div "Select Item" at bounding box center [535, 363] width 236 height 26
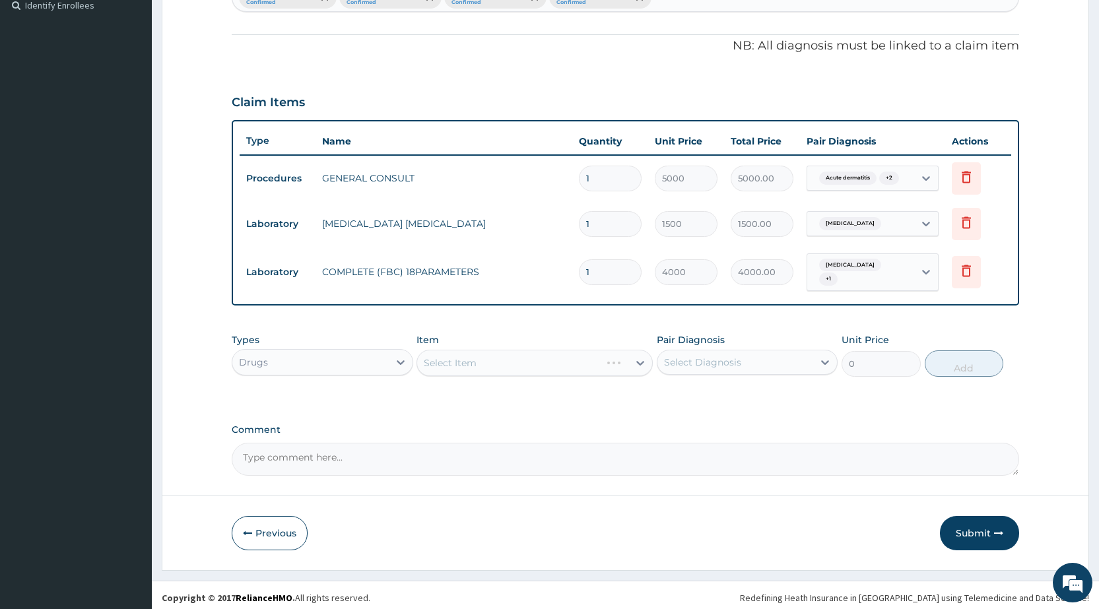
click at [499, 365] on div "Select Item" at bounding box center [535, 363] width 236 height 26
click at [562, 362] on div "Select Item" at bounding box center [535, 363] width 236 height 26
click at [562, 362] on div "Select Item" at bounding box center [522, 362] width 211 height 21
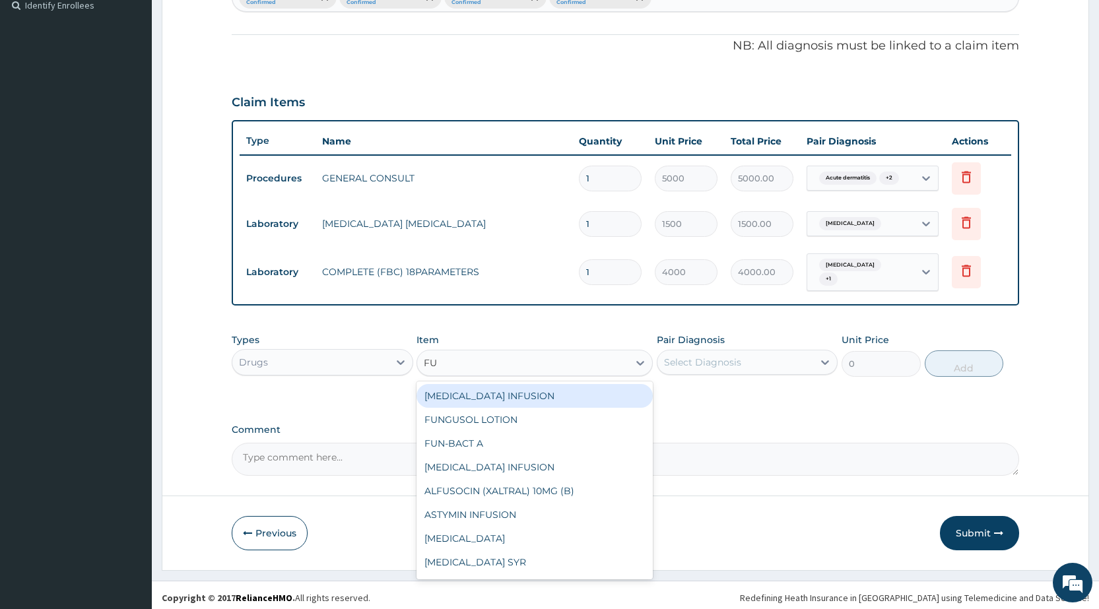
type input "FUN"
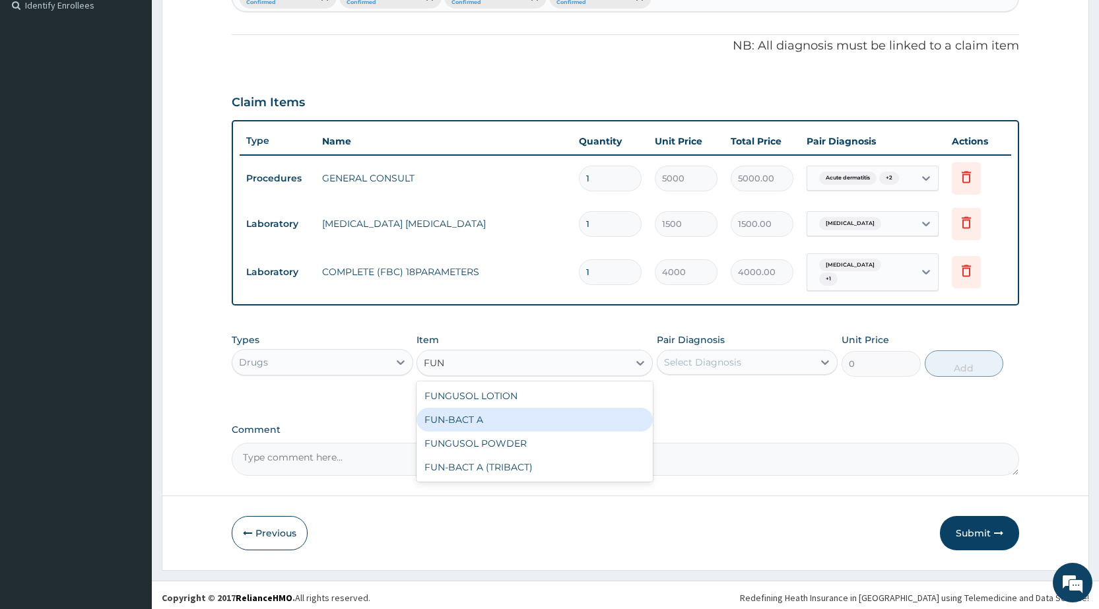
click at [522, 419] on div "FUN-BACT A" at bounding box center [535, 420] width 236 height 24
type input "1200"
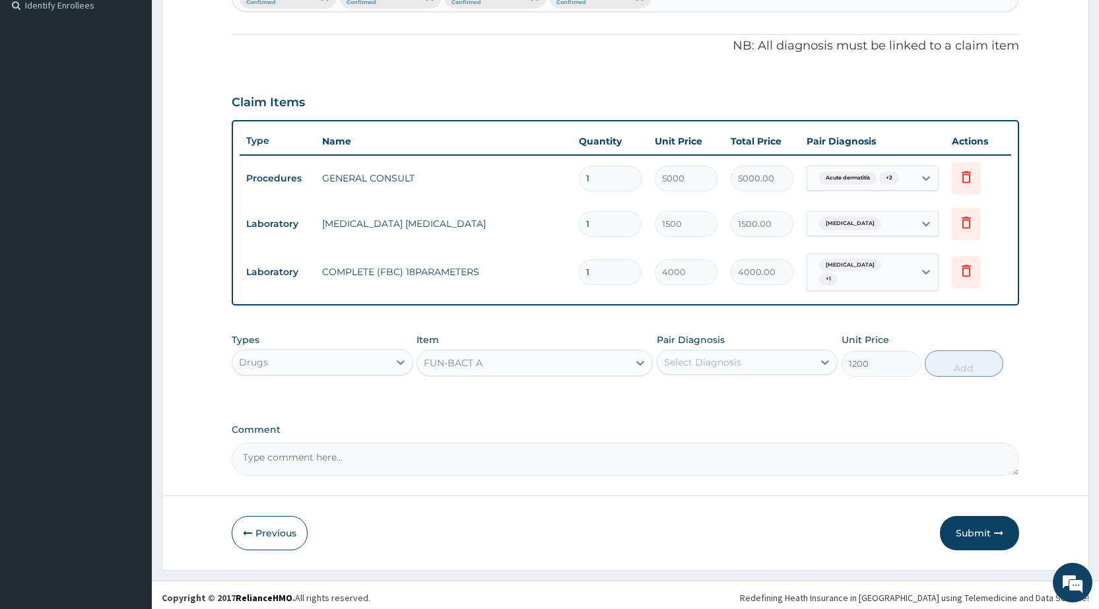
click at [709, 360] on div "Select Diagnosis" at bounding box center [702, 362] width 77 height 13
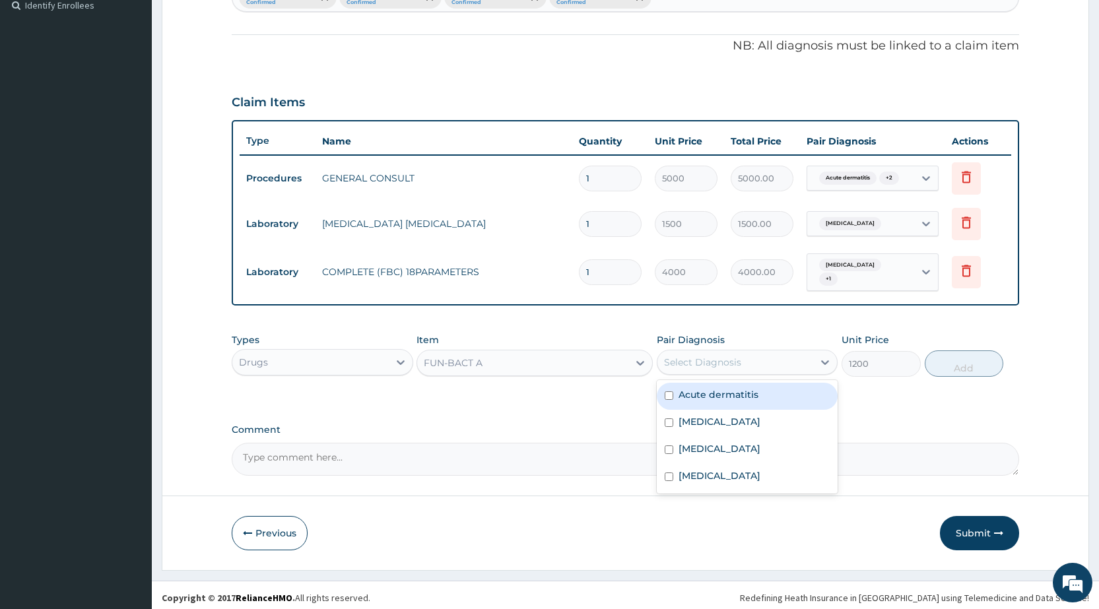
click at [702, 395] on label "Acute dermatitis" at bounding box center [719, 394] width 80 height 13
checkbox input "true"
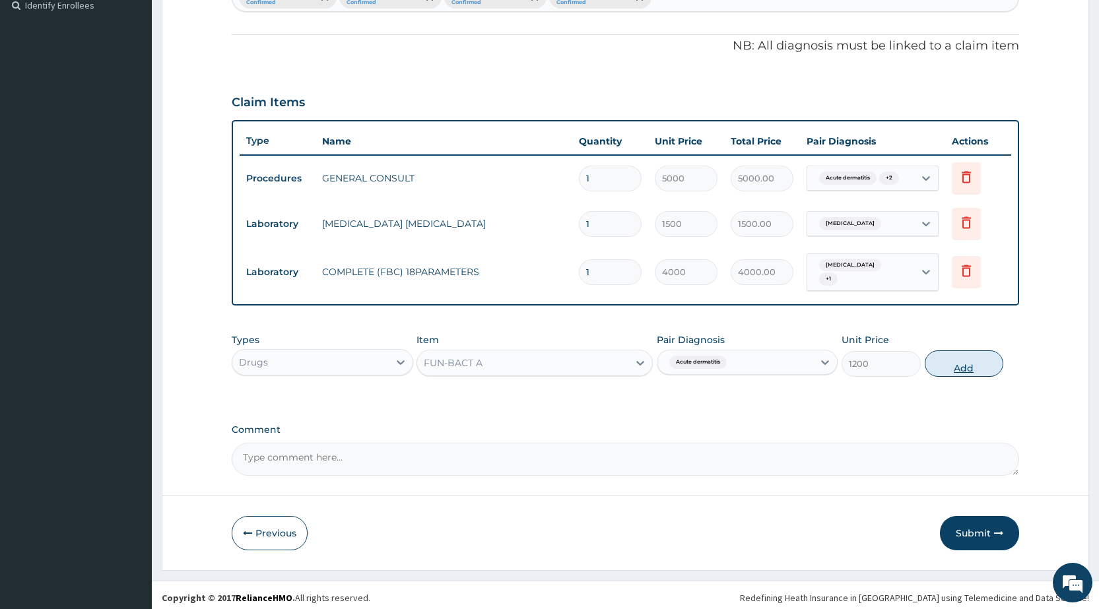
click at [938, 364] on button "Add" at bounding box center [964, 363] width 79 height 26
type input "0"
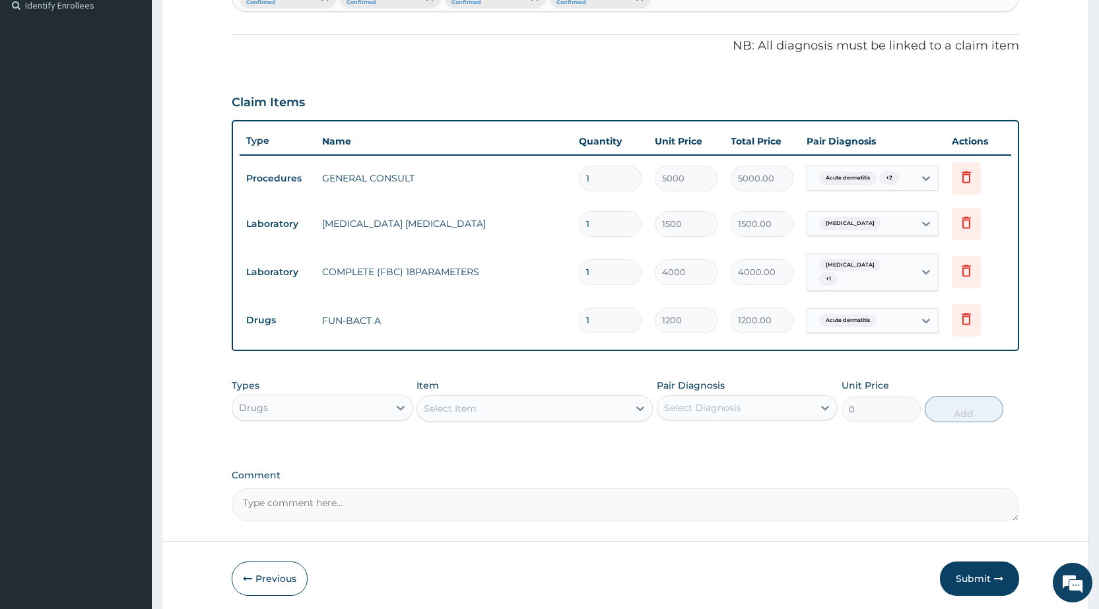
click at [541, 416] on div "Select Item" at bounding box center [535, 408] width 236 height 26
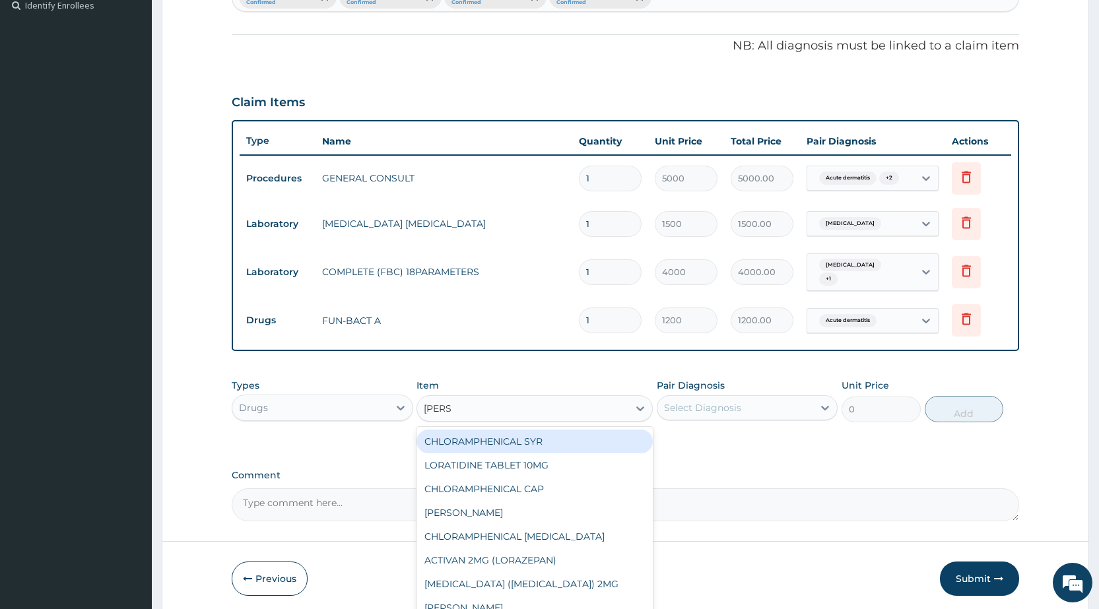
type input "LORAT"
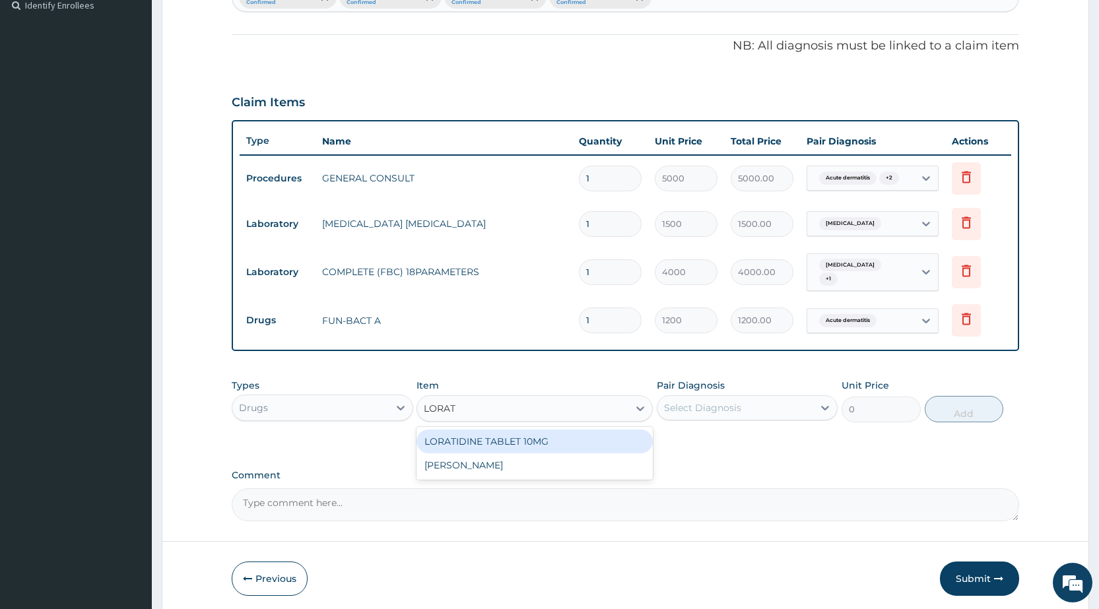
click at [529, 433] on div "LORATIDINE TABLET 10MG" at bounding box center [535, 442] width 236 height 24
type input "100"
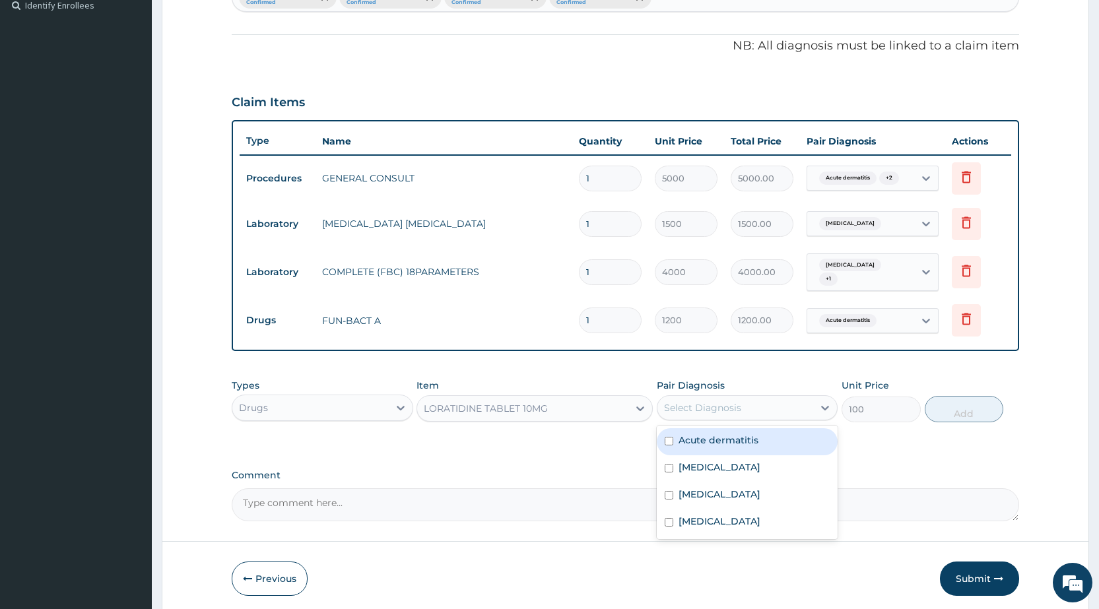
click at [756, 402] on div "Select Diagnosis" at bounding box center [735, 407] width 156 height 21
click at [745, 435] on label "Acute dermatitis" at bounding box center [719, 440] width 80 height 13
checkbox input "true"
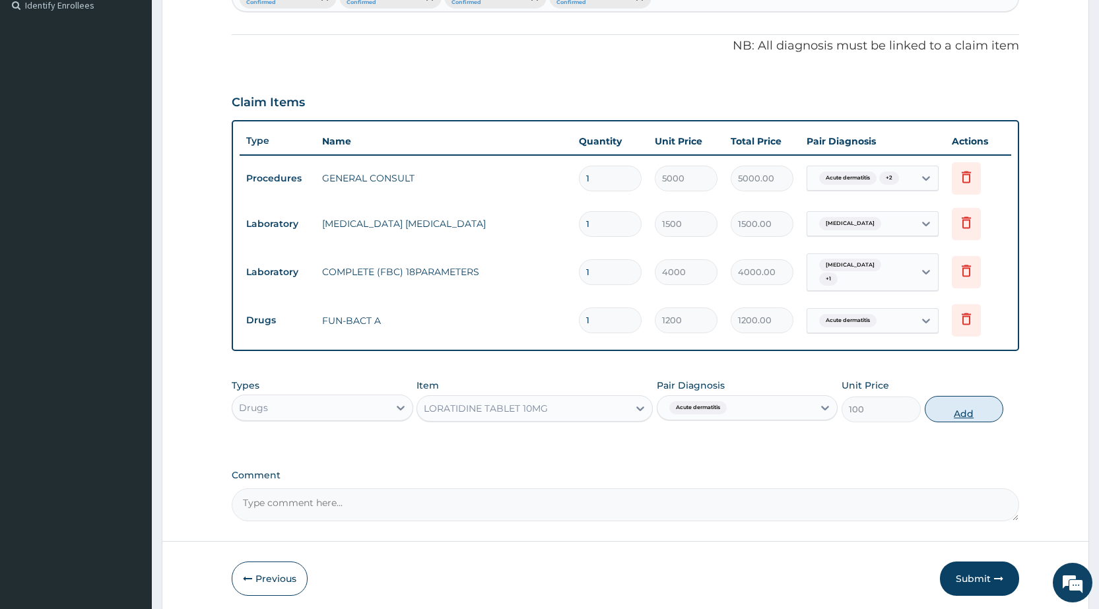
click at [950, 417] on button "Add" at bounding box center [964, 409] width 79 height 26
type input "0"
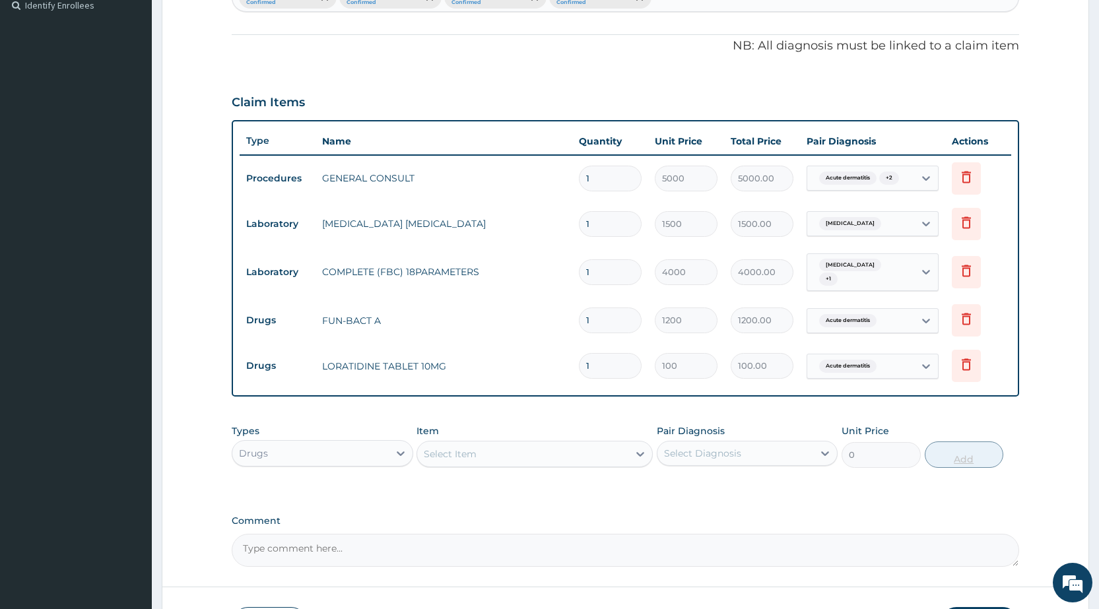
type input "0.00"
type input "5"
type input "500.00"
type input "5"
click at [528, 445] on div "Select Item" at bounding box center [522, 454] width 211 height 21
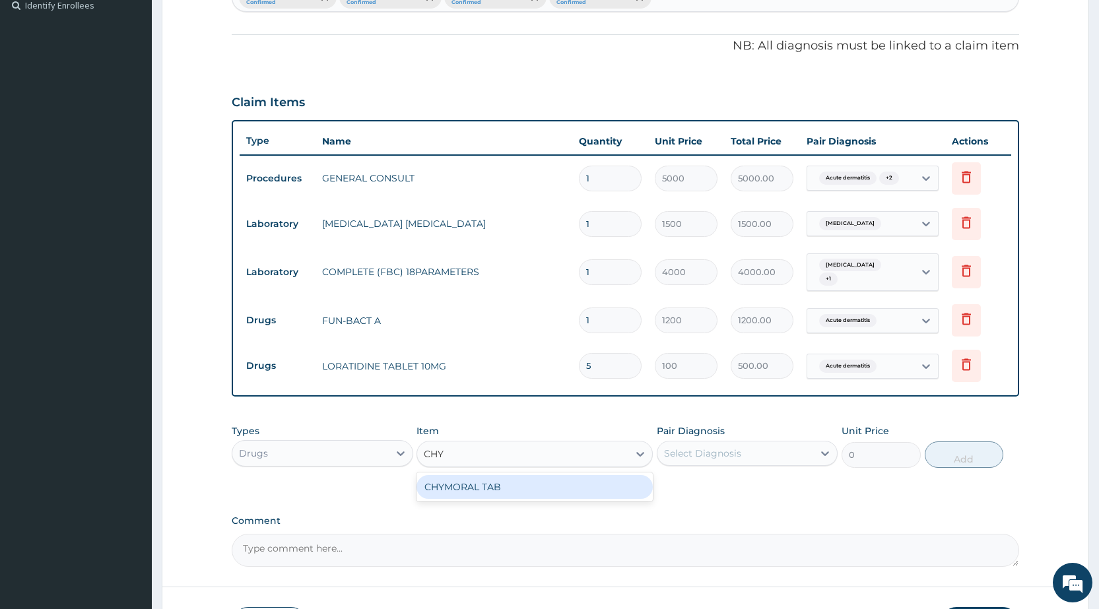
type input "CHYM"
click at [516, 485] on div "CHYMORAL TAB" at bounding box center [535, 487] width 236 height 24
type input "70"
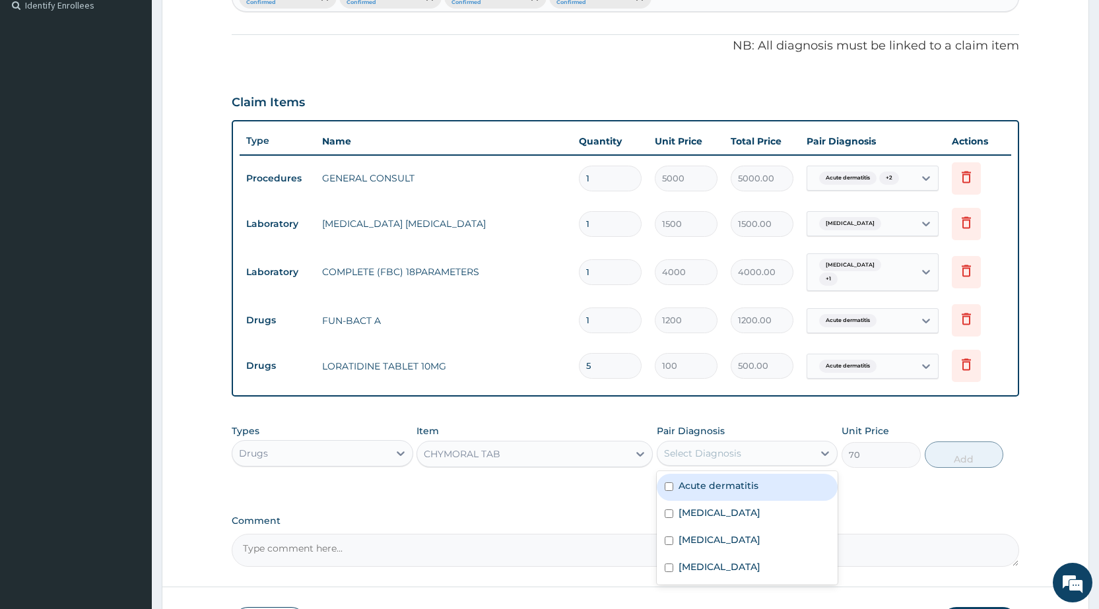
click at [716, 447] on div "Select Diagnosis" at bounding box center [702, 453] width 77 height 13
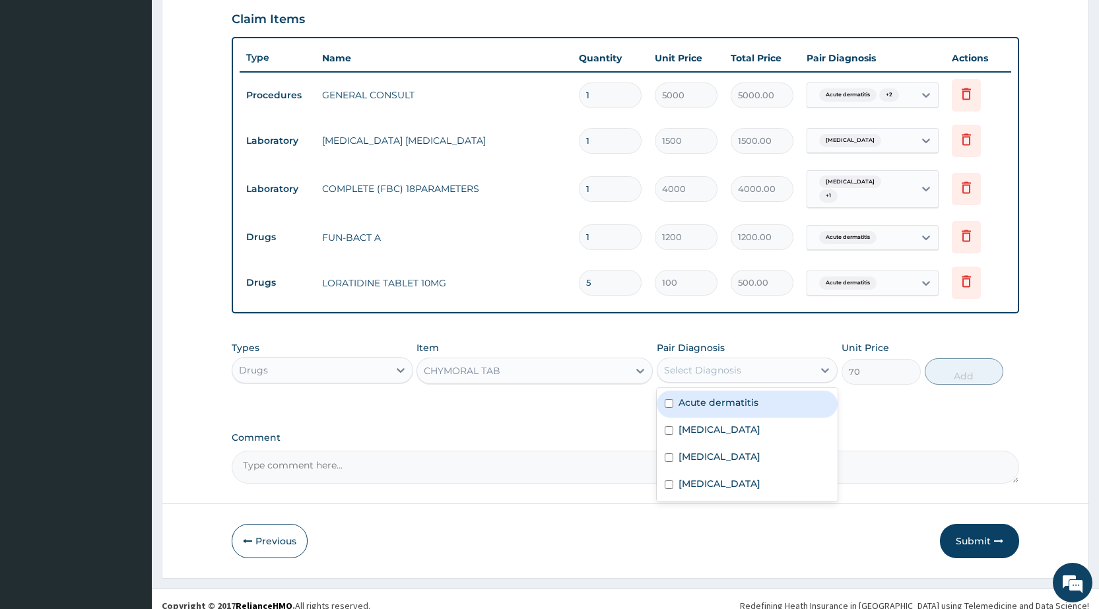
scroll to position [462, 0]
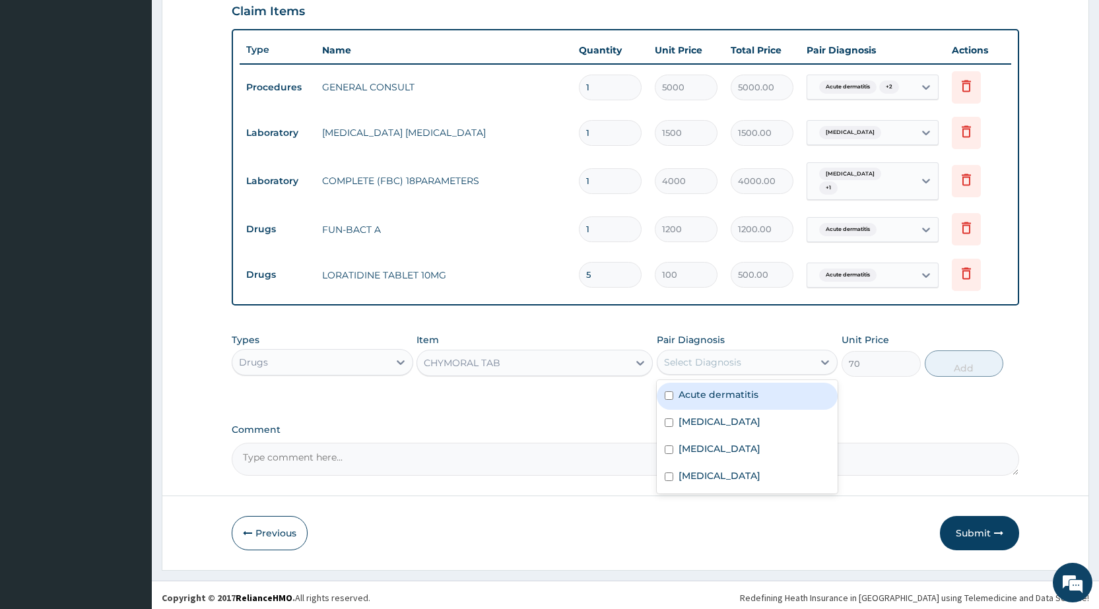
click at [710, 397] on div "Acute dermatitis" at bounding box center [747, 396] width 181 height 27
checkbox input "true"
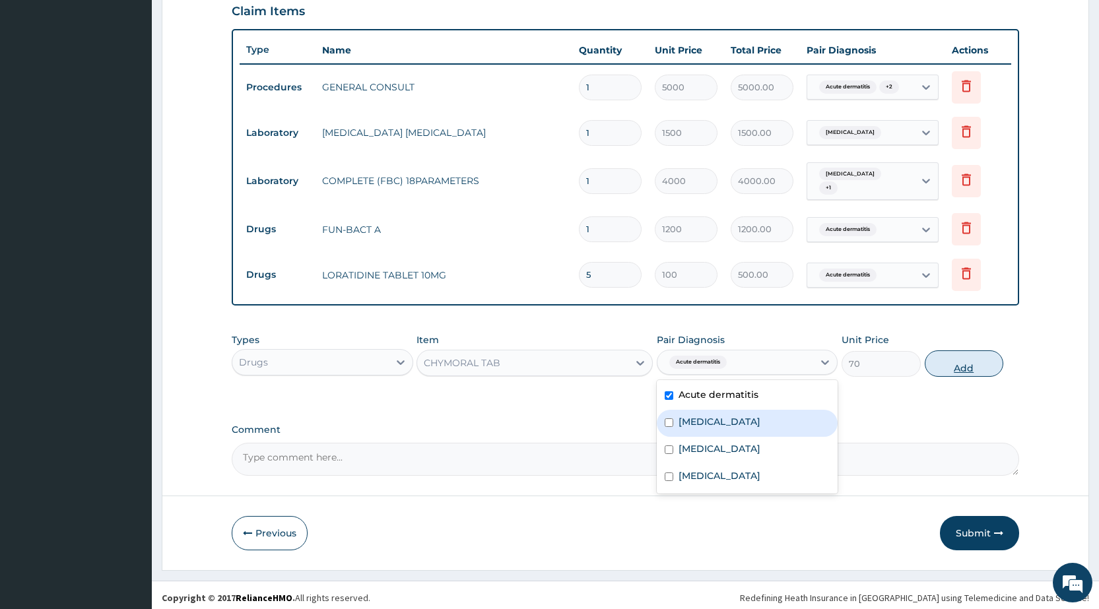
click at [985, 350] on button "Add" at bounding box center [964, 363] width 79 height 26
type input "0"
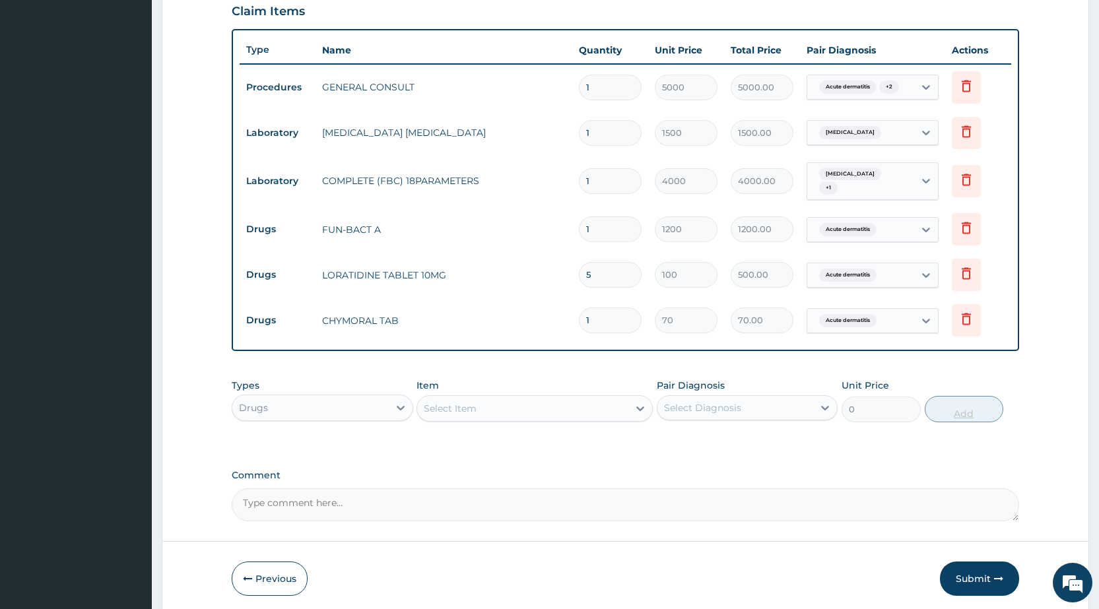
type input "0.00"
type input "3"
type input "210.00"
type input "30"
type input "2100.00"
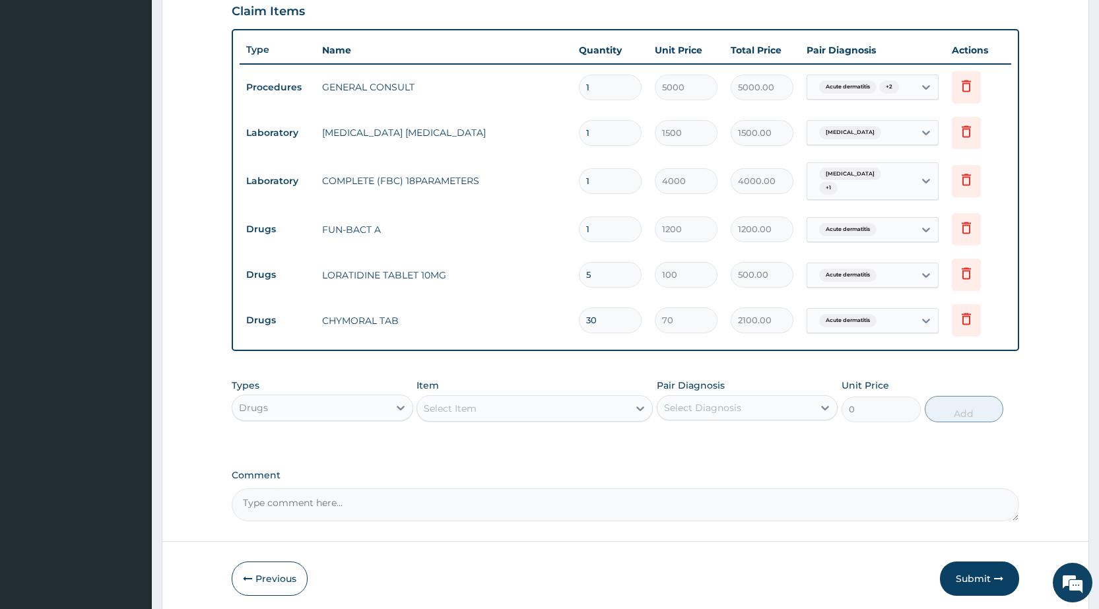
type input "30"
click at [585, 404] on div "Select Item" at bounding box center [522, 408] width 211 height 21
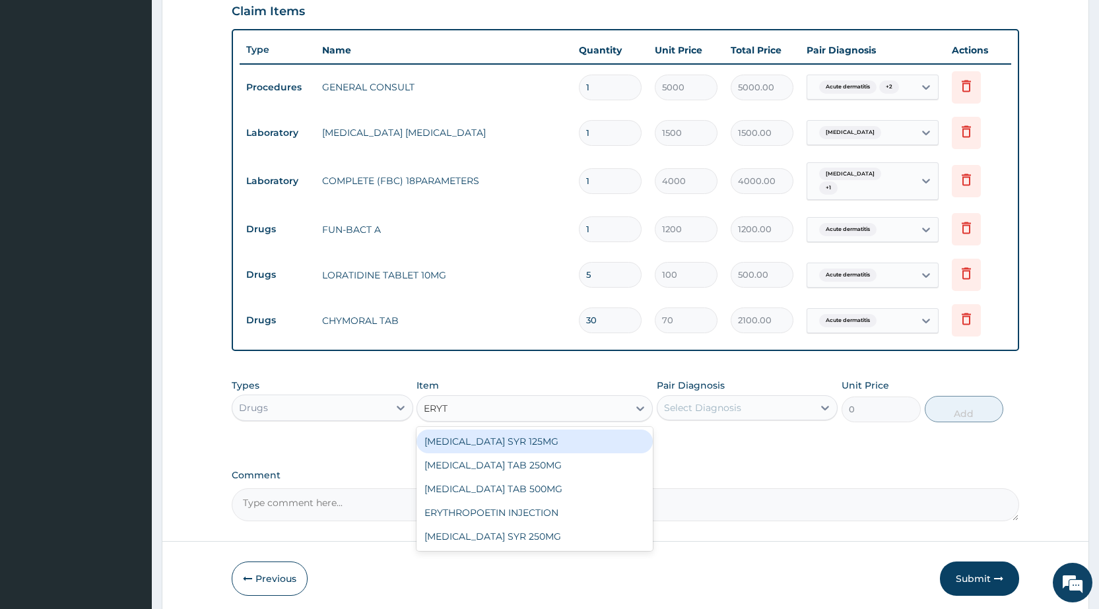
type input "ERYTH"
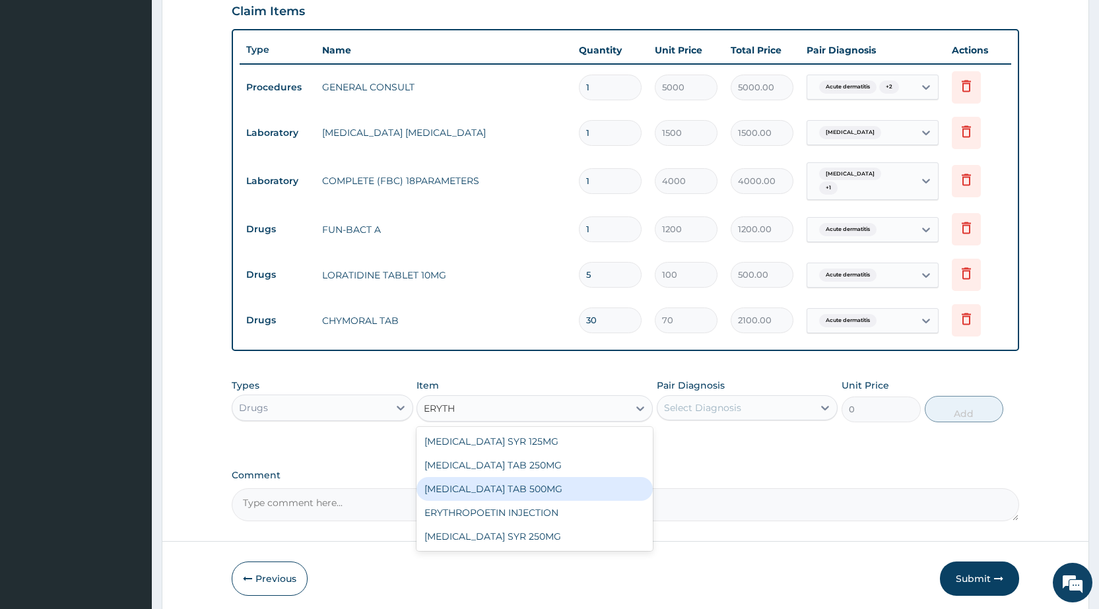
click at [514, 482] on div "ERYTHROMYCIN TAB 500MG" at bounding box center [535, 489] width 236 height 24
type input "200"
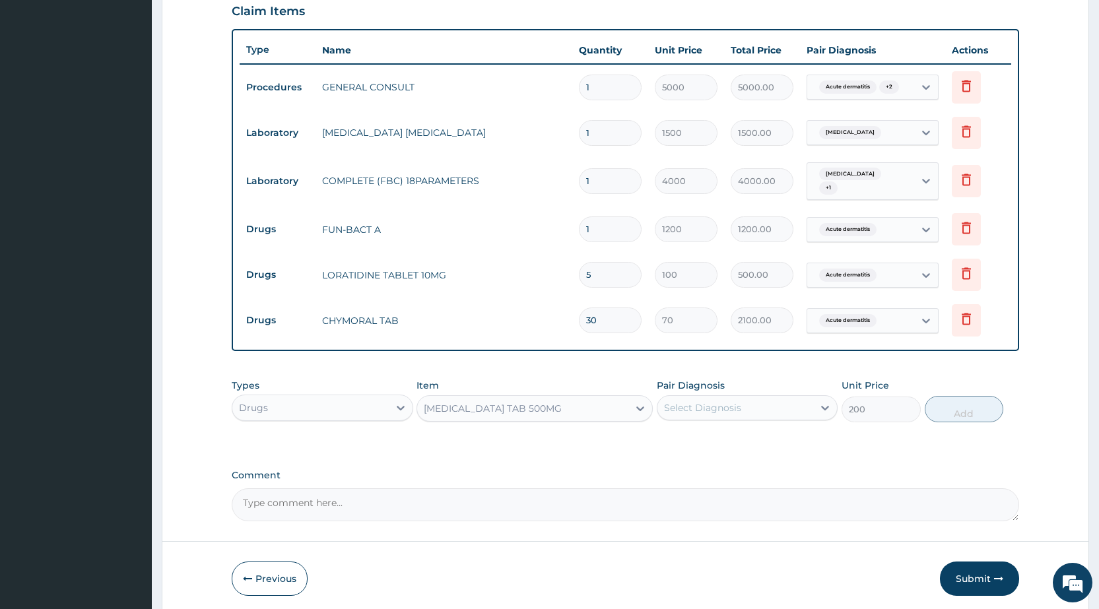
click at [747, 403] on div "Select Diagnosis" at bounding box center [735, 407] width 156 height 21
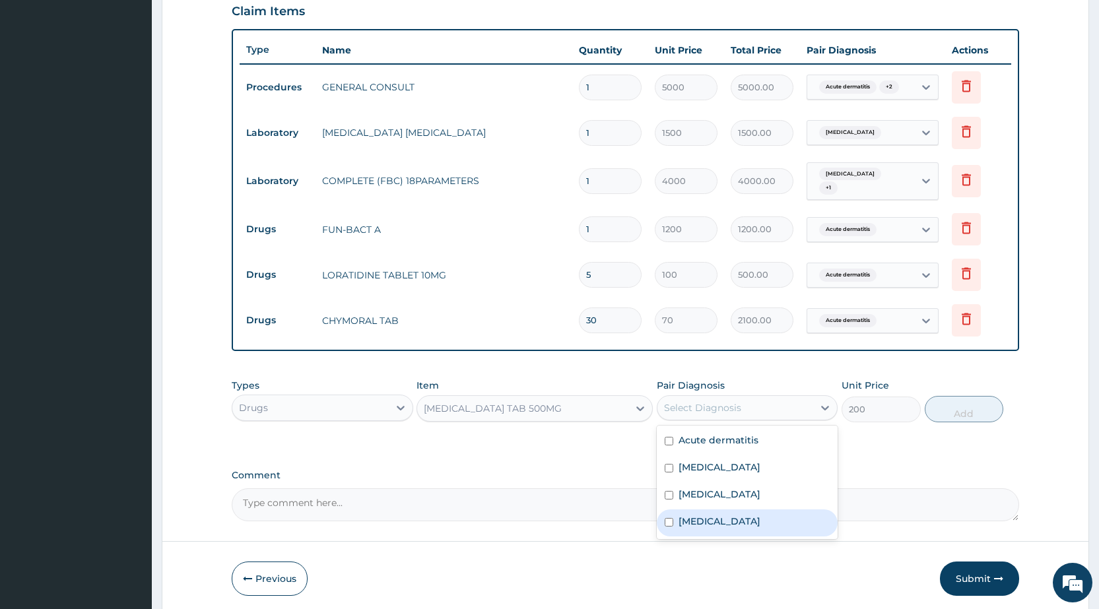
click at [694, 516] on label "Sepsis" at bounding box center [720, 521] width 82 height 13
checkbox input "true"
click at [939, 408] on button "Add" at bounding box center [964, 409] width 79 height 26
type input "0"
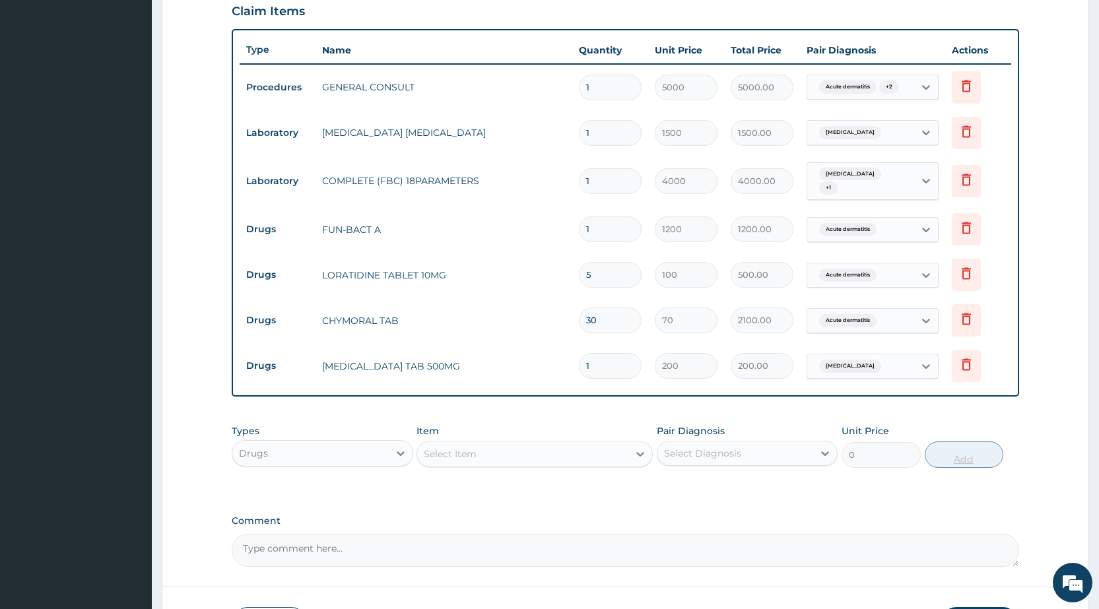
type input "15"
type input "3000.00"
type input "15"
click at [586, 452] on div "Select Item" at bounding box center [522, 454] width 211 height 21
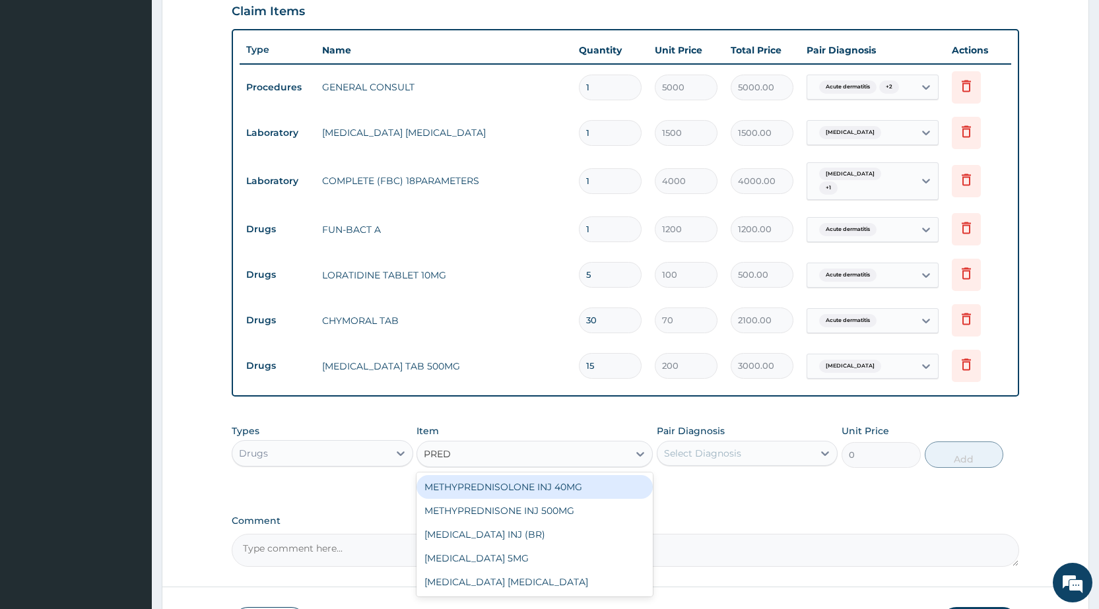
type input "PREDN"
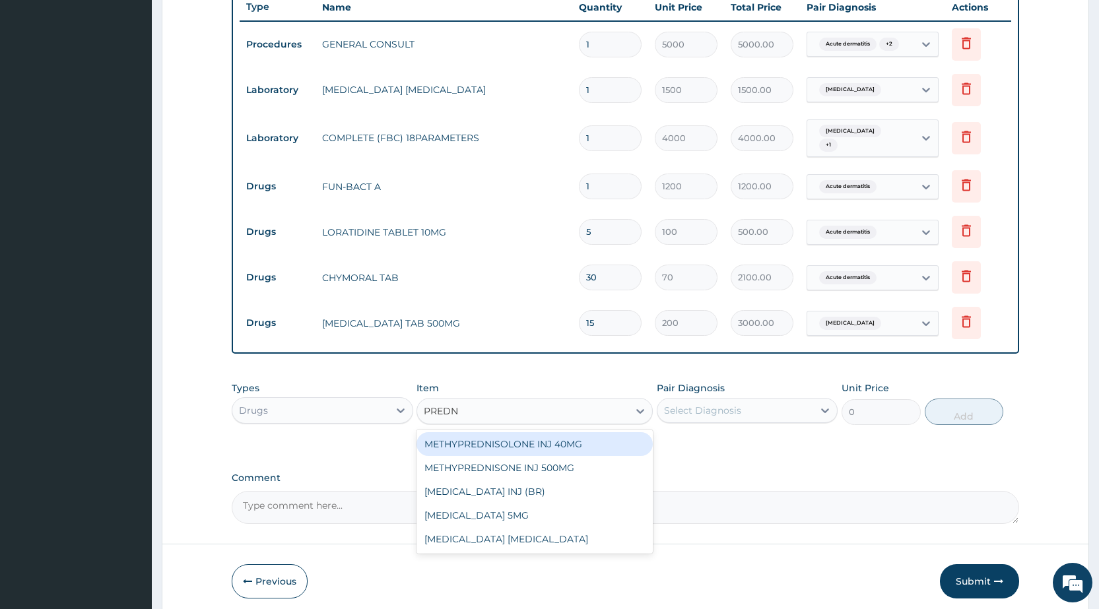
scroll to position [528, 0]
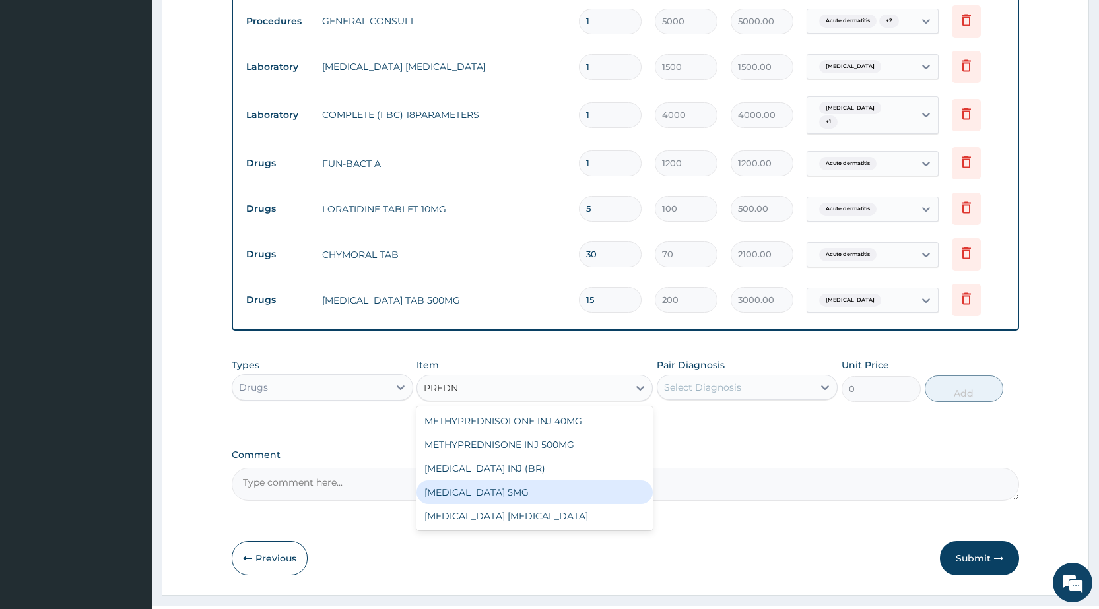
click at [534, 485] on div "PREDNISOLONE 5MG" at bounding box center [535, 493] width 236 height 24
type input "15.2"
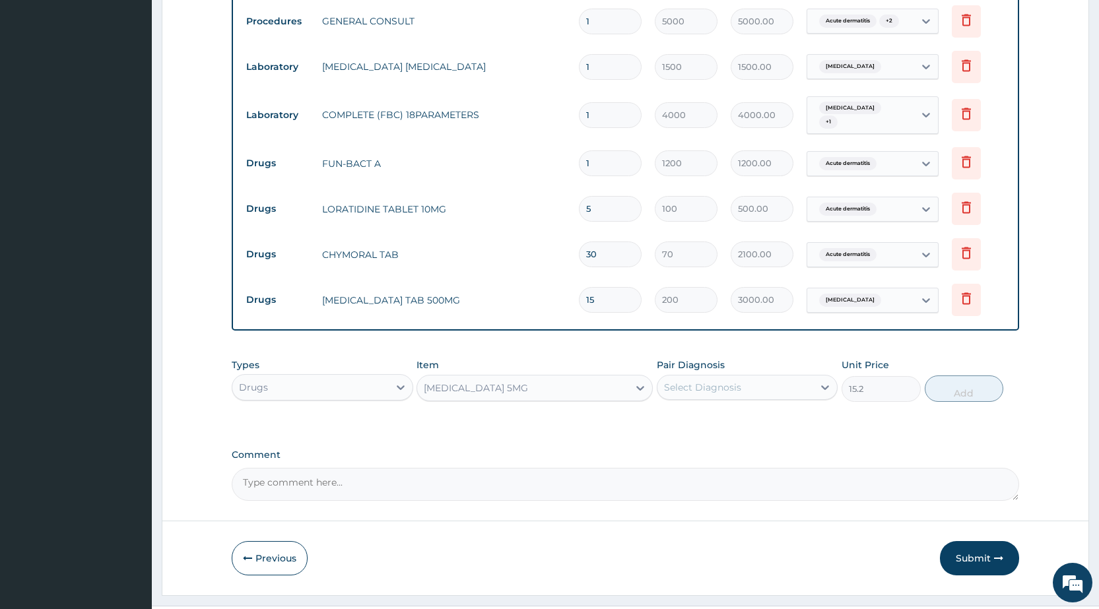
click at [748, 375] on div "Select Diagnosis" at bounding box center [747, 387] width 181 height 25
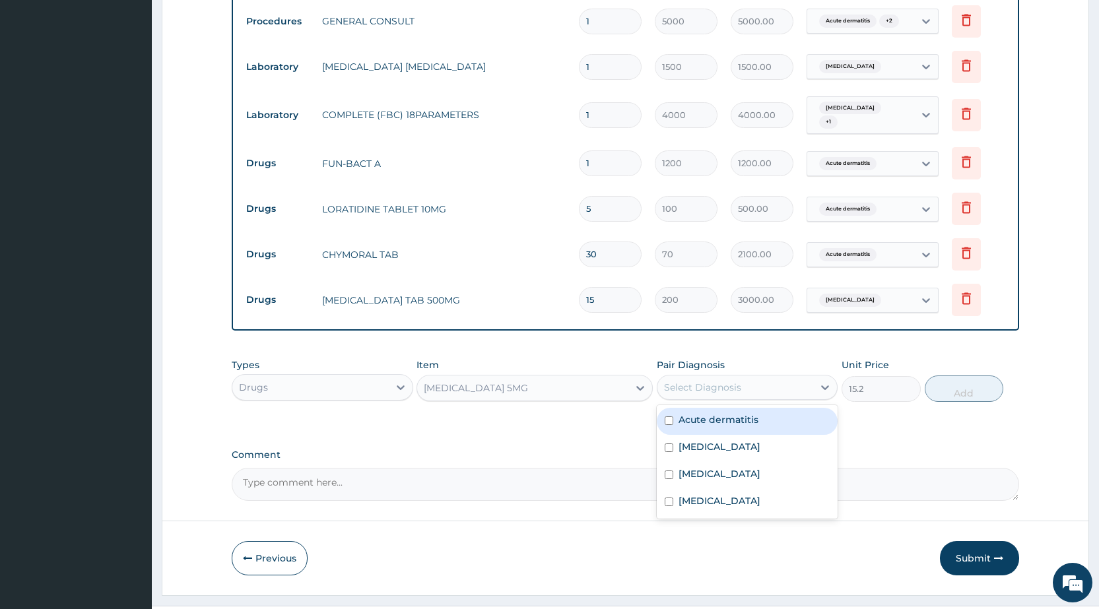
click at [736, 413] on label "Acute dermatitis" at bounding box center [719, 419] width 80 height 13
checkbox input "true"
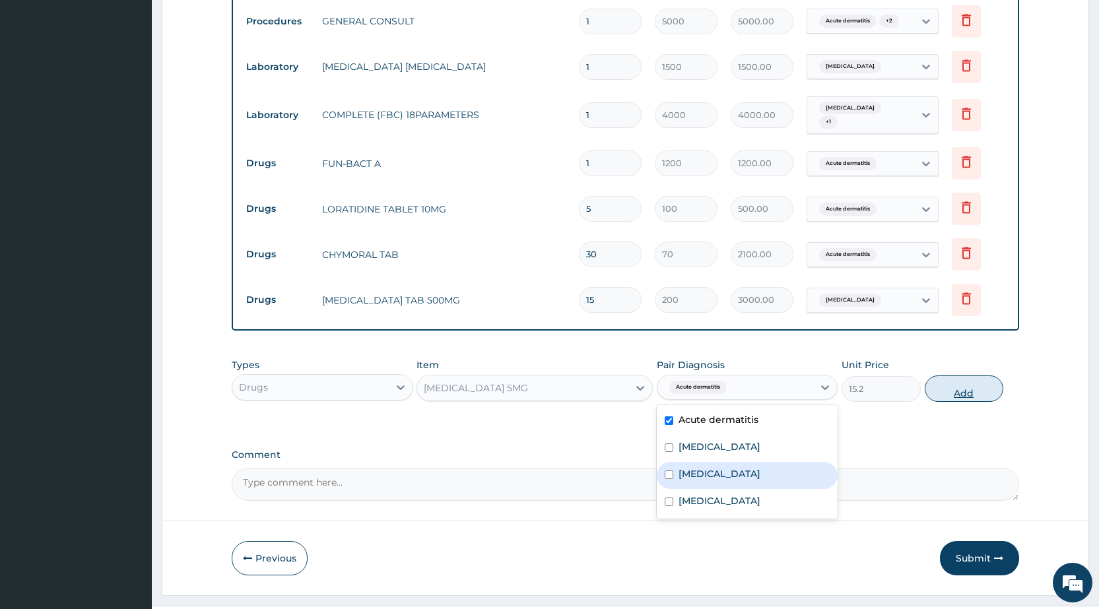
click at [953, 382] on button "Add" at bounding box center [964, 389] width 79 height 26
type input "0"
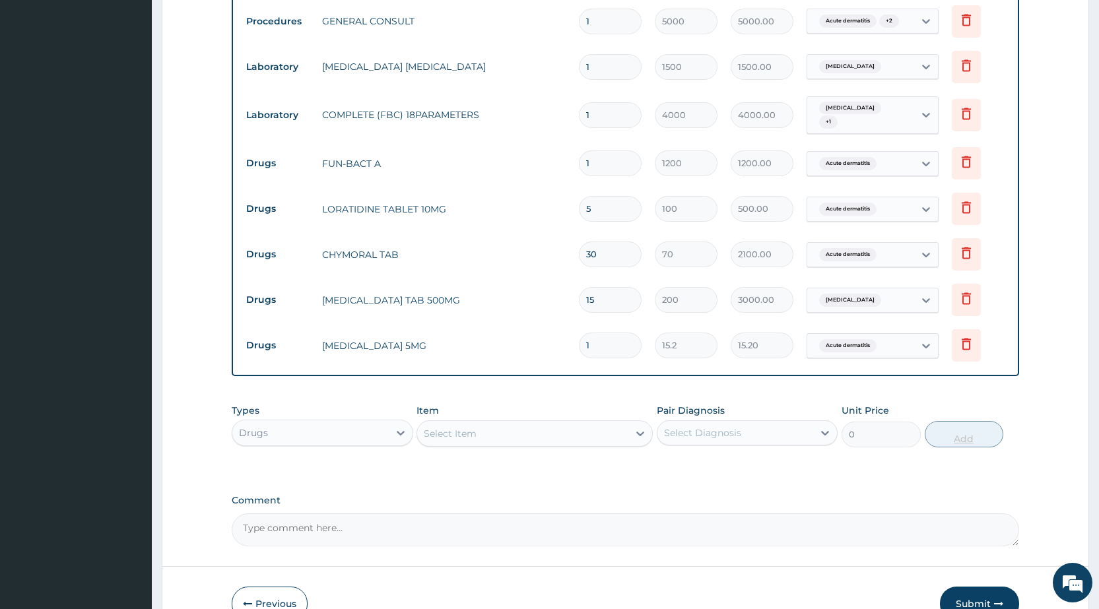
type input "0.00"
type input "2"
type input "30.40"
type input "20"
type input "304.00"
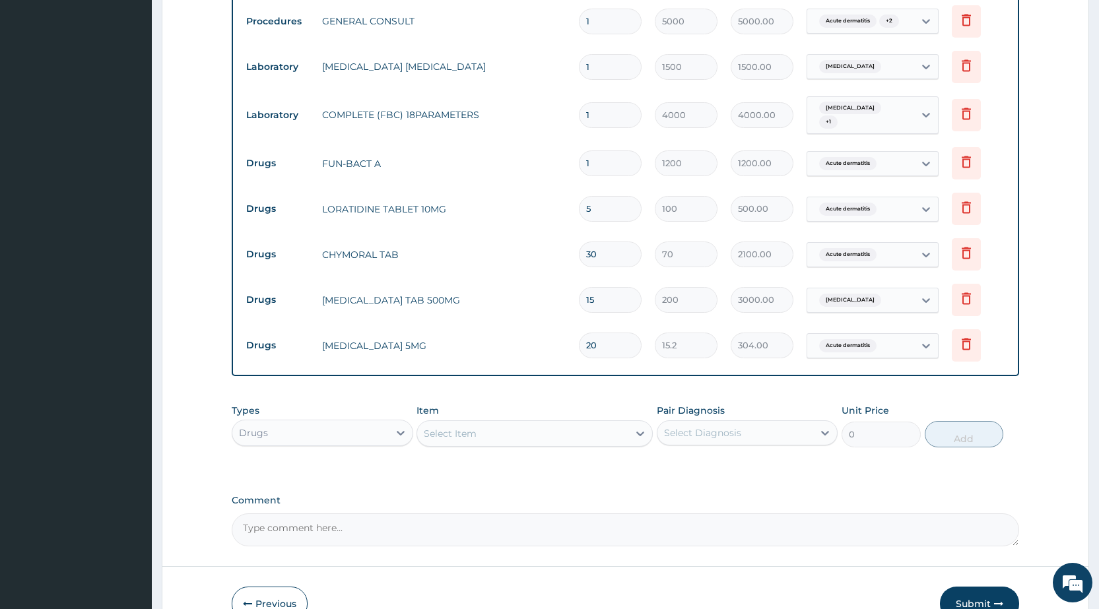
type input "20"
click at [543, 426] on div "Select Item" at bounding box center [522, 433] width 211 height 21
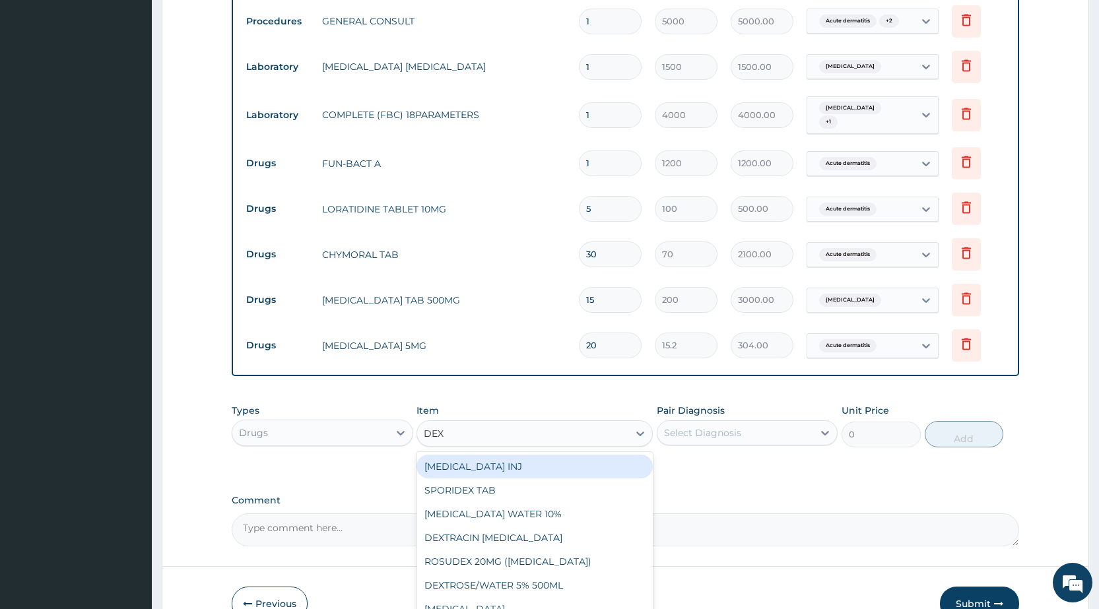
type input "DEXA"
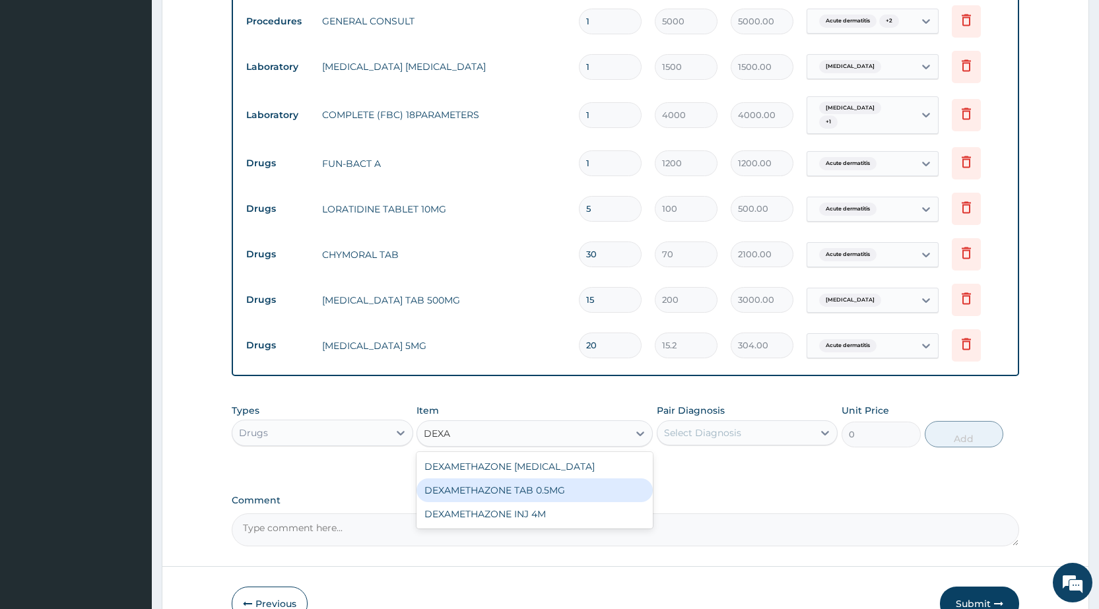
click at [537, 490] on div "DEXAMETHAZONE TAB 0.5MG" at bounding box center [535, 491] width 236 height 24
type input "35"
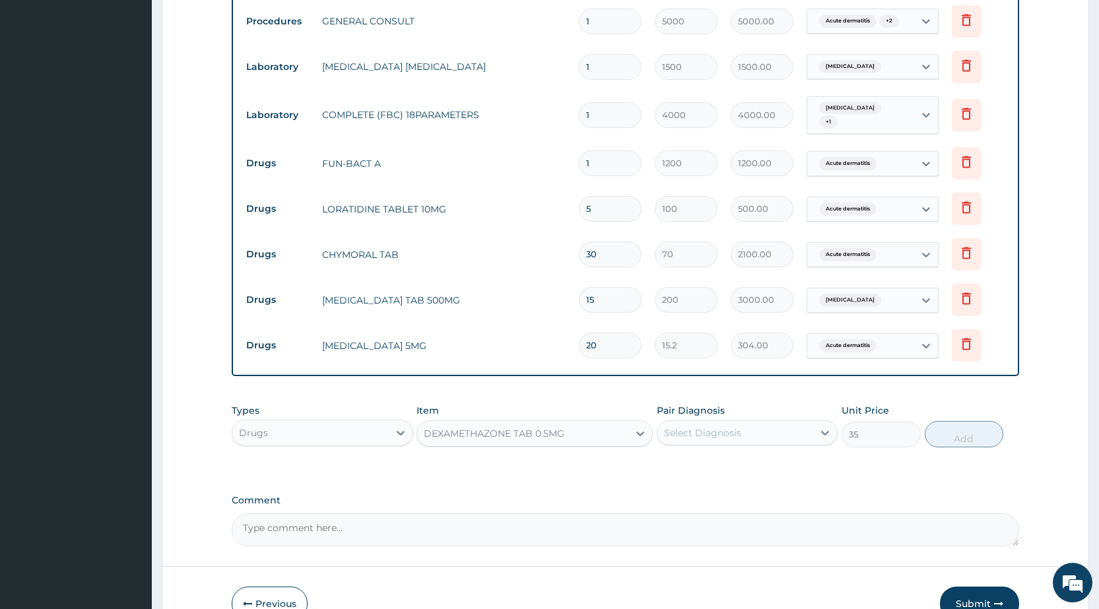
click at [537, 440] on div "DEXAMETHAZONE TAB 0.5MG" at bounding box center [535, 433] width 236 height 26
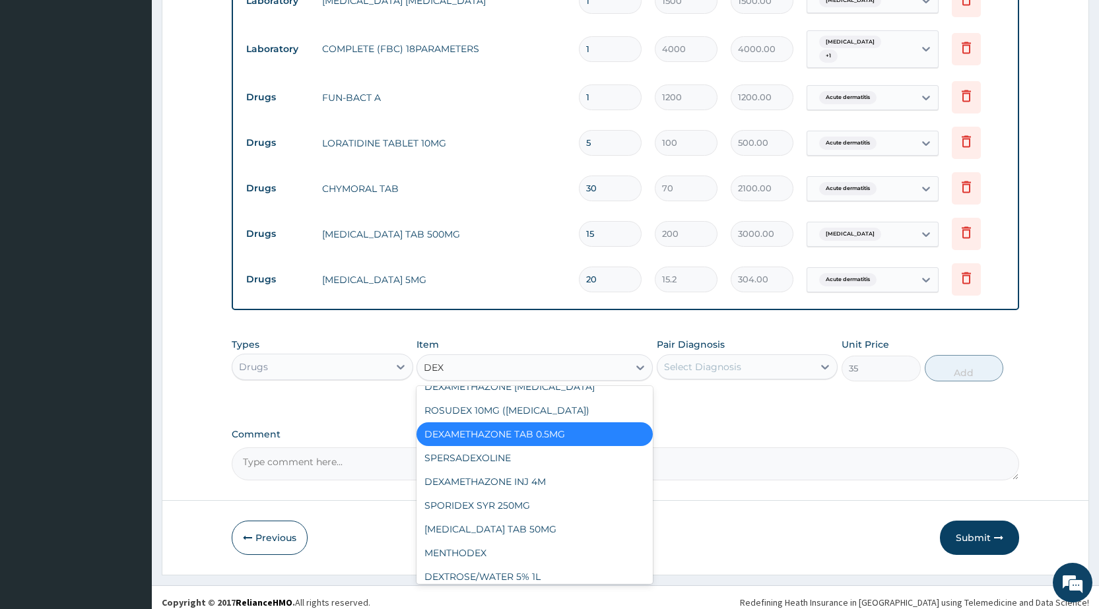
scroll to position [187, 0]
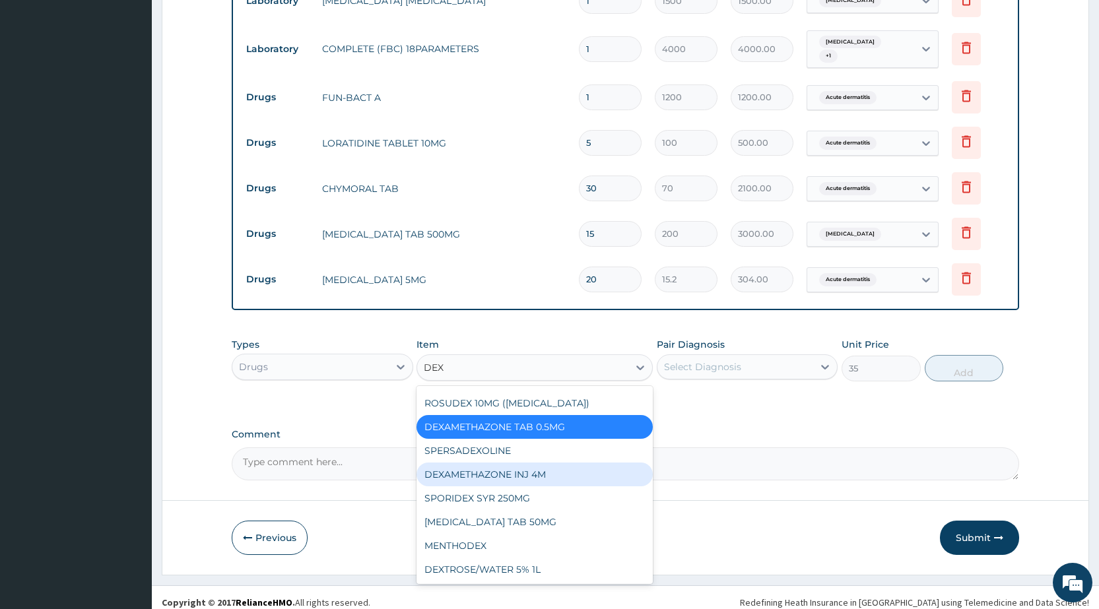
type input "DEX"
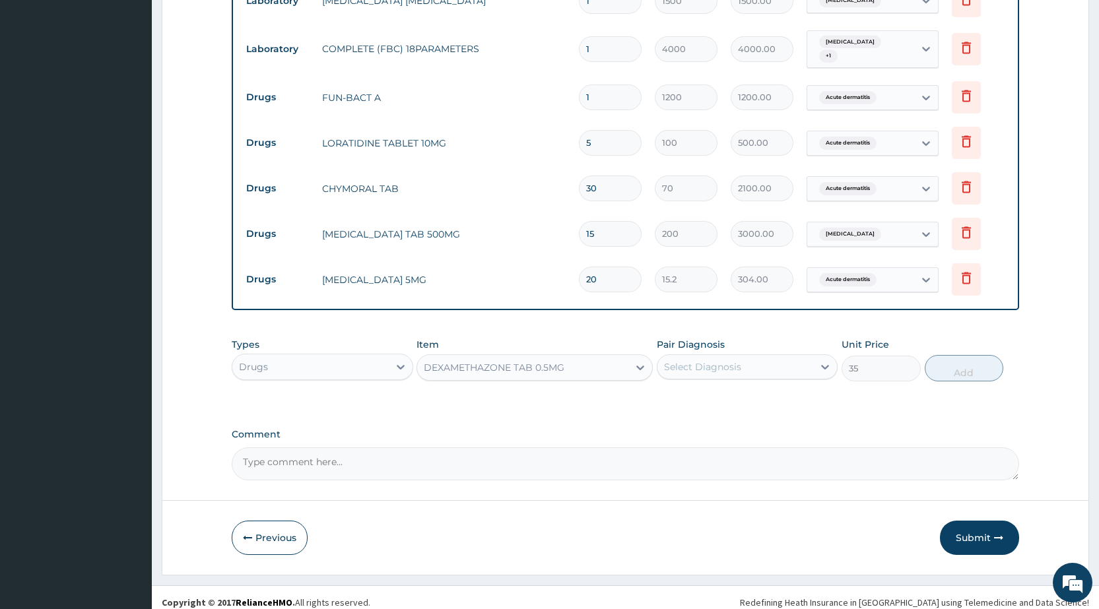
scroll to position [599, 0]
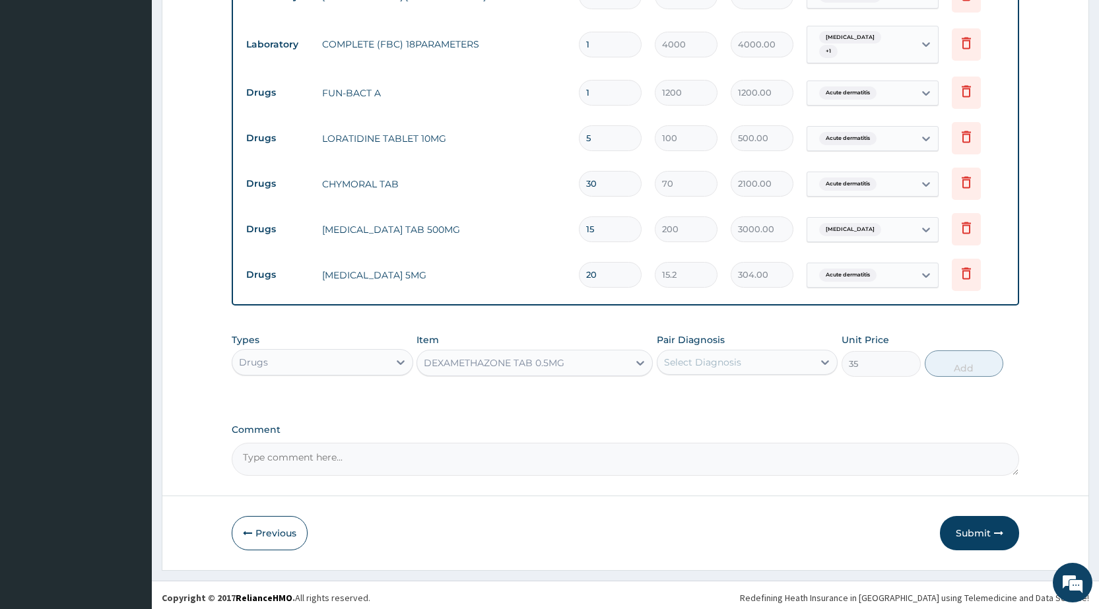
click at [465, 364] on div "DEXAMETHAZONE TAB 0.5MG" at bounding box center [522, 362] width 211 height 21
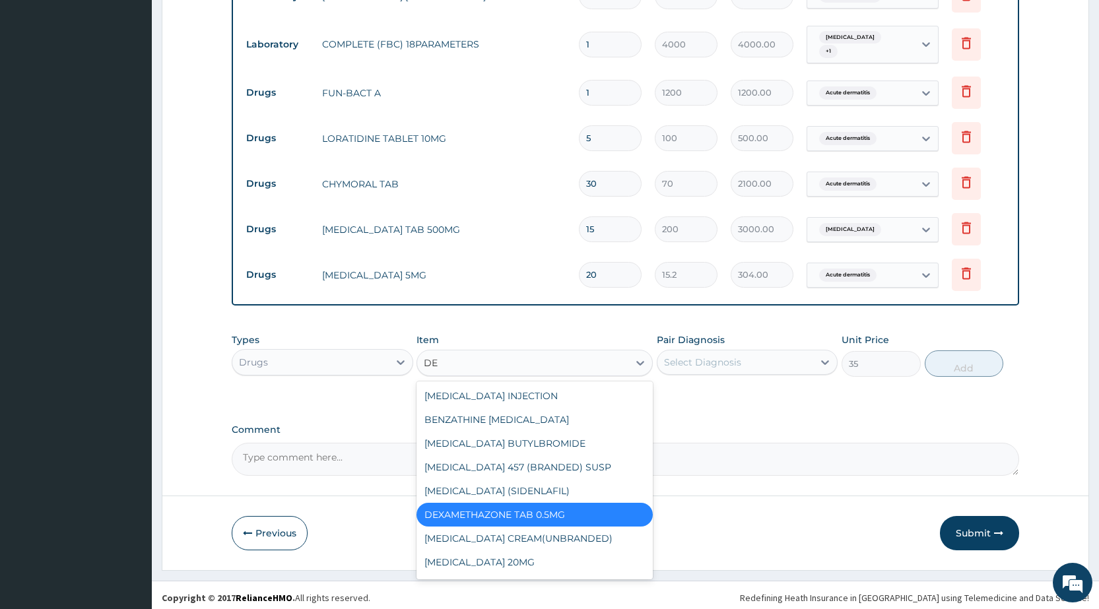
type input "DEX"
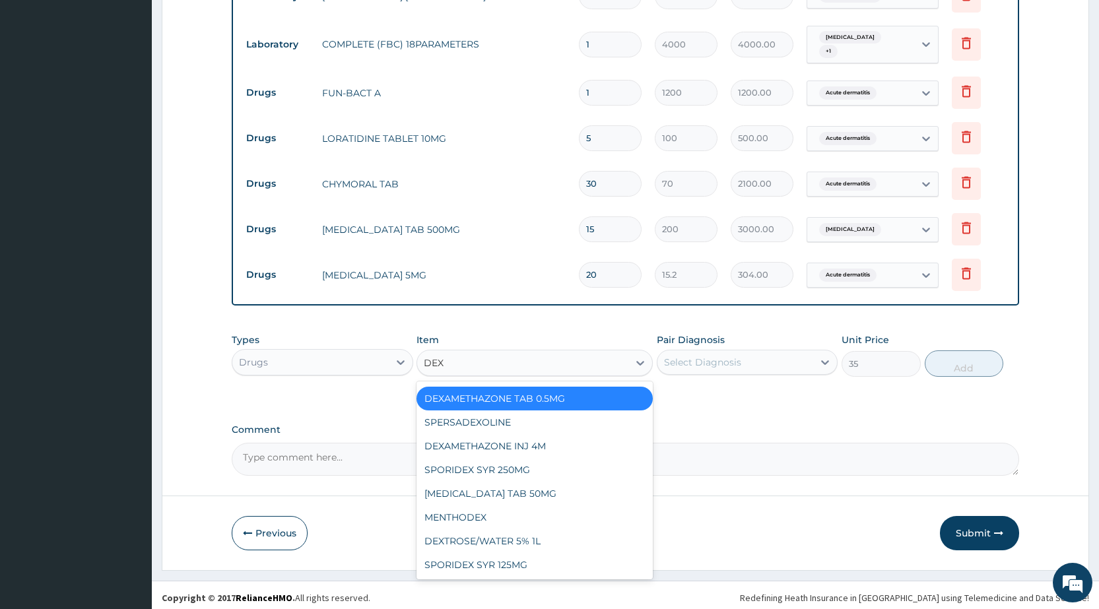
scroll to position [121, 0]
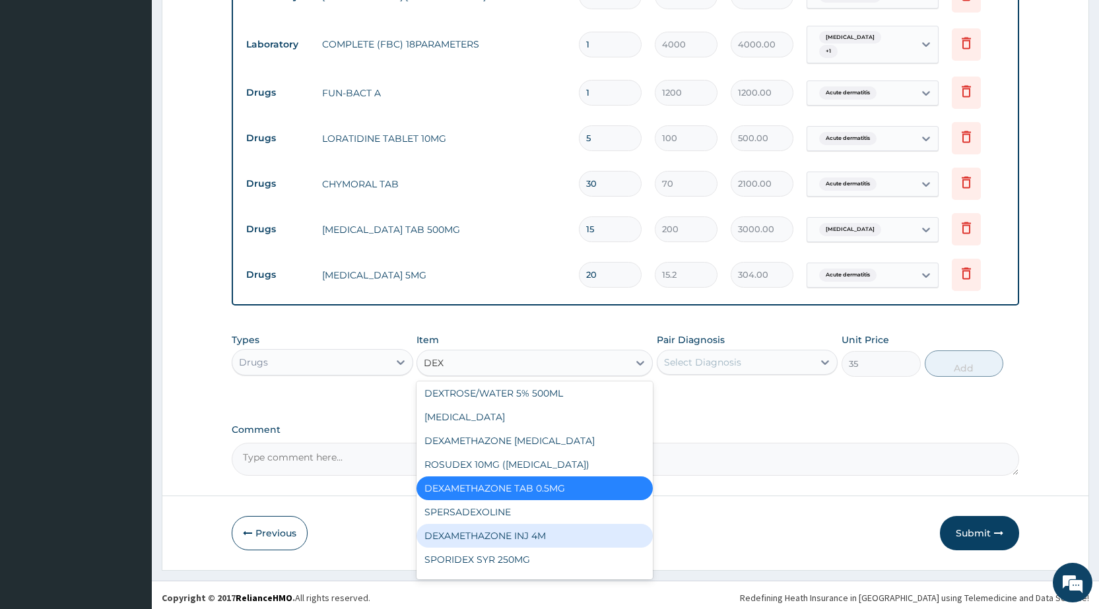
click at [548, 529] on div "DEXAMETHAZONE INJ 4M" at bounding box center [535, 536] width 236 height 24
type input "500"
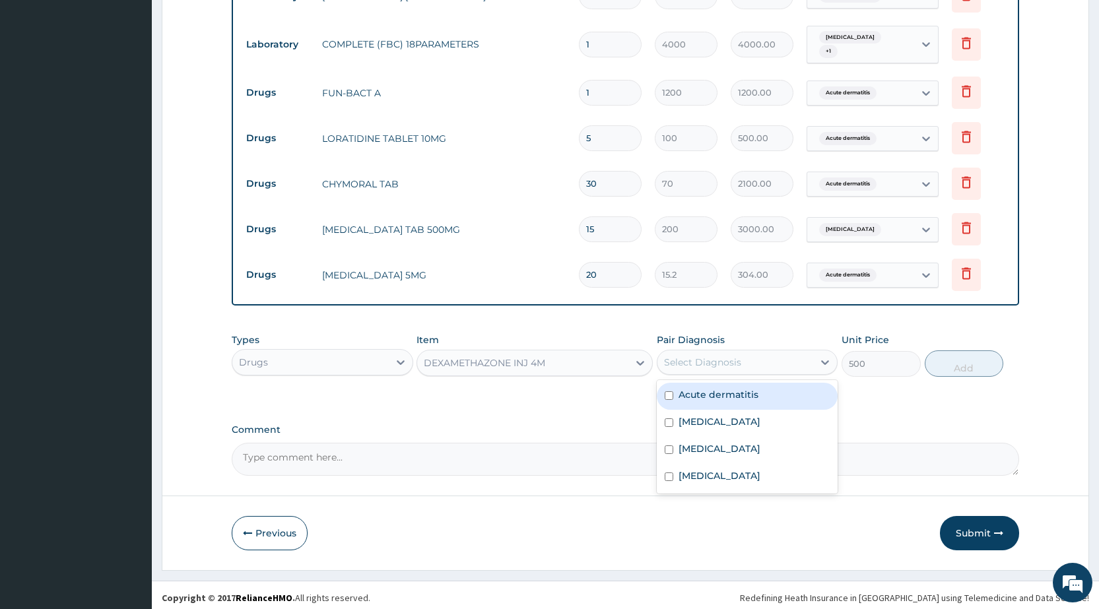
click at [707, 362] on div "Select Diagnosis" at bounding box center [702, 362] width 77 height 13
click at [712, 395] on label "Acute dermatitis" at bounding box center [719, 394] width 80 height 13
checkbox input "true"
click at [960, 364] on button "Add" at bounding box center [964, 363] width 79 height 26
type input "0"
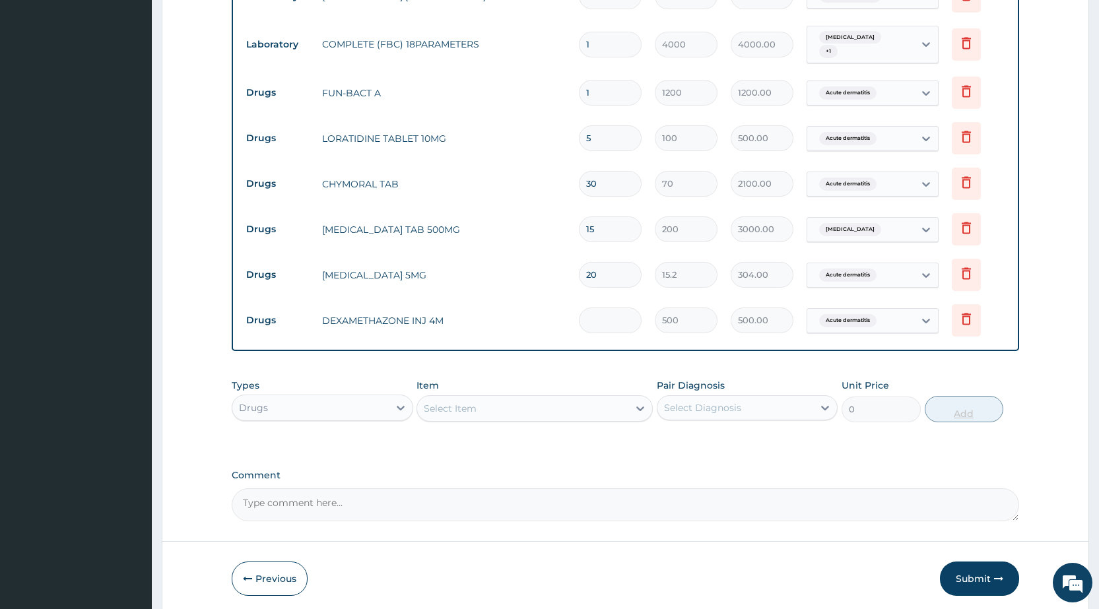
type input "0.00"
type input "2"
type input "1000.00"
type input "2"
click at [571, 409] on div "Select Item" at bounding box center [522, 408] width 211 height 21
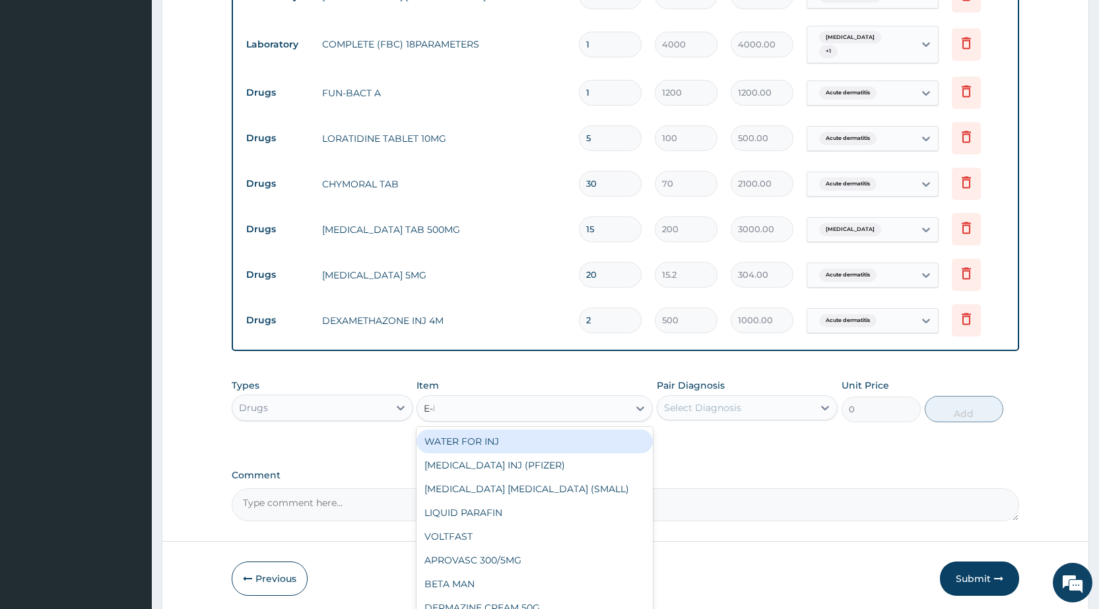
type input "E-MA"
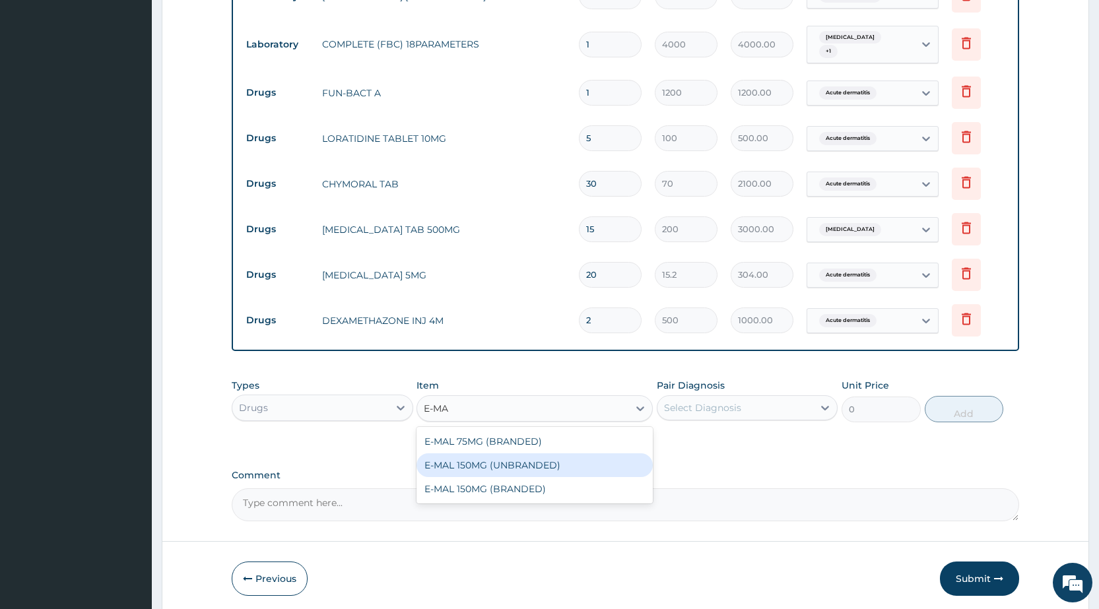
click at [535, 463] on div "E-MAL 150MG (UNBRANDED)" at bounding box center [535, 465] width 236 height 24
type input "1800"
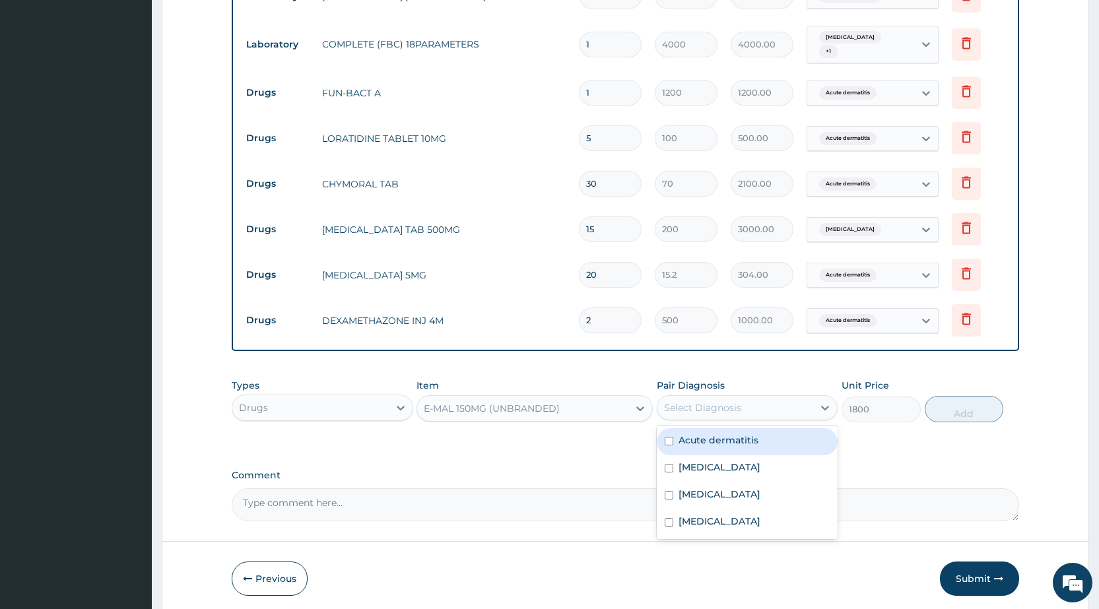
click at [727, 405] on div "Select Diagnosis" at bounding box center [702, 407] width 77 height 13
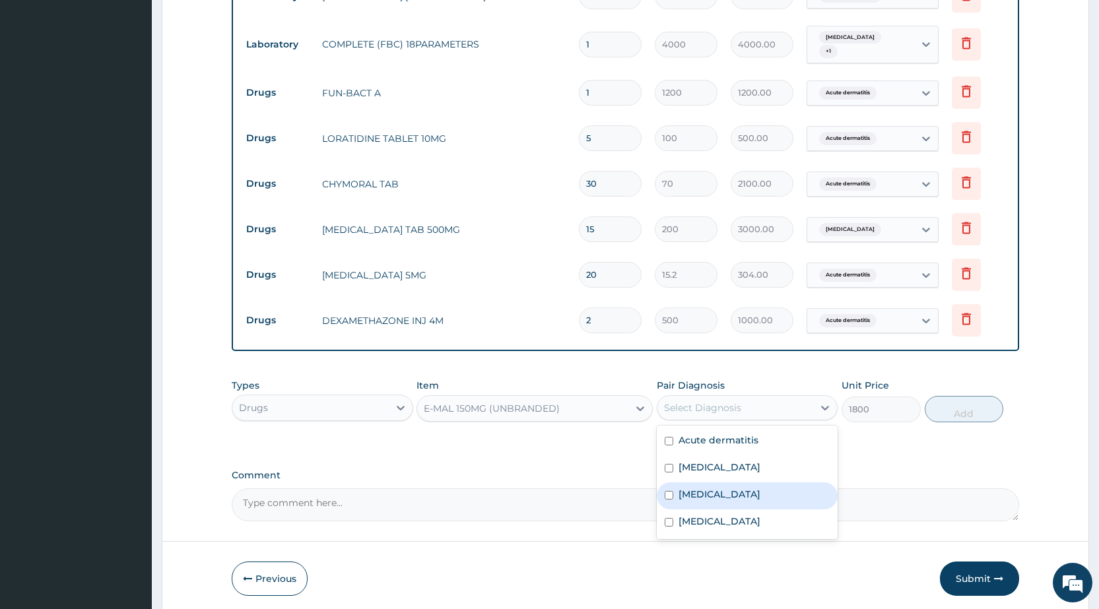
click at [706, 490] on label "Malaria" at bounding box center [720, 494] width 82 height 13
checkbox input "true"
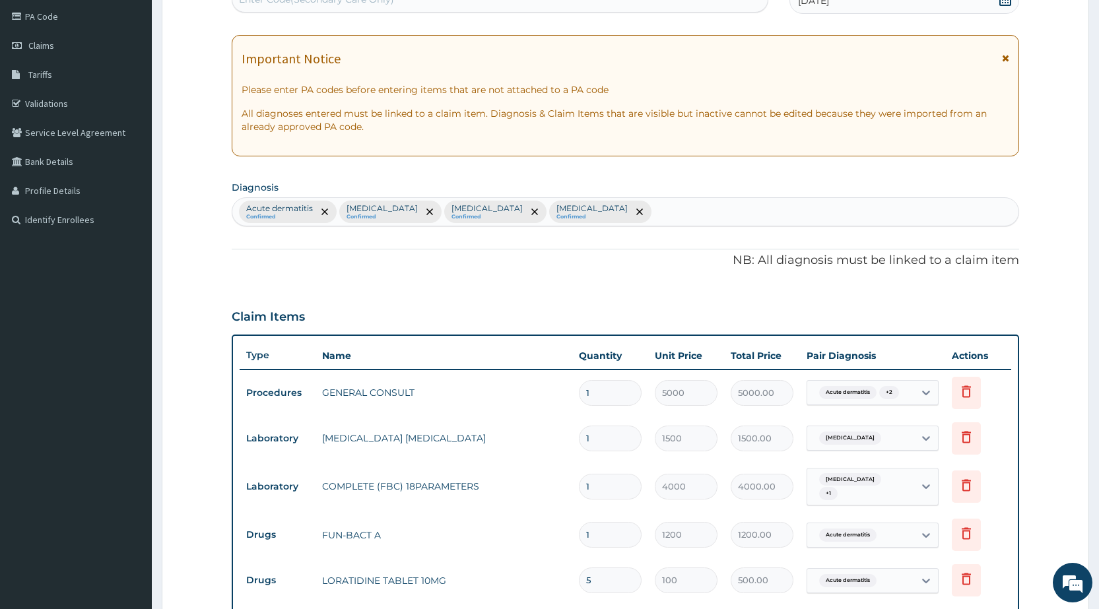
scroll to position [137, 0]
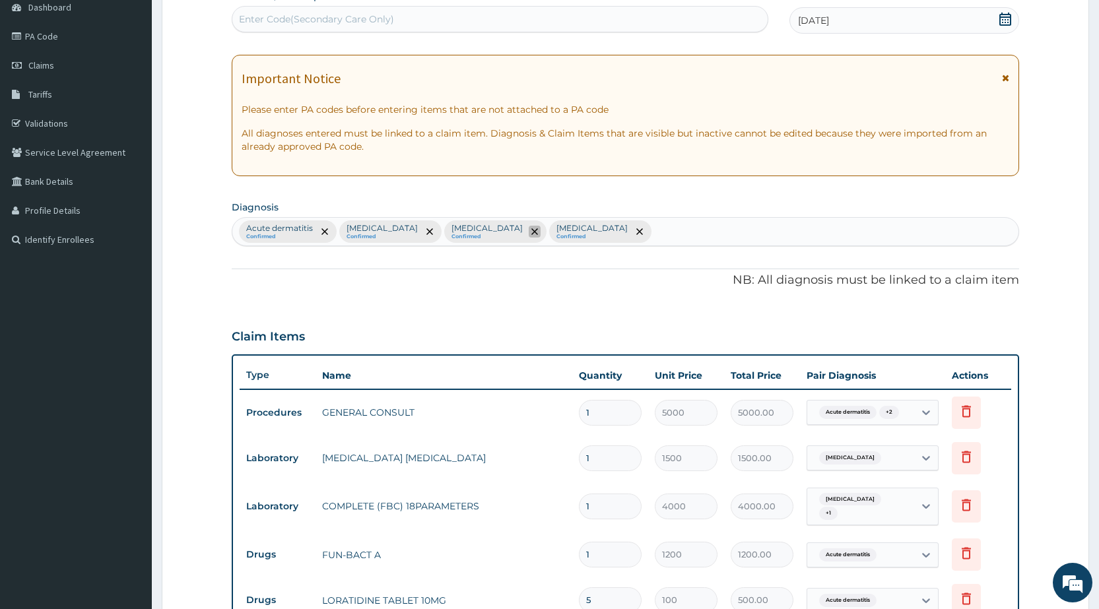
click at [531, 232] on icon "remove selection option" at bounding box center [534, 231] width 7 height 7
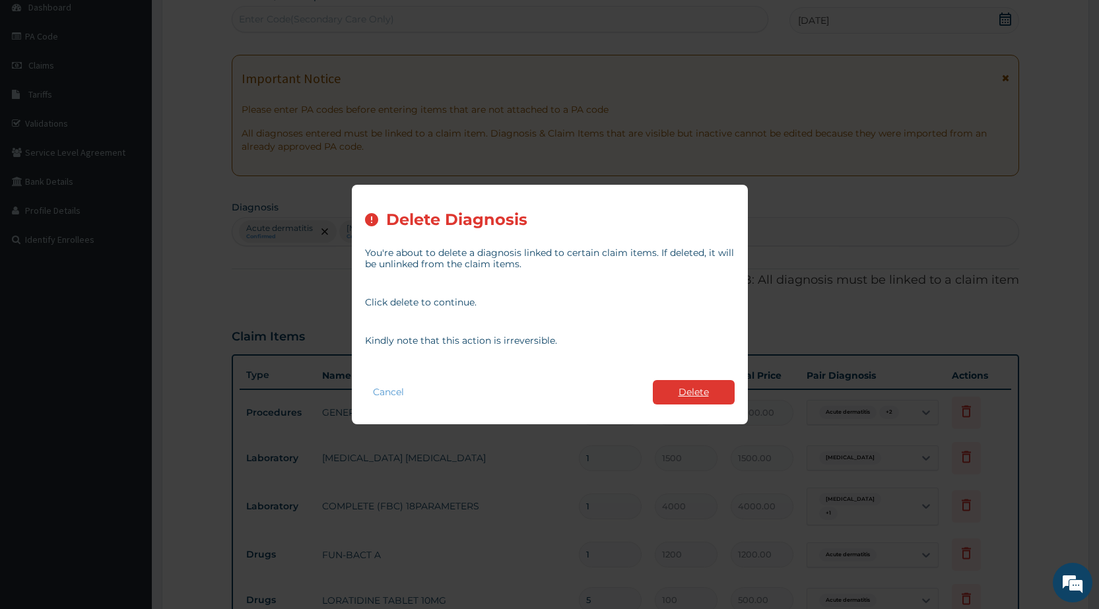
click at [688, 393] on button "Delete" at bounding box center [694, 392] width 82 height 24
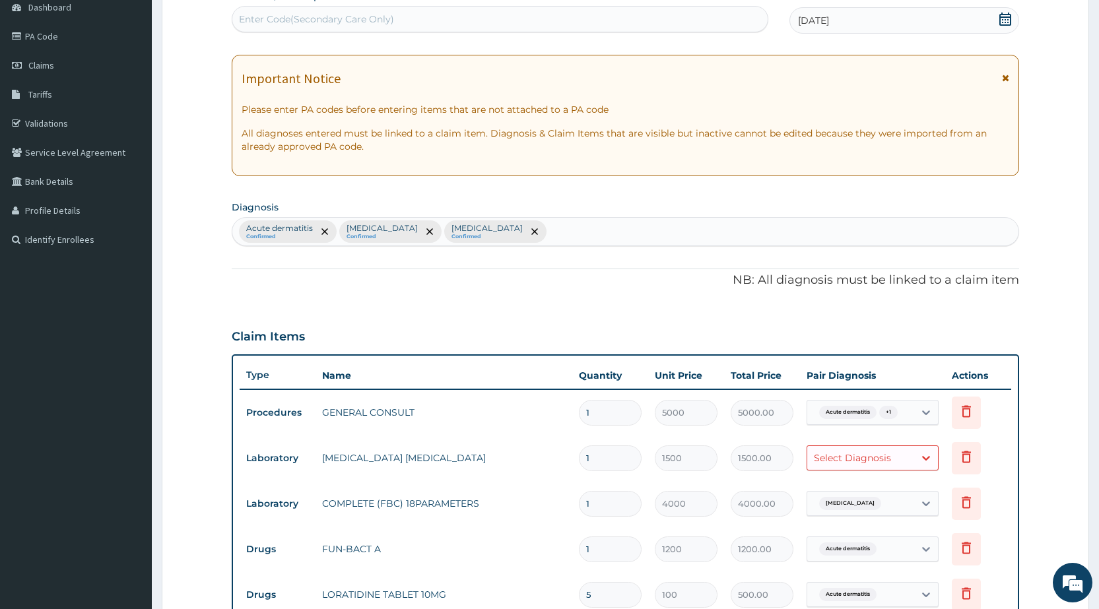
click at [580, 231] on div "Acute dermatitis Confirmed Immunosuppression Confirmed Sepsis Confirmed" at bounding box center [625, 232] width 786 height 28
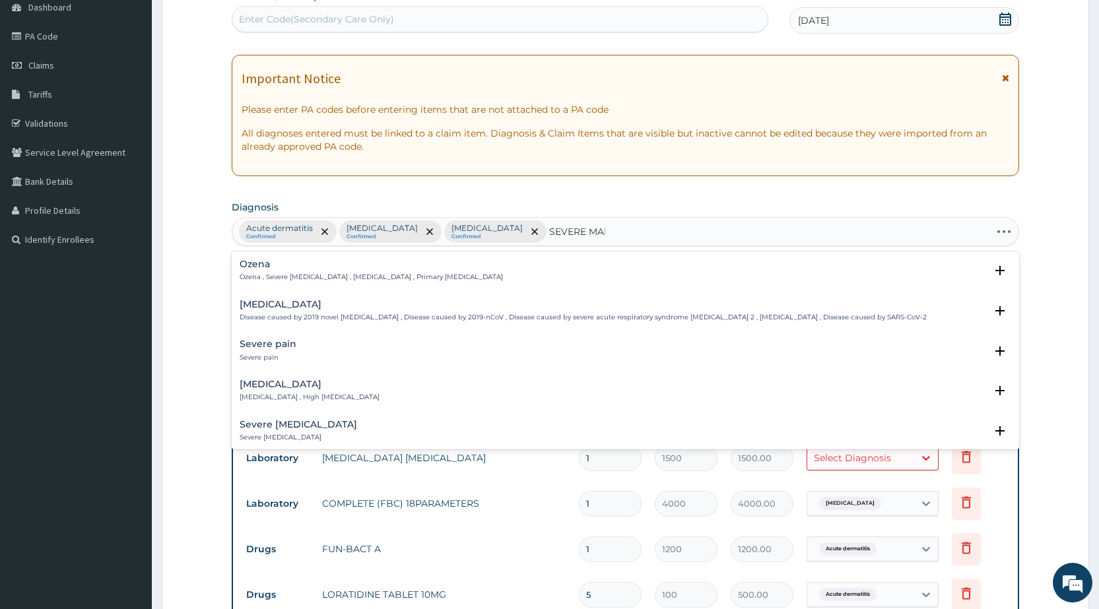
type input "SEVERE MALA"
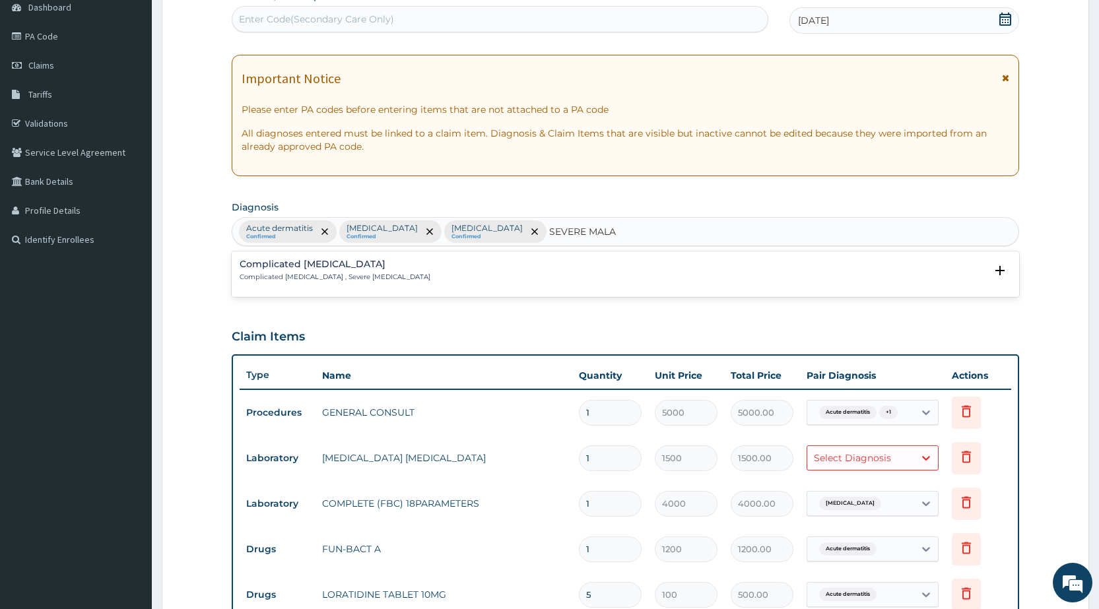
click at [255, 269] on h4 "Complicated malaria" at bounding box center [335, 264] width 191 height 10
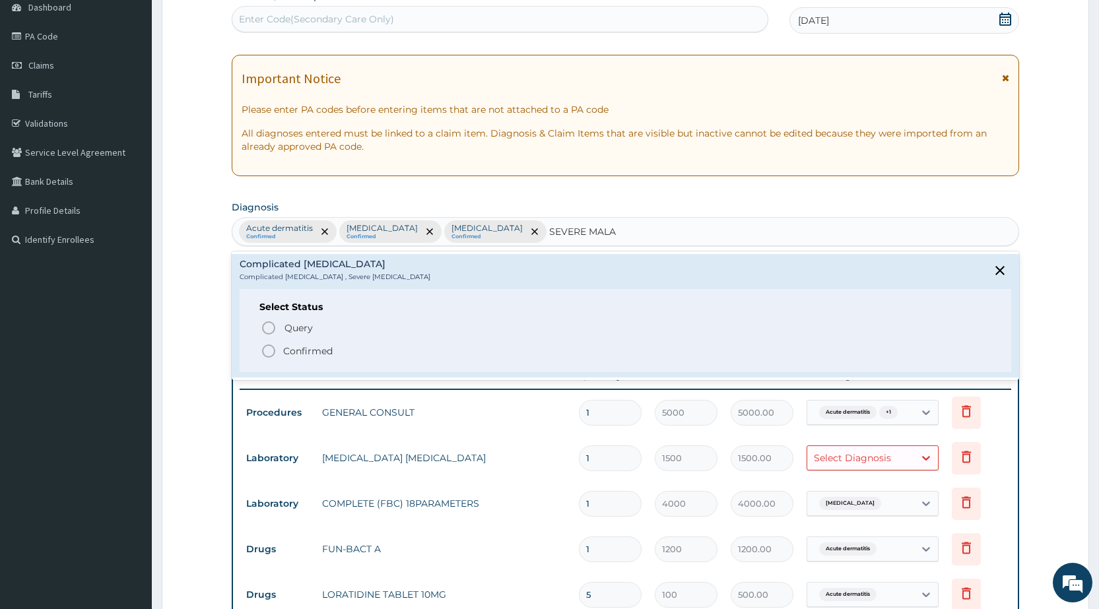
click at [282, 345] on span "Confirmed" at bounding box center [626, 351] width 731 height 16
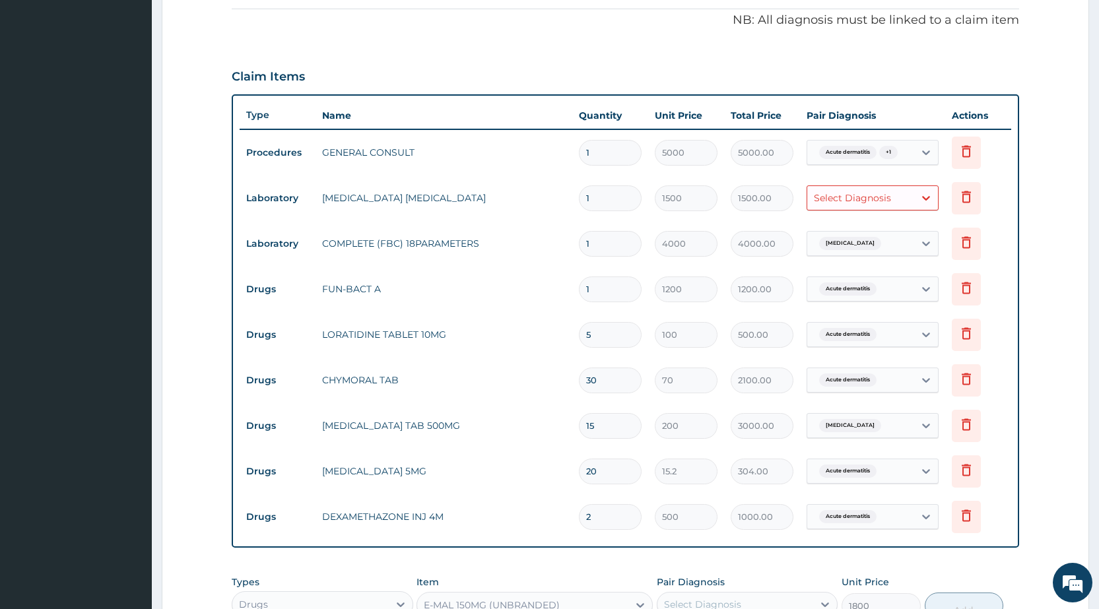
scroll to position [401, 0]
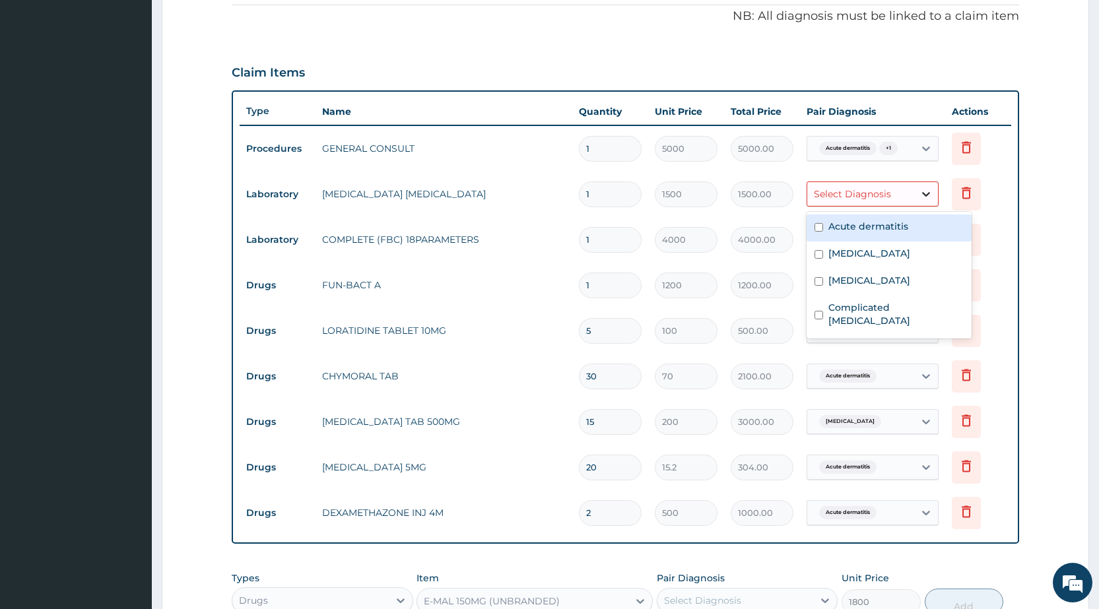
click at [921, 189] on icon at bounding box center [925, 193] width 13 height 13
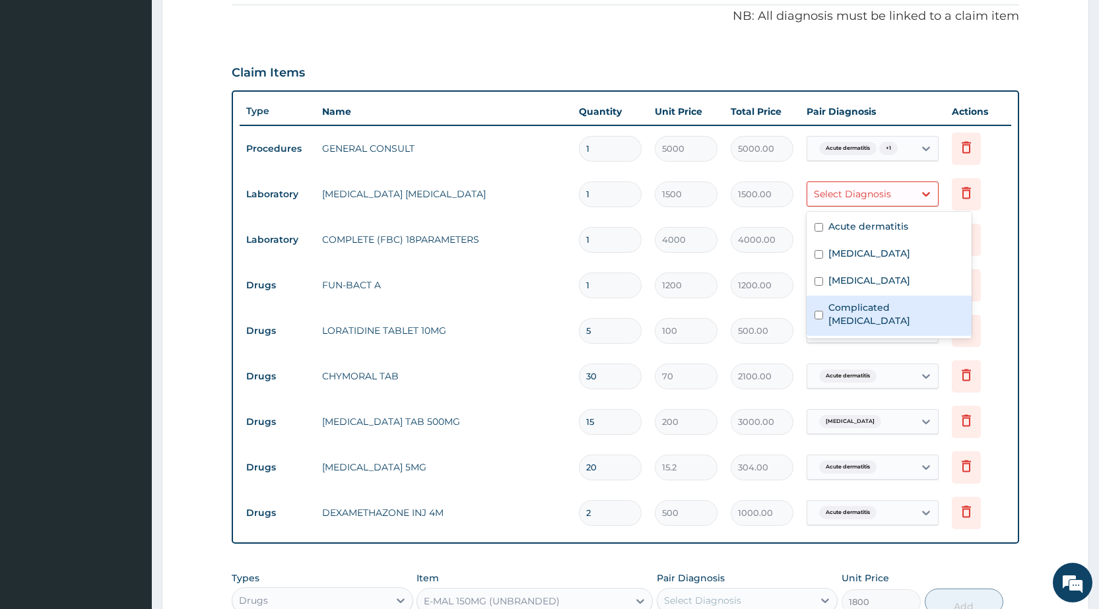
click at [850, 306] on label "Complicated malaria" at bounding box center [895, 314] width 135 height 26
checkbox input "true"
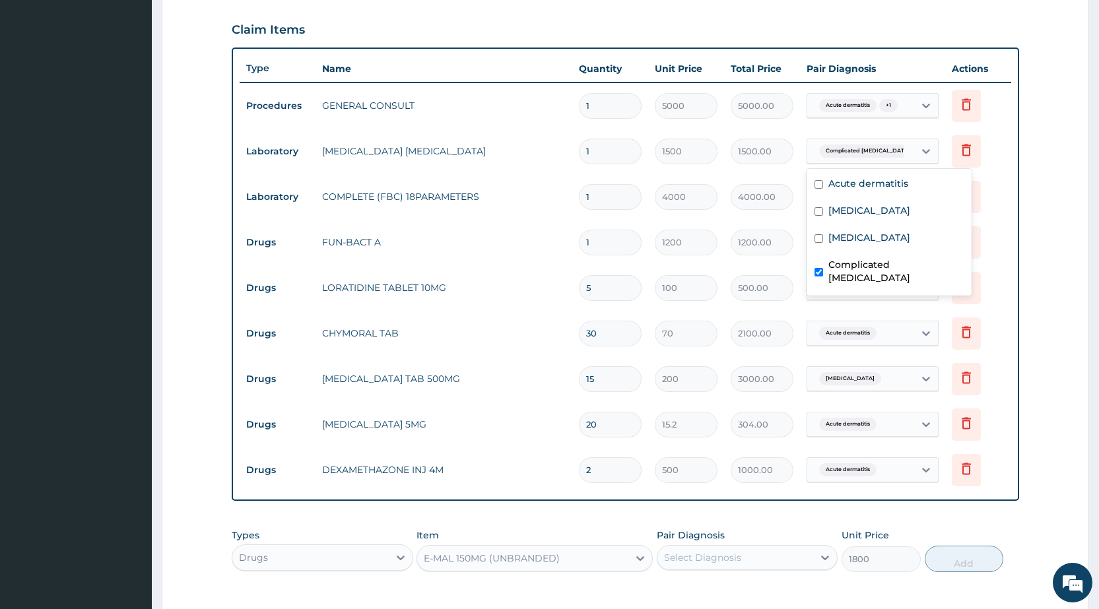
scroll to position [467, 0]
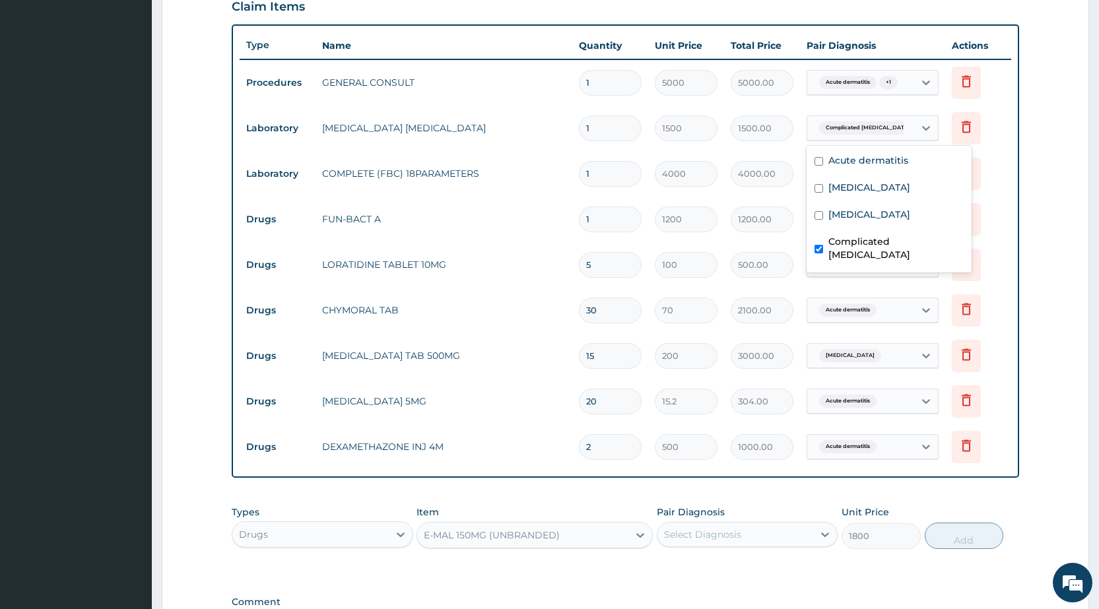
drag, startPoint x: 712, startPoint y: 535, endPoint x: 706, endPoint y: 516, distance: 19.4
click at [712, 534] on div "Select Diagnosis" at bounding box center [702, 534] width 77 height 13
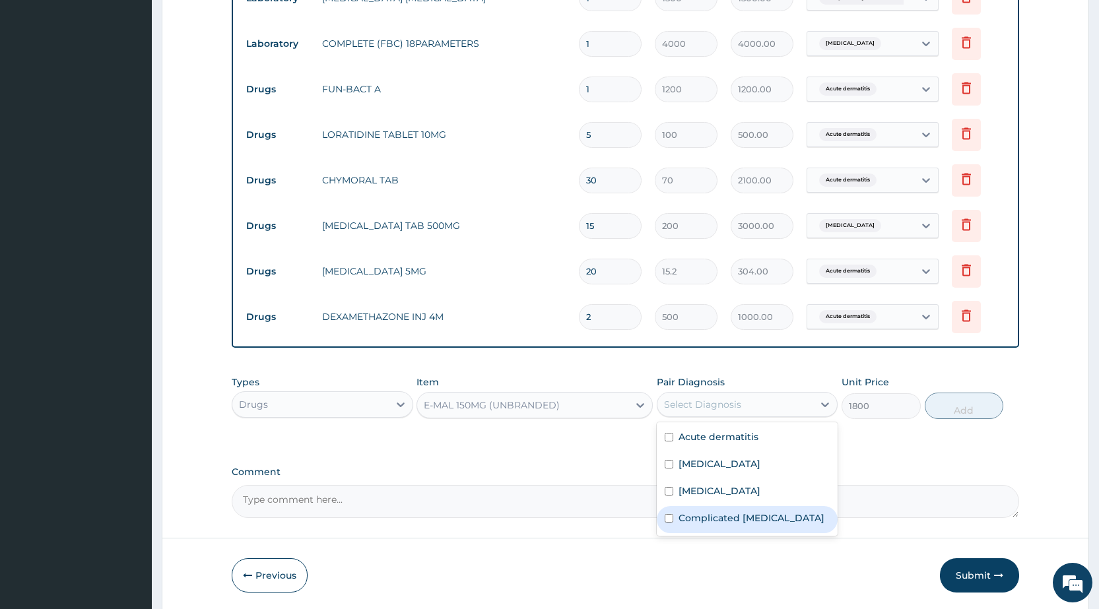
scroll to position [644, 0]
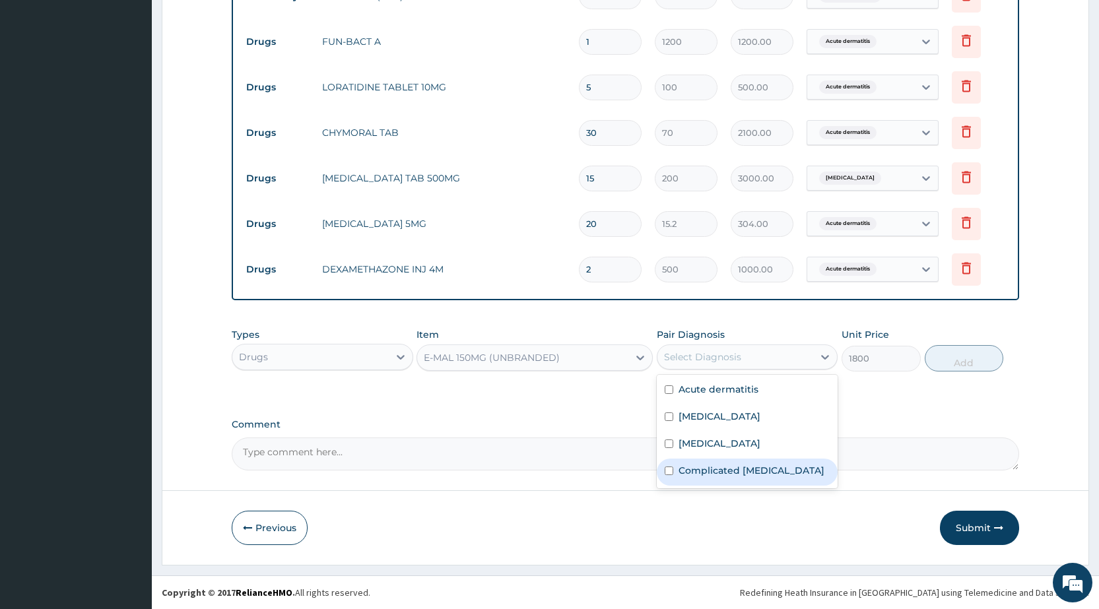
click at [714, 471] on label "Complicated malaria" at bounding box center [752, 470] width 146 height 13
checkbox input "true"
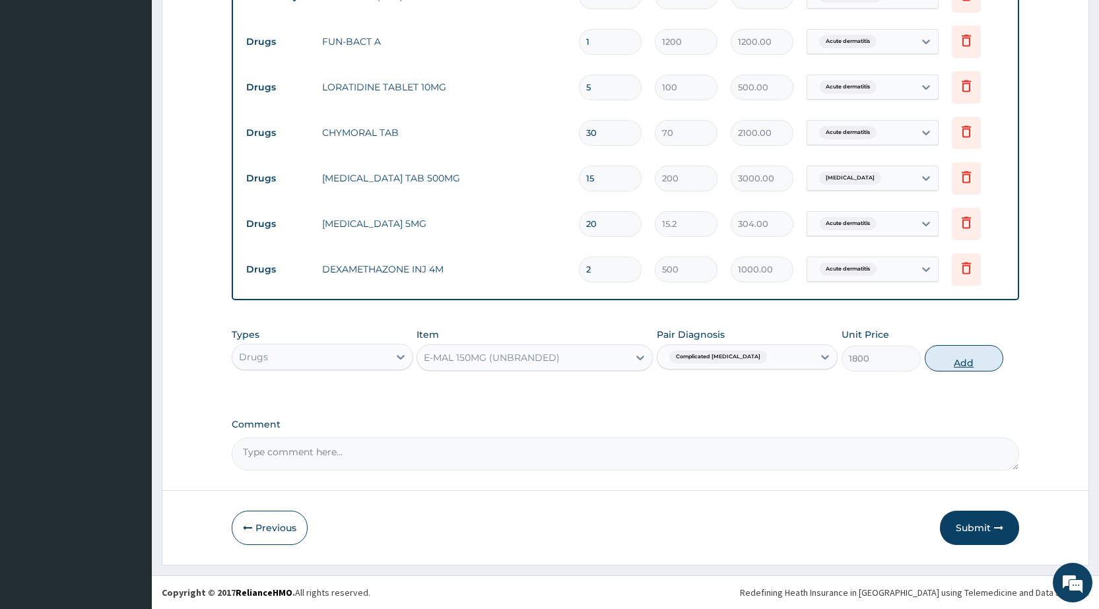
click at [936, 363] on button "Add" at bounding box center [964, 358] width 79 height 26
type input "0"
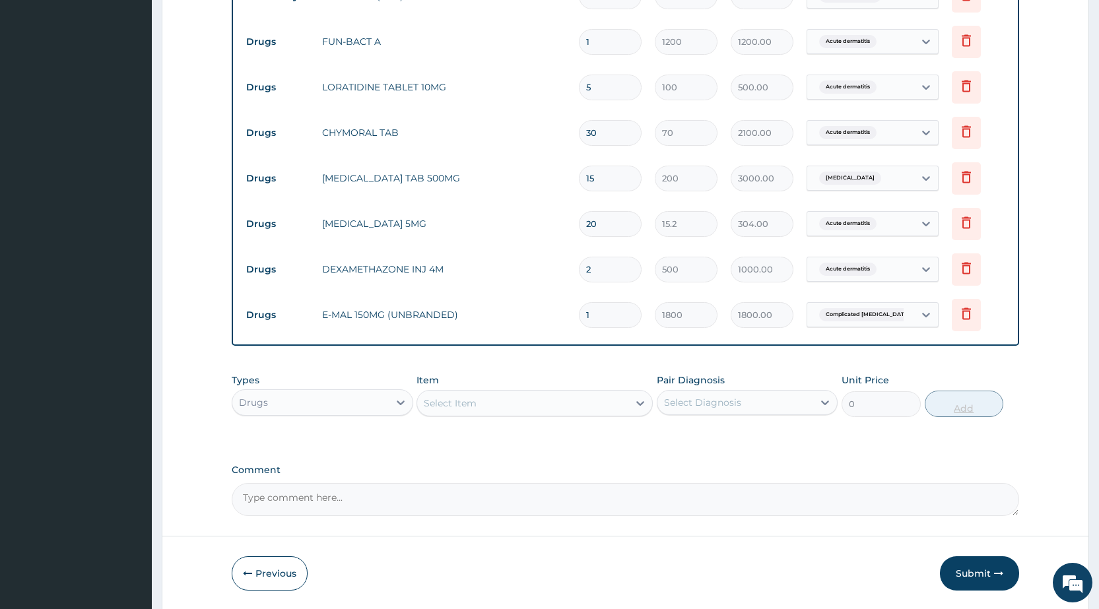
type input "0.00"
type input "3"
type input "5400.00"
type input "3"
click at [611, 403] on div "Select Item" at bounding box center [522, 403] width 211 height 21
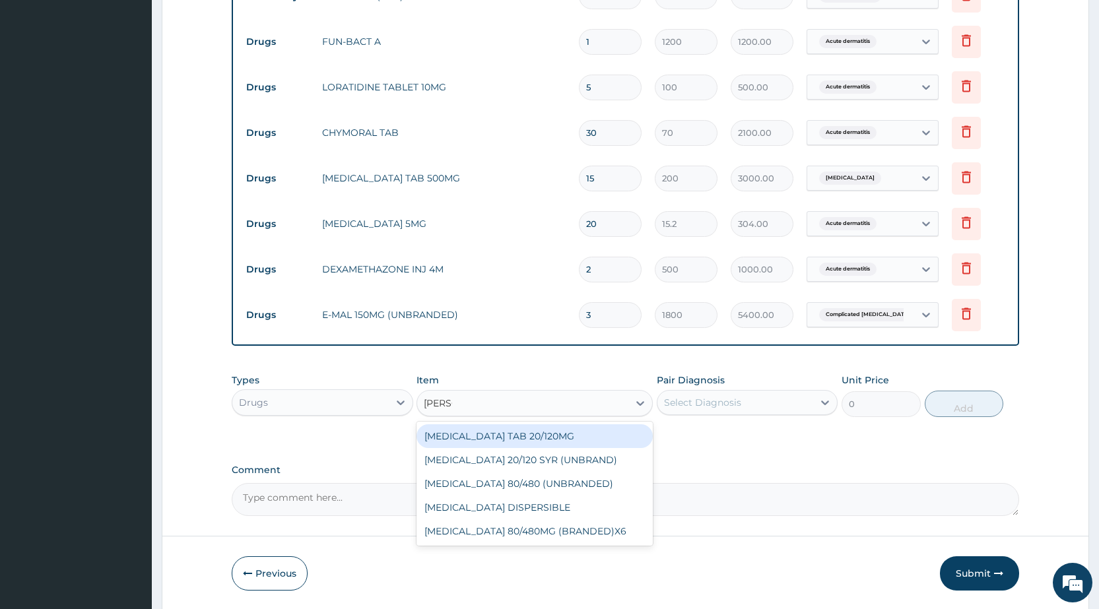
type input "COART"
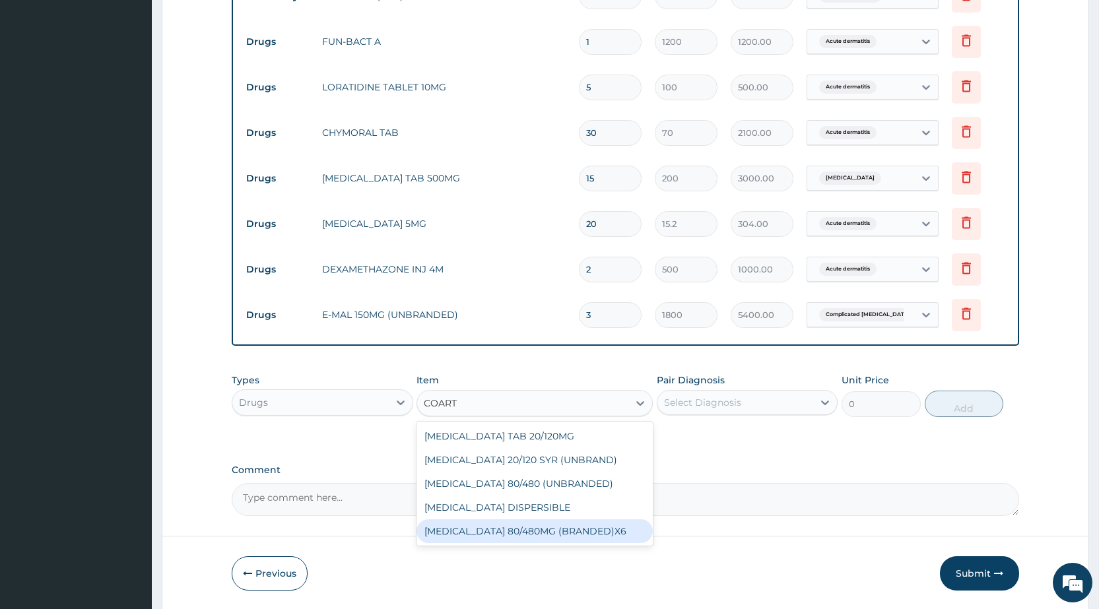
click at [589, 529] on div "COARTEM 80/480MG (BRANDED)X6" at bounding box center [535, 531] width 236 height 24
type input "7200"
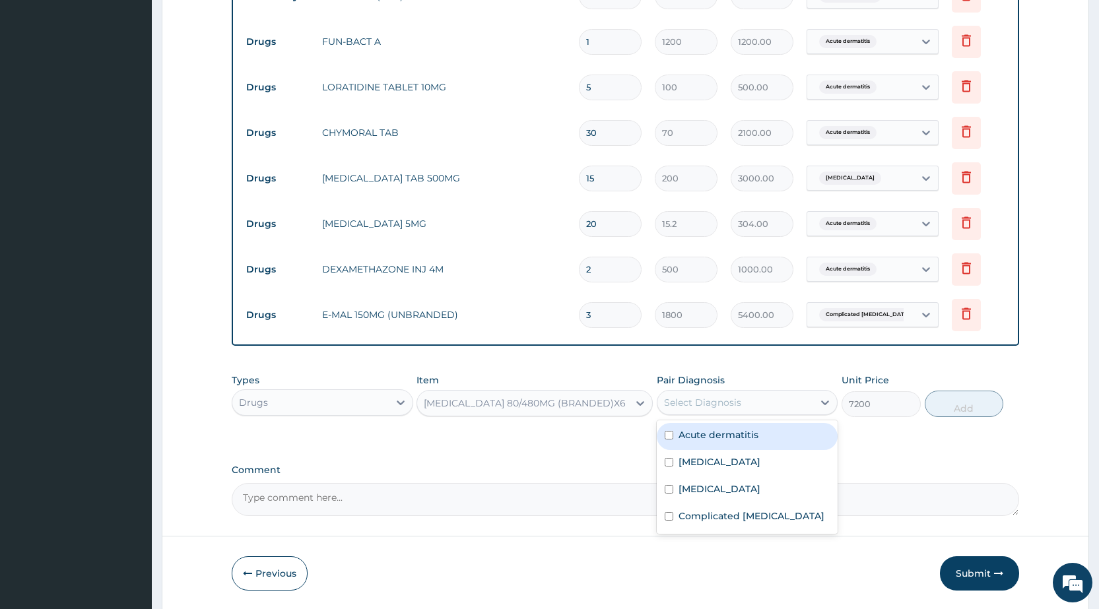
click at [785, 404] on div "Select Diagnosis" at bounding box center [735, 402] width 156 height 21
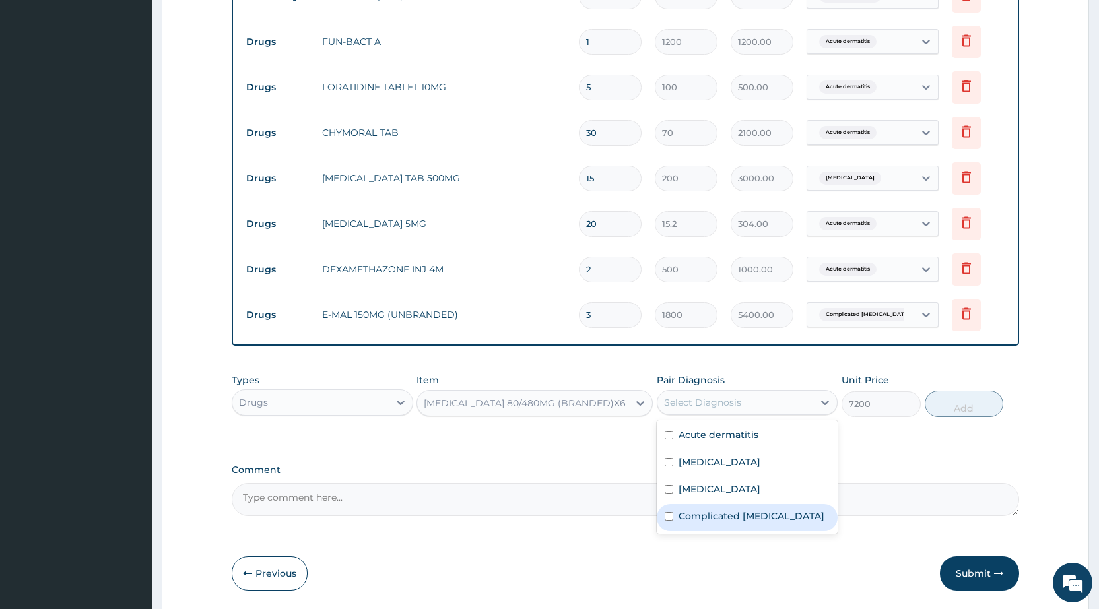
click at [719, 516] on label "Complicated malaria" at bounding box center [752, 516] width 146 height 13
checkbox input "true"
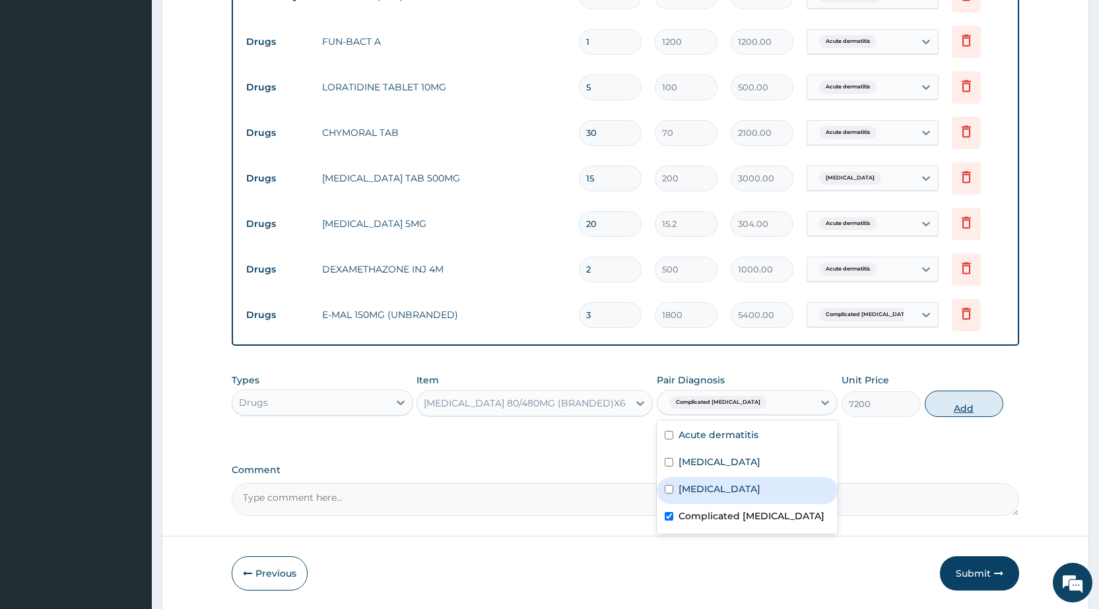
click at [944, 401] on button "Add" at bounding box center [964, 404] width 79 height 26
type input "0"
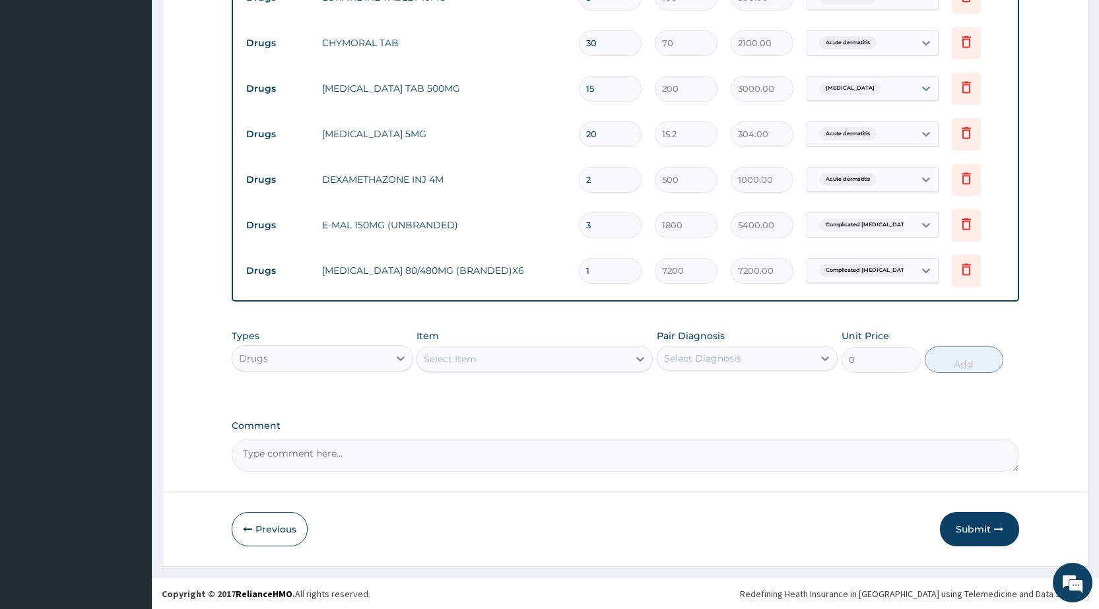
scroll to position [735, 0]
click at [967, 526] on button "Submit" at bounding box center [979, 528] width 79 height 34
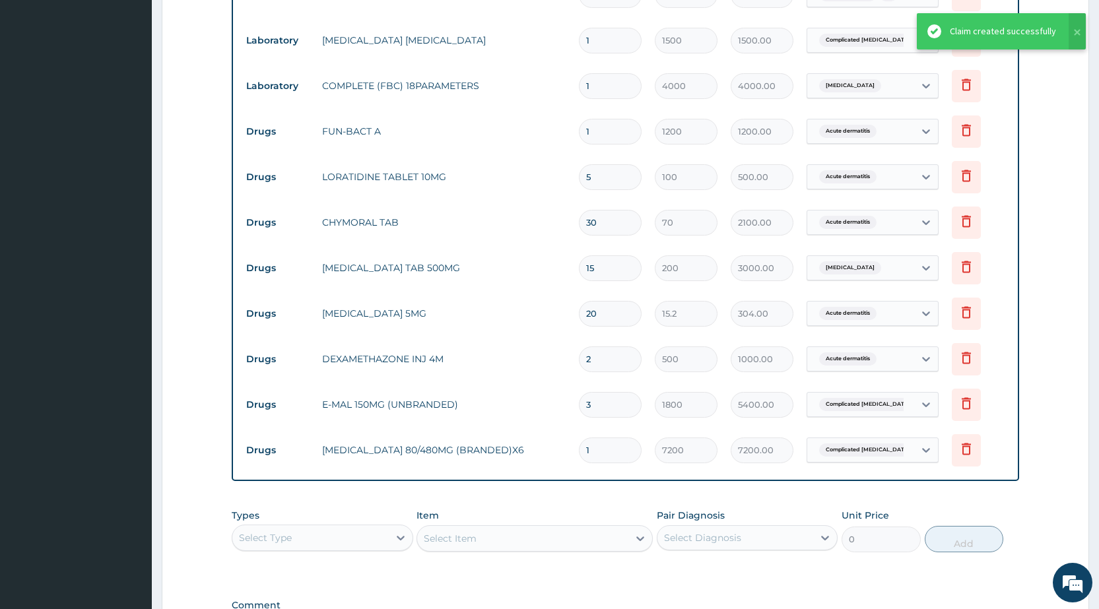
scroll to position [472, 0]
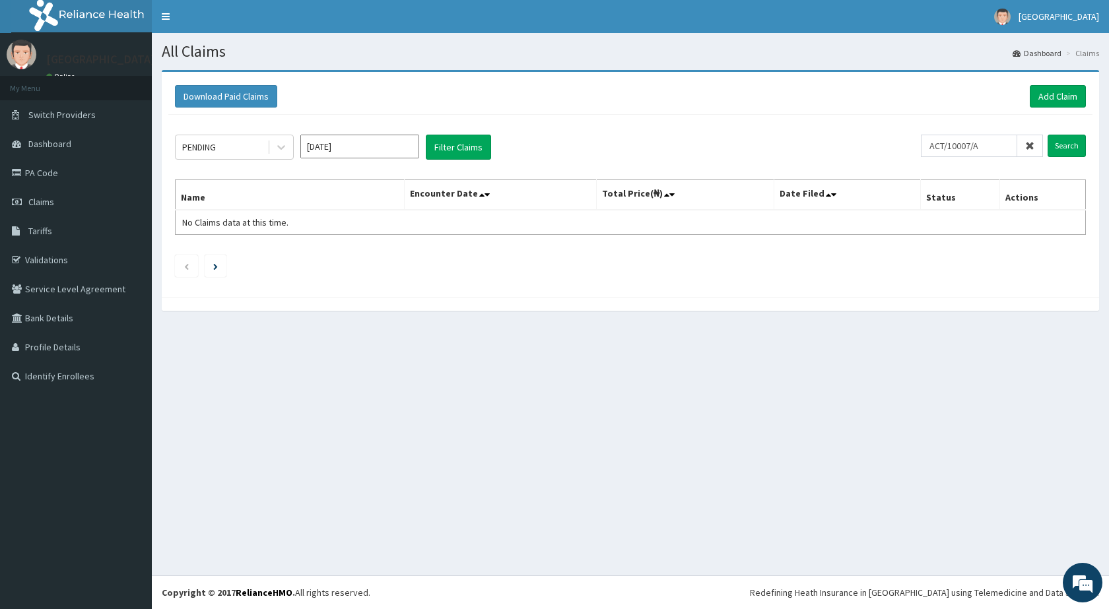
type input "ACT/10007/A"
click at [1048, 135] on input "Search" at bounding box center [1067, 146] width 38 height 22
